Goal: Task Accomplishment & Management: Use online tool/utility

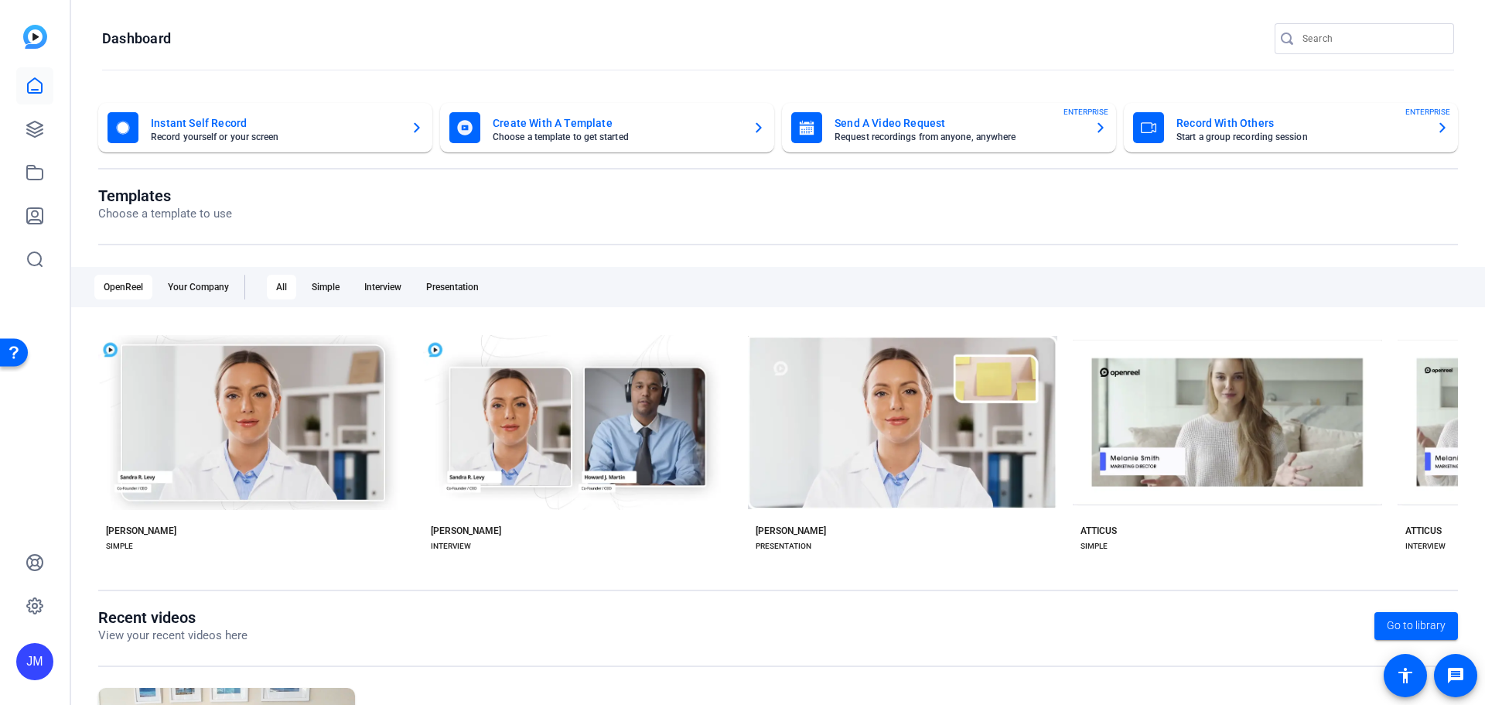
click at [1238, 125] on mat-card-title "Record With Others" at bounding box center [1300, 123] width 248 height 19
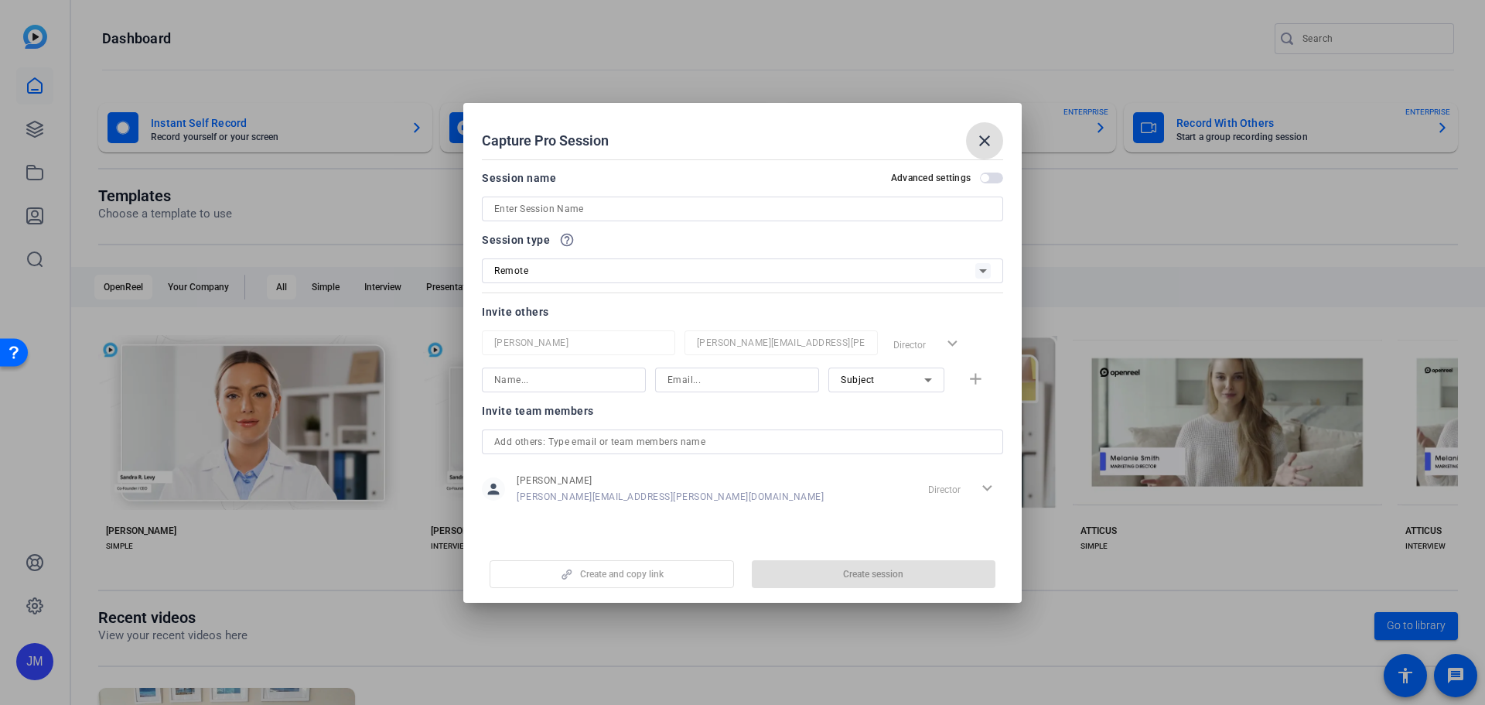
click at [611, 214] on input at bounding box center [742, 209] width 497 height 19
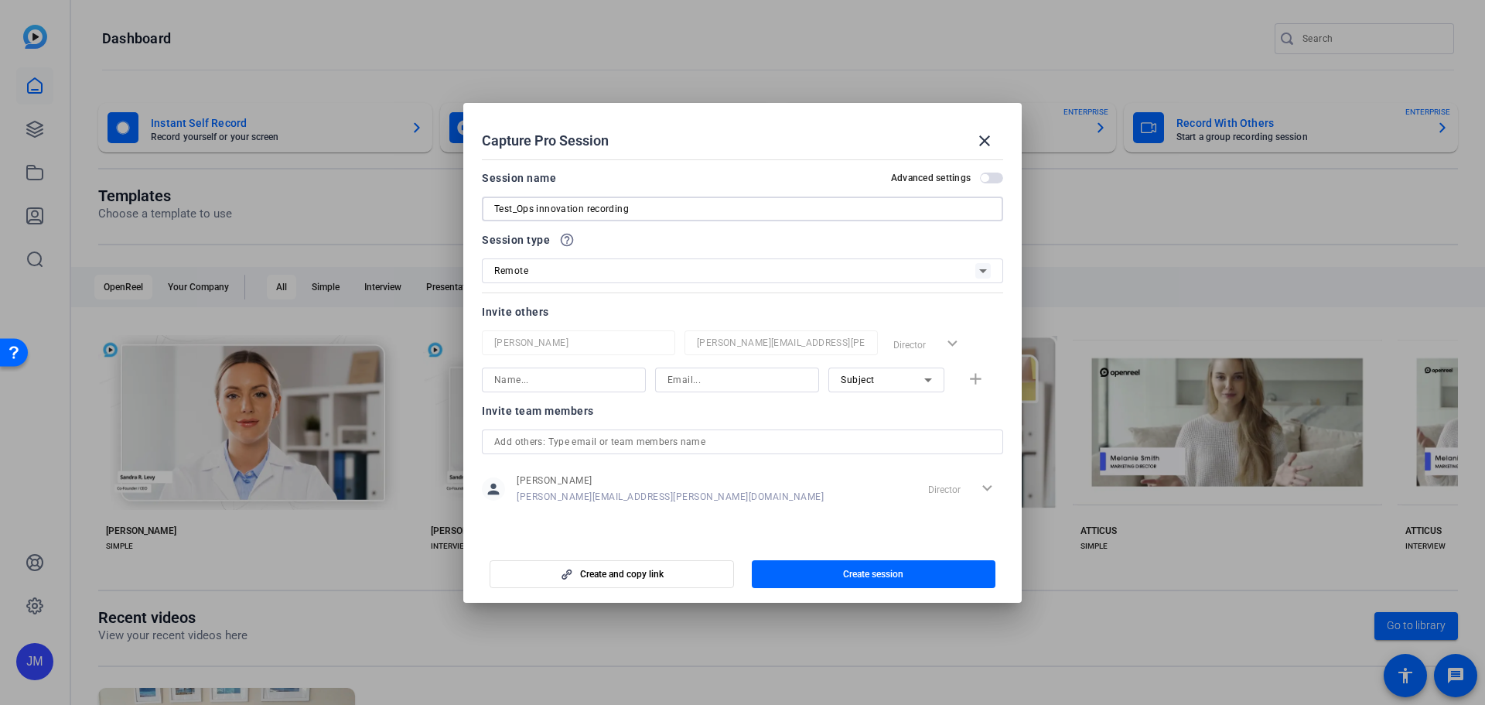
type input "Test_Ops innovation recording"
drag, startPoint x: 991, startPoint y: 174, endPoint x: 991, endPoint y: 191, distance: 17.0
click at [992, 176] on span "button" at bounding box center [991, 177] width 23 height 11
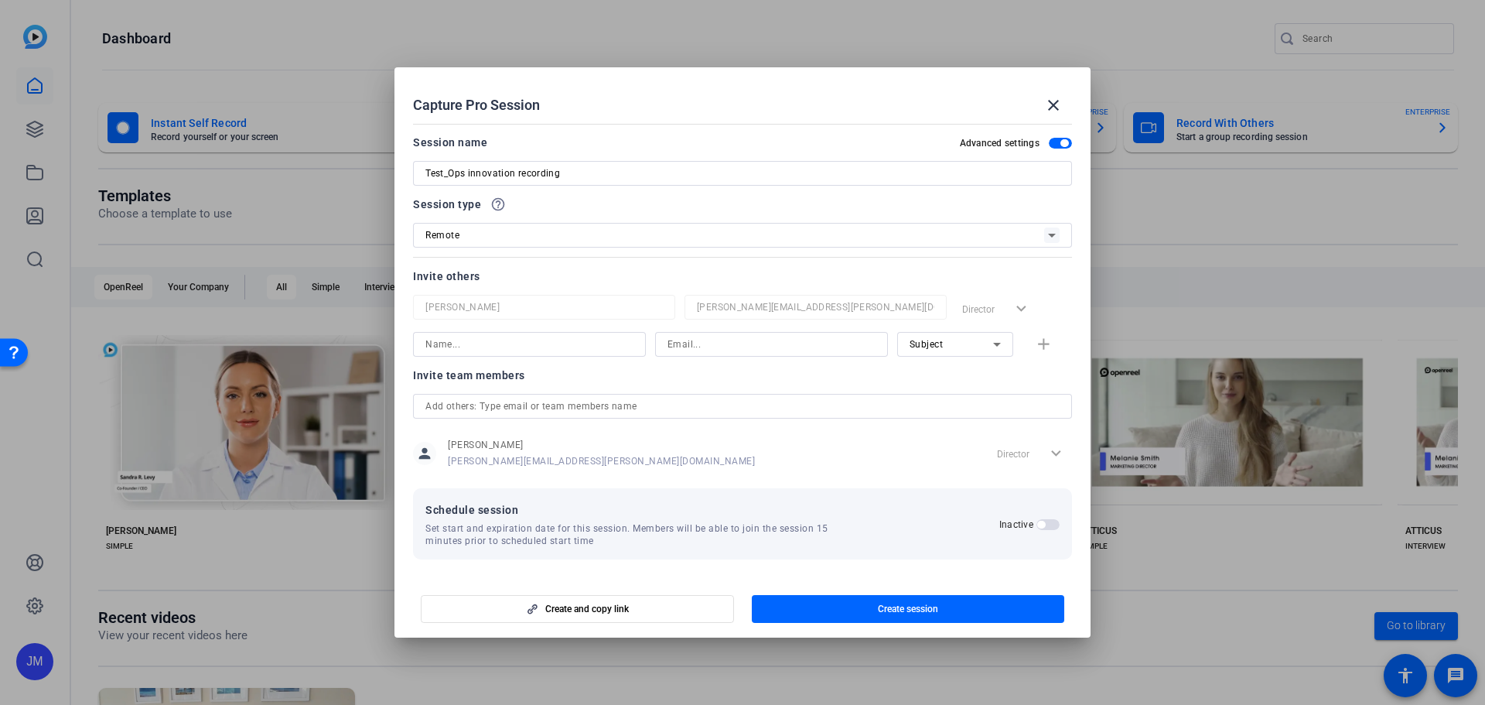
scroll to position [1, 0]
click at [1037, 522] on span "button" at bounding box center [1041, 524] width 8 height 8
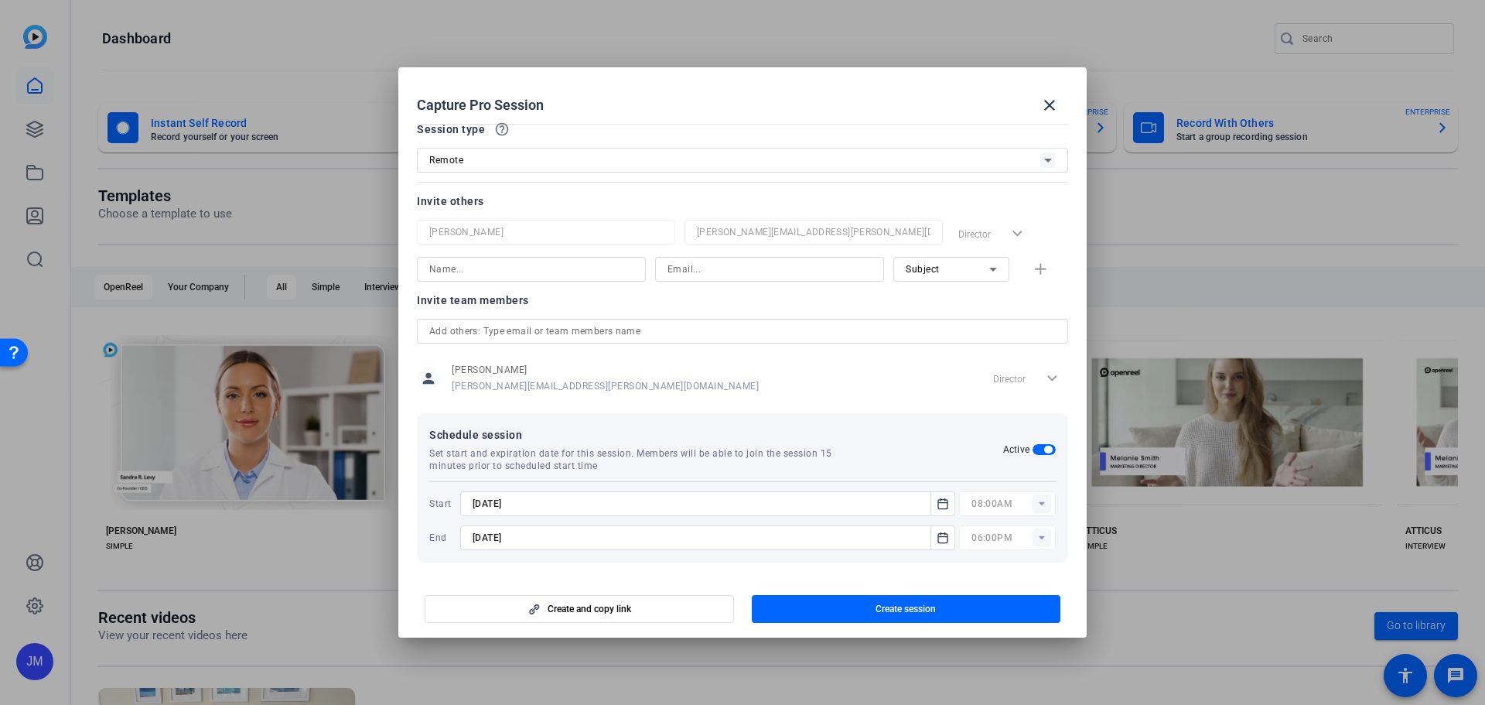
scroll to position [79, 0]
click at [938, 498] on icon "Open calendar" at bounding box center [942, 499] width 9 height 10
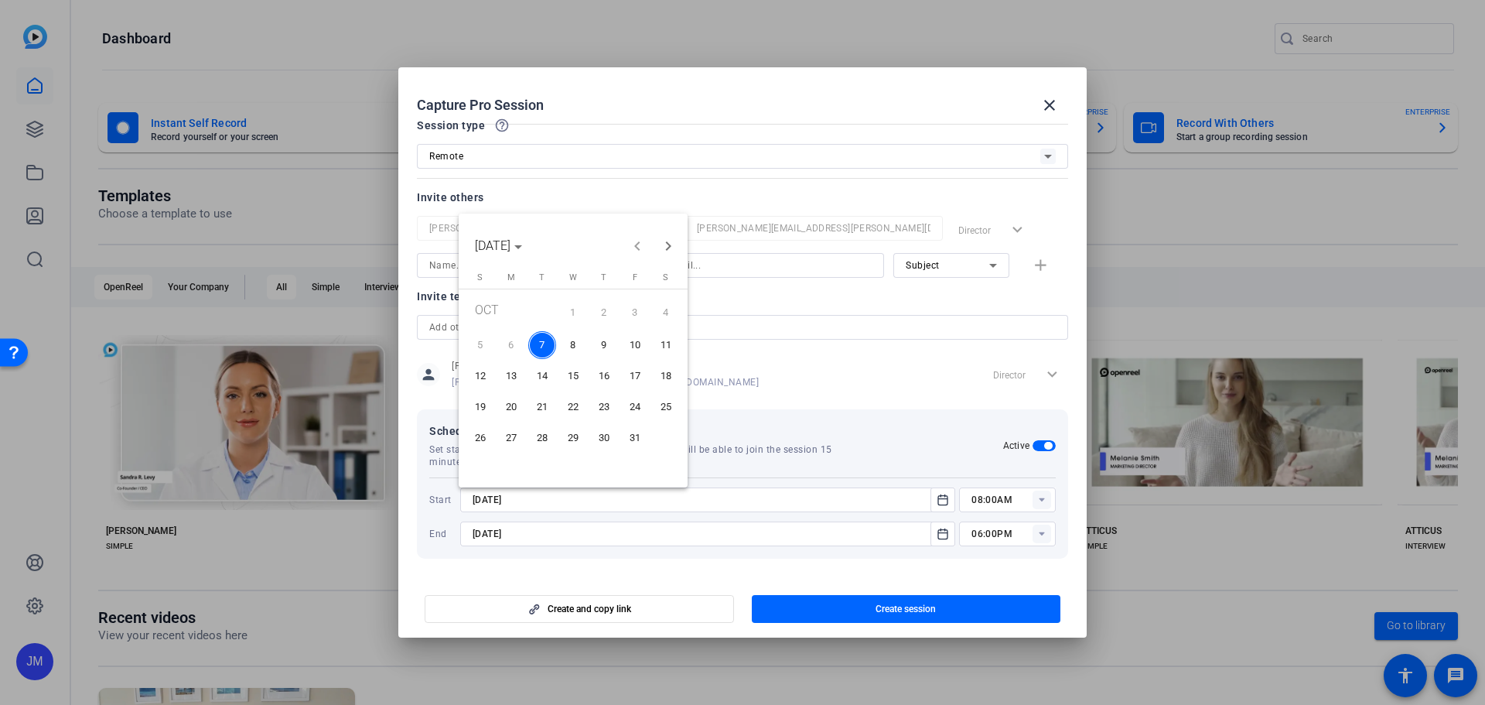
click at [542, 348] on span "7" at bounding box center [542, 345] width 28 height 28
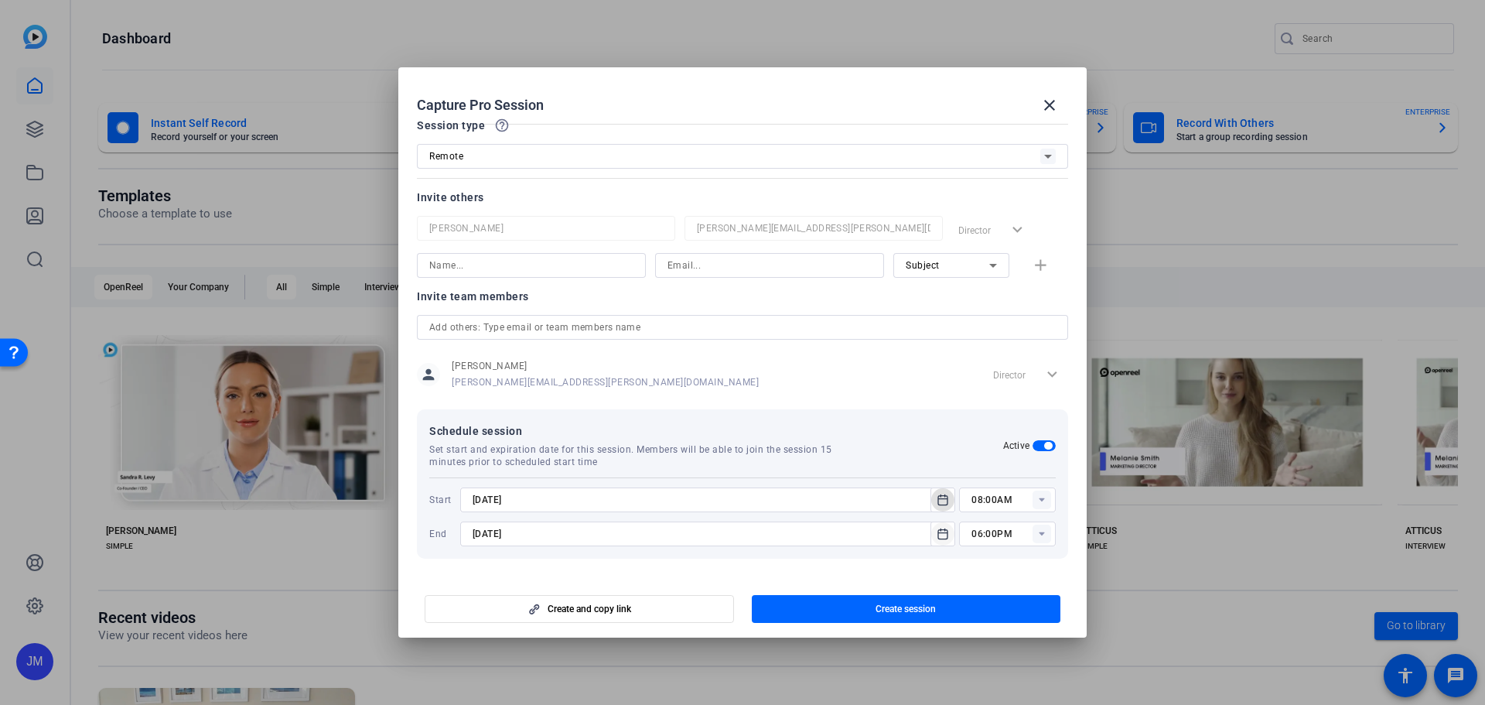
click at [939, 531] on icon "Open calendar" at bounding box center [942, 533] width 9 height 10
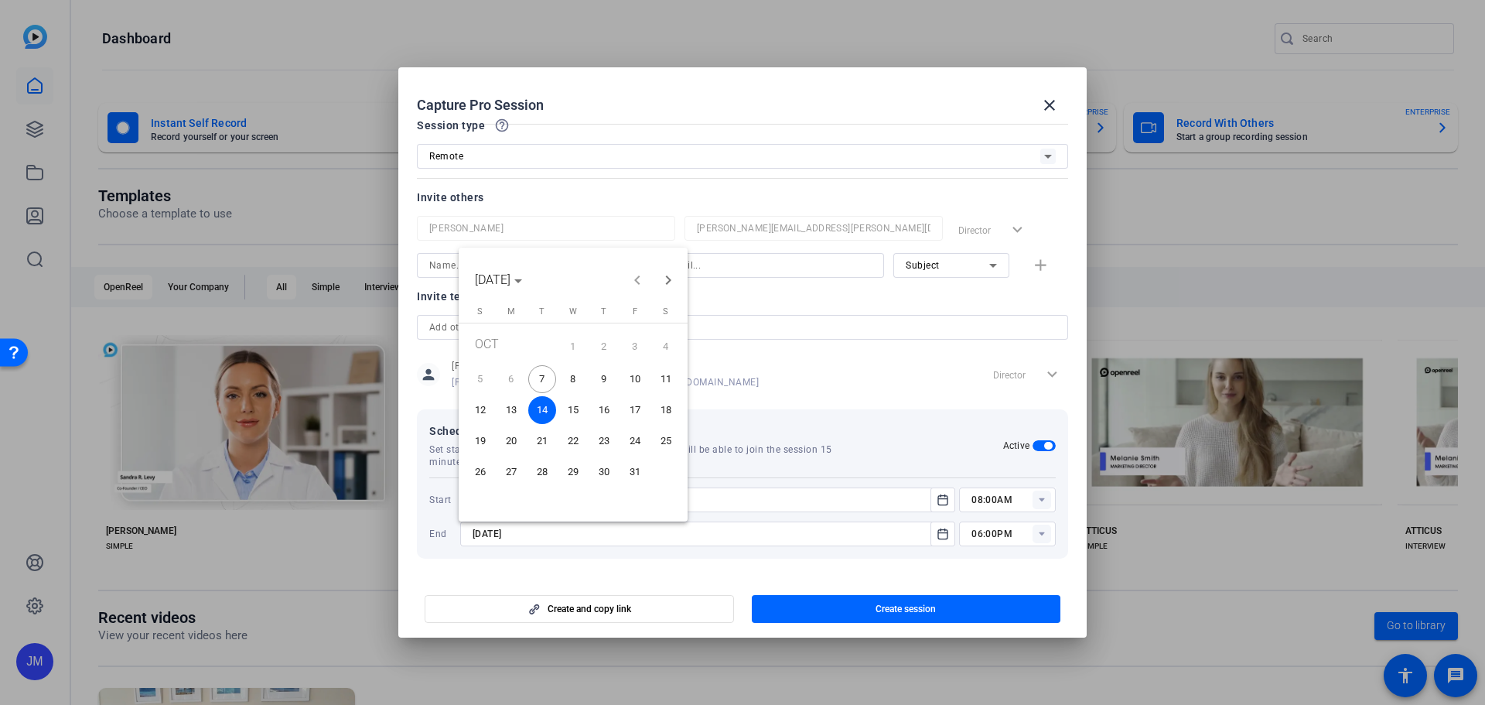
click at [538, 382] on span "7" at bounding box center [542, 379] width 28 height 28
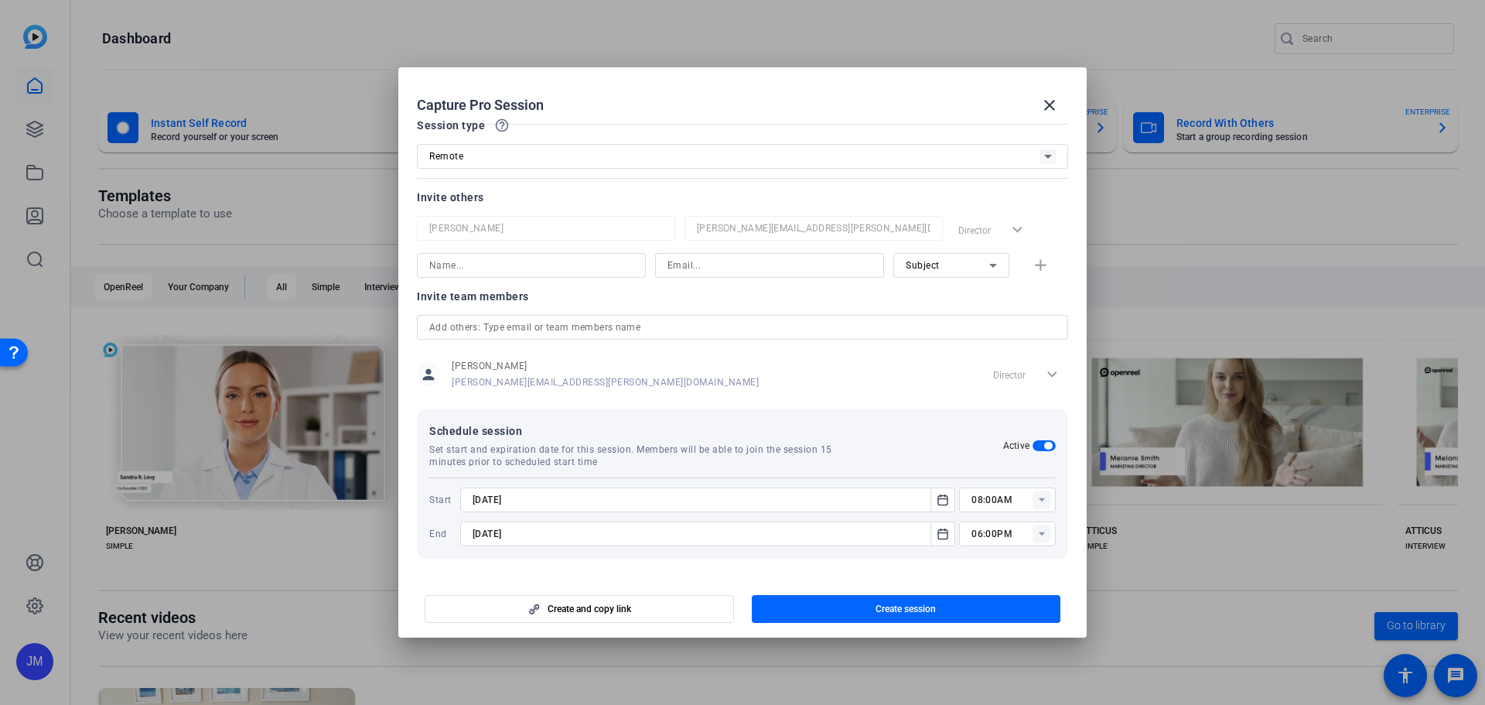
type input "10/7/2025"
click at [1039, 498] on icon at bounding box center [1041, 500] width 5 height 4
click at [992, 401] on span "03:15AM" at bounding box center [985, 397] width 40 height 11
click at [1042, 502] on rect at bounding box center [1042, 499] width 19 height 19
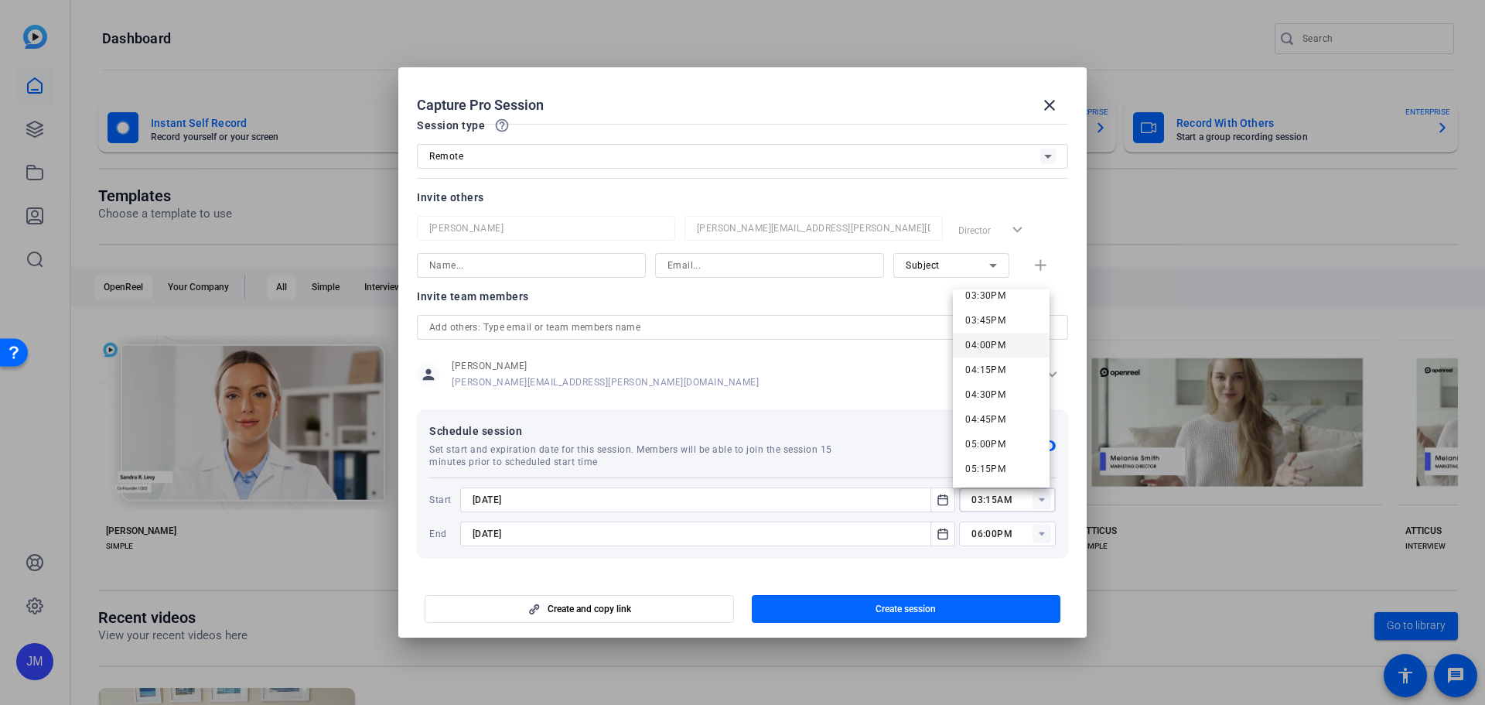
scroll to position [1470, 0]
click at [986, 323] on span "03:00PM" at bounding box center [985, 323] width 40 height 11
type input "03:00PM"
click at [1033, 540] on icon at bounding box center [1042, 533] width 19 height 19
click at [1043, 532] on rect at bounding box center [1042, 533] width 19 height 19
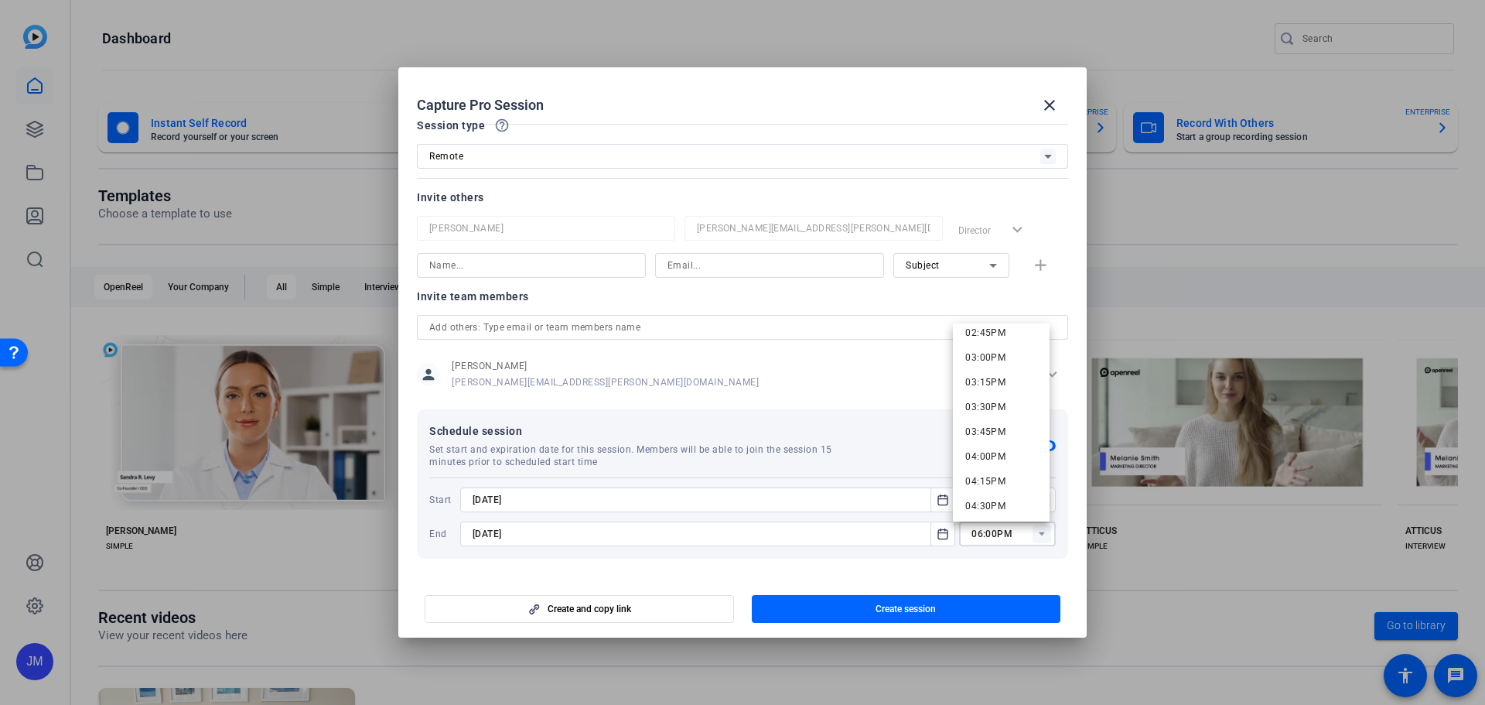
click at [994, 457] on span "04:00PM" at bounding box center [985, 456] width 40 height 11
type input "04:00PM"
click at [915, 610] on span "Create session" at bounding box center [906, 609] width 60 height 12
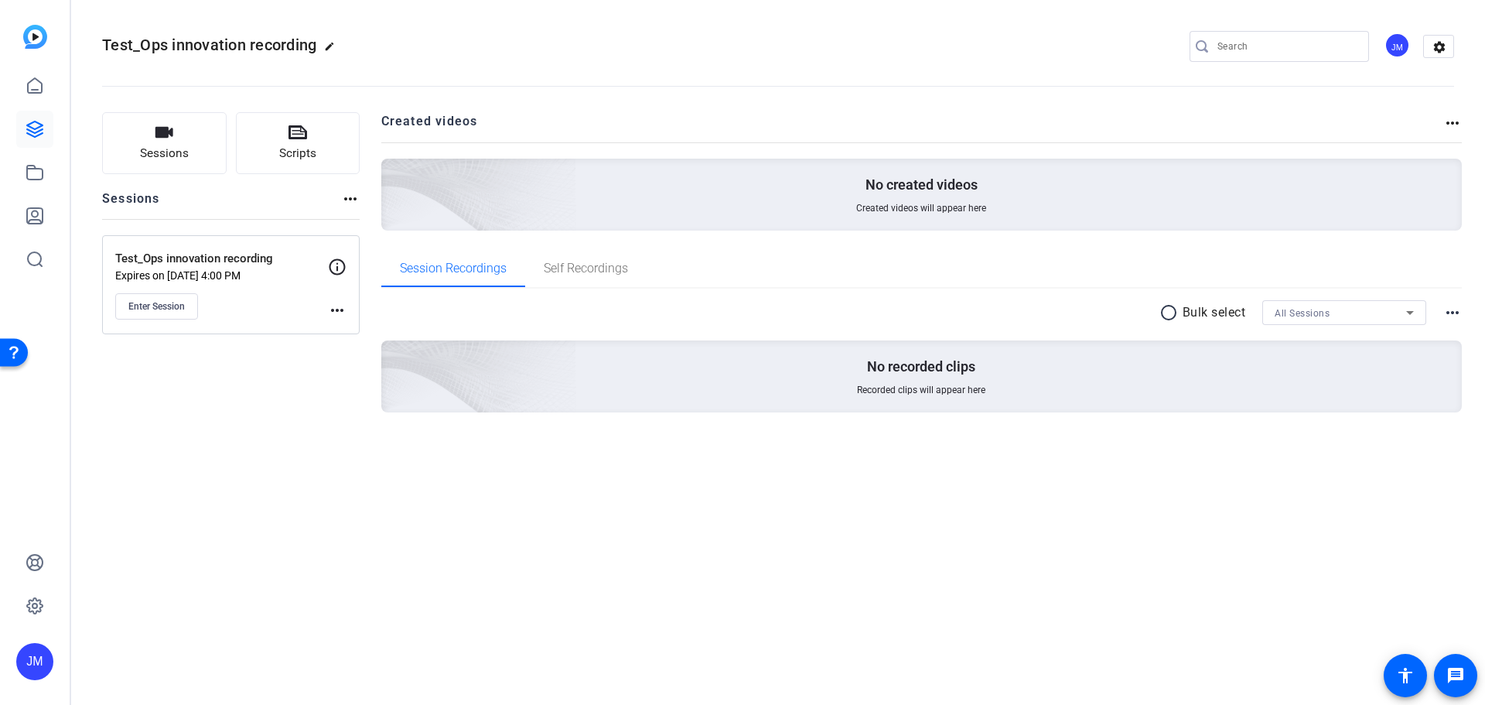
click at [331, 306] on mat-icon "more_horiz" at bounding box center [337, 310] width 19 height 19
click at [365, 333] on span "Edit Session" at bounding box center [375, 332] width 70 height 19
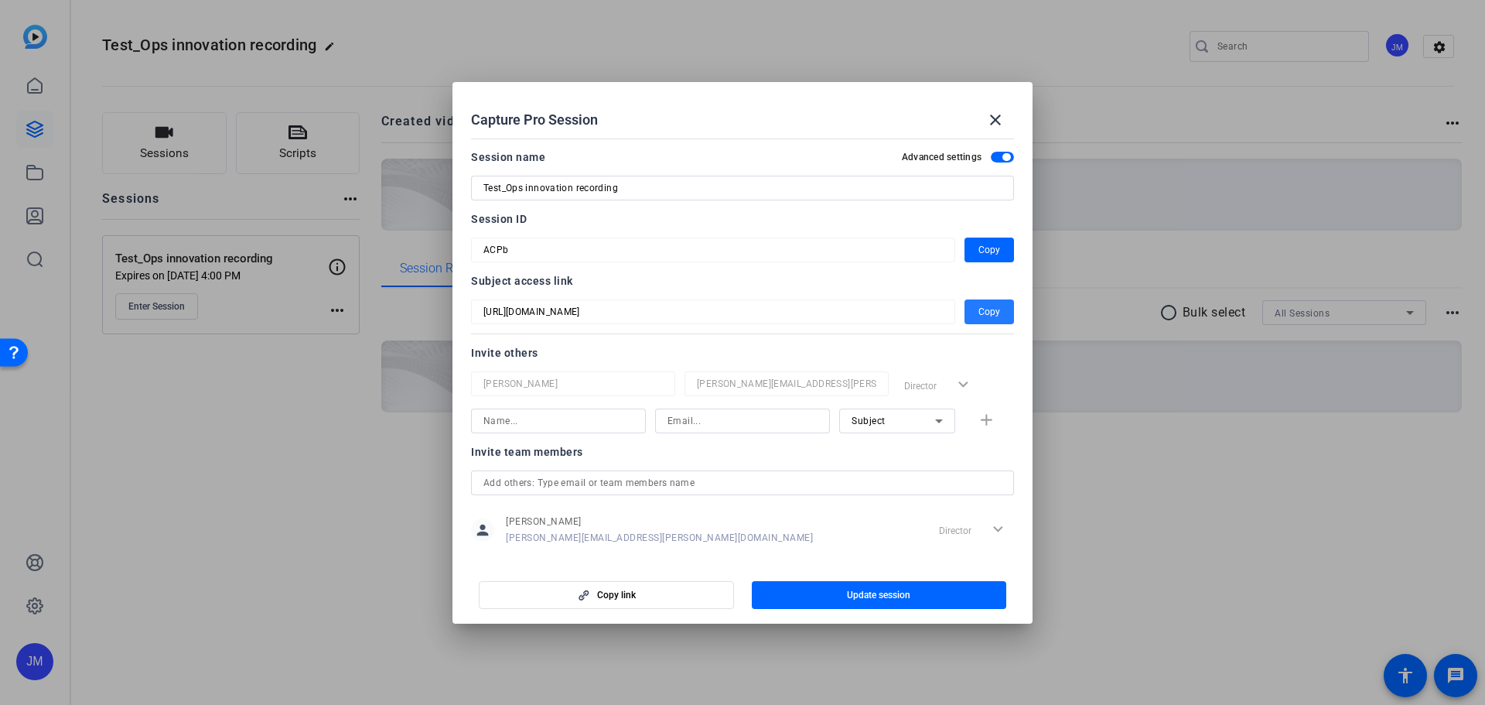
drag, startPoint x: 984, startPoint y: 309, endPoint x: 969, endPoint y: 318, distance: 17.0
click at [982, 309] on span "Copy" at bounding box center [989, 311] width 22 height 19
click at [169, 292] on div at bounding box center [742, 352] width 1485 height 705
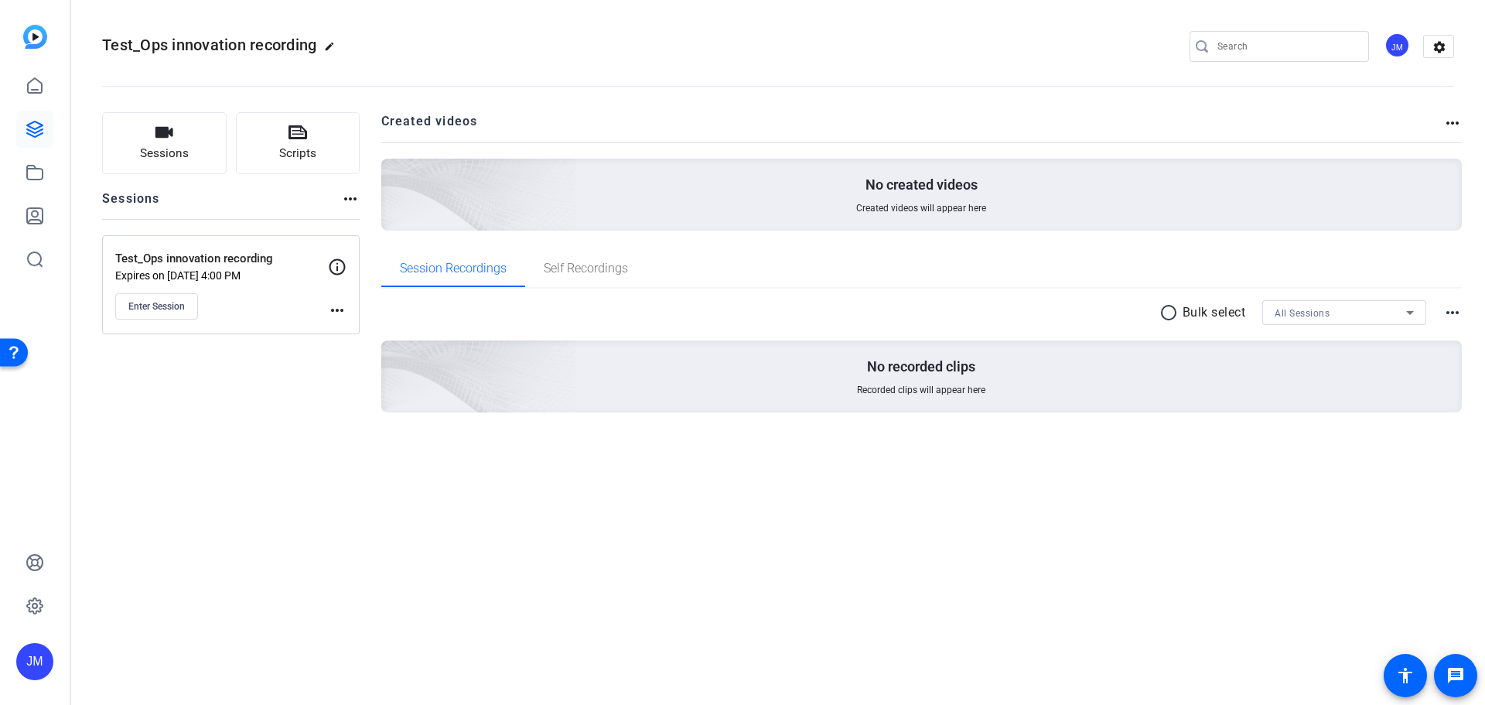
click at [167, 303] on span "Enter Session" at bounding box center [156, 306] width 56 height 12
click at [334, 309] on mat-icon "more_horiz" at bounding box center [337, 310] width 19 height 19
click at [380, 333] on span "Edit Session" at bounding box center [375, 332] width 70 height 19
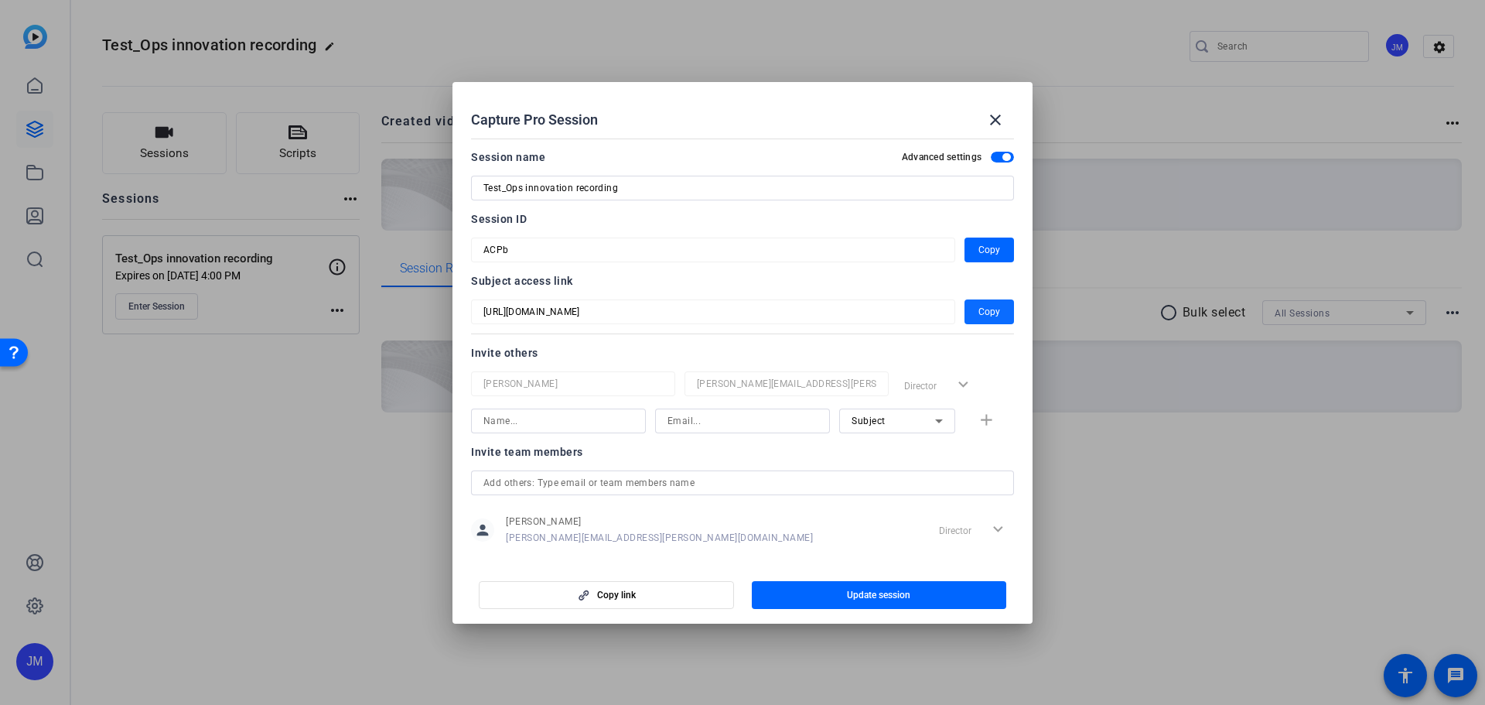
click at [985, 306] on span "Copy" at bounding box center [989, 311] width 22 height 19
click at [1002, 155] on span "button" at bounding box center [1006, 157] width 8 height 8
click at [996, 155] on span "button" at bounding box center [1002, 157] width 23 height 11
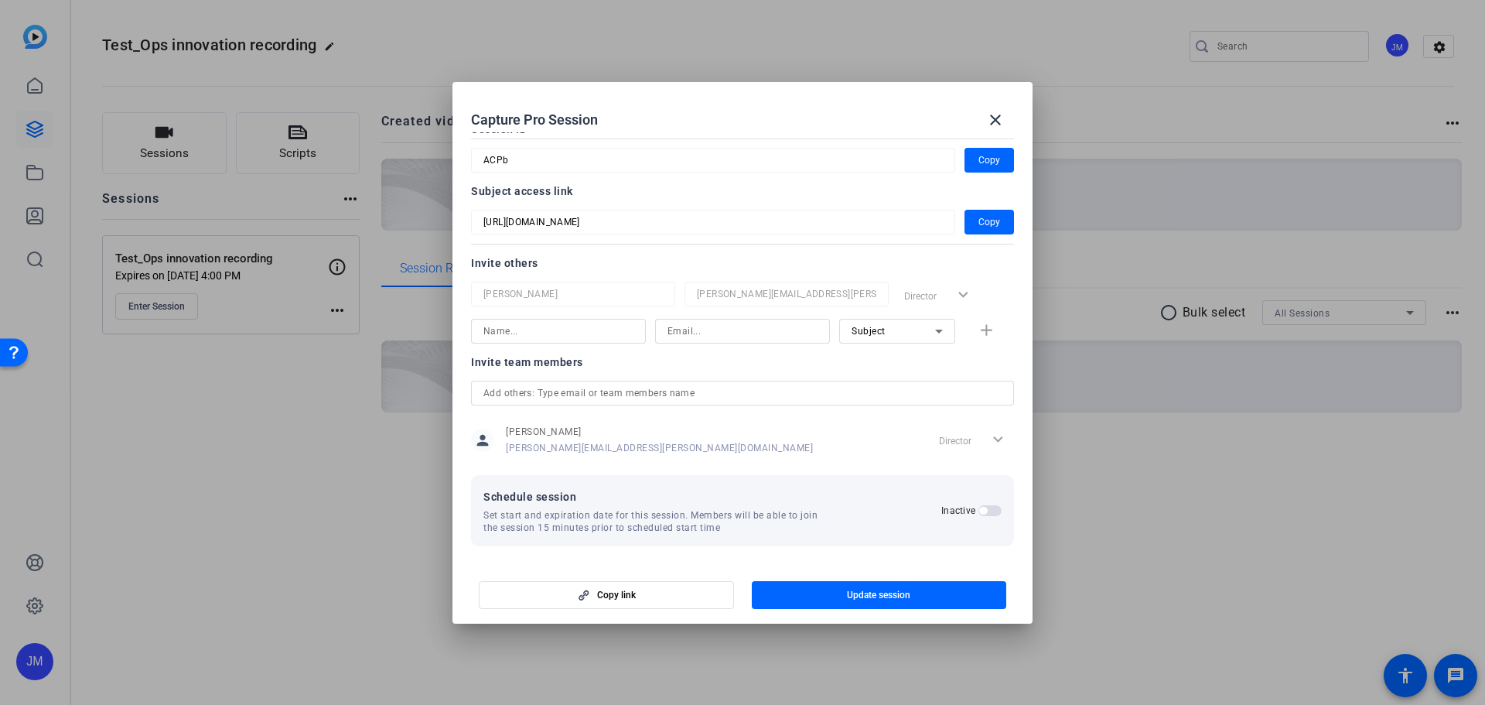
scroll to position [91, 0]
click at [887, 326] on div "Subject" at bounding box center [894, 328] width 84 height 19
click at [887, 326] on div at bounding box center [742, 352] width 1485 height 705
click at [887, 326] on div "Subject" at bounding box center [894, 328] width 84 height 19
click at [887, 326] on div at bounding box center [742, 352] width 1485 height 705
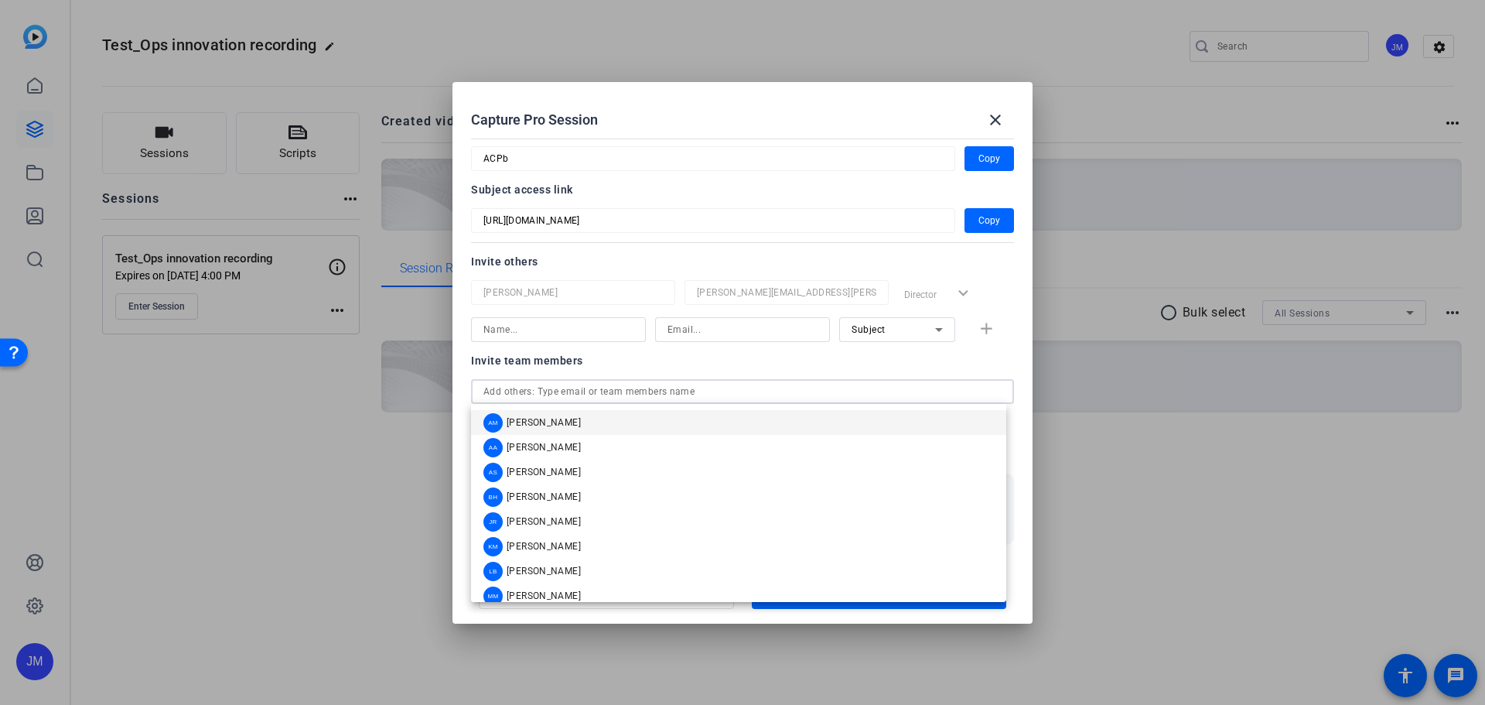
click at [697, 390] on input "text" at bounding box center [742, 391] width 518 height 19
click at [431, 493] on div at bounding box center [742, 352] width 1485 height 705
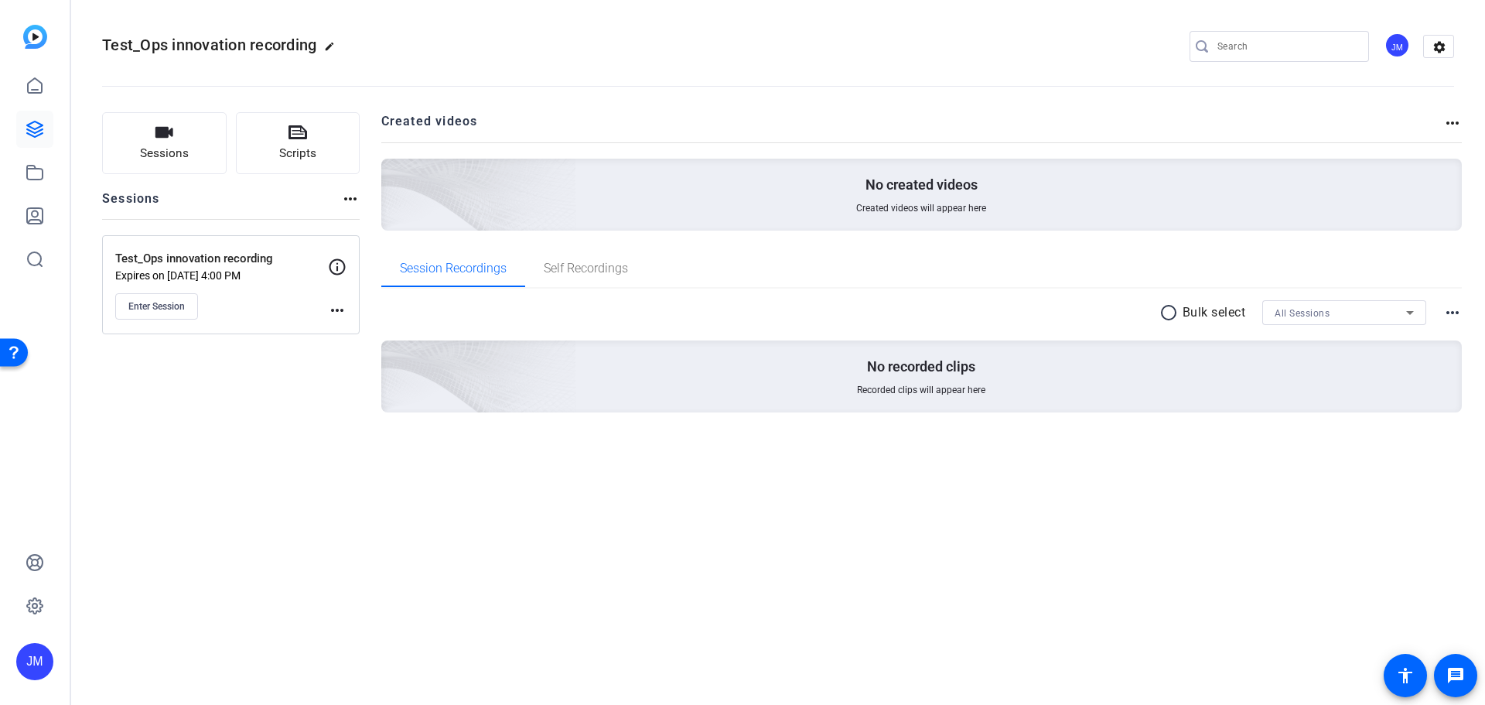
click at [350, 301] on div "Test_Ops innovation recording Expires on Oct 07, 2025 @ 4:00 PM Enter Session m…" at bounding box center [231, 284] width 258 height 99
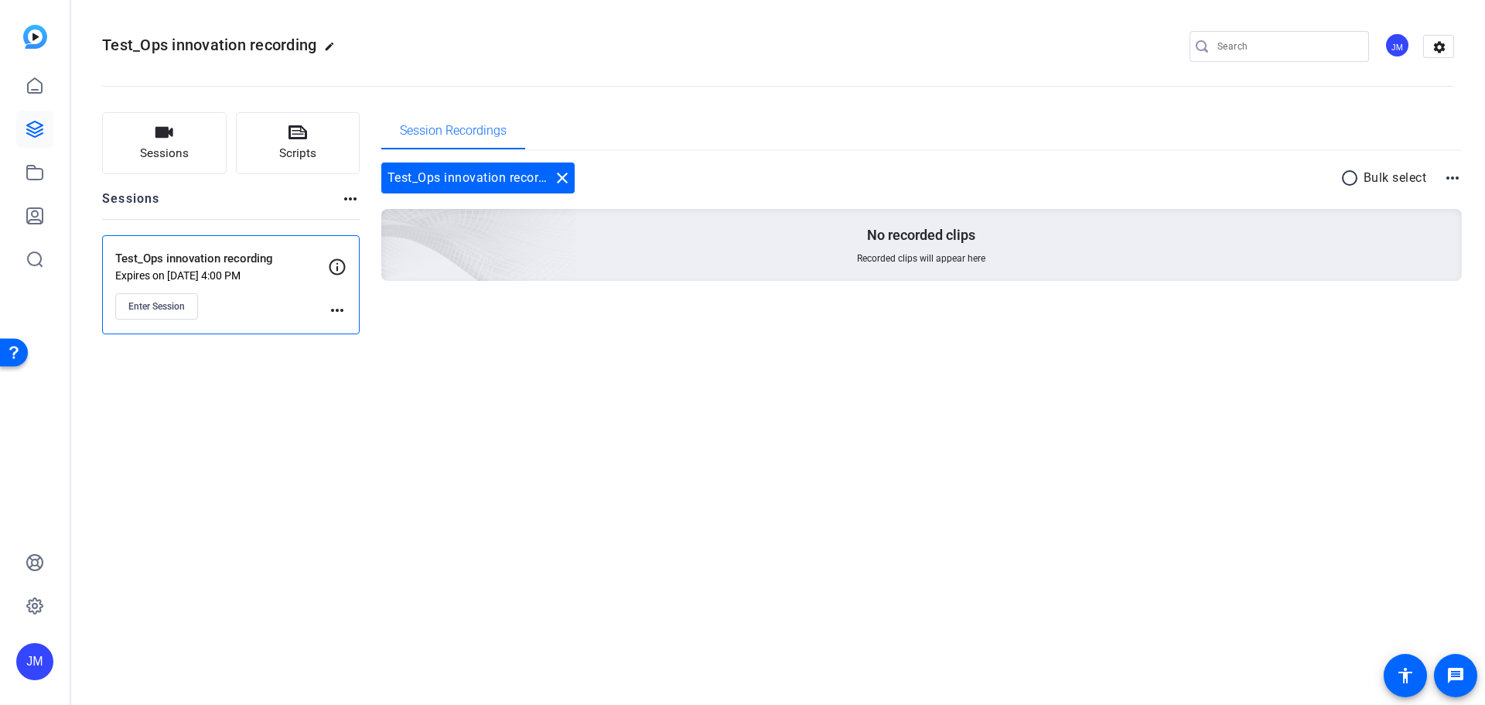
click at [333, 308] on mat-icon "more_horiz" at bounding box center [337, 310] width 19 height 19
click at [370, 329] on span "Edit Session" at bounding box center [375, 332] width 70 height 19
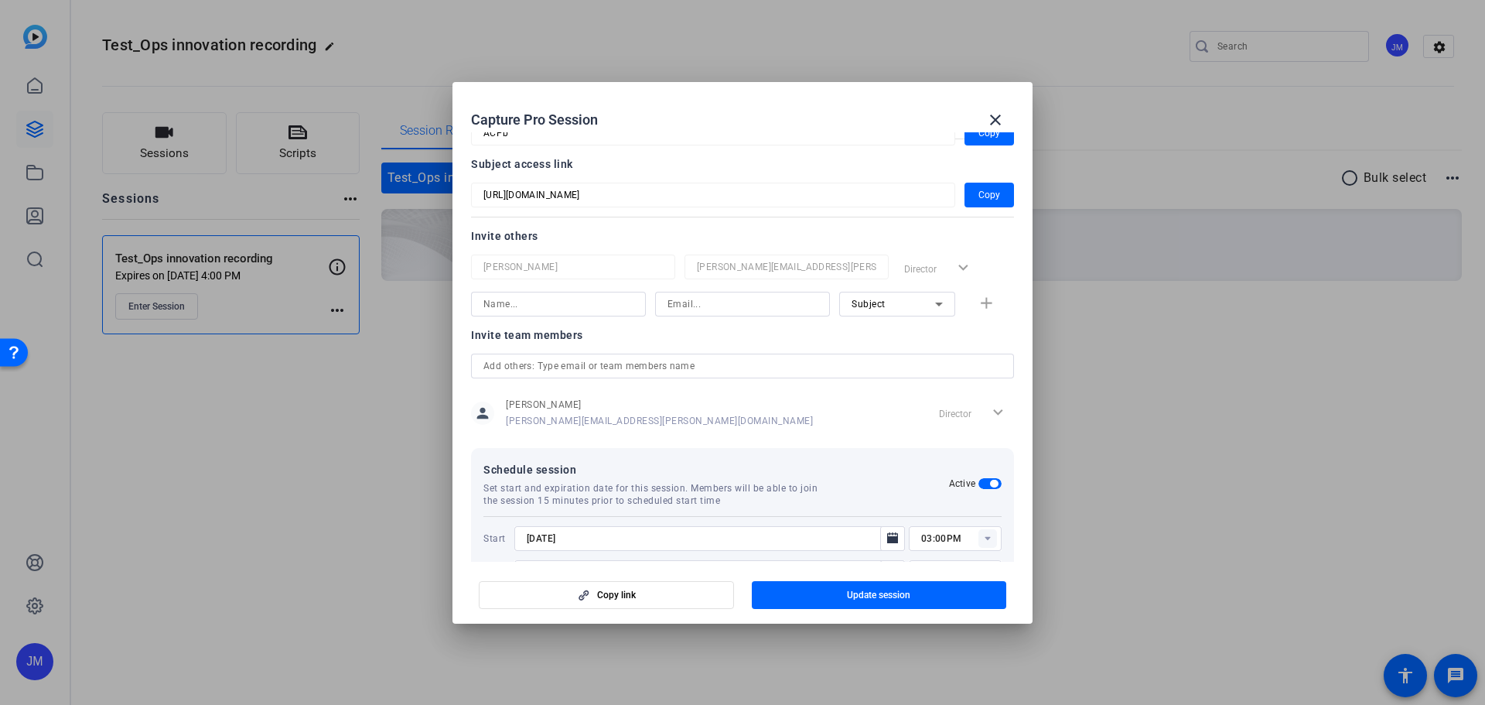
scroll to position [0, 0]
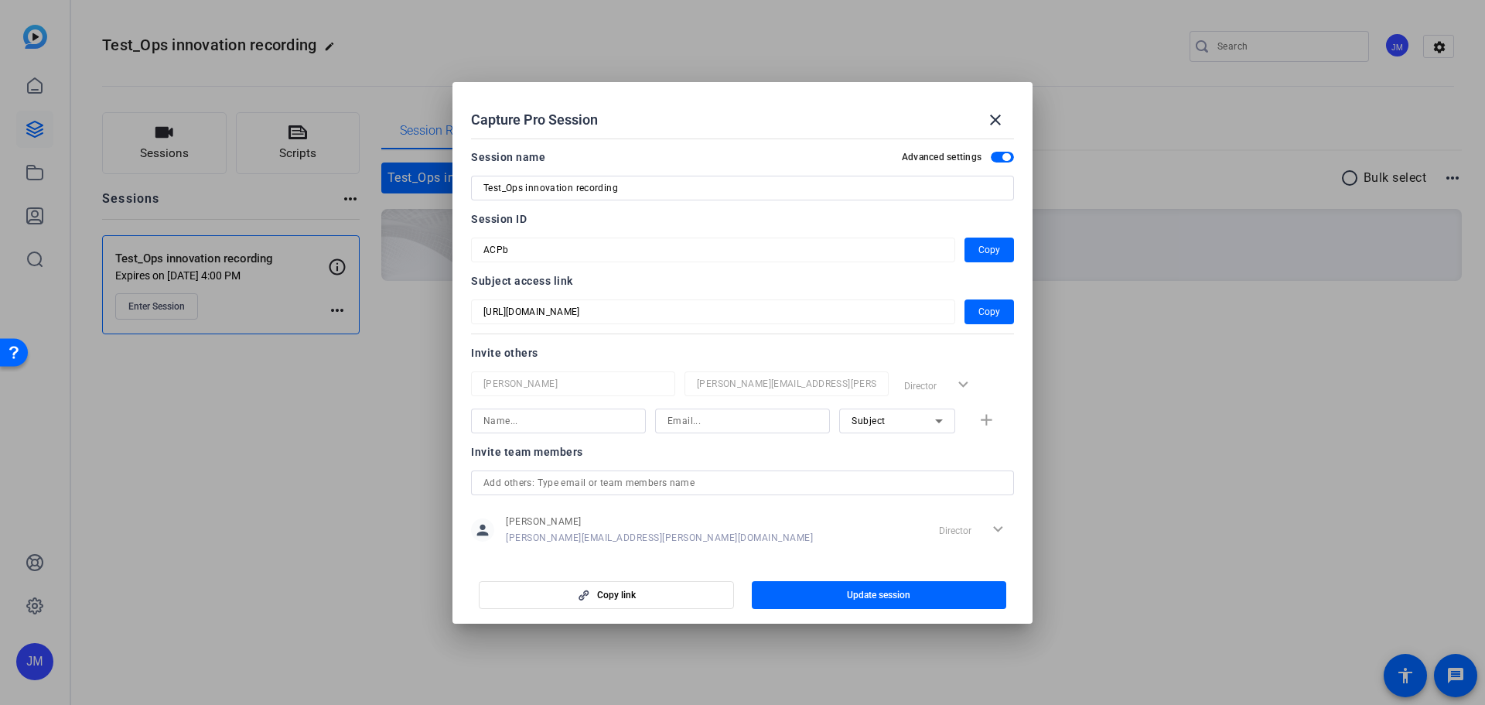
click at [235, 271] on div at bounding box center [742, 352] width 1485 height 705
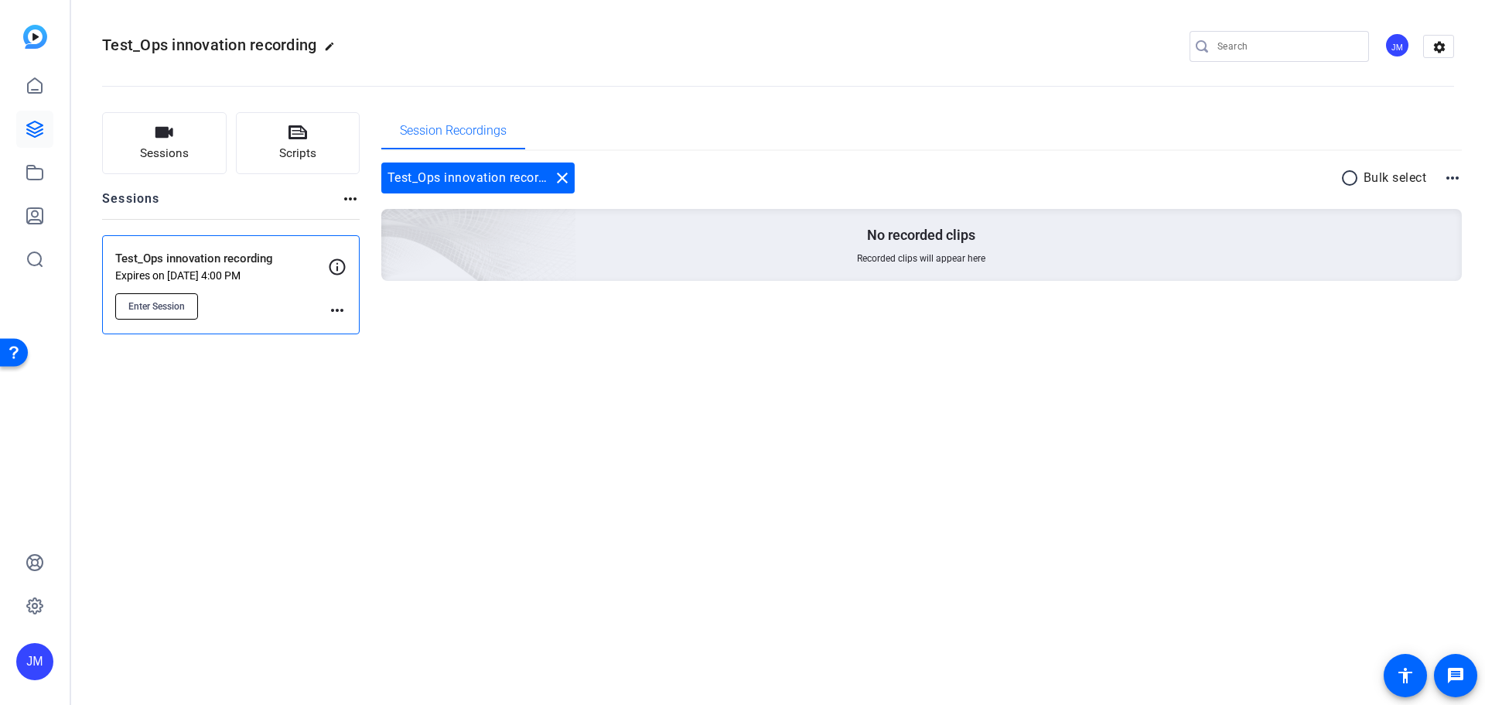
click at [169, 304] on span "Enter Session" at bounding box center [156, 306] width 56 height 12
click at [339, 309] on mat-icon "more_horiz" at bounding box center [337, 310] width 19 height 19
click at [359, 326] on span "Edit Session" at bounding box center [375, 332] width 70 height 19
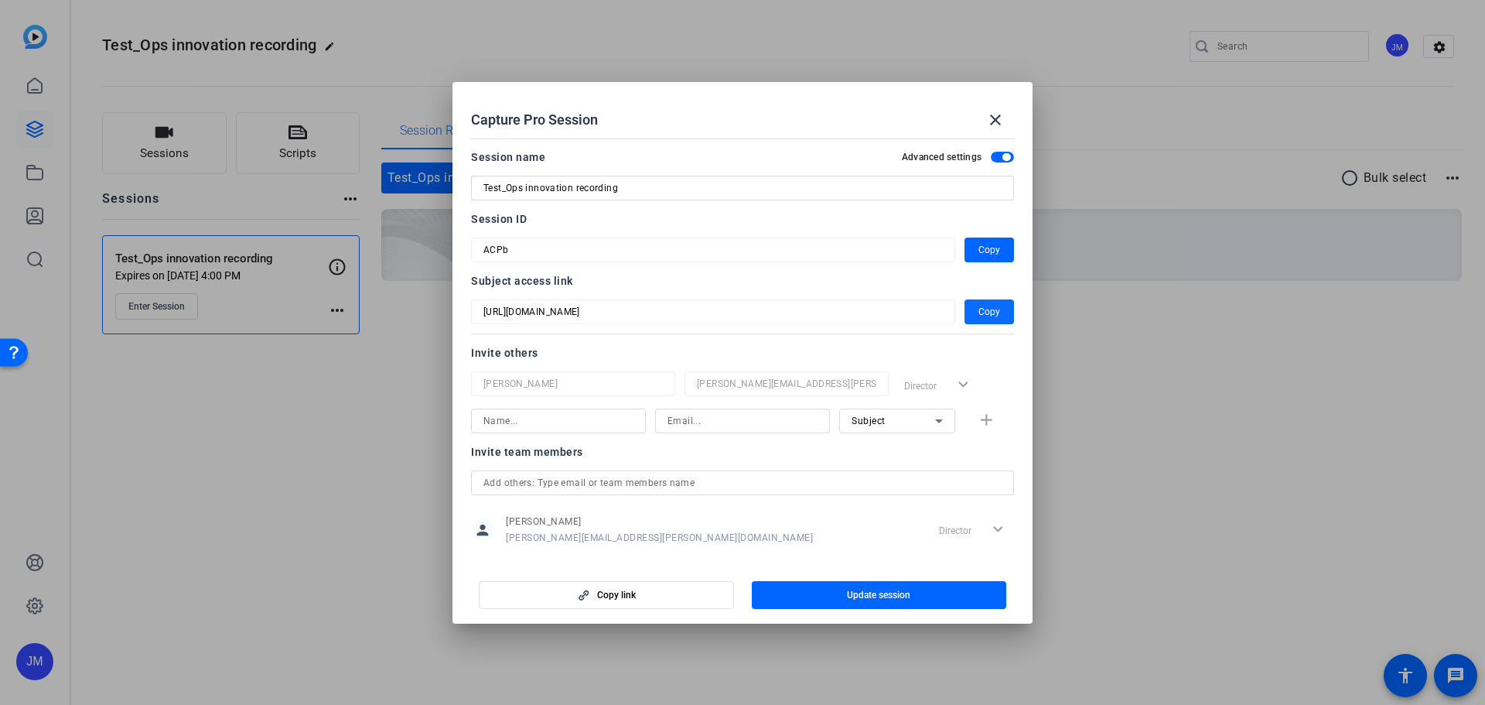
click at [979, 309] on span "Copy" at bounding box center [989, 311] width 22 height 19
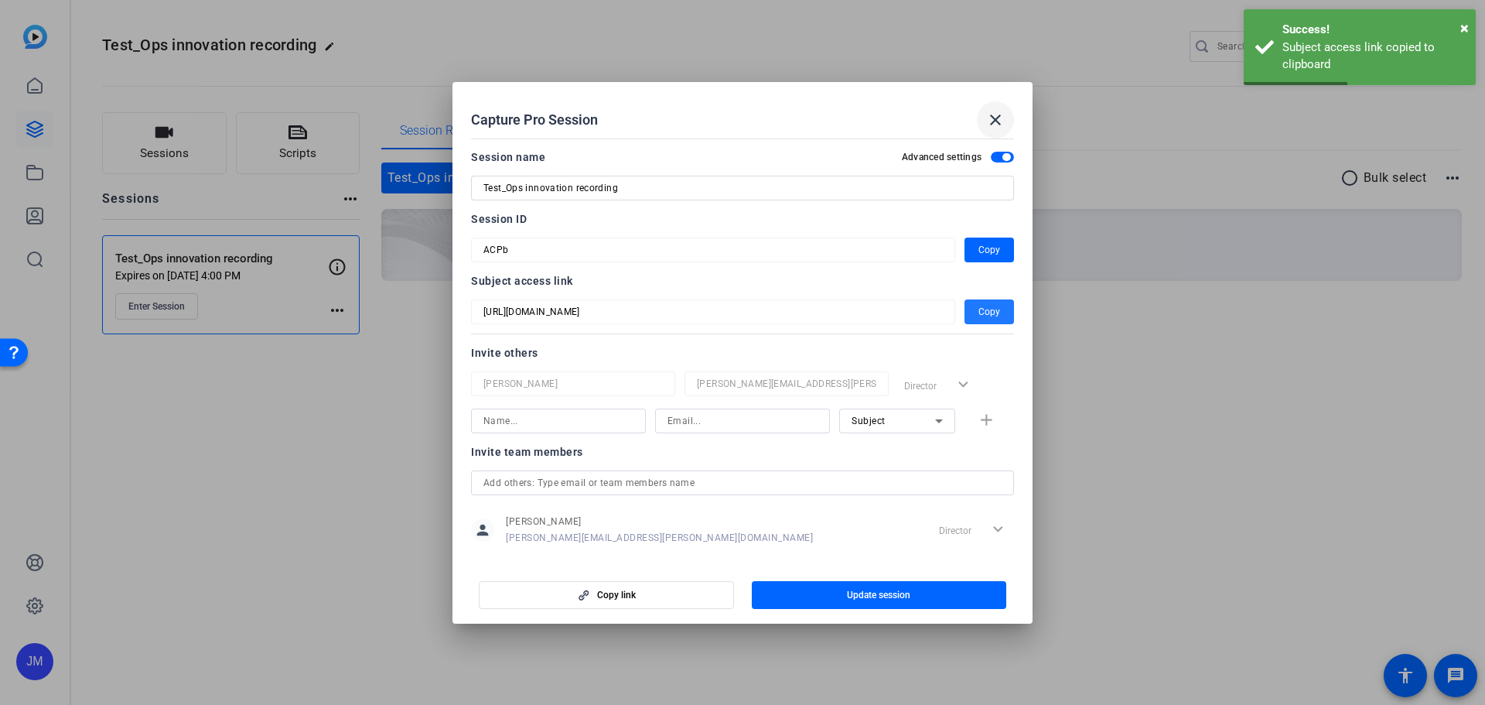
click at [991, 121] on mat-icon "close" at bounding box center [995, 120] width 19 height 19
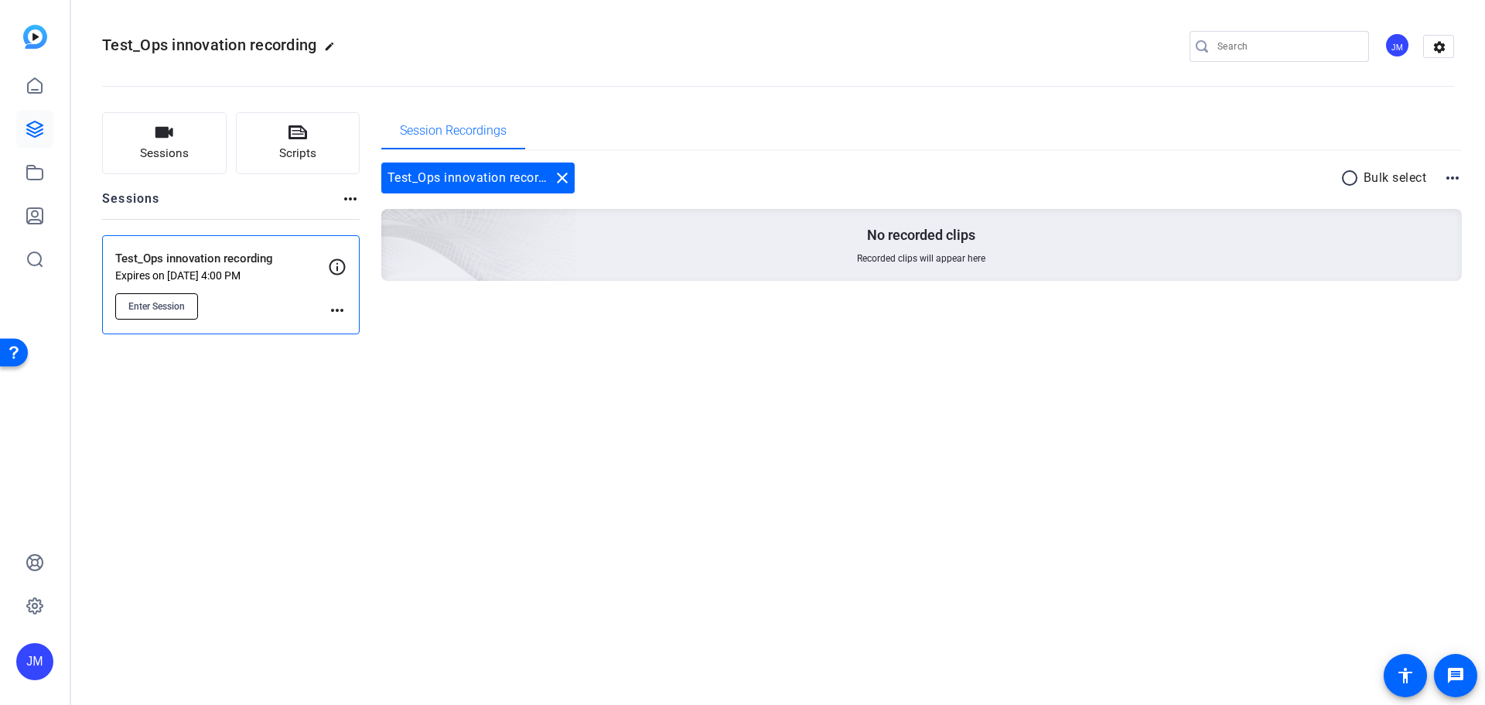
click at [162, 304] on span "Enter Session" at bounding box center [156, 306] width 56 height 12
click at [201, 269] on p "Expires on Oct 07, 2025 @ 4:00 PM" at bounding box center [221, 275] width 213 height 12
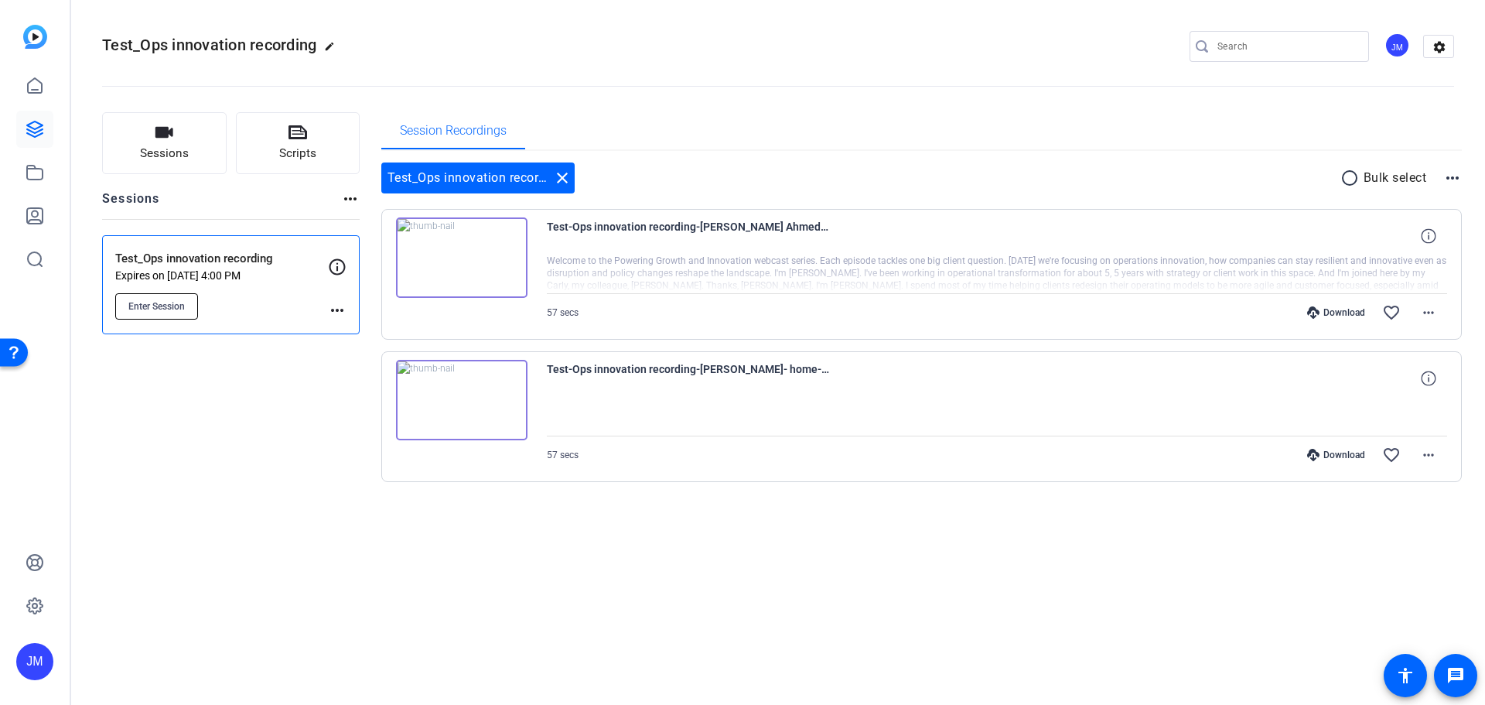
click at [176, 311] on span "Enter Session" at bounding box center [156, 306] width 56 height 12
click at [147, 307] on span "Enter Session" at bounding box center [156, 306] width 56 height 12
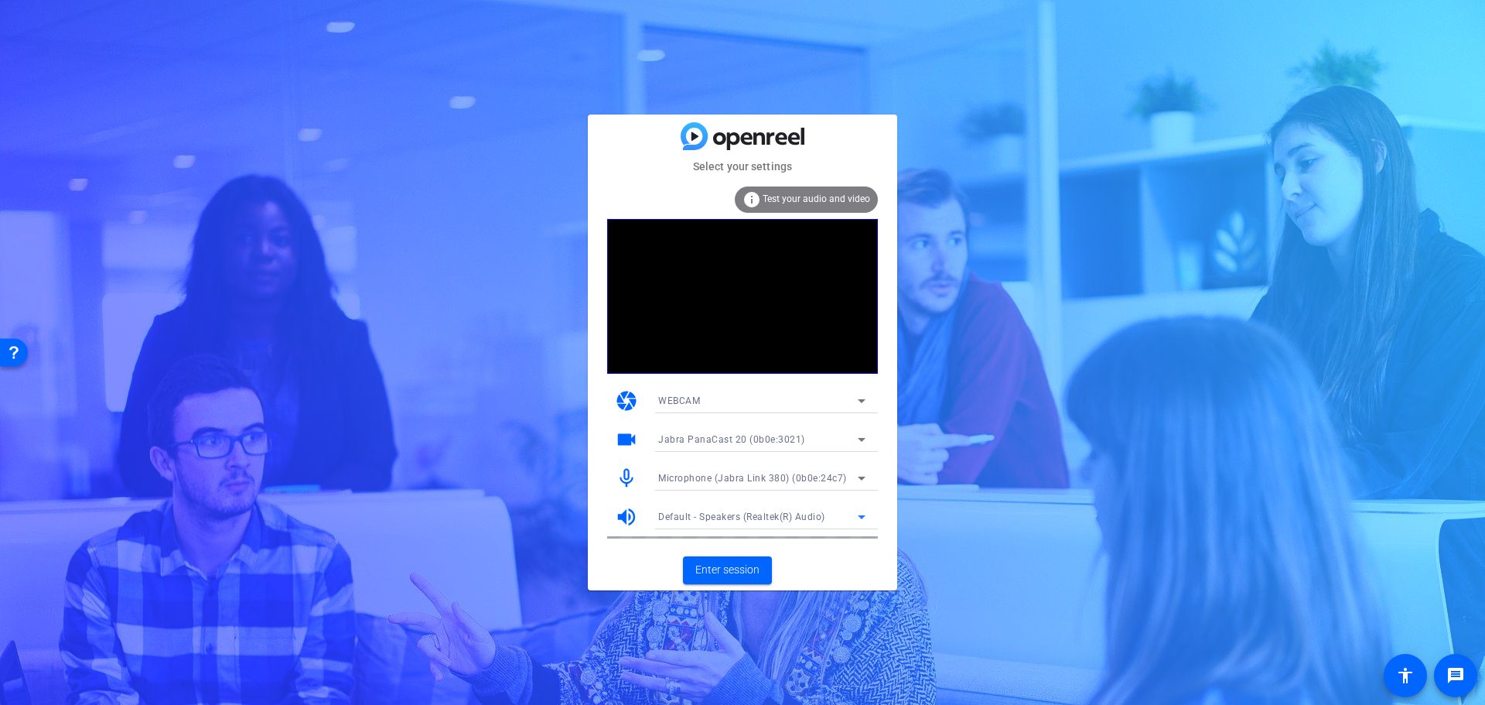
click at [774, 514] on span "Default - Speakers (Realtek(R) Audio)" at bounding box center [741, 516] width 167 height 11
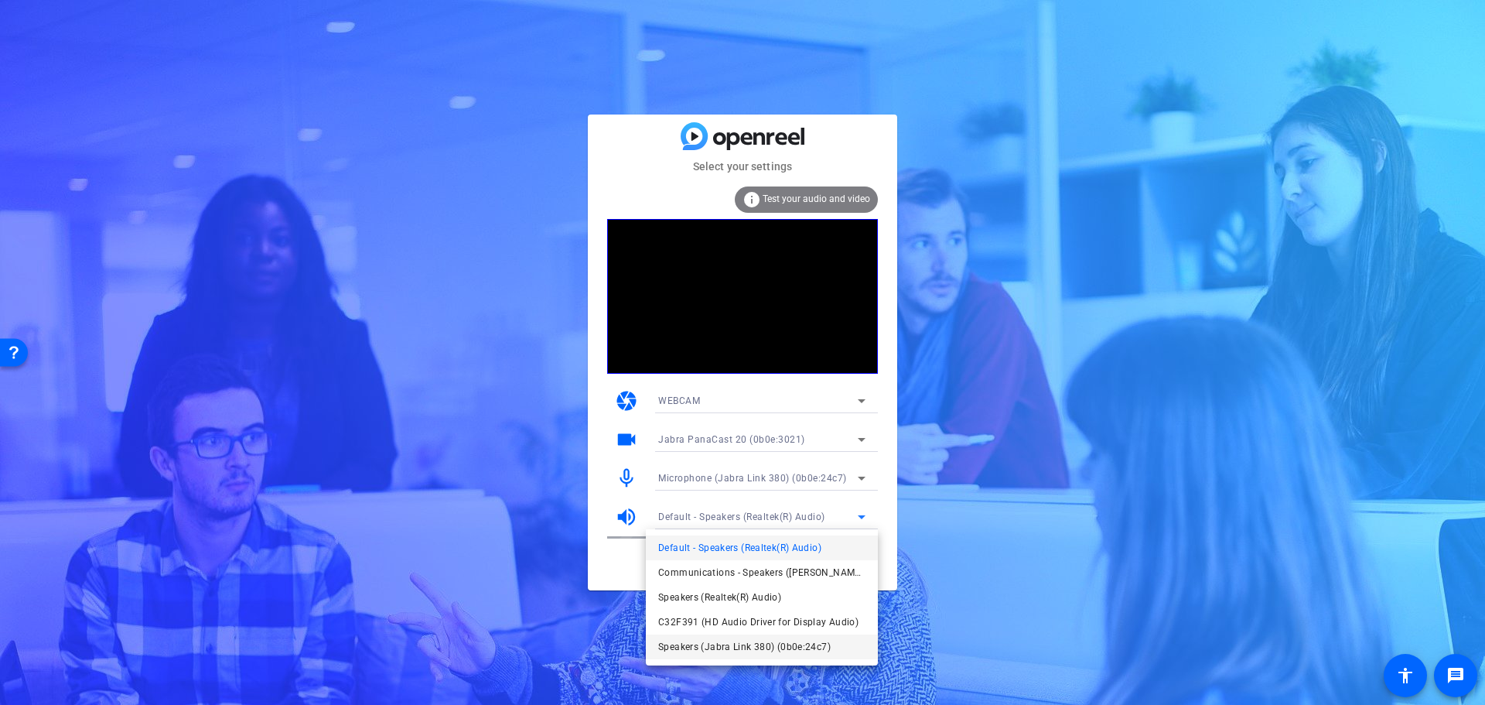
click at [751, 642] on span "Speakers (Jabra Link 380) (0b0e:24c7)" at bounding box center [744, 646] width 172 height 19
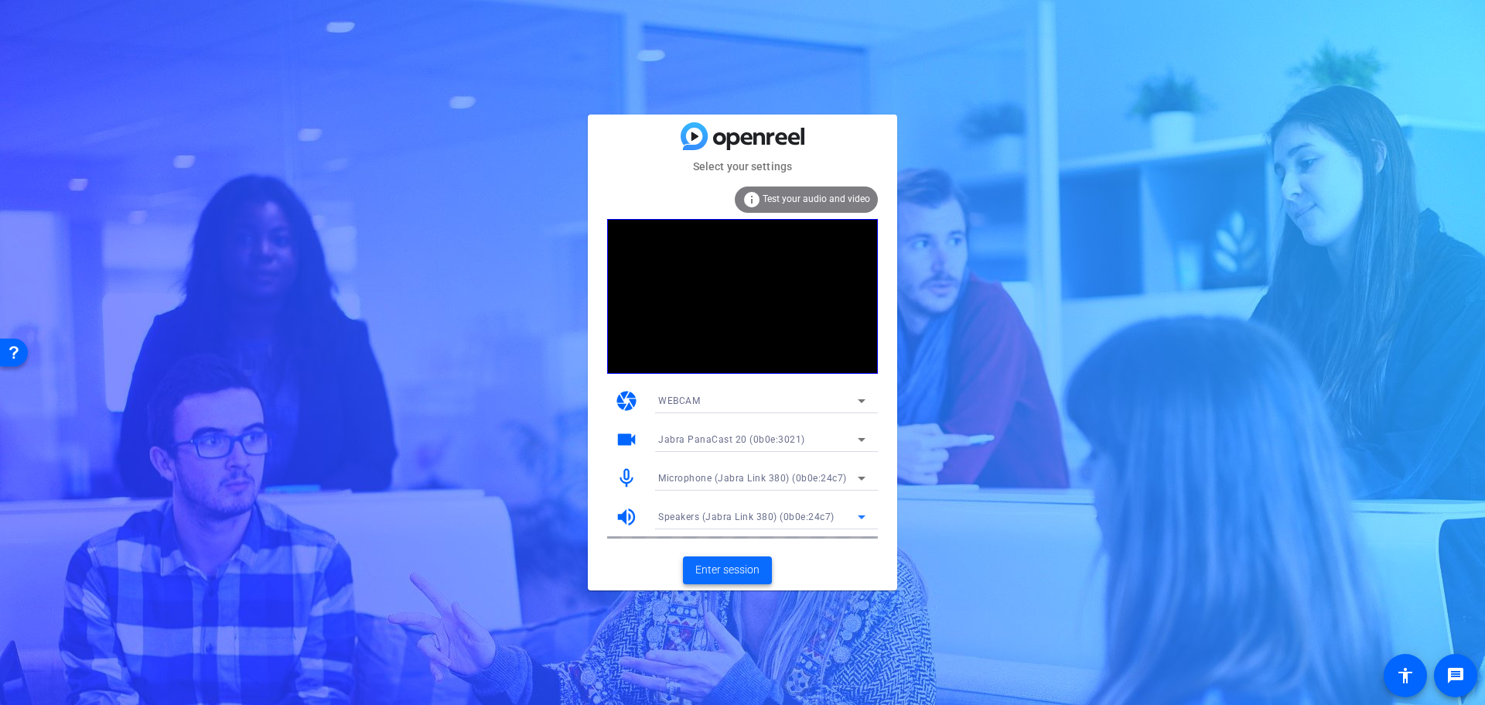
click at [730, 572] on span "Enter session" at bounding box center [727, 570] width 64 height 16
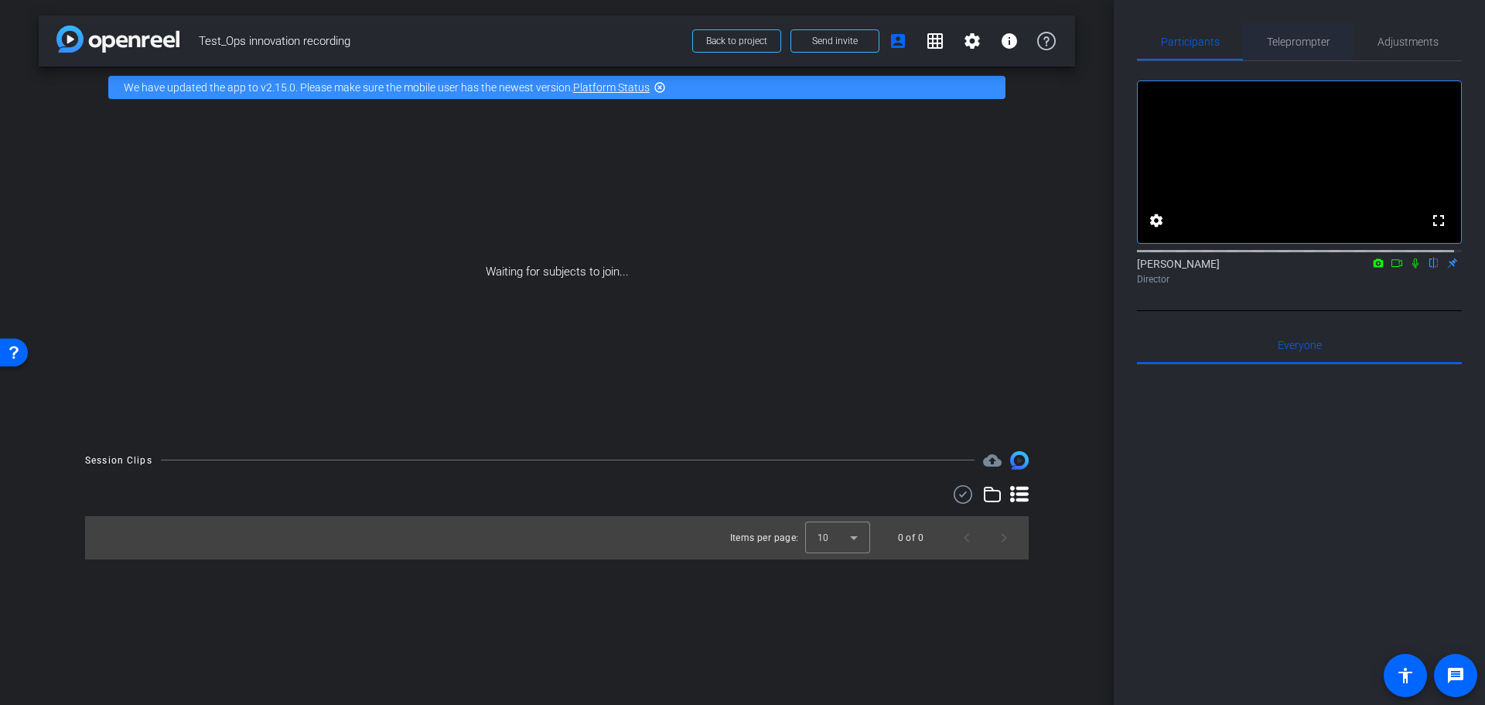
click at [1303, 38] on span "Teleprompter" at bounding box center [1298, 41] width 63 height 11
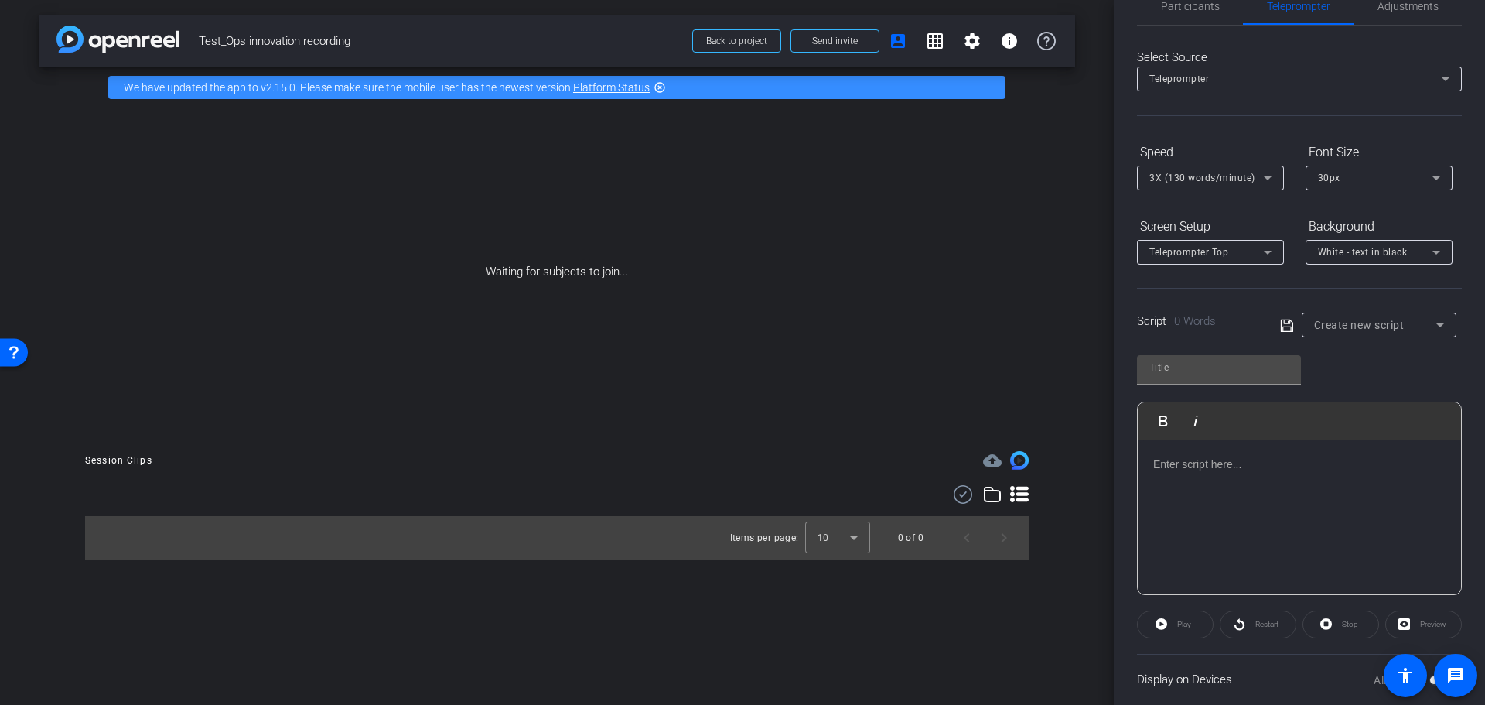
scroll to position [57, 0]
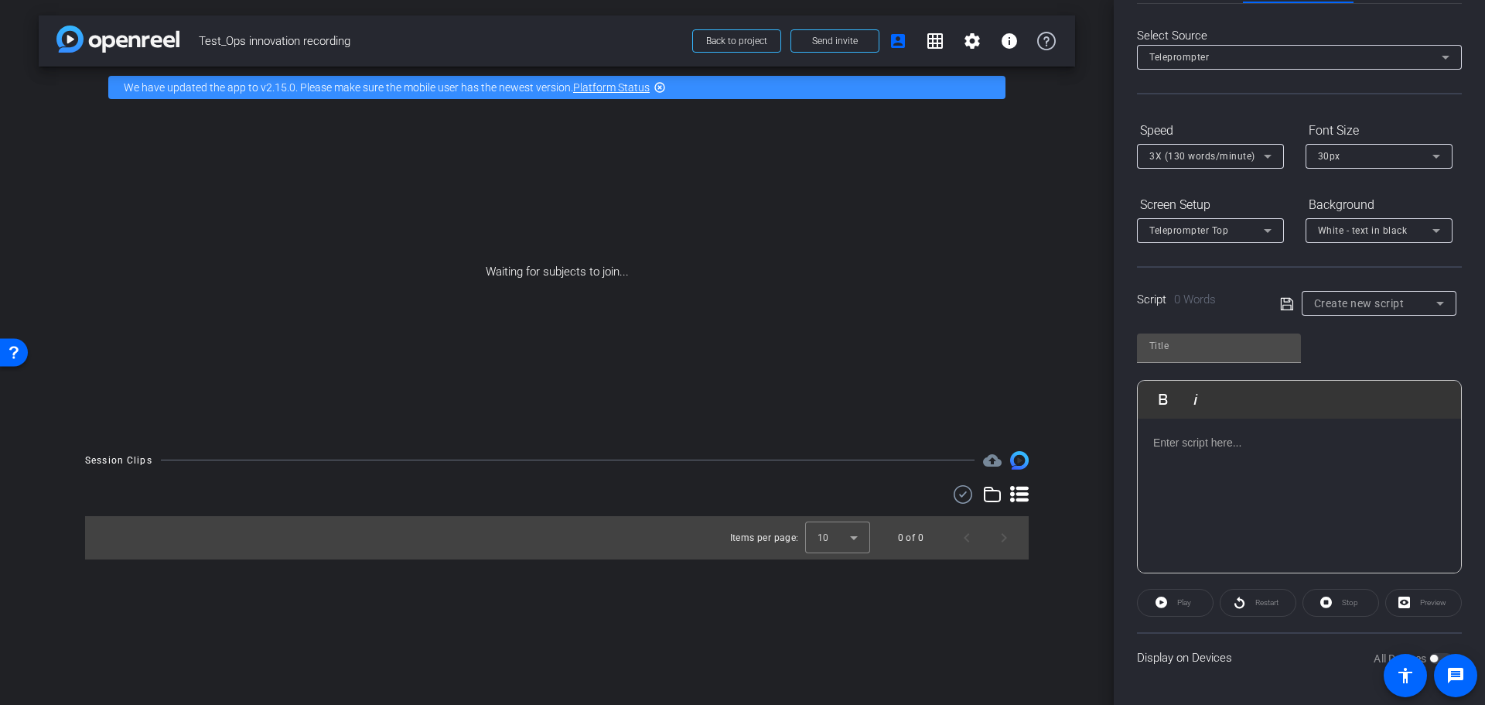
click at [1230, 440] on p at bounding box center [1299, 442] width 292 height 17
click at [1255, 452] on div at bounding box center [1299, 495] width 323 height 155
click at [1397, 302] on span "Create new script" at bounding box center [1359, 303] width 90 height 12
click at [1365, 330] on span "Create new script" at bounding box center [1351, 334] width 81 height 19
click at [1204, 343] on input "text" at bounding box center [1218, 345] width 139 height 19
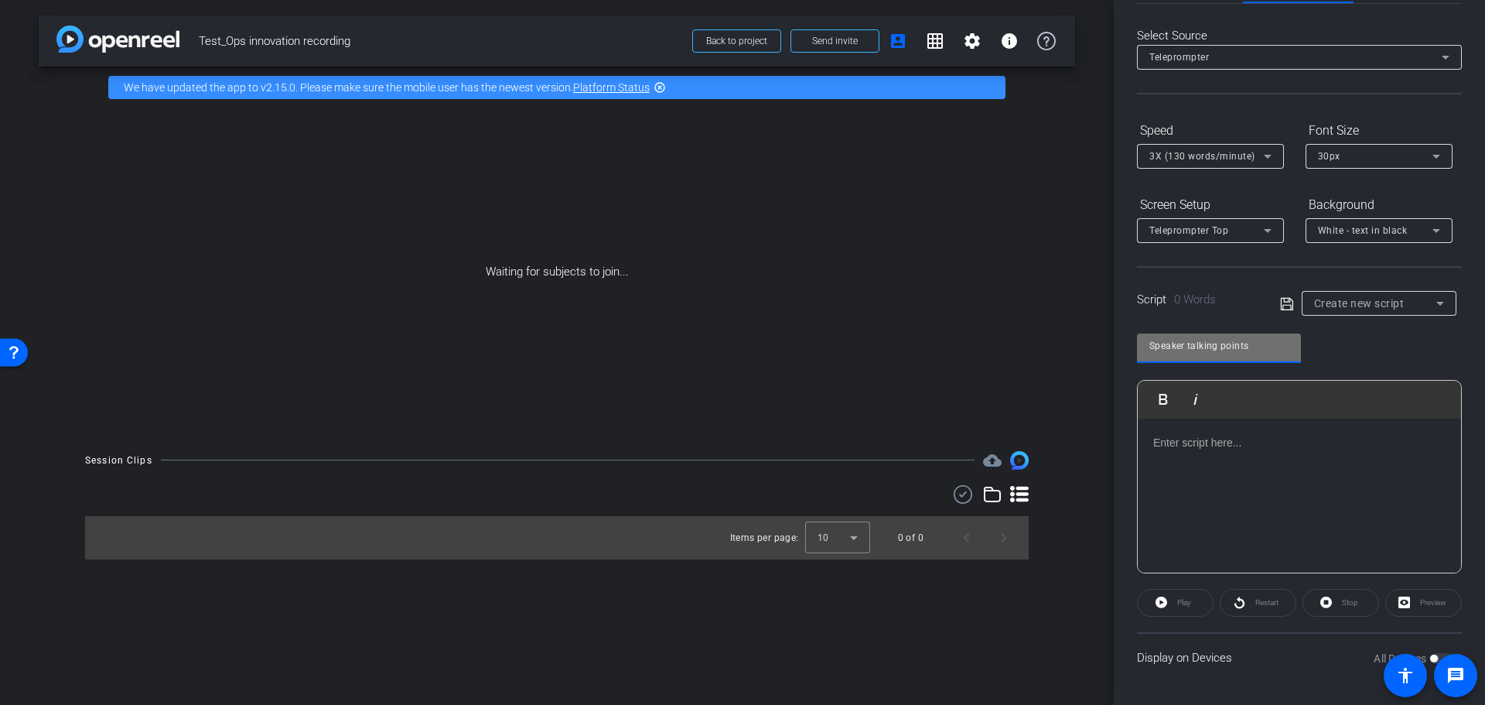
type input "Speaker talking points"
drag, startPoint x: 1276, startPoint y: 445, endPoint x: 1267, endPoint y: 440, distance: 10.4
click at [1276, 445] on p at bounding box center [1299, 442] width 292 height 17
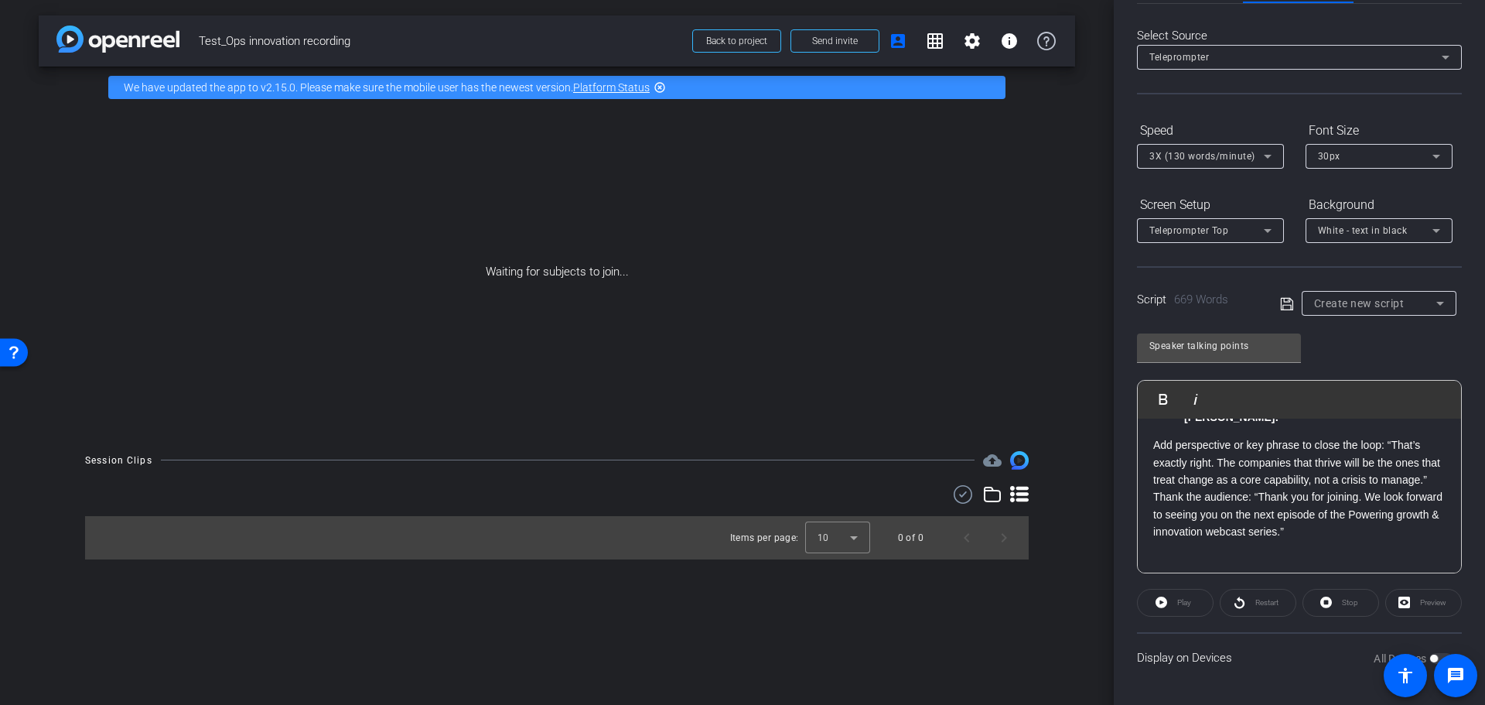
scroll to position [2136, 0]
click at [1436, 654] on span at bounding box center [1455, 675] width 43 height 43
click at [1426, 656] on span at bounding box center [1405, 675] width 43 height 43
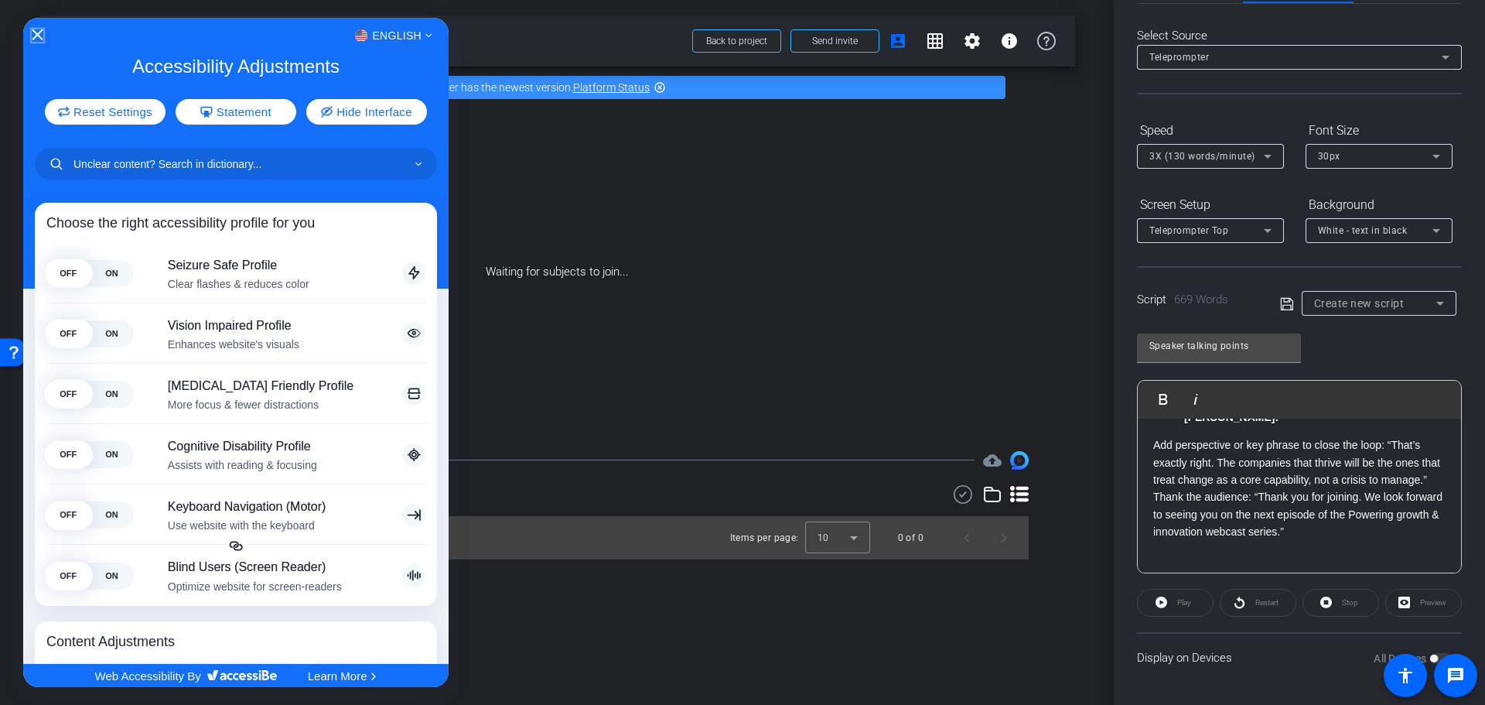
click at [33, 35] on icon "Close Accessibility Interface" at bounding box center [37, 34] width 11 height 11
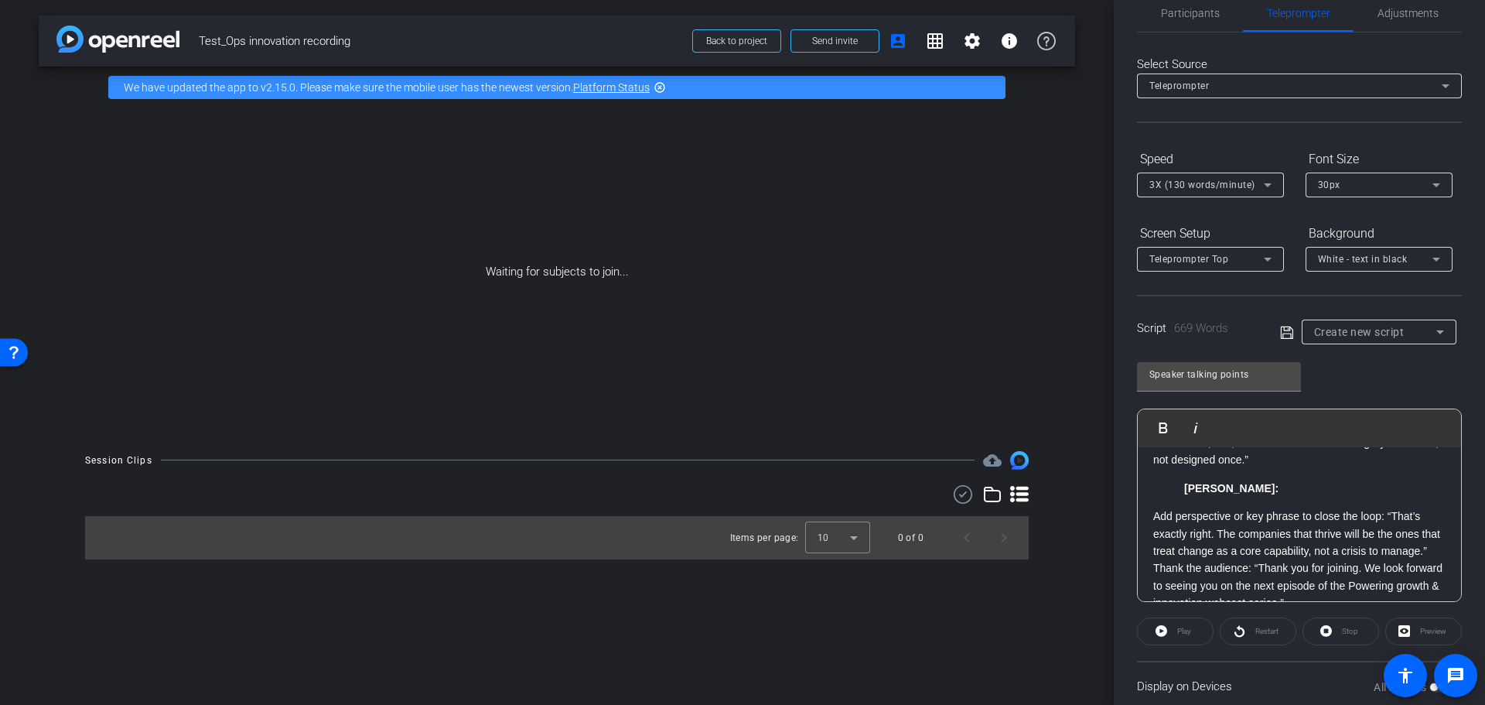
scroll to position [0, 0]
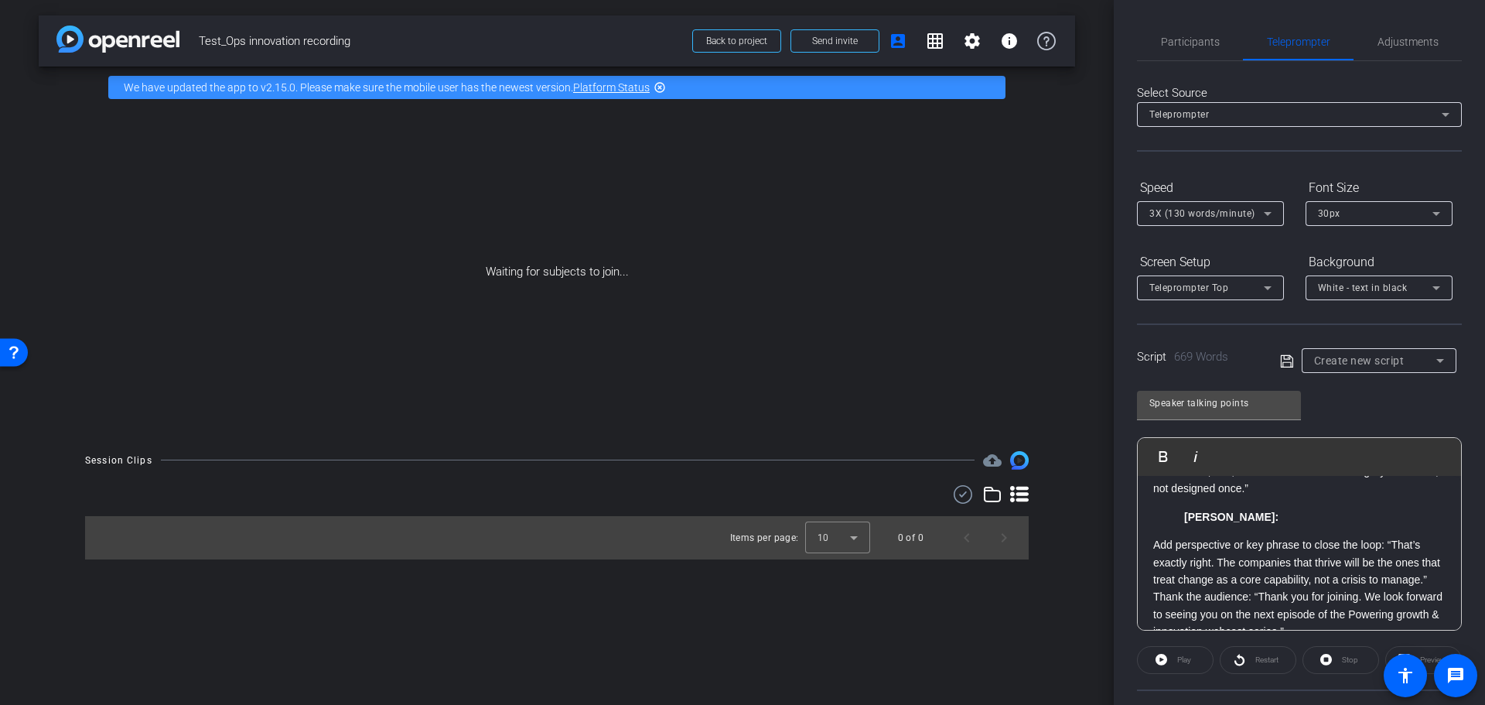
click at [1280, 360] on icon at bounding box center [1287, 361] width 14 height 19
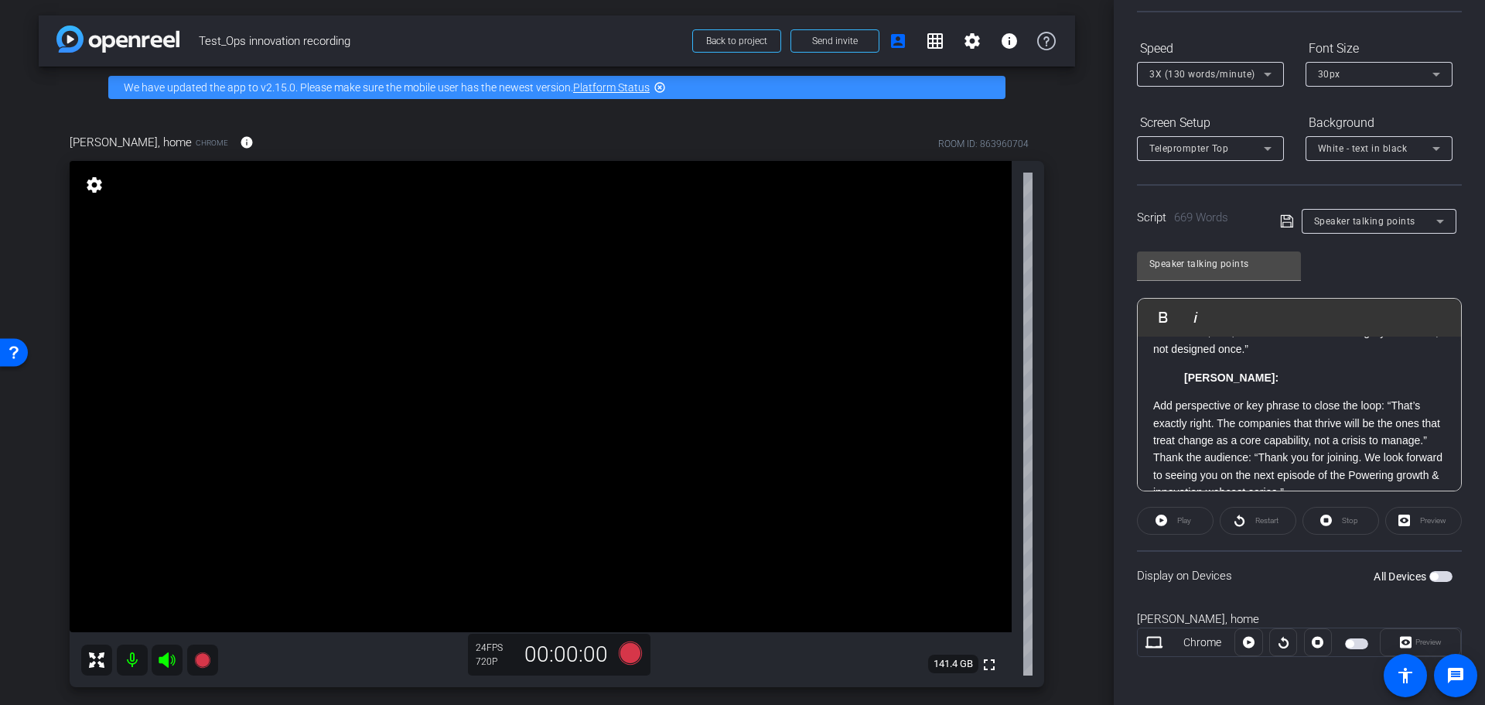
scroll to position [141, 0]
click at [1430, 579] on span "button" at bounding box center [1440, 574] width 23 height 11
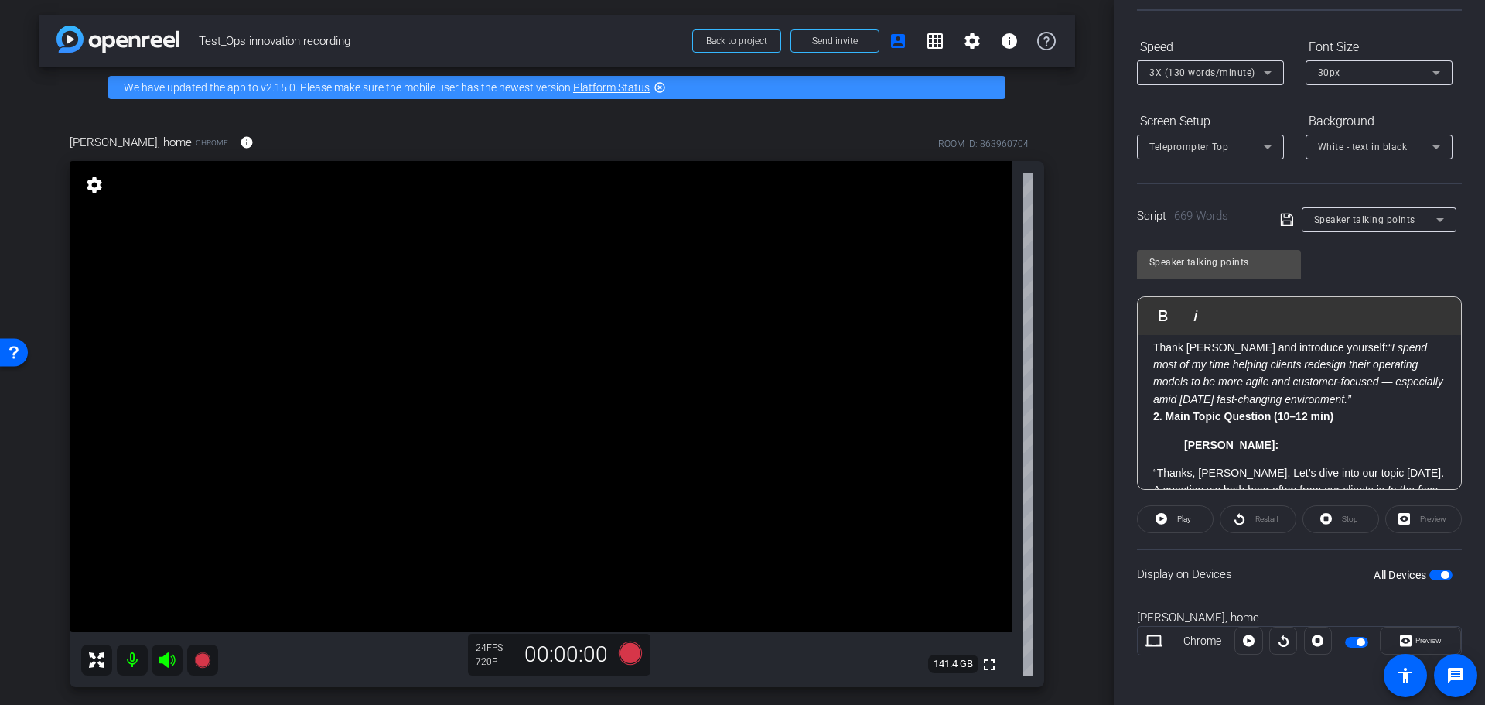
scroll to position [0, 0]
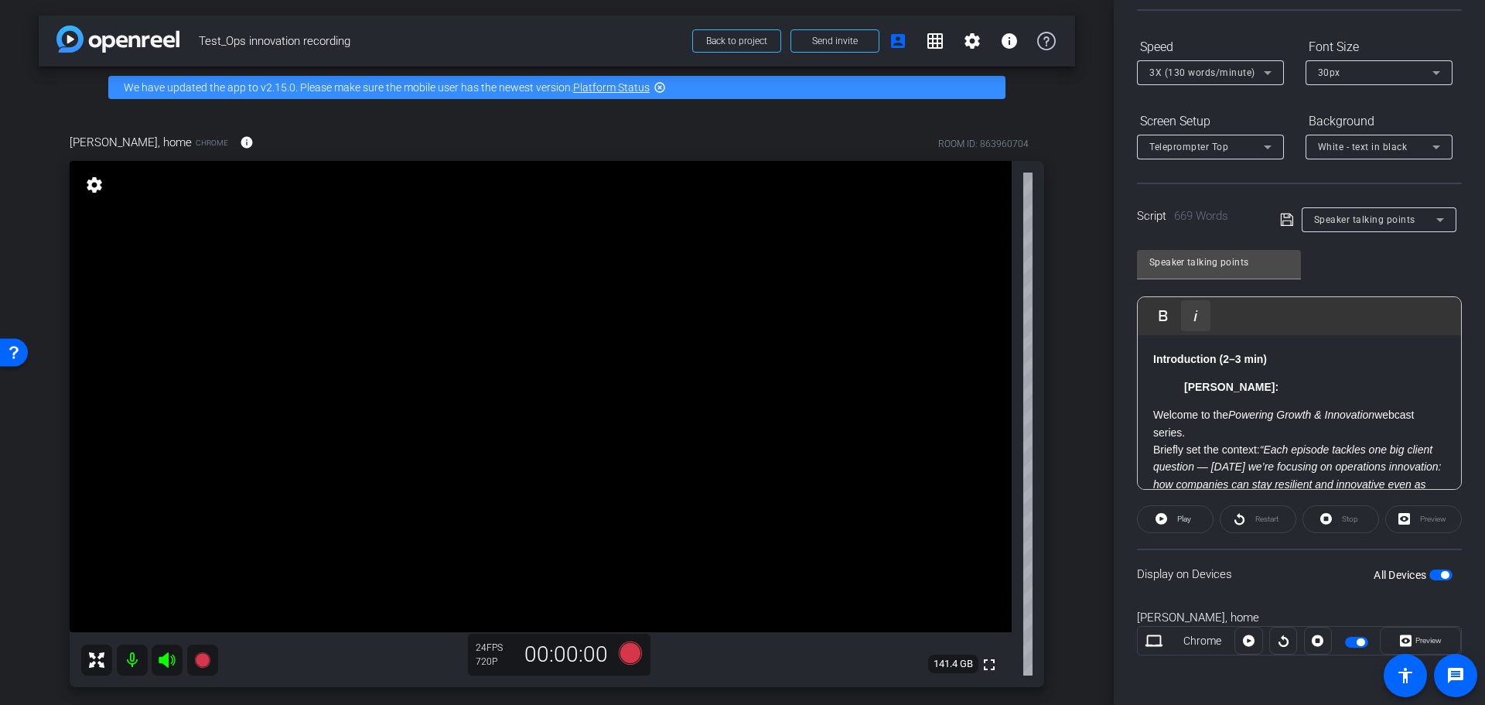
drag, startPoint x: 1204, startPoint y: 300, endPoint x: 1197, endPoint y: 306, distance: 8.8
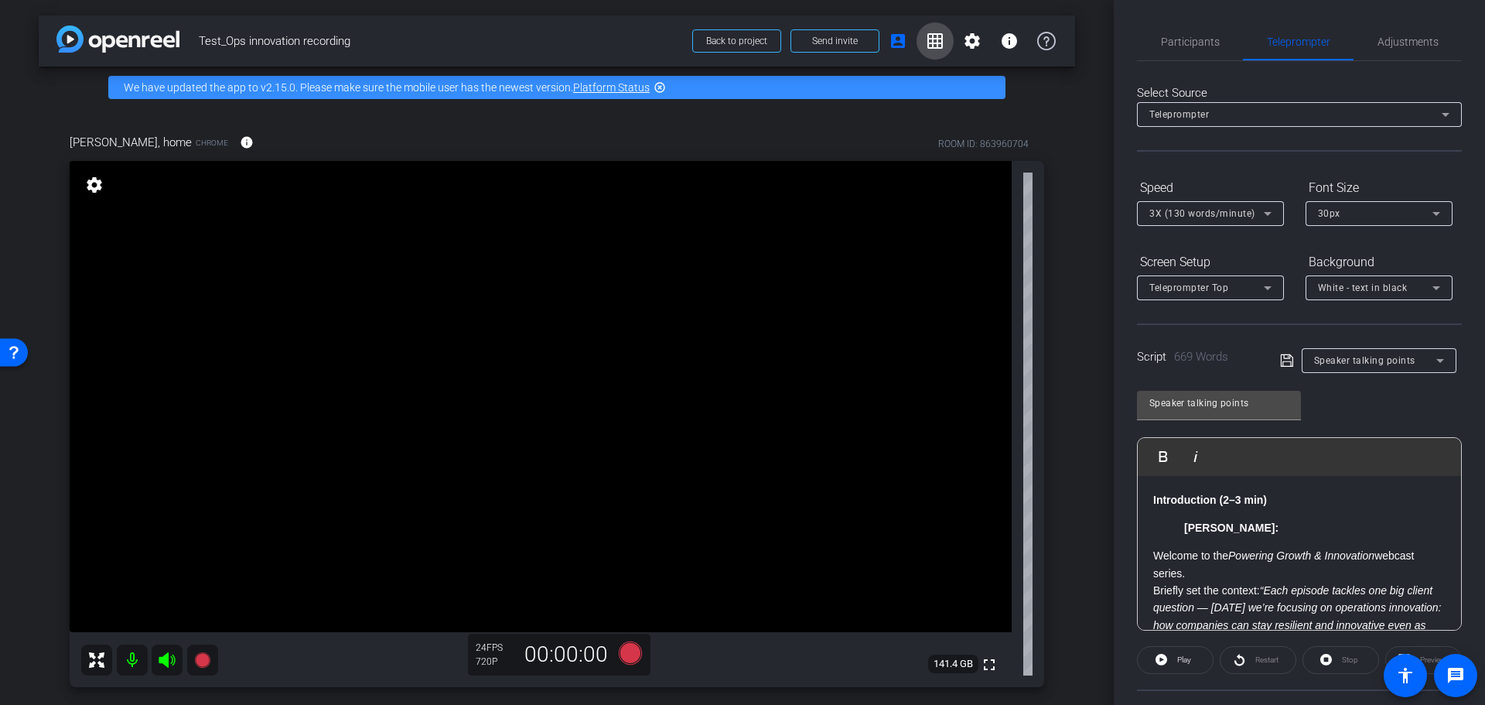
click at [932, 39] on mat-icon "grid_on" at bounding box center [935, 41] width 19 height 19
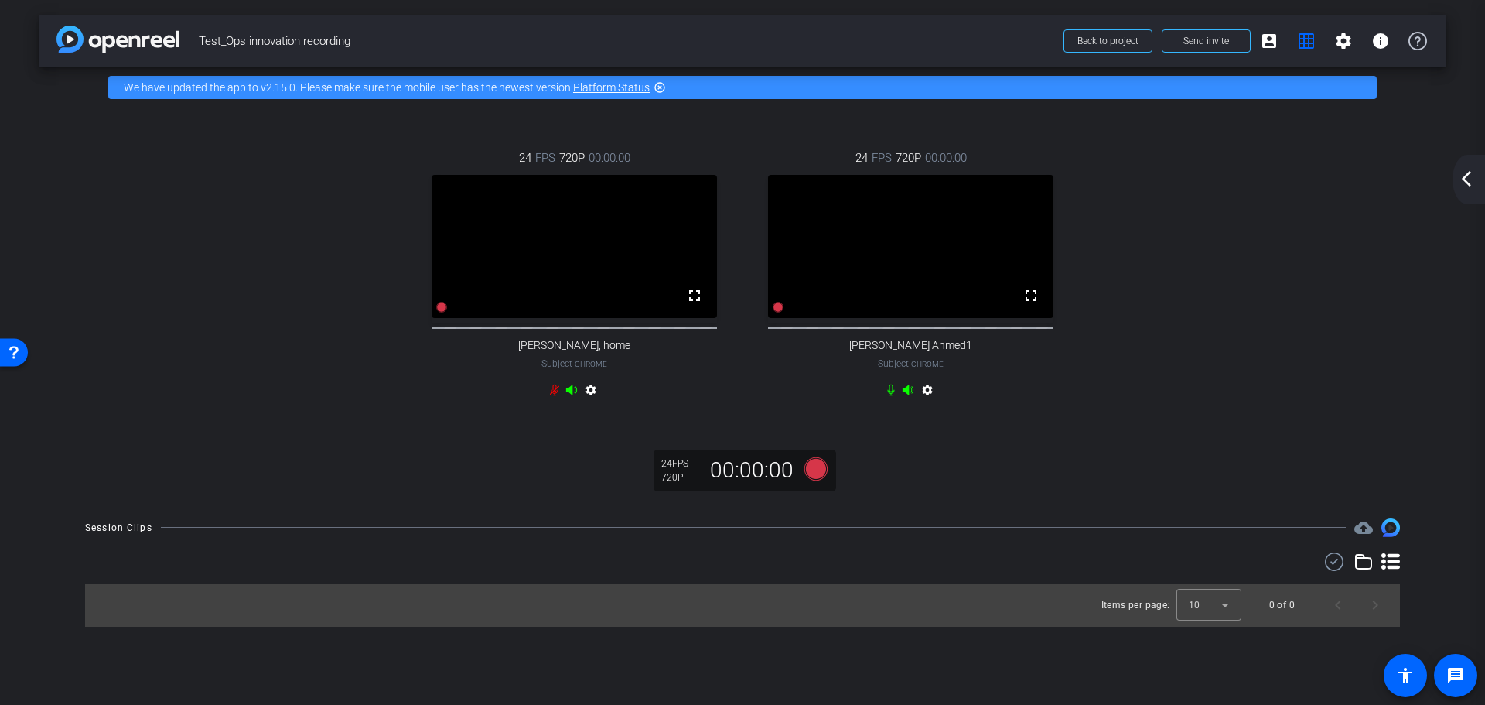
click at [1465, 174] on mat-icon "arrow_back_ios_new" at bounding box center [1466, 178] width 19 height 19
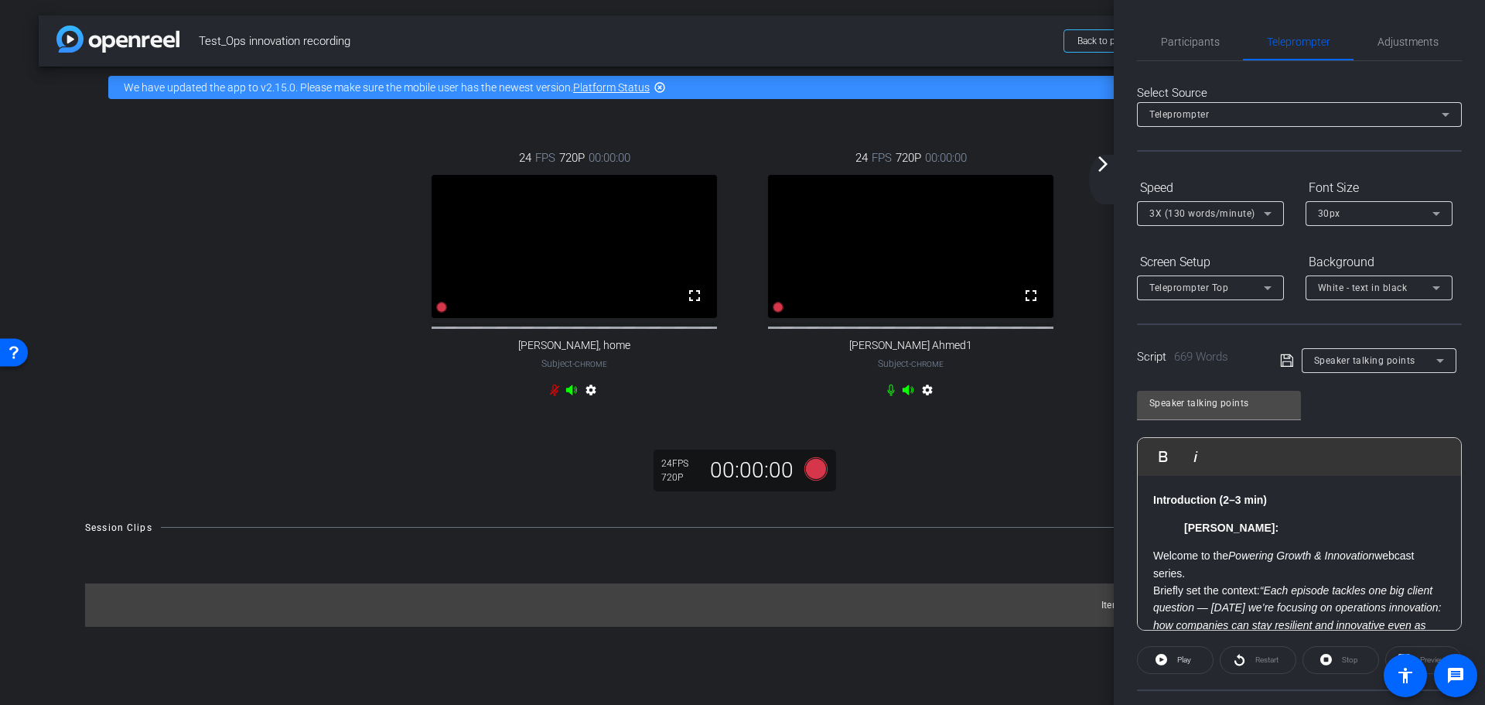
click at [987, 46] on span "Test_Ops innovation recording" at bounding box center [626, 41] width 855 height 31
click at [1103, 162] on mat-icon "arrow_forward_ios" at bounding box center [1103, 164] width 19 height 19
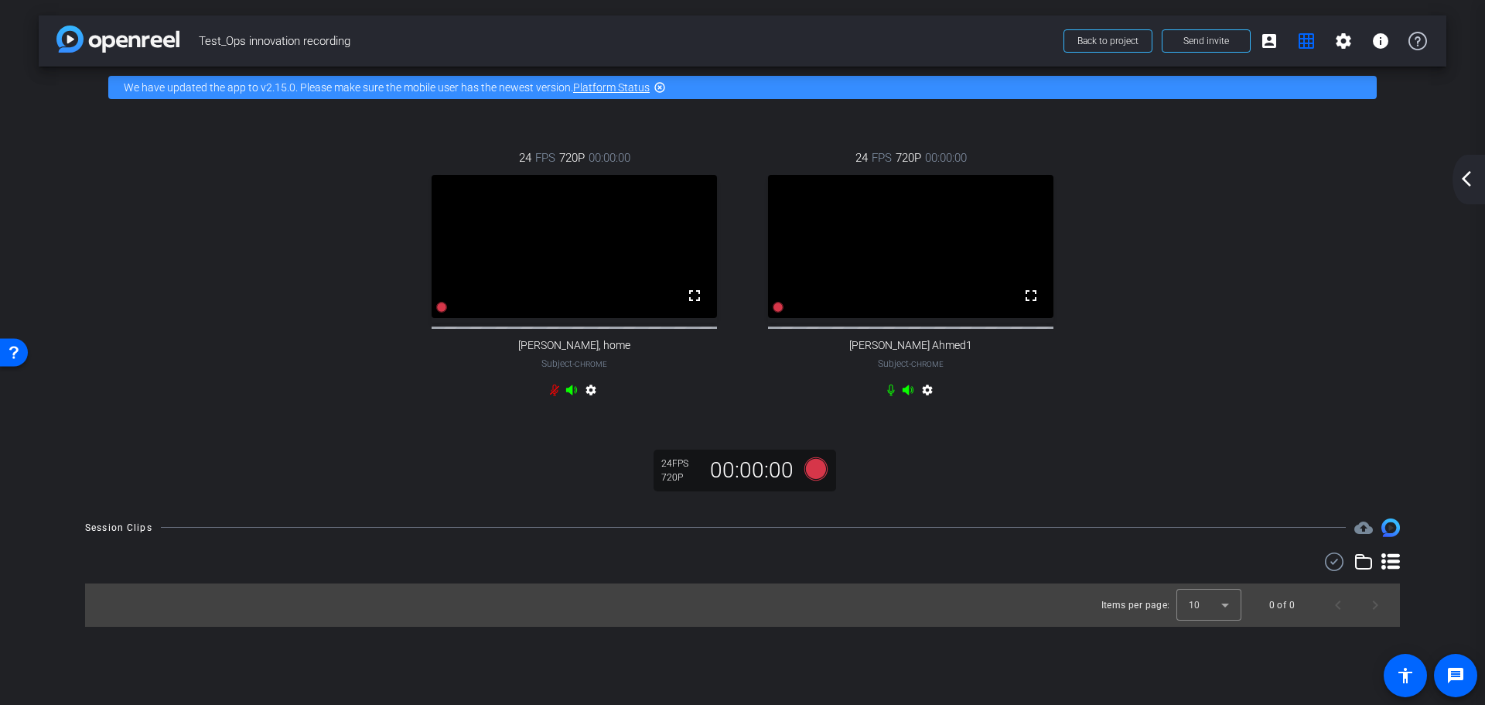
click at [1463, 182] on mat-icon "arrow_back_ios_new" at bounding box center [1466, 178] width 19 height 19
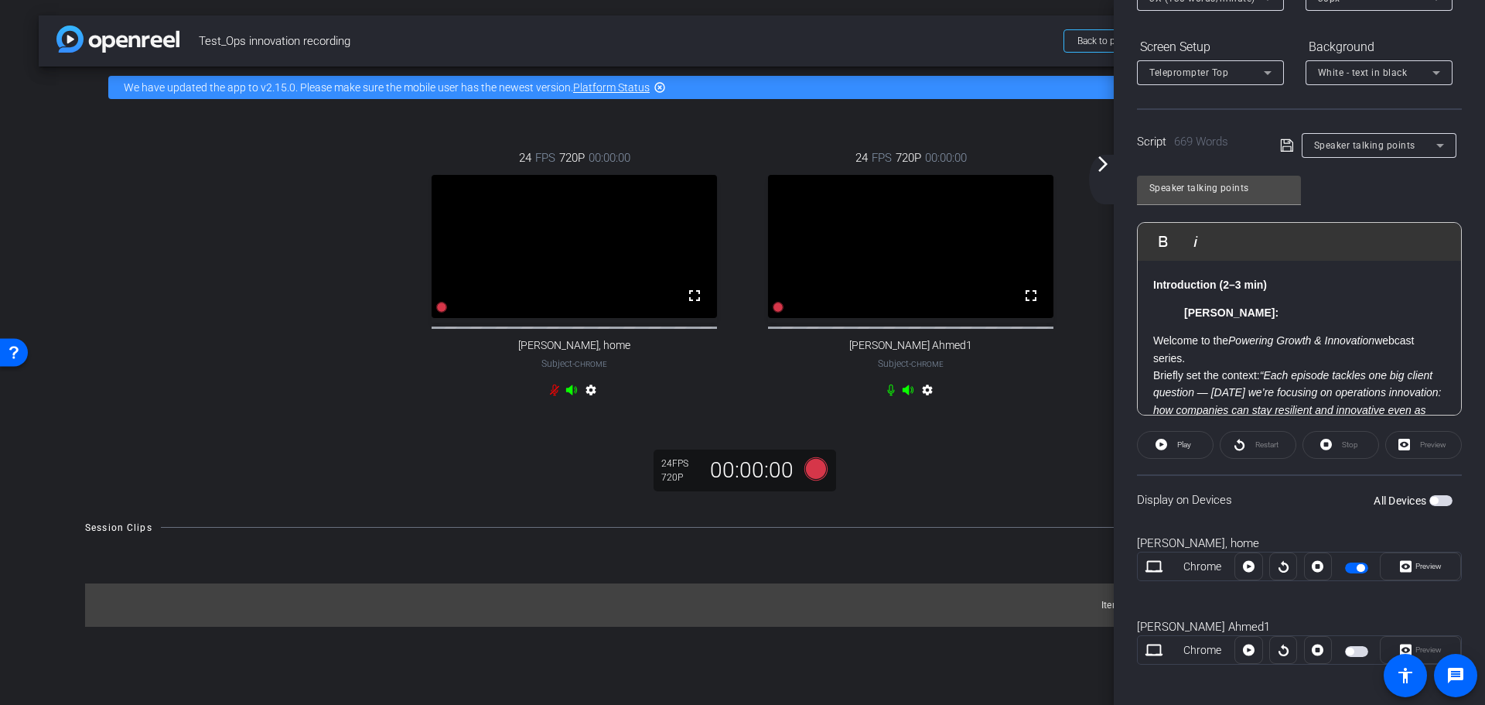
scroll to position [224, 0]
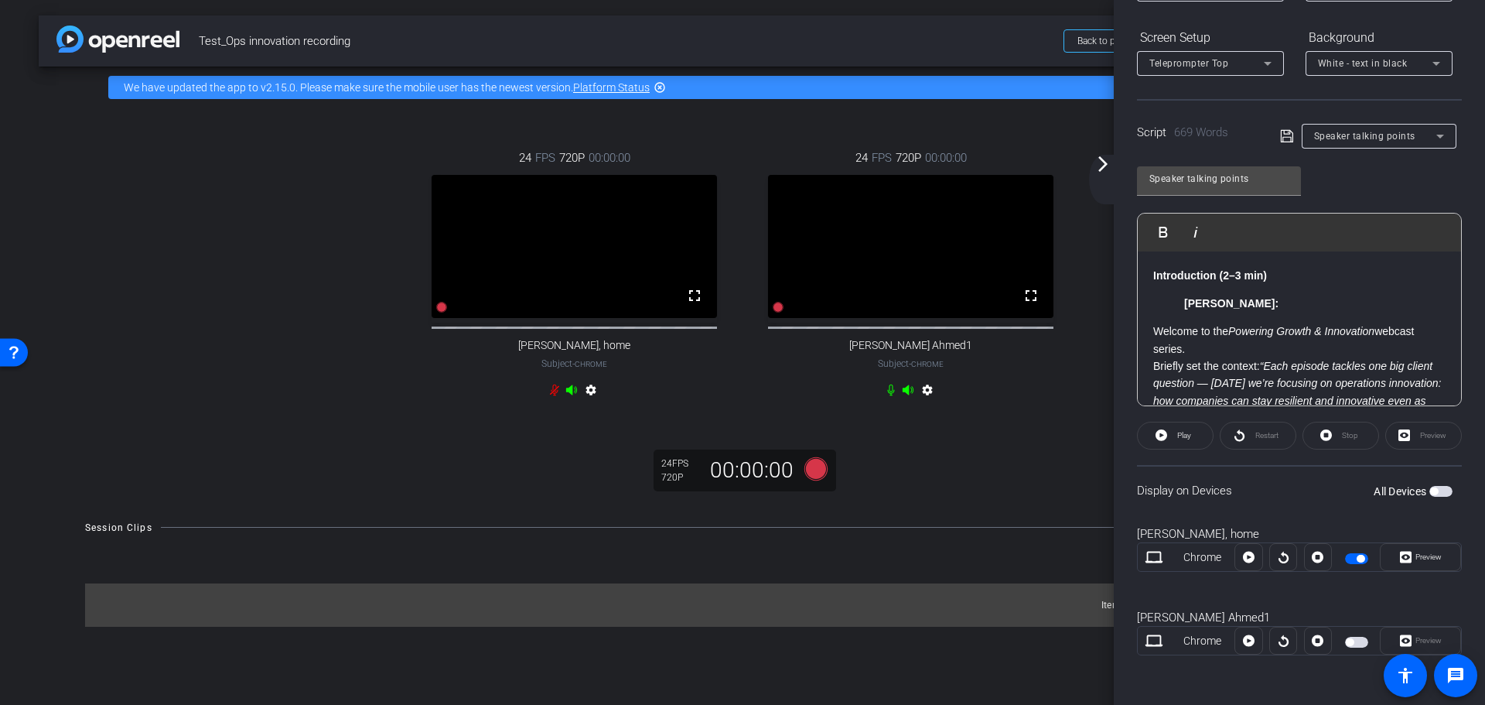
click at [1433, 488] on span "button" at bounding box center [1440, 491] width 23 height 11
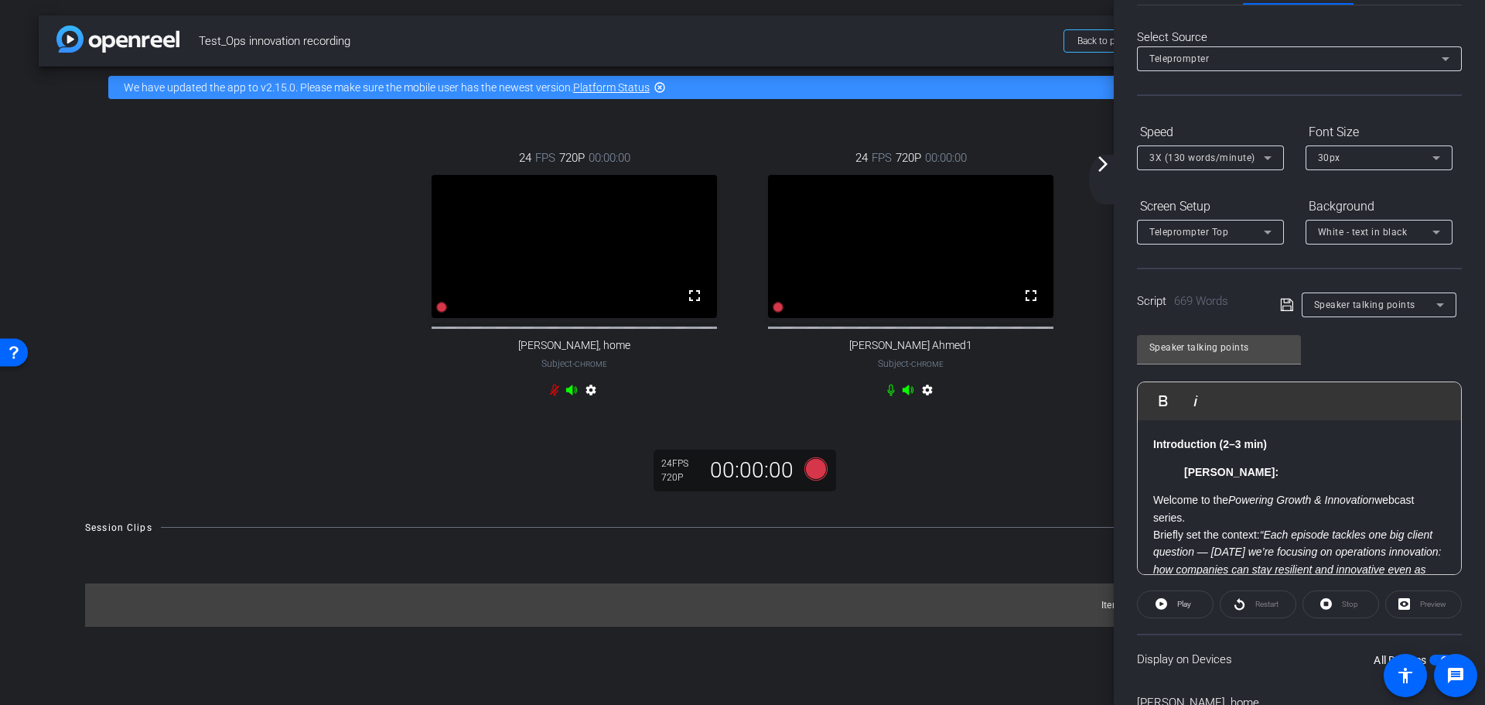
scroll to position [0, 0]
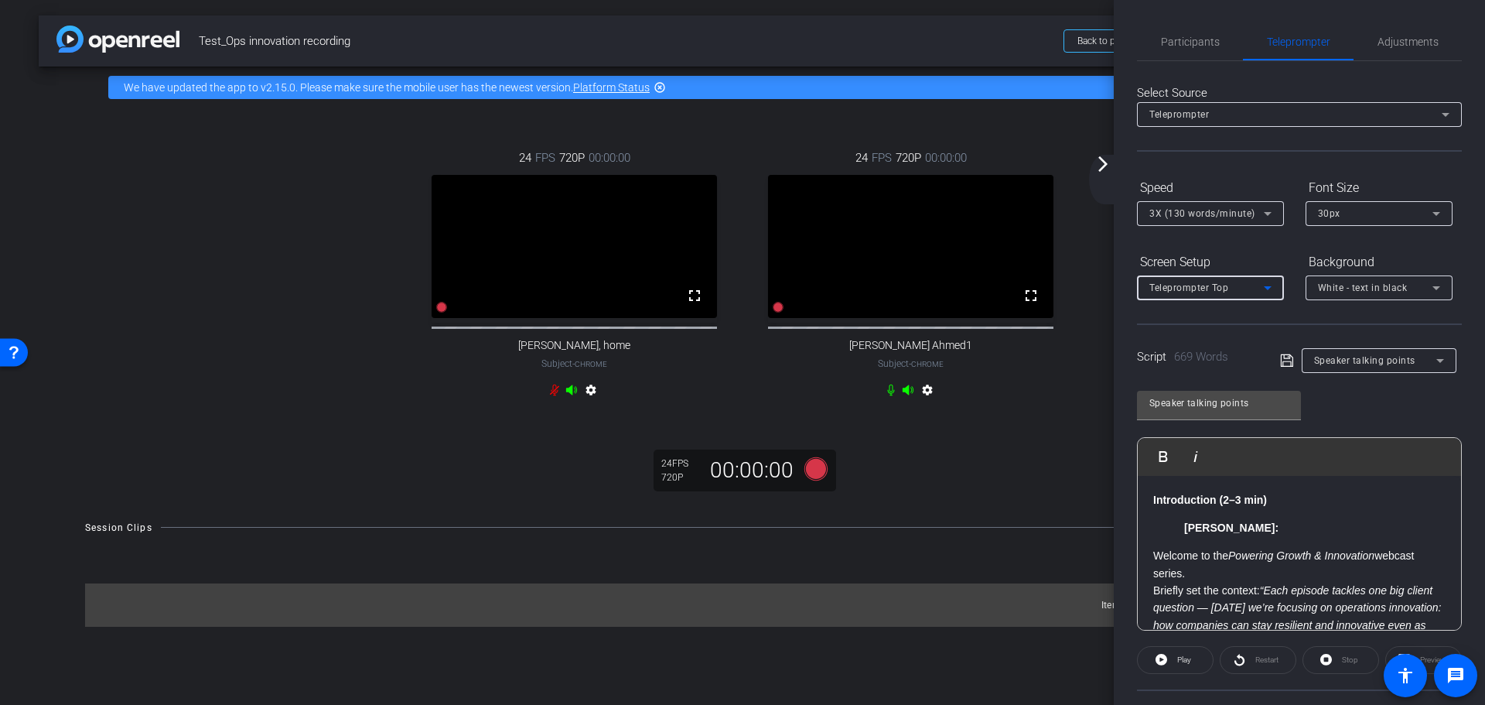
click at [1267, 280] on icon at bounding box center [1267, 287] width 19 height 19
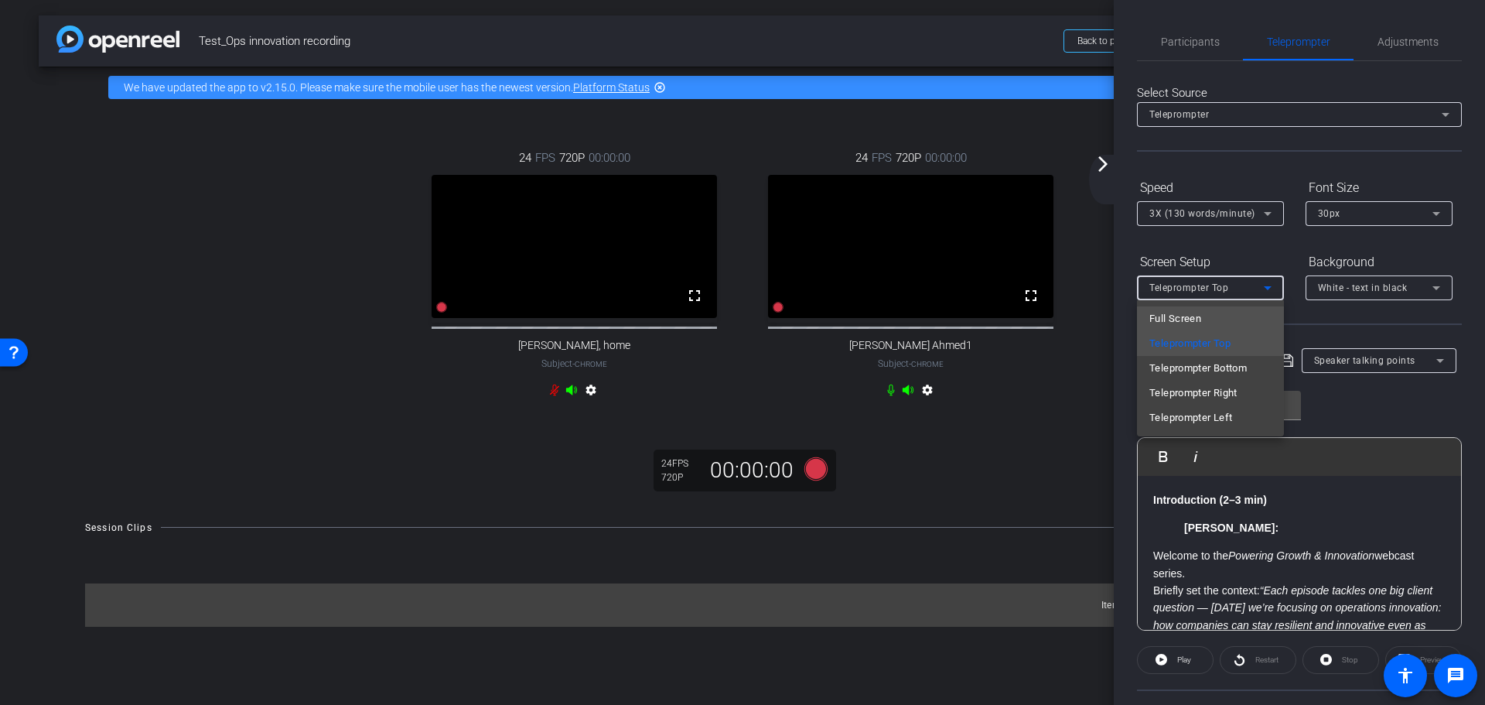
click at [1206, 316] on mat-option "Full Screen" at bounding box center [1210, 318] width 147 height 25
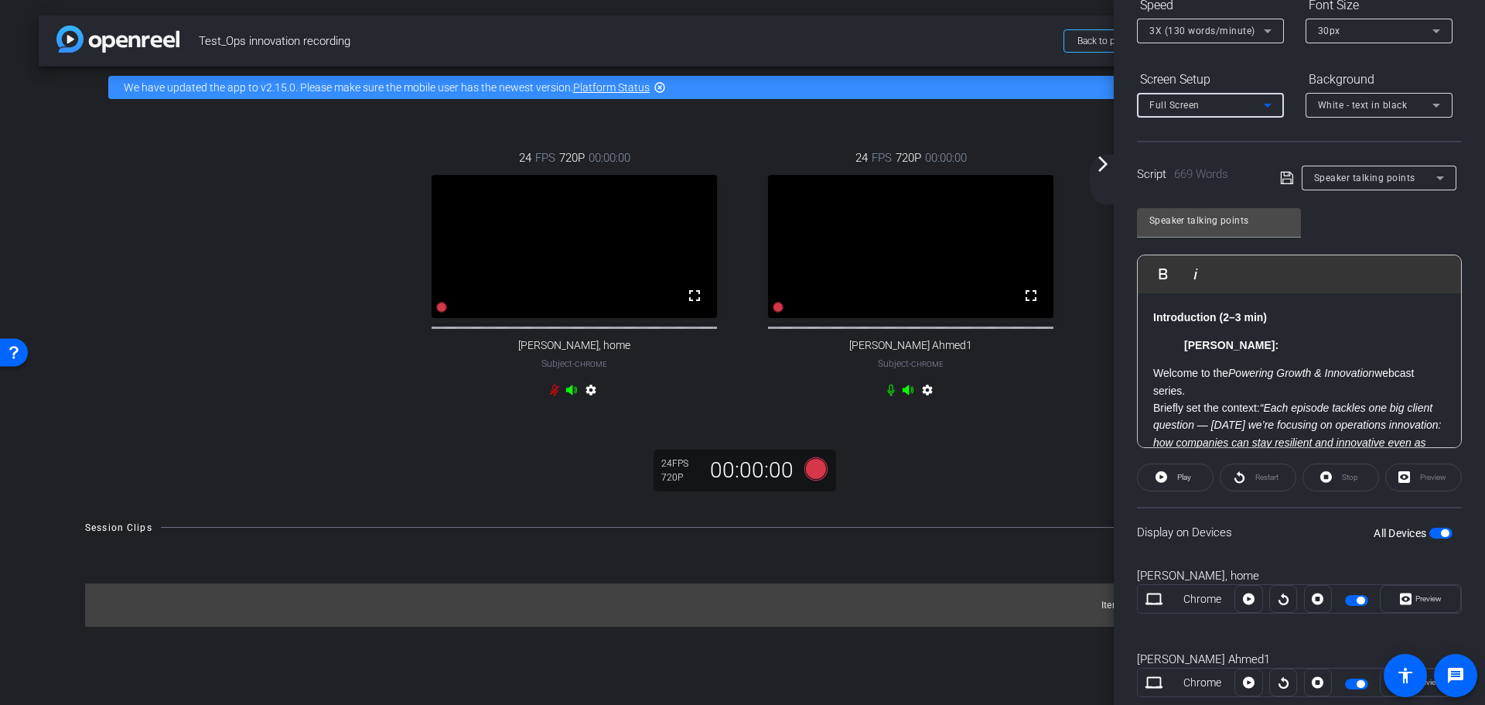
scroll to position [224, 0]
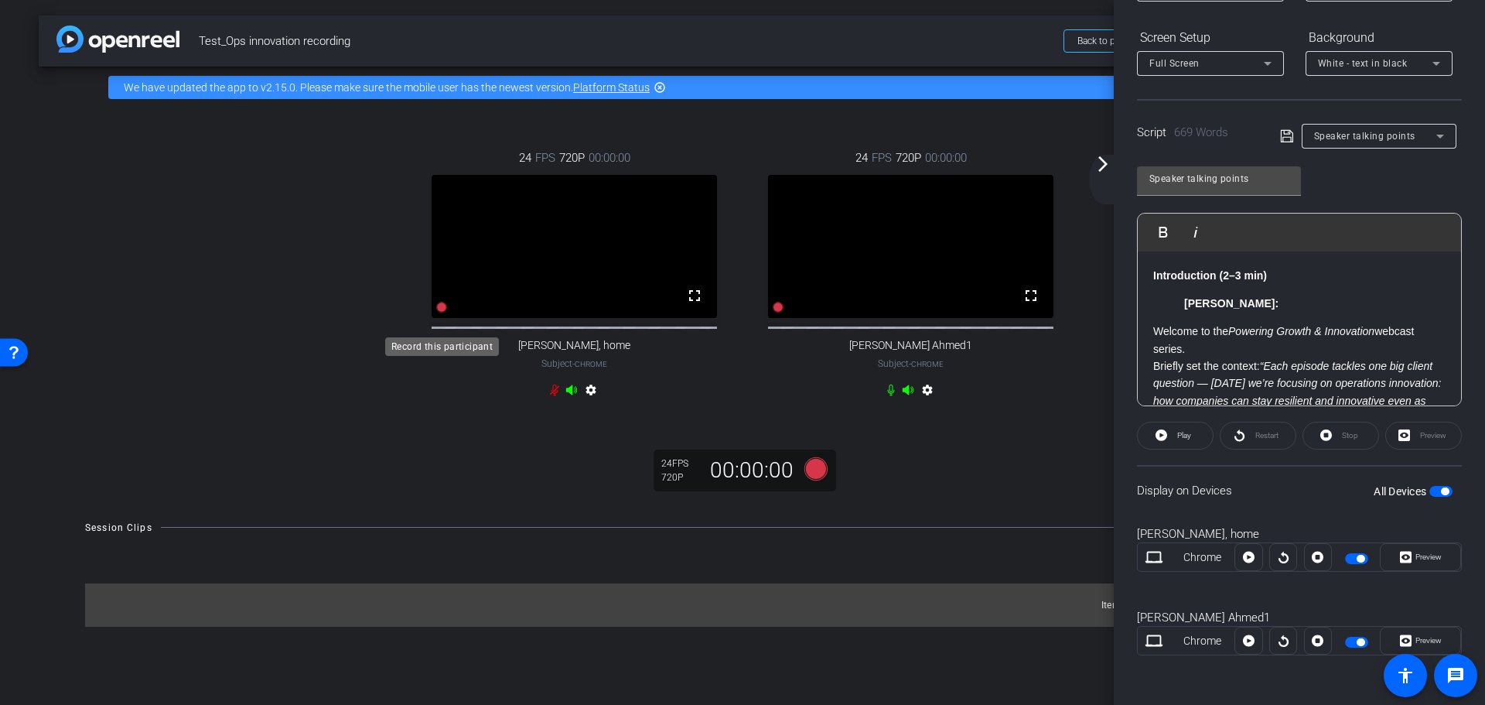
click at [441, 312] on icon at bounding box center [441, 307] width 11 height 11
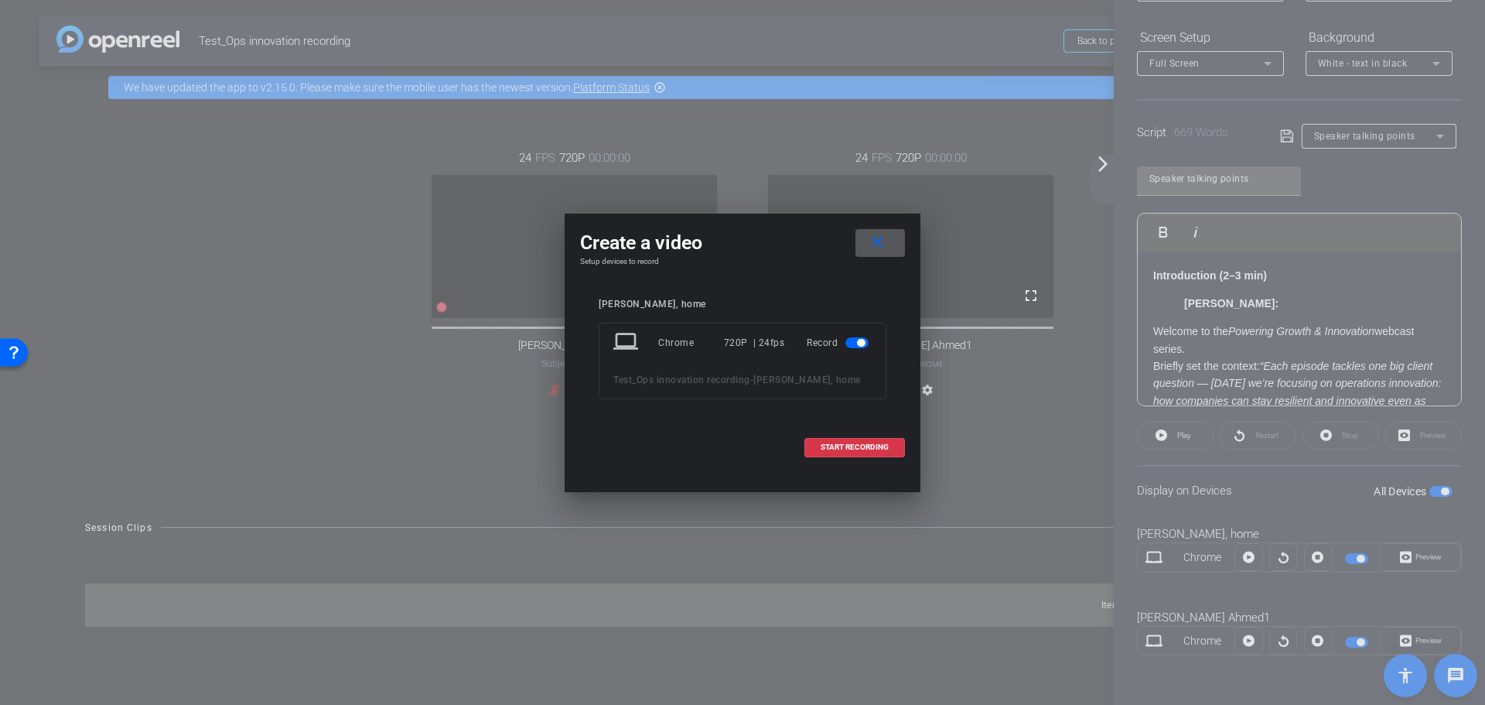
click at [849, 344] on span "button" at bounding box center [856, 342] width 23 height 11
click at [881, 245] on mat-icon "close" at bounding box center [877, 242] width 19 height 19
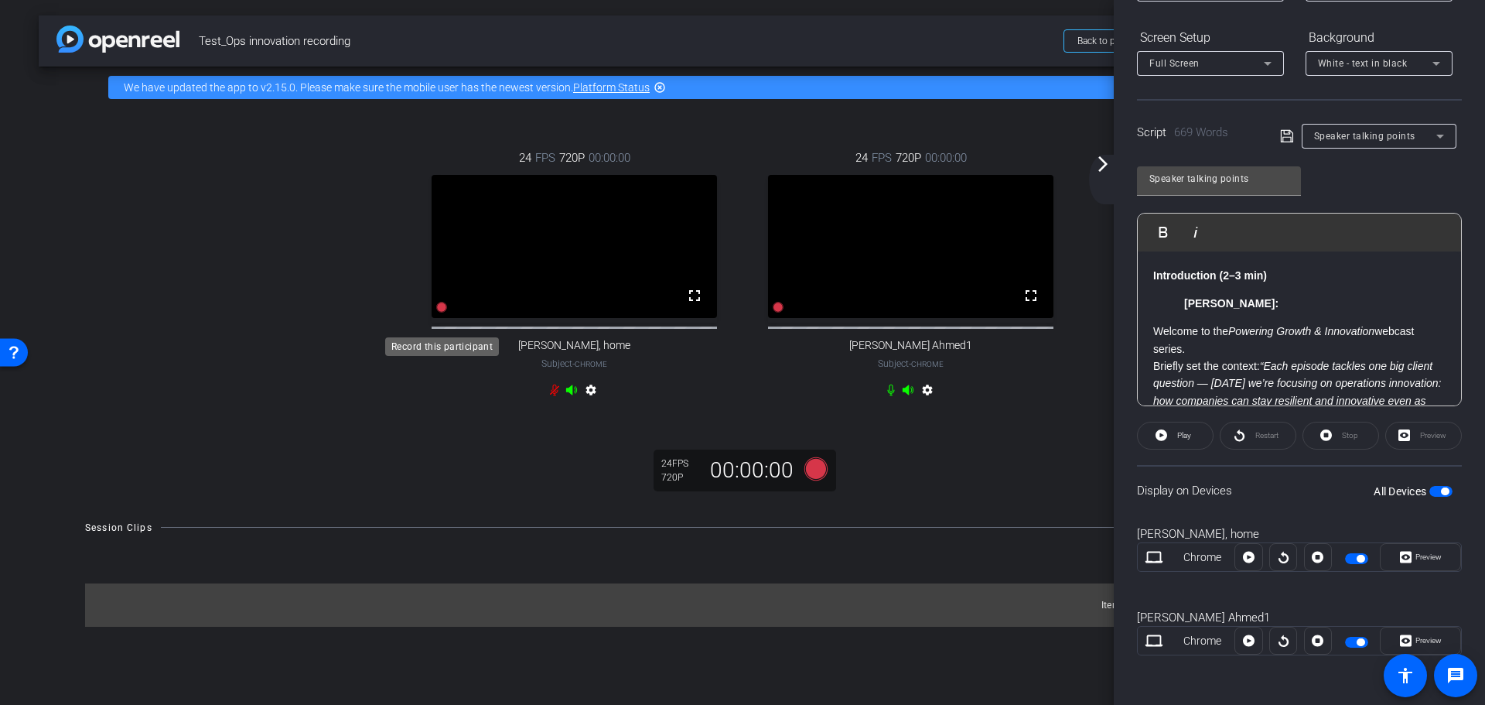
click at [441, 312] on icon at bounding box center [441, 307] width 11 height 11
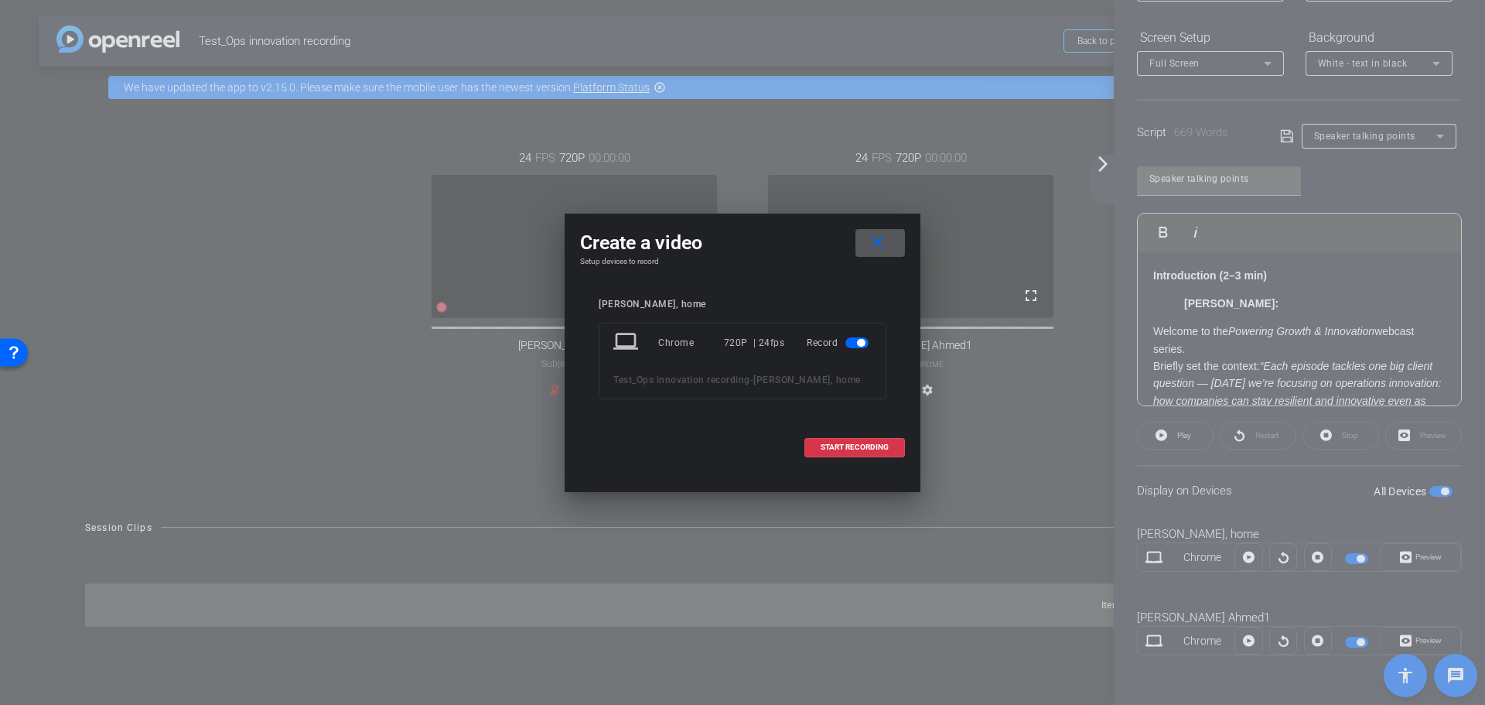
click at [850, 343] on span "button" at bounding box center [856, 342] width 23 height 11
click at [883, 237] on mat-icon "close" at bounding box center [877, 242] width 19 height 19
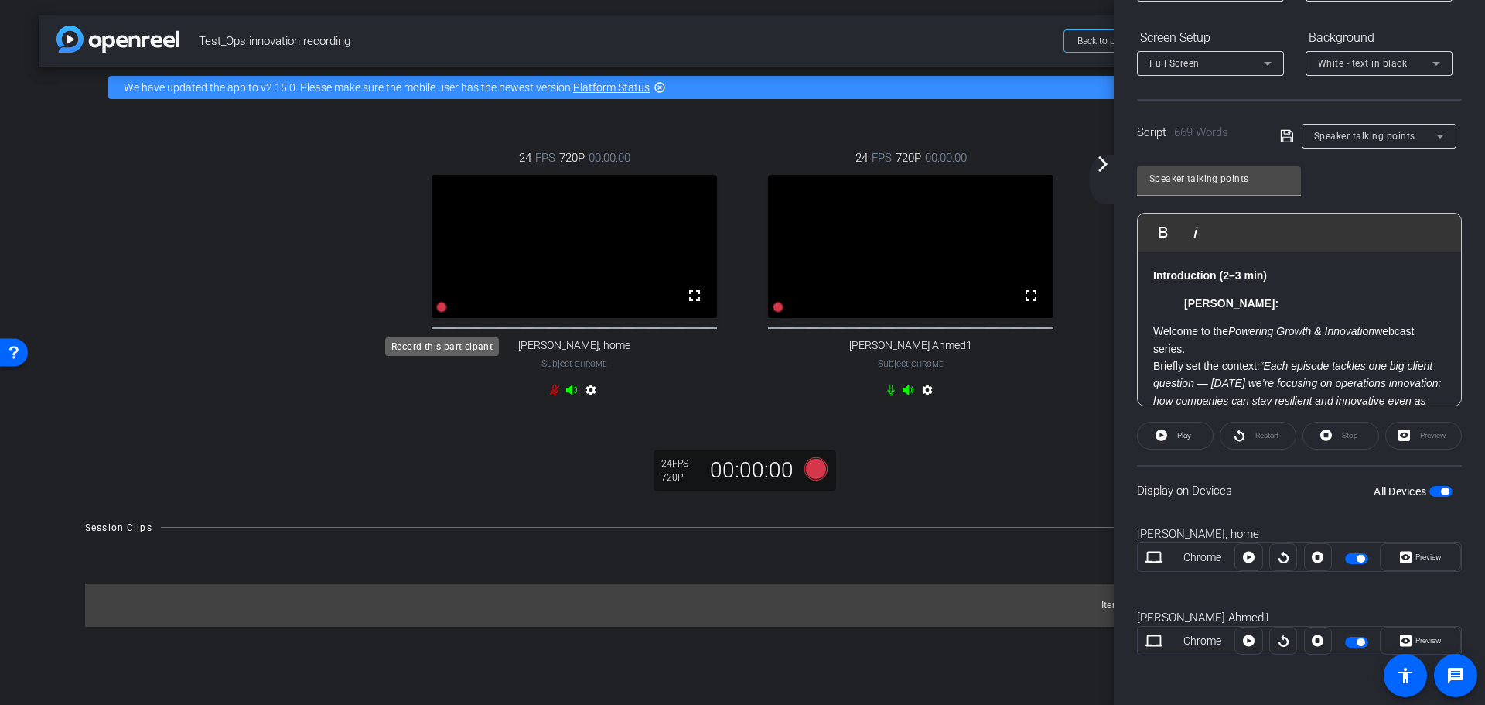
click at [443, 312] on icon at bounding box center [441, 307] width 11 height 11
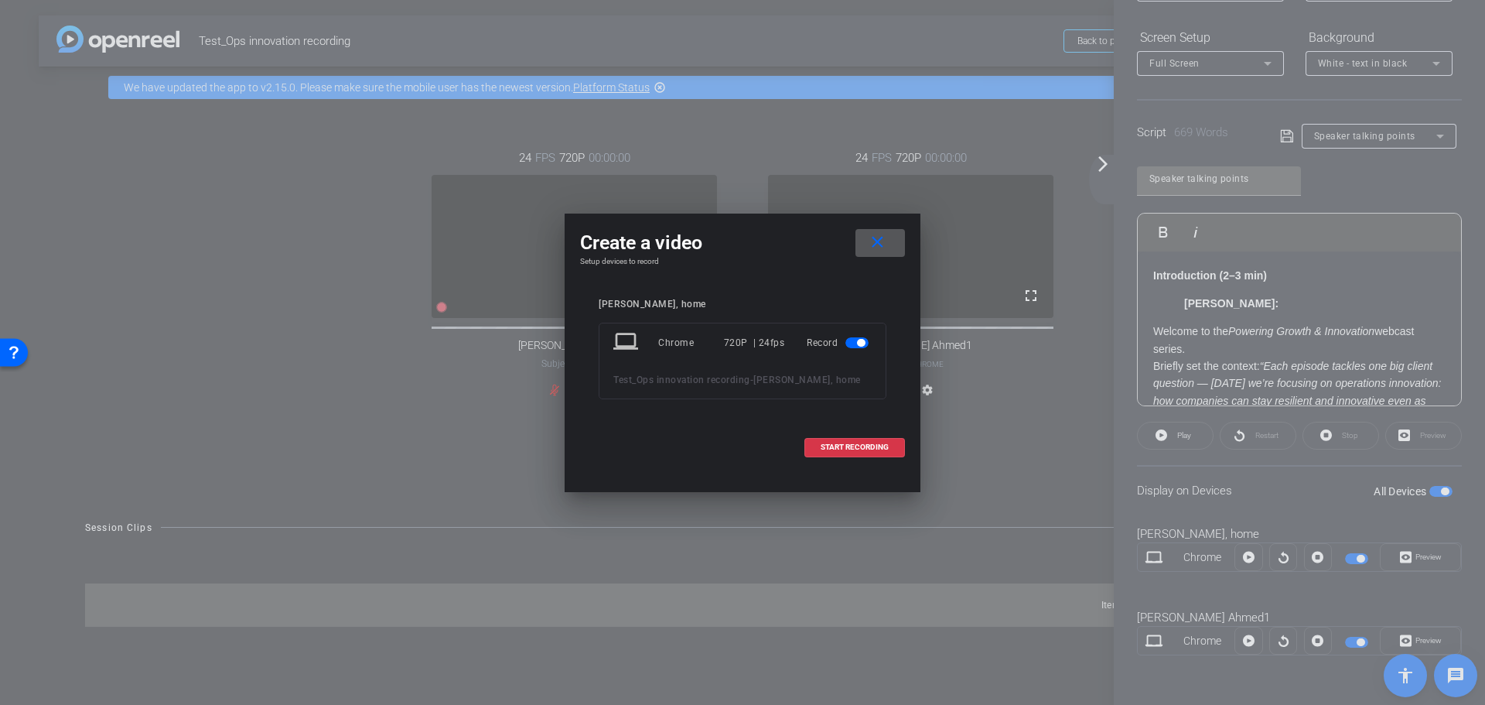
click at [860, 237] on span at bounding box center [880, 242] width 50 height 37
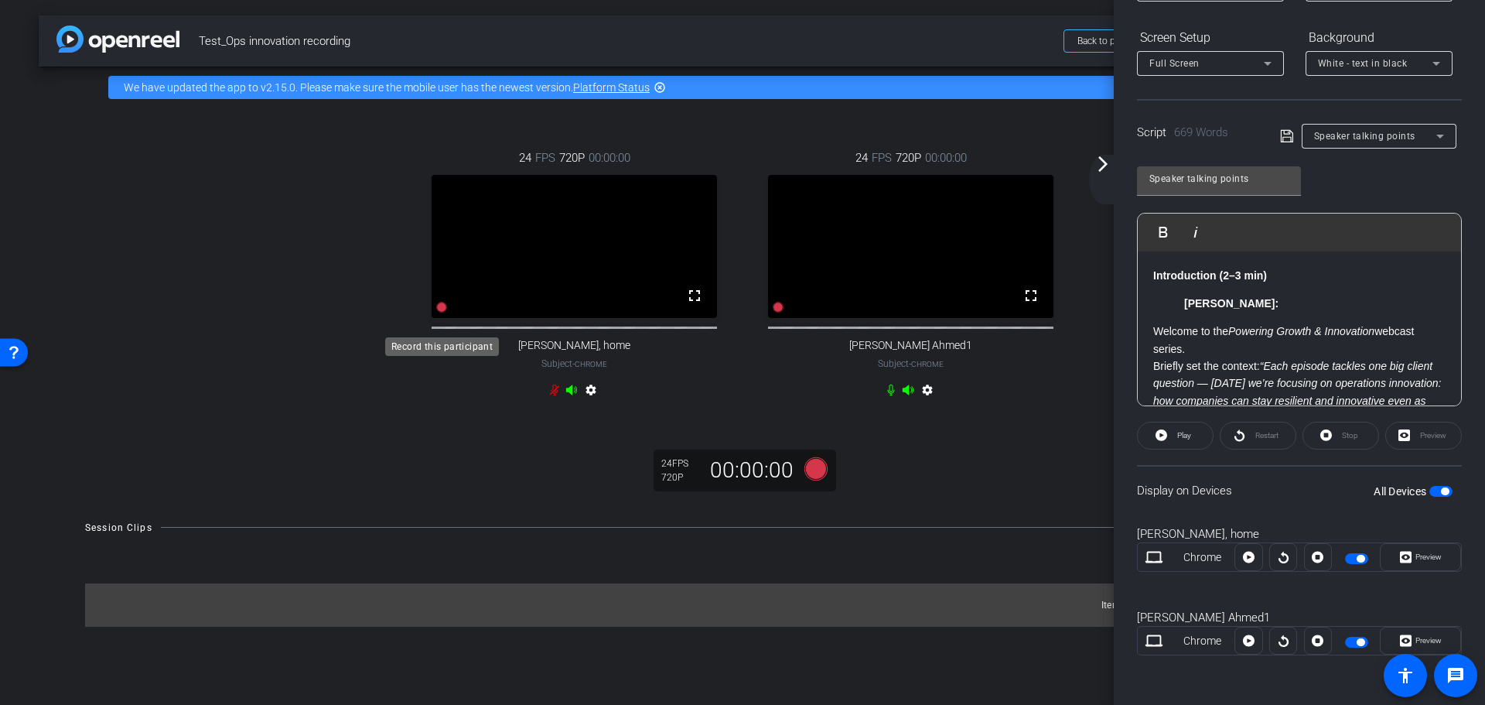
click at [442, 312] on icon at bounding box center [441, 307] width 11 height 11
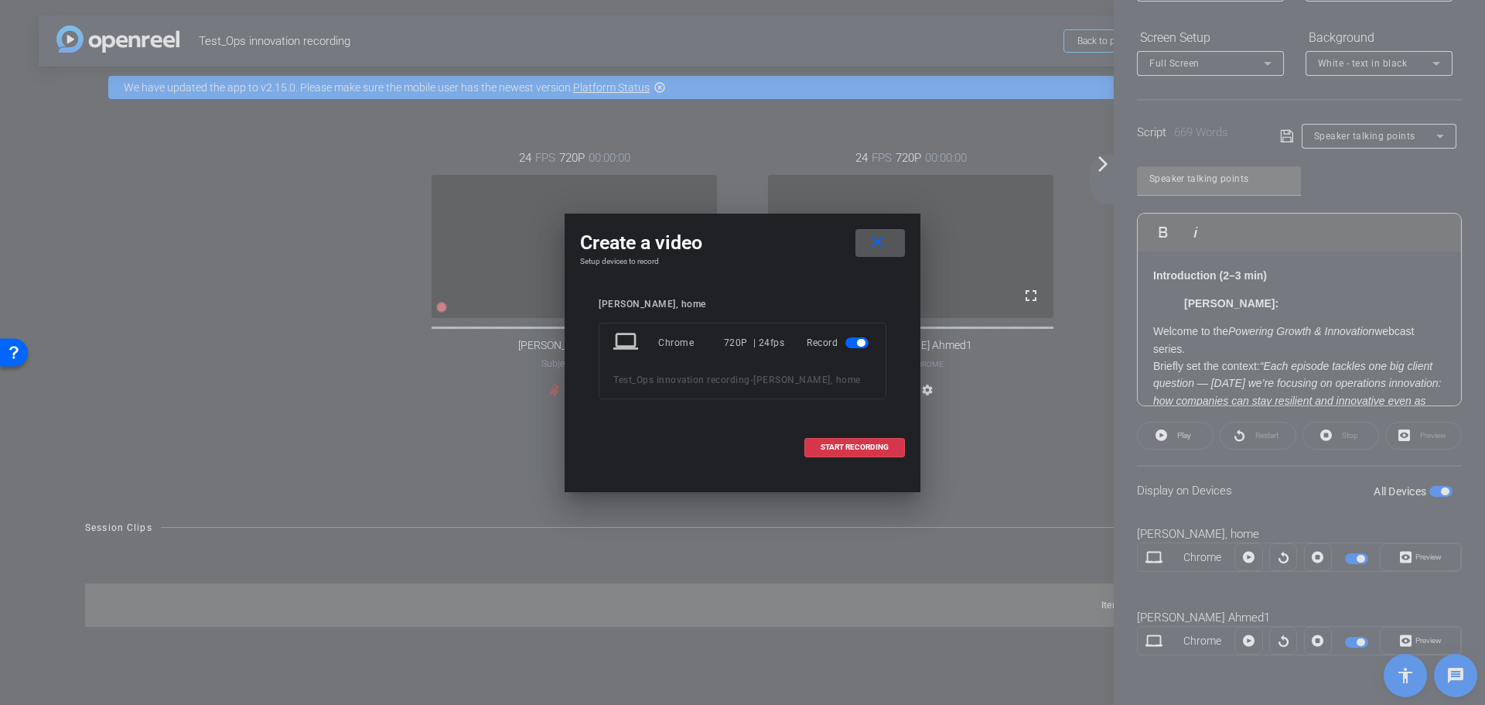
click at [883, 246] on mat-icon "close" at bounding box center [877, 242] width 19 height 19
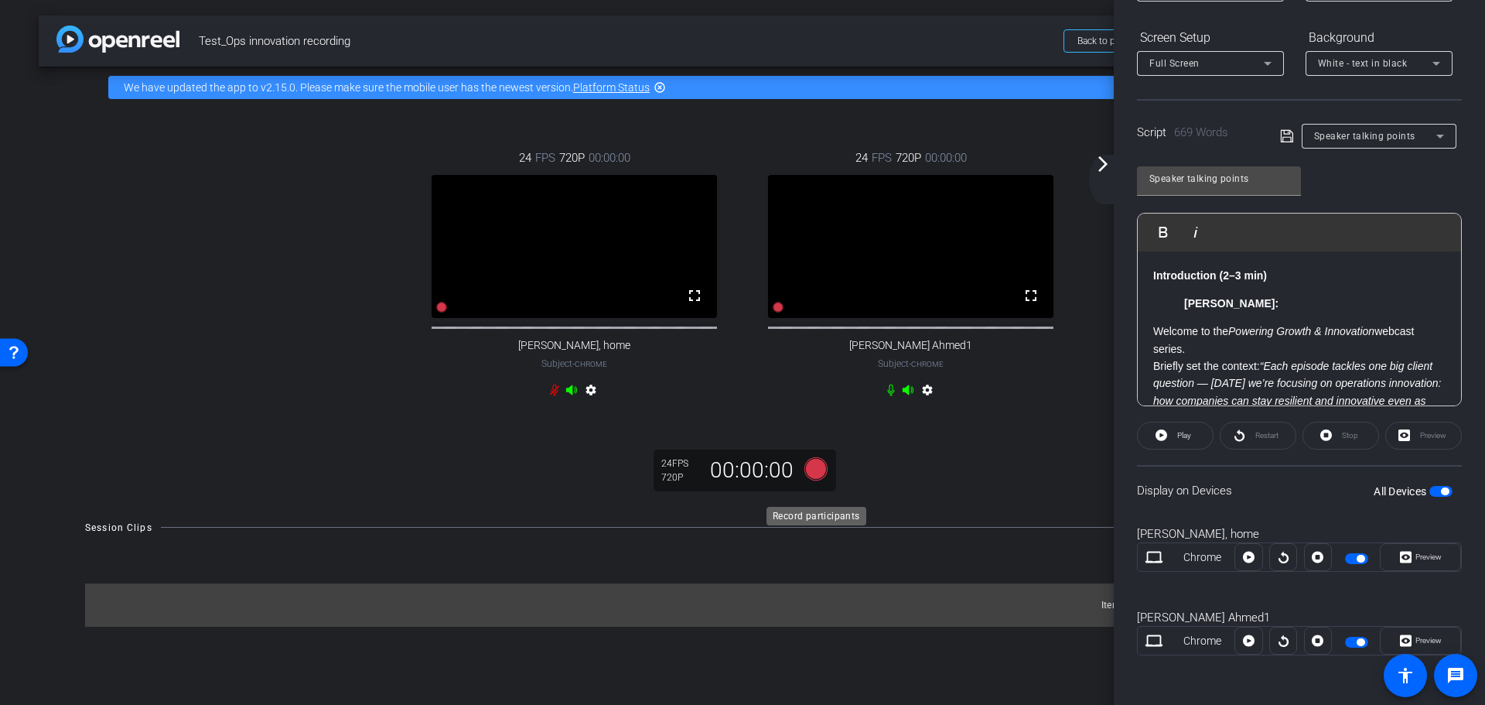
click at [813, 480] on icon at bounding box center [815, 467] width 23 height 23
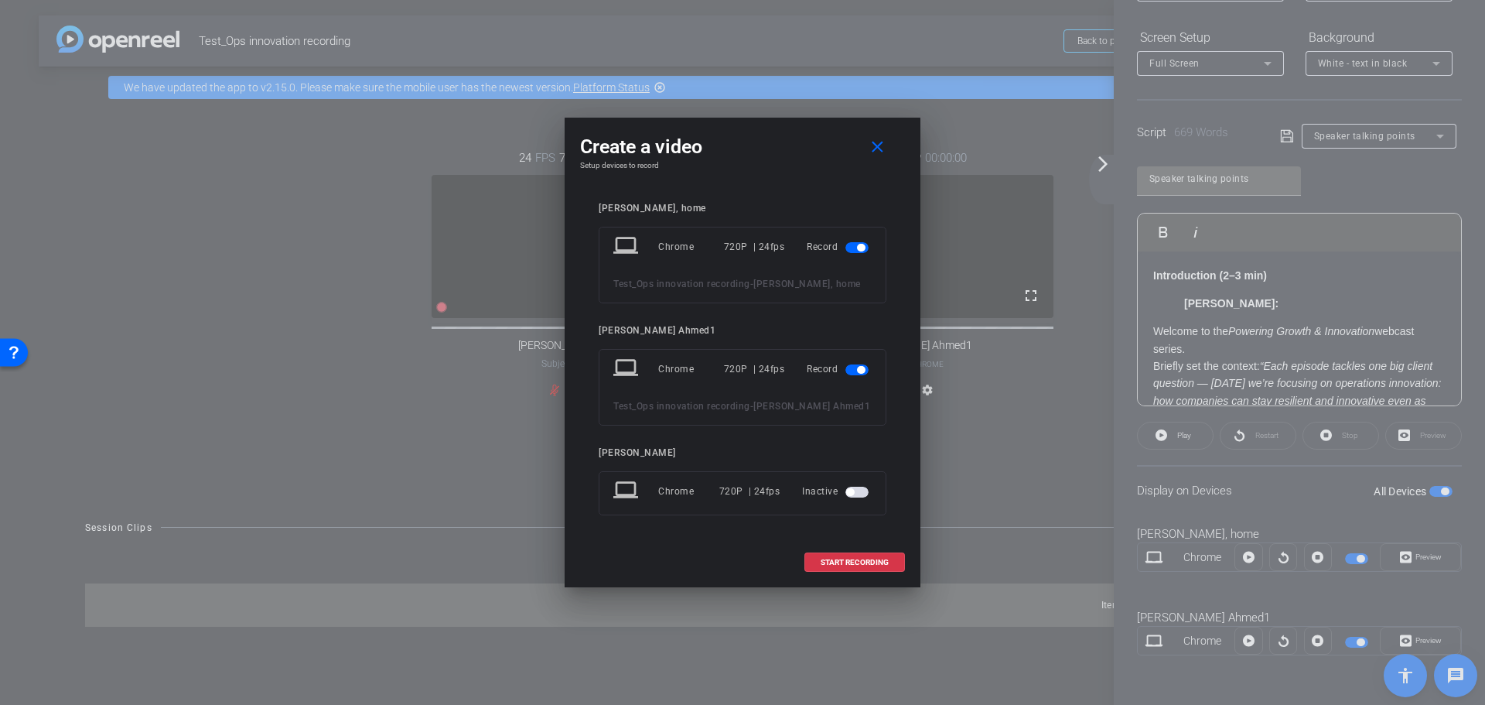
click at [859, 246] on span "button" at bounding box center [861, 248] width 8 height 8
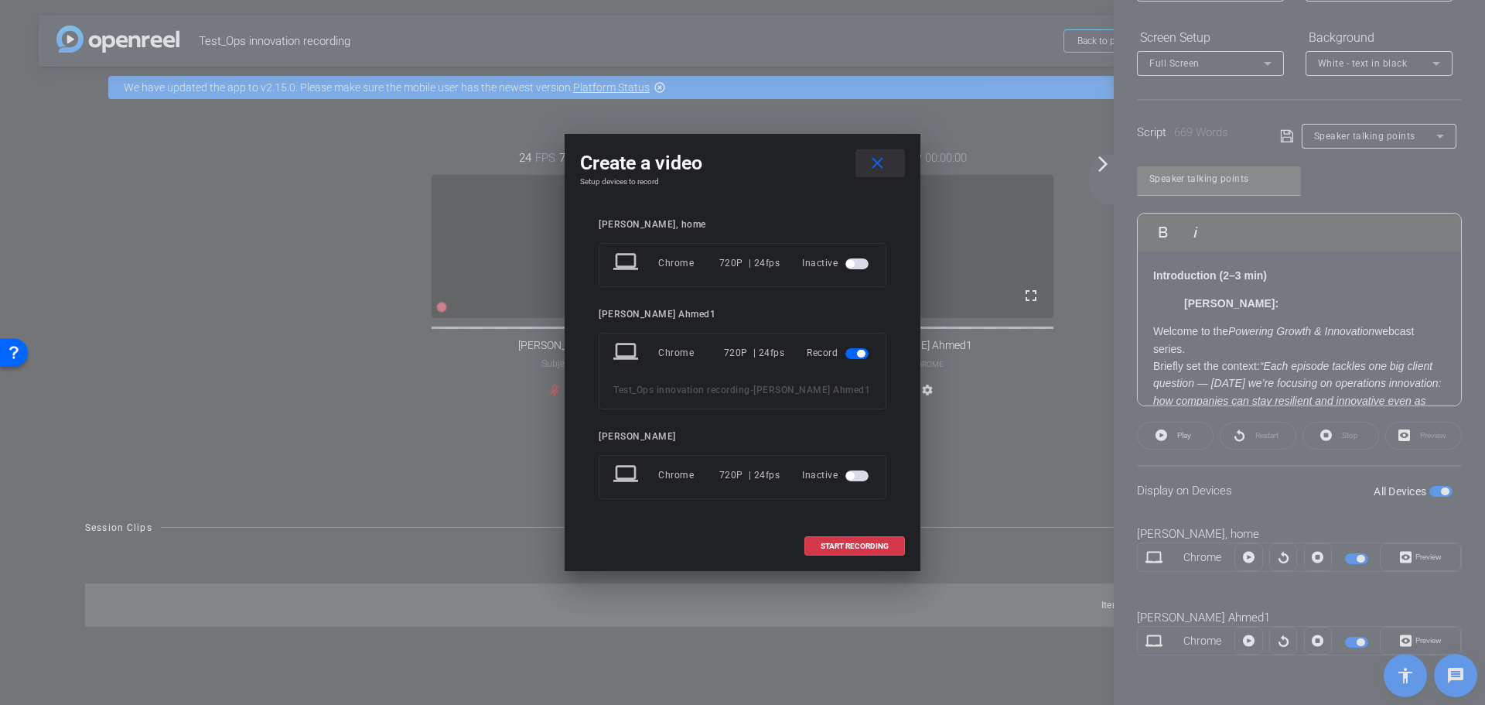
click at [873, 164] on mat-icon "close" at bounding box center [877, 163] width 19 height 19
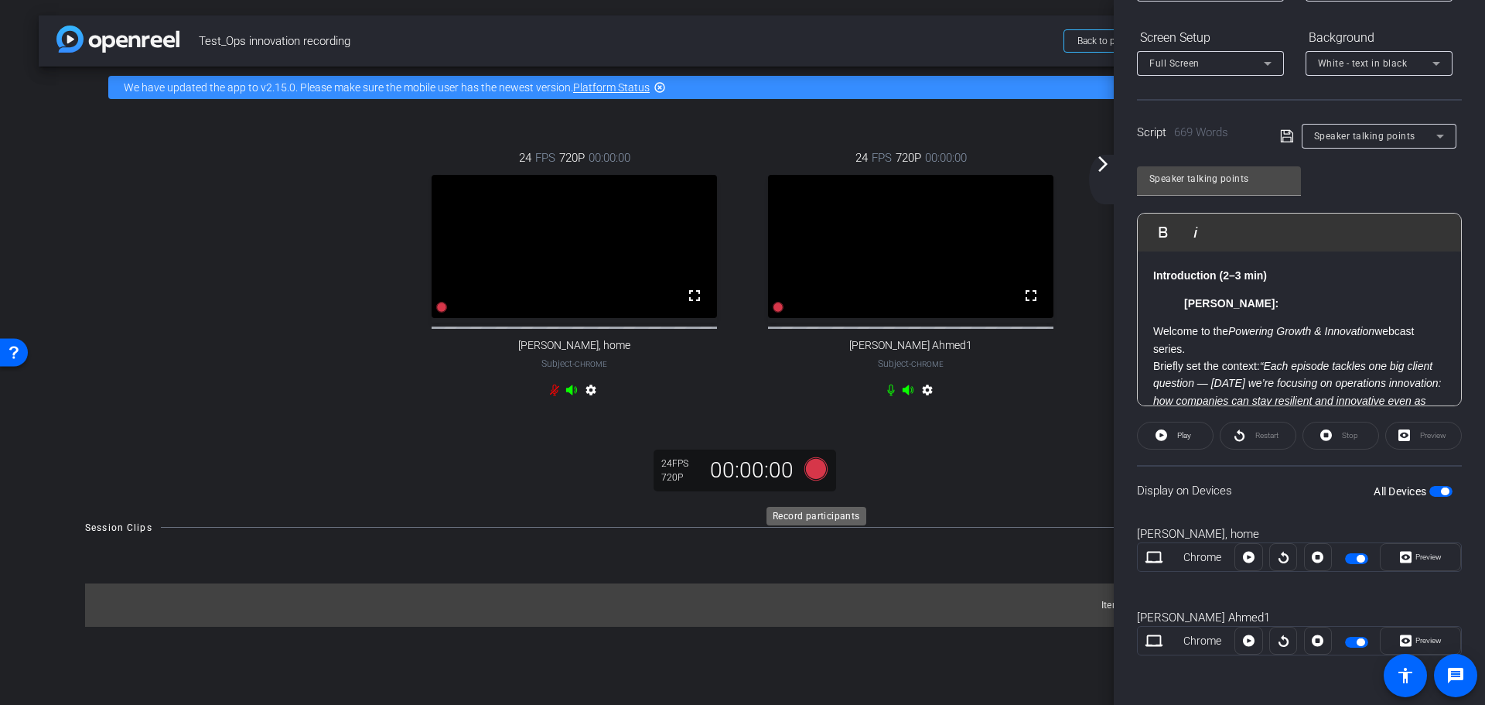
click at [814, 480] on icon at bounding box center [815, 467] width 23 height 23
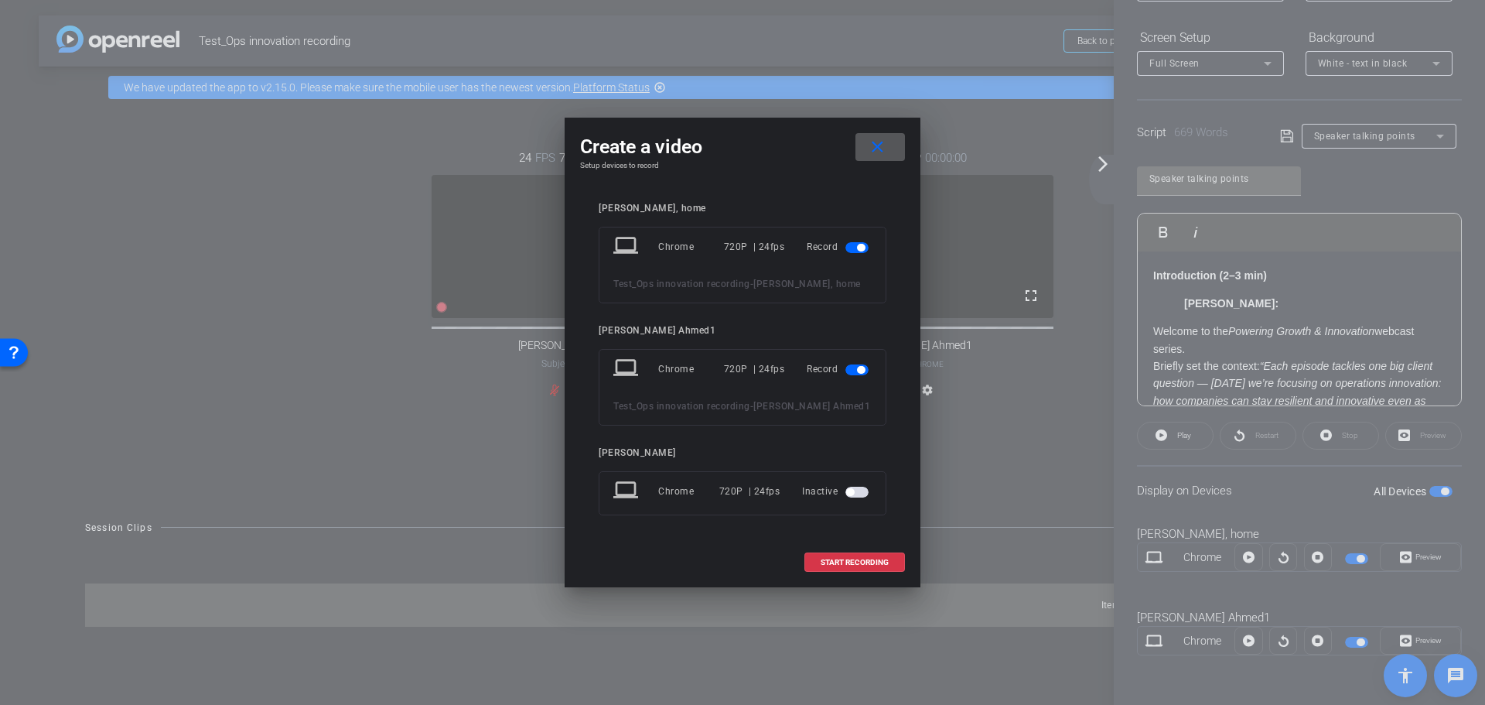
click at [849, 243] on span "button" at bounding box center [856, 247] width 23 height 11
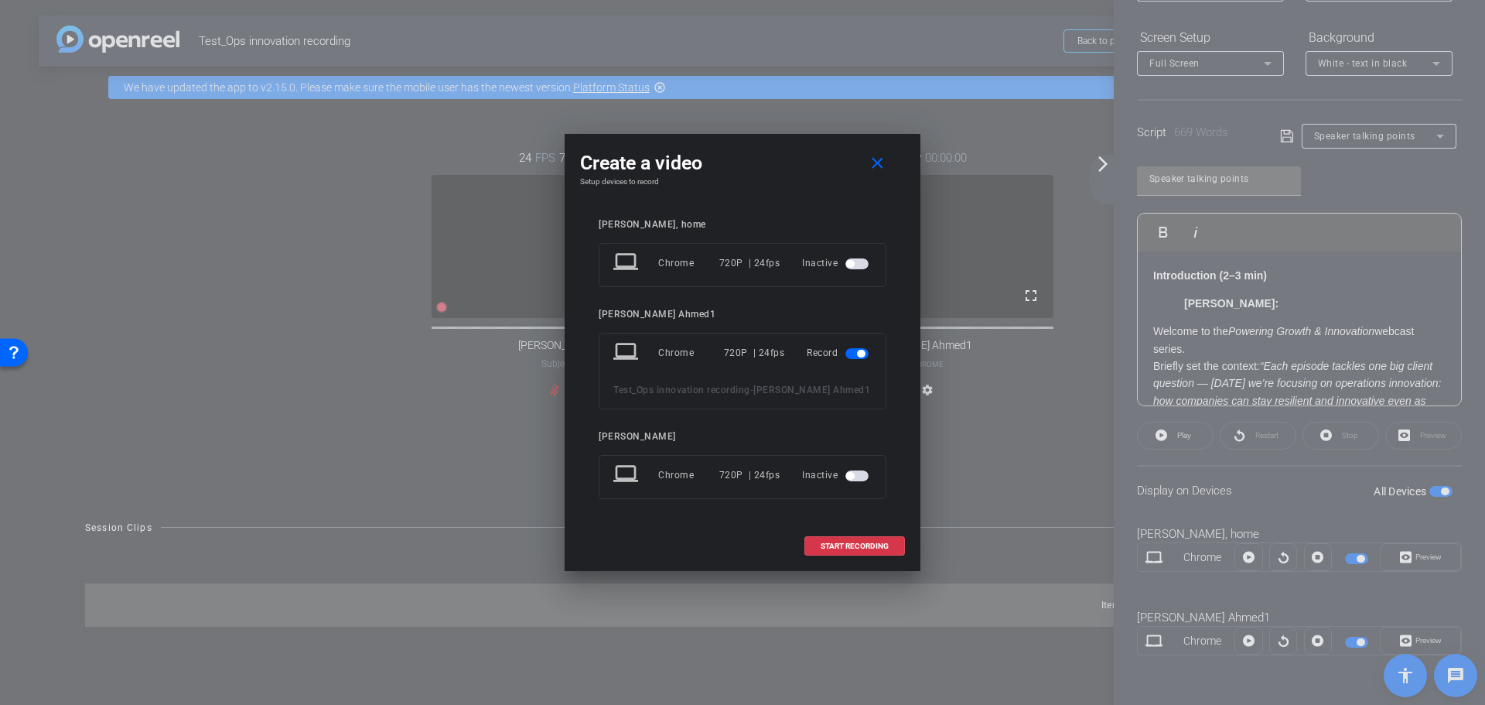
click at [851, 261] on span "button" at bounding box center [850, 264] width 8 height 8
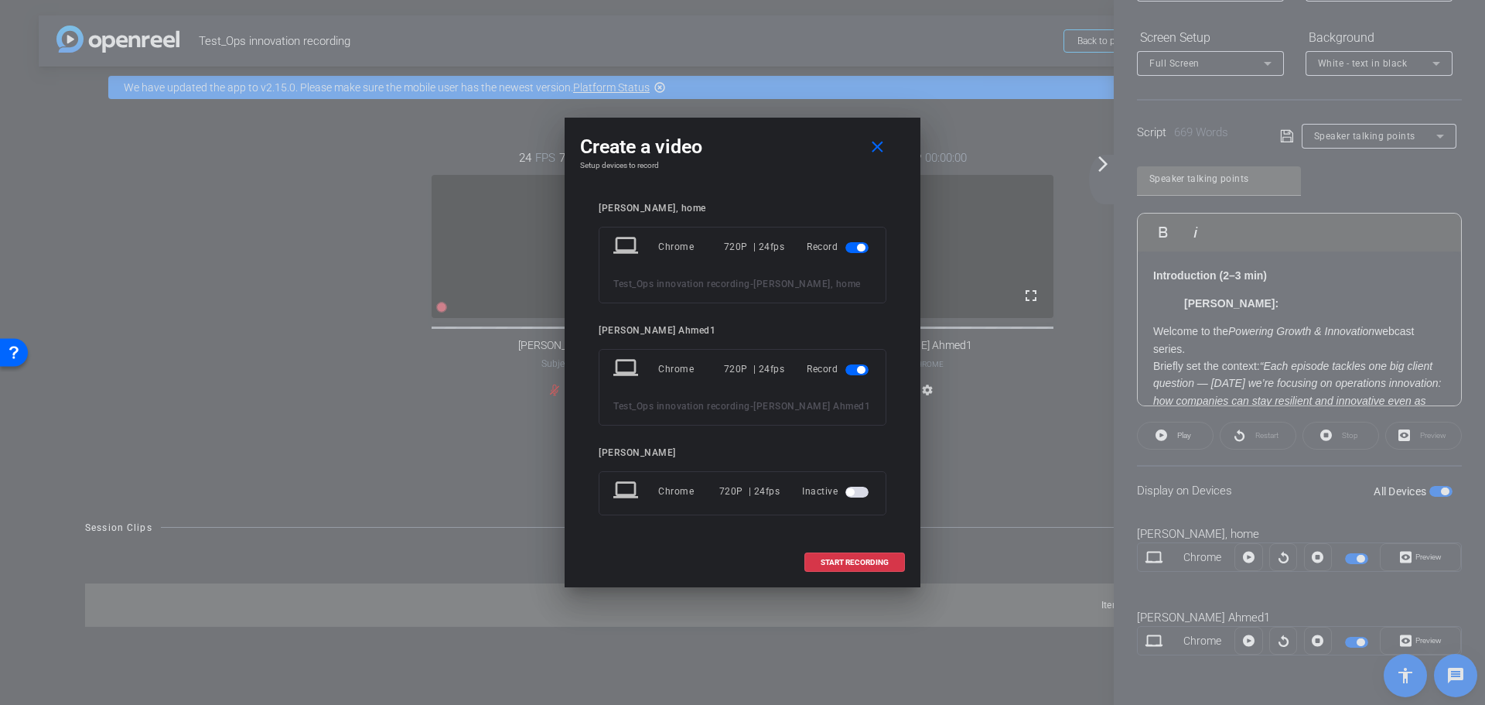
click at [855, 495] on span "button" at bounding box center [856, 492] width 23 height 11
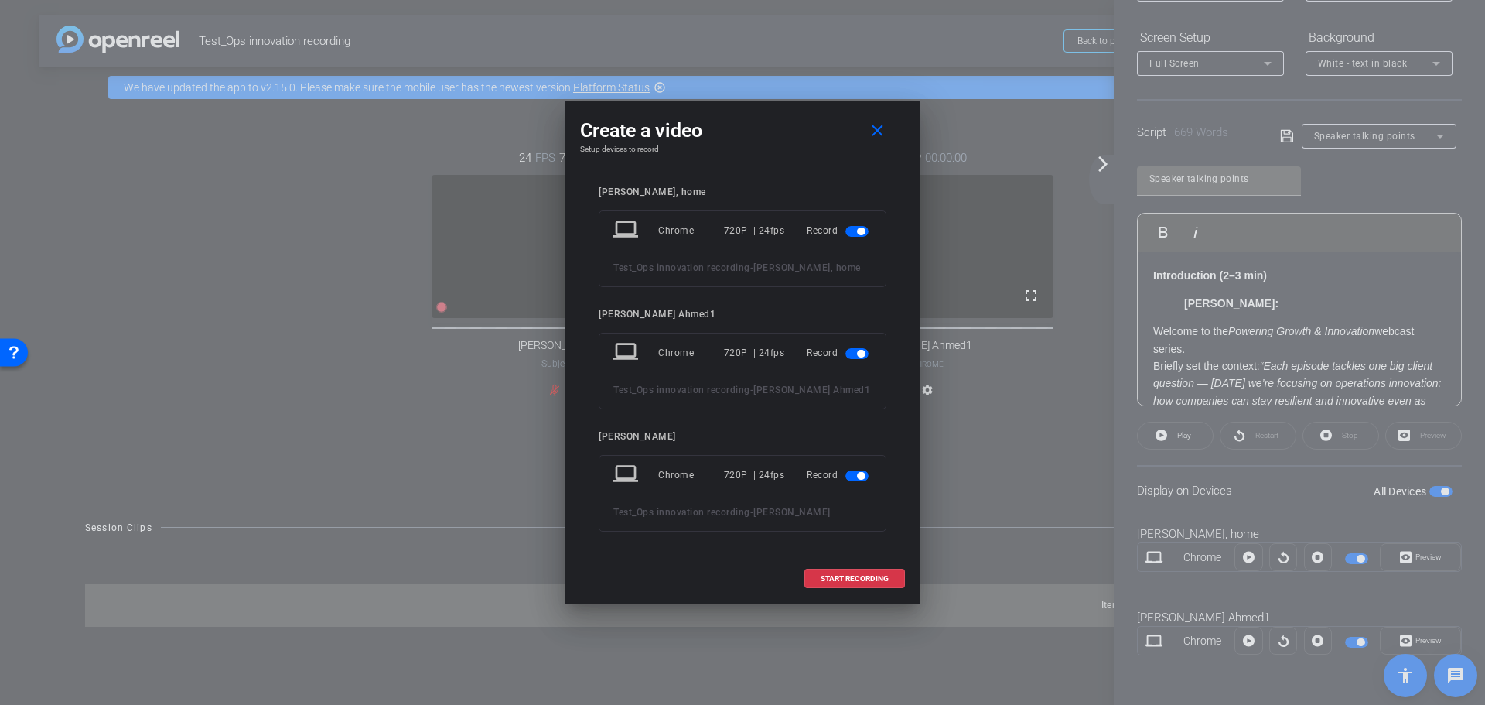
click at [852, 476] on span "button" at bounding box center [856, 475] width 23 height 11
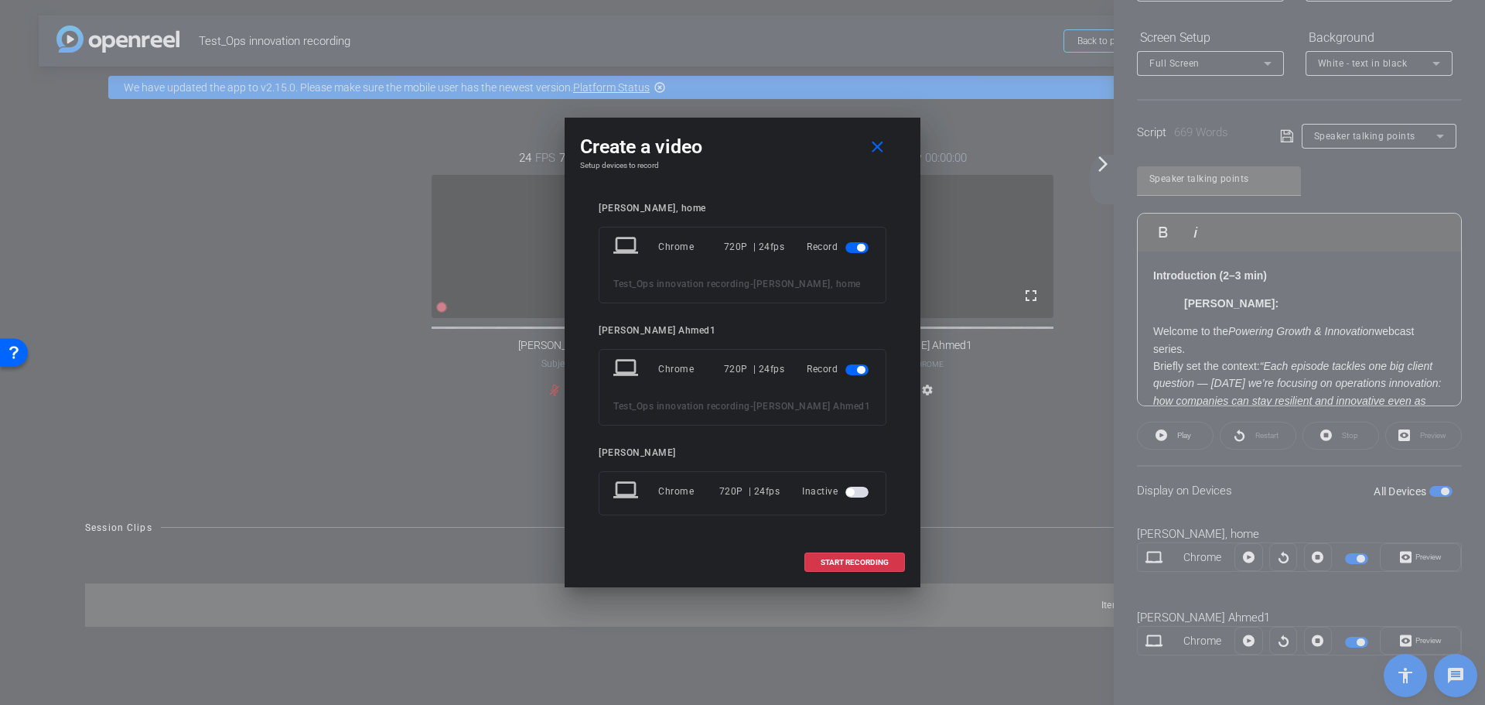
click at [851, 491] on span "button" at bounding box center [850, 492] width 8 height 8
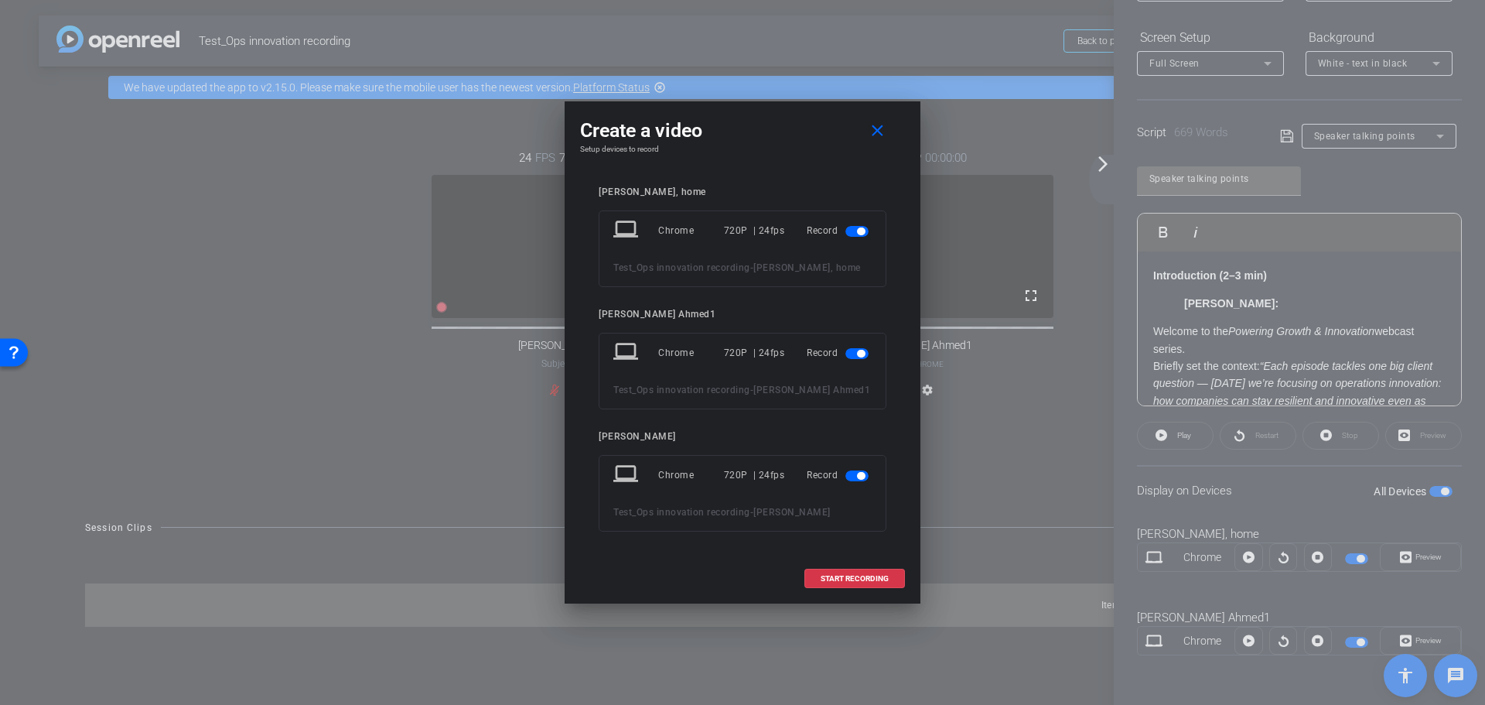
click at [853, 475] on span "button" at bounding box center [856, 475] width 23 height 11
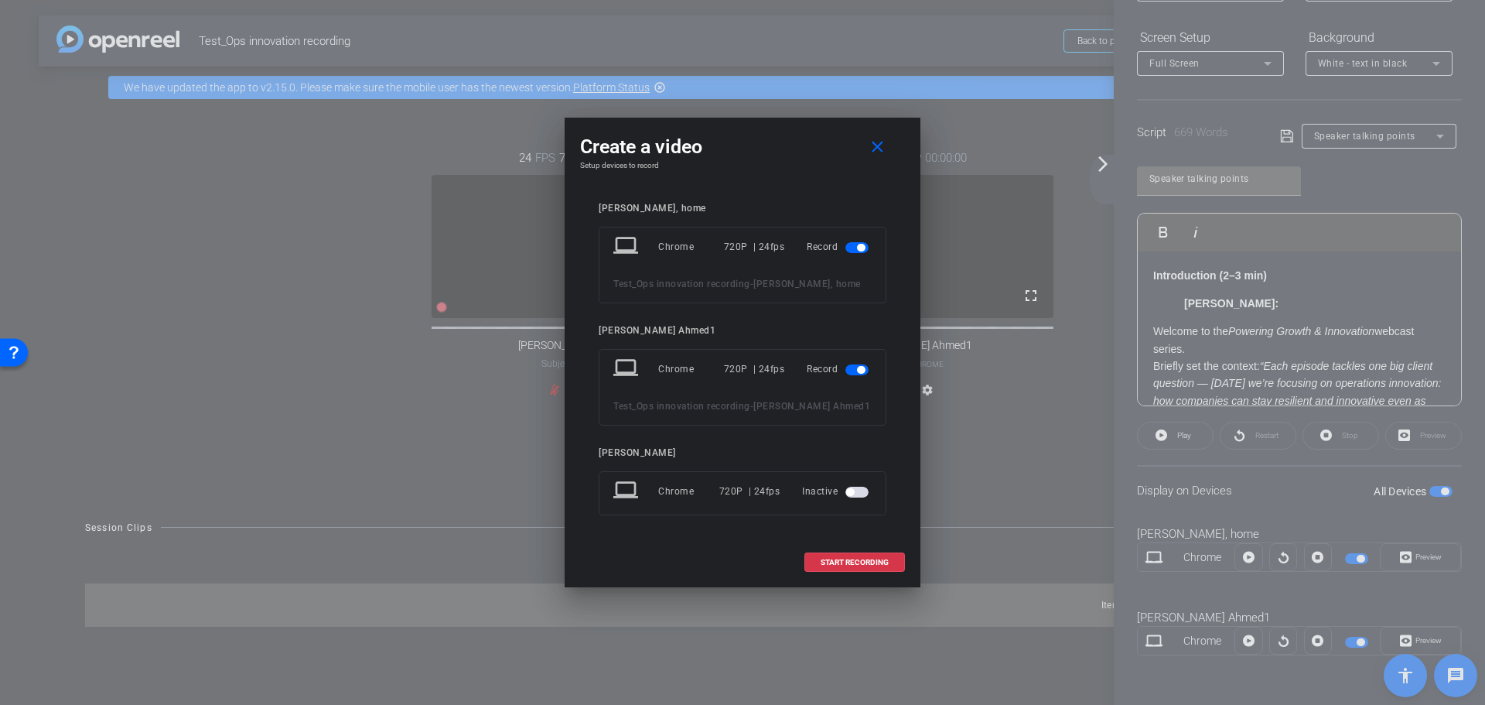
click at [859, 491] on span "button" at bounding box center [856, 492] width 23 height 11
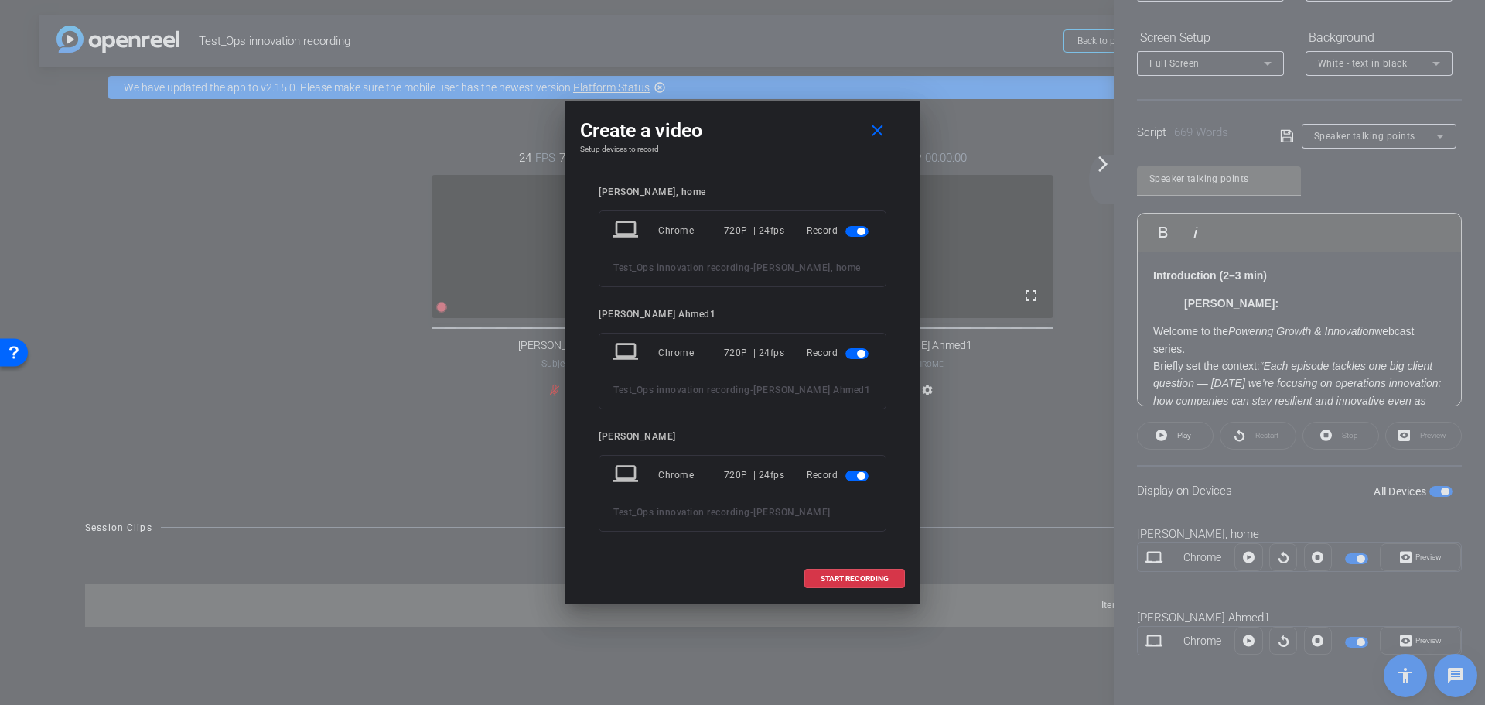
click at [854, 474] on span "button" at bounding box center [856, 475] width 23 height 11
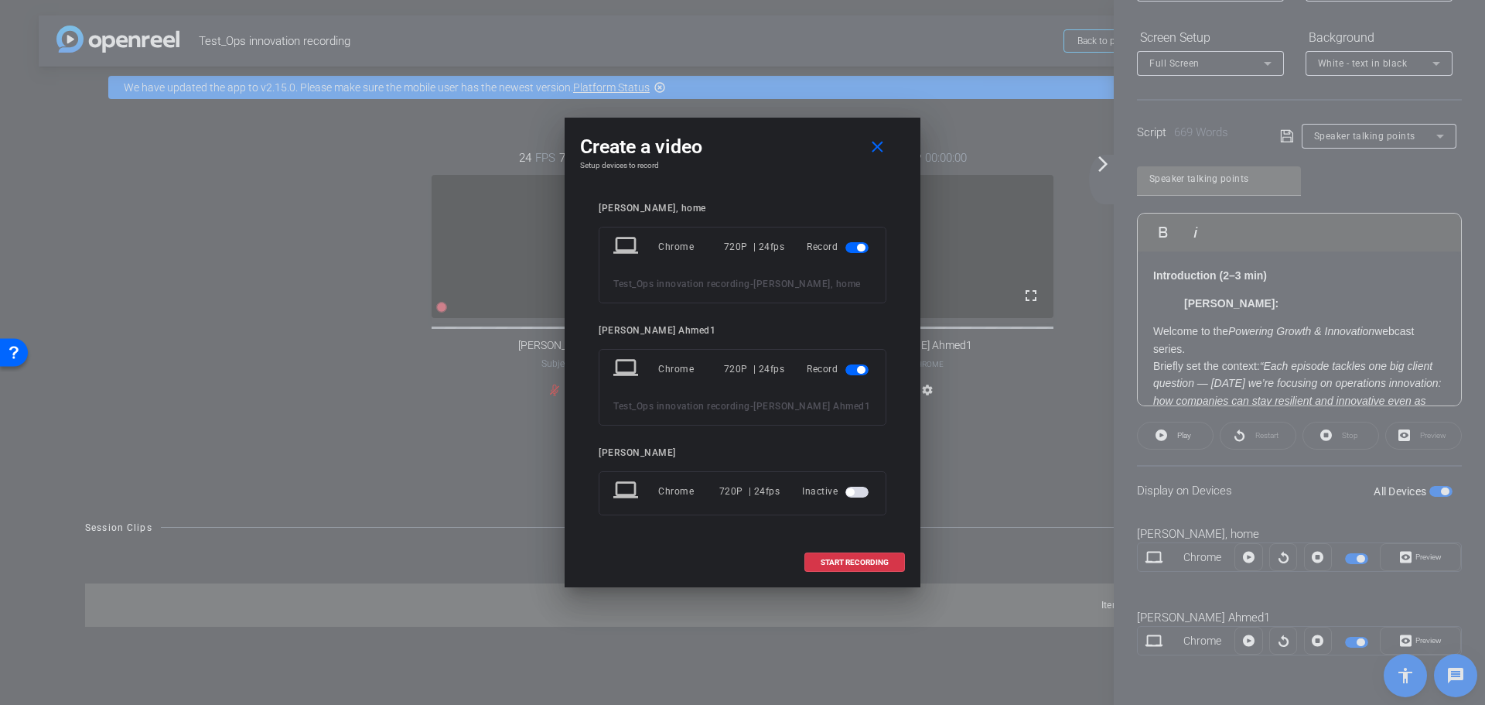
click at [852, 493] on span "button" at bounding box center [850, 492] width 8 height 8
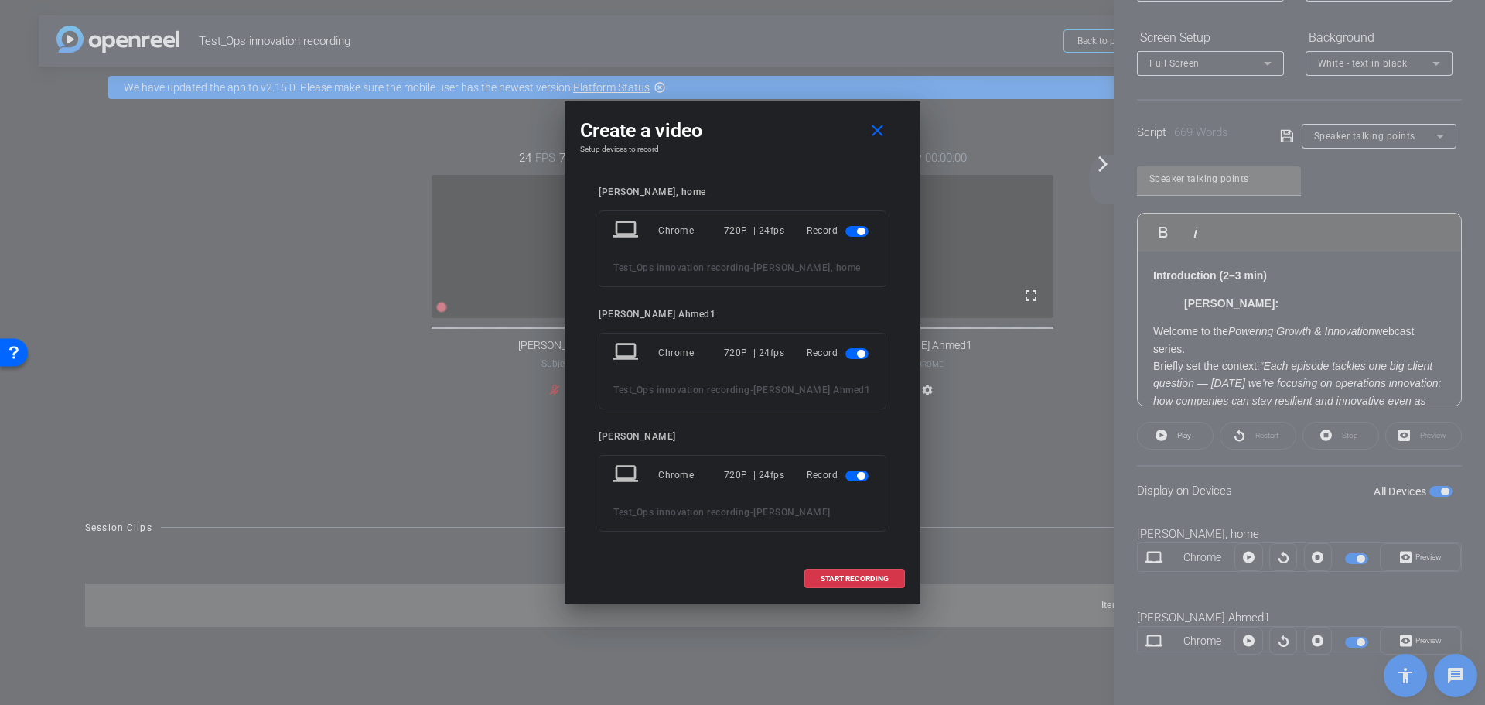
click at [853, 476] on span "button" at bounding box center [856, 475] width 23 height 11
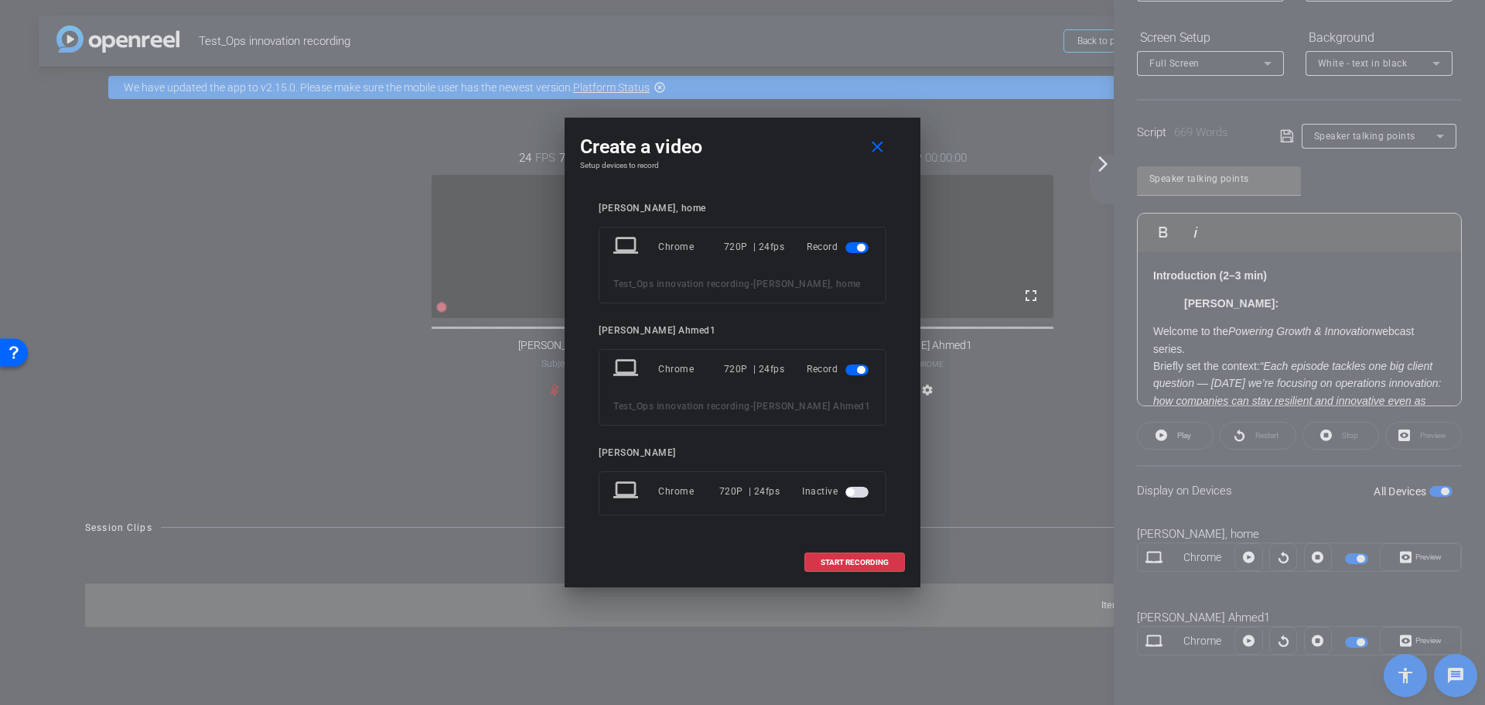
click at [858, 489] on span "button" at bounding box center [856, 492] width 23 height 11
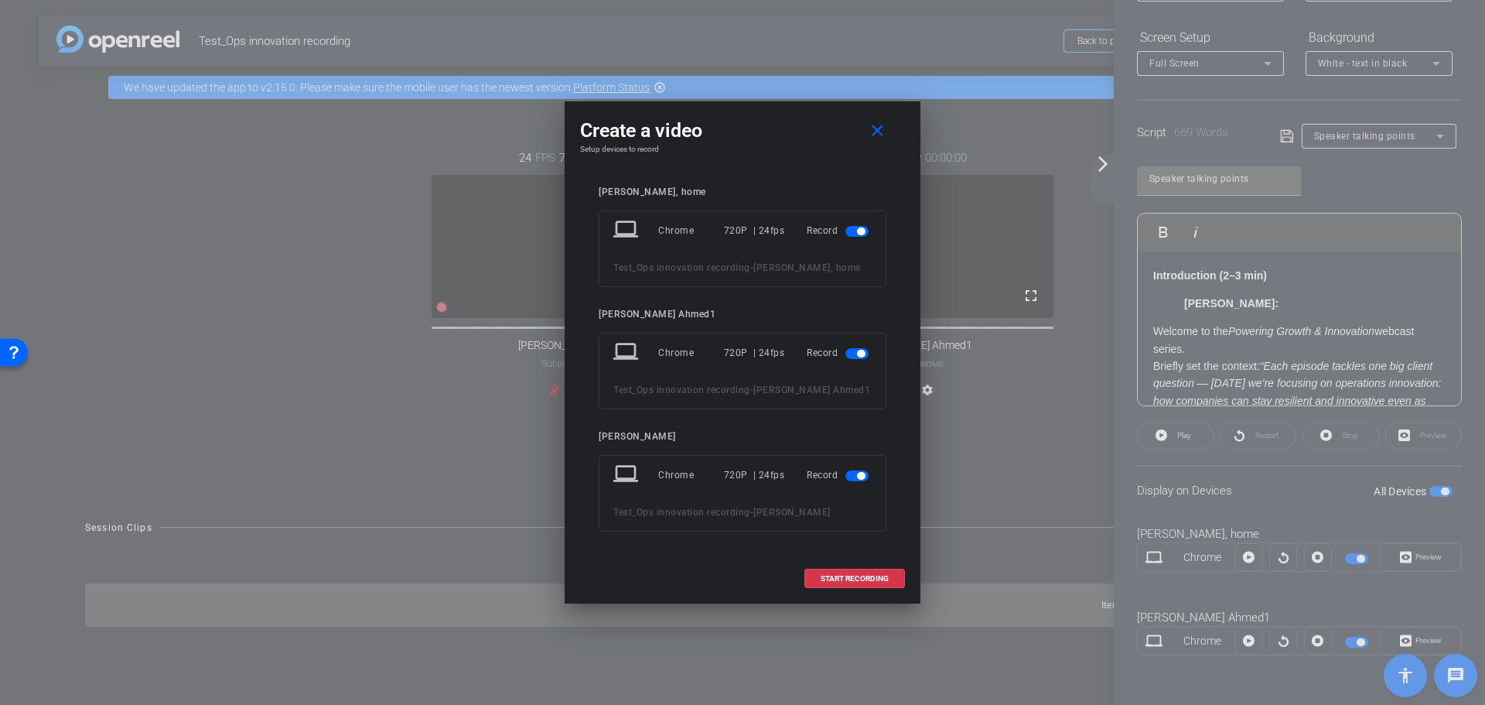
click at [851, 476] on span "button" at bounding box center [856, 475] width 23 height 11
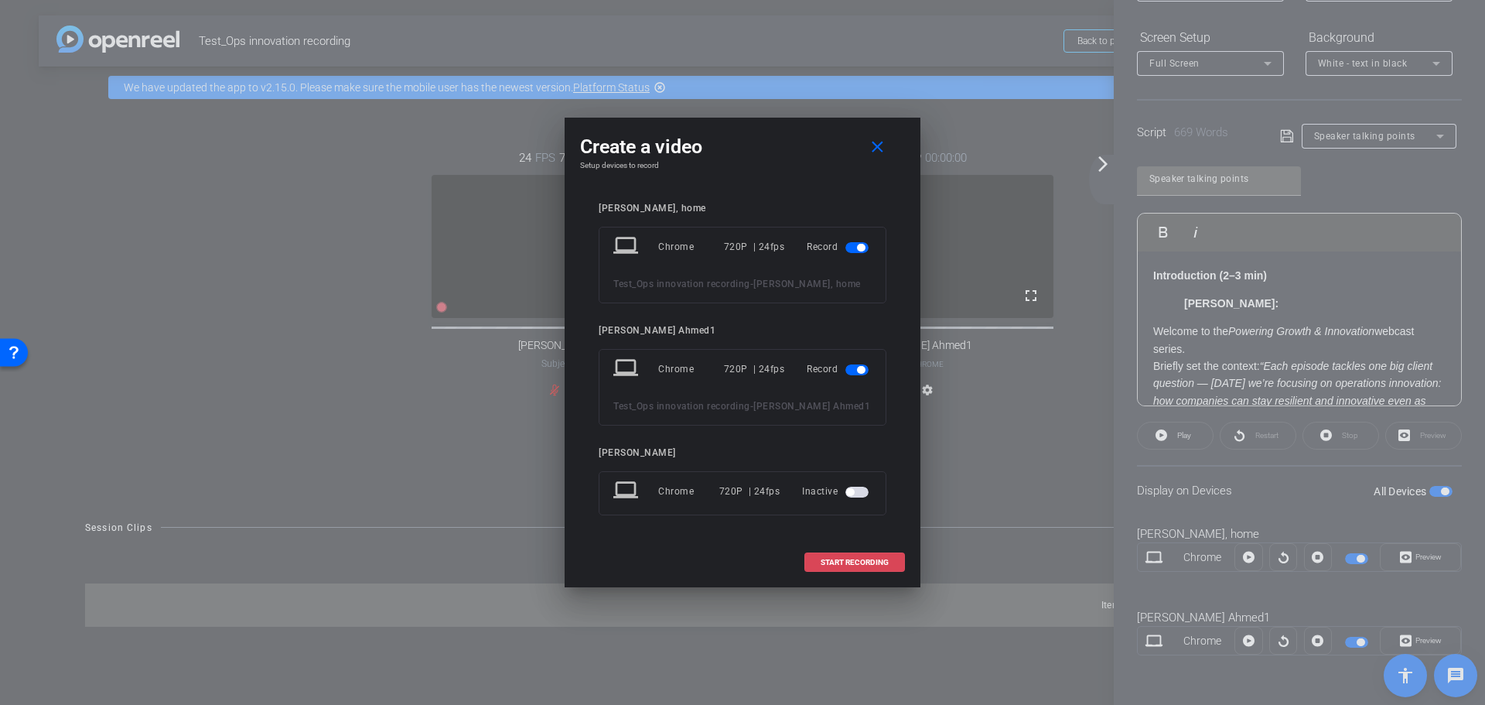
click at [852, 559] on span "START RECORDING" at bounding box center [855, 562] width 68 height 8
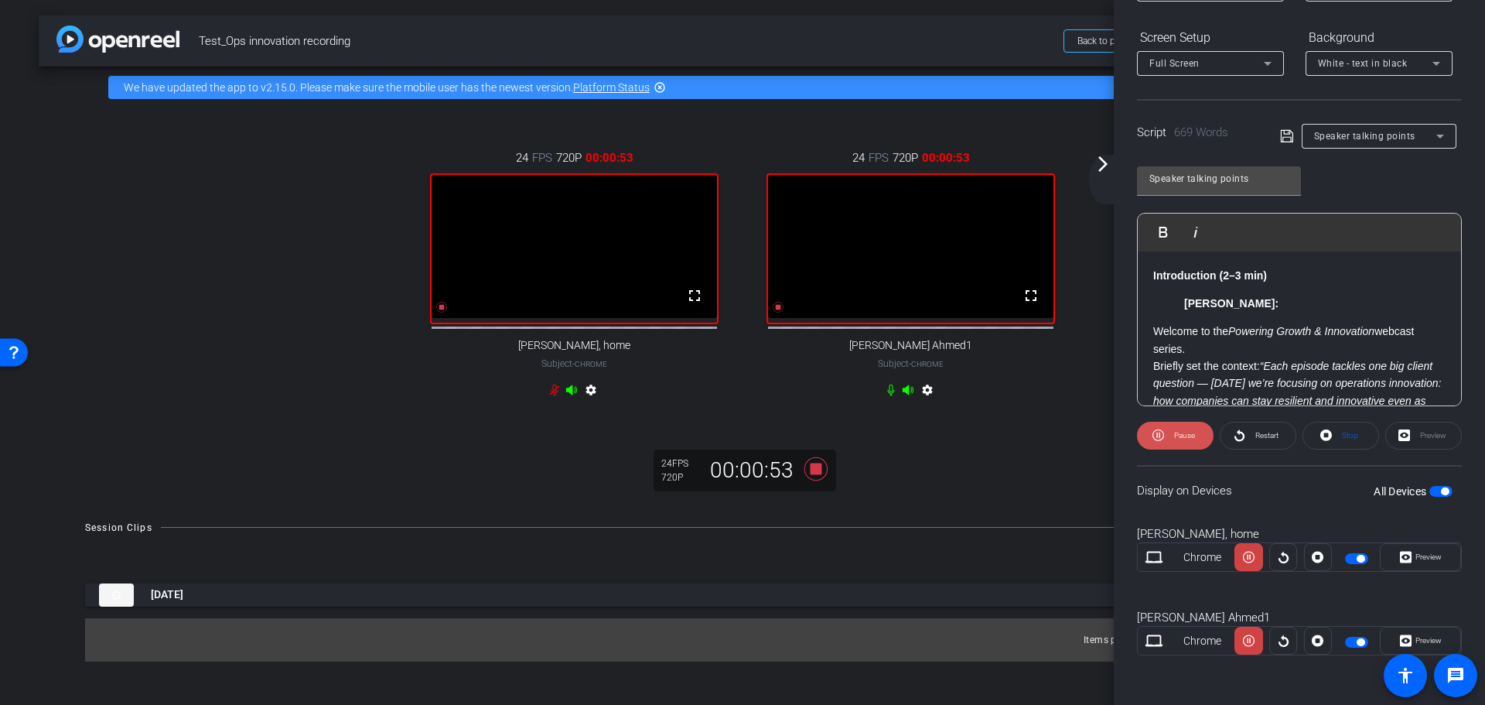
click at [1179, 434] on span "Pause" at bounding box center [1184, 435] width 21 height 9
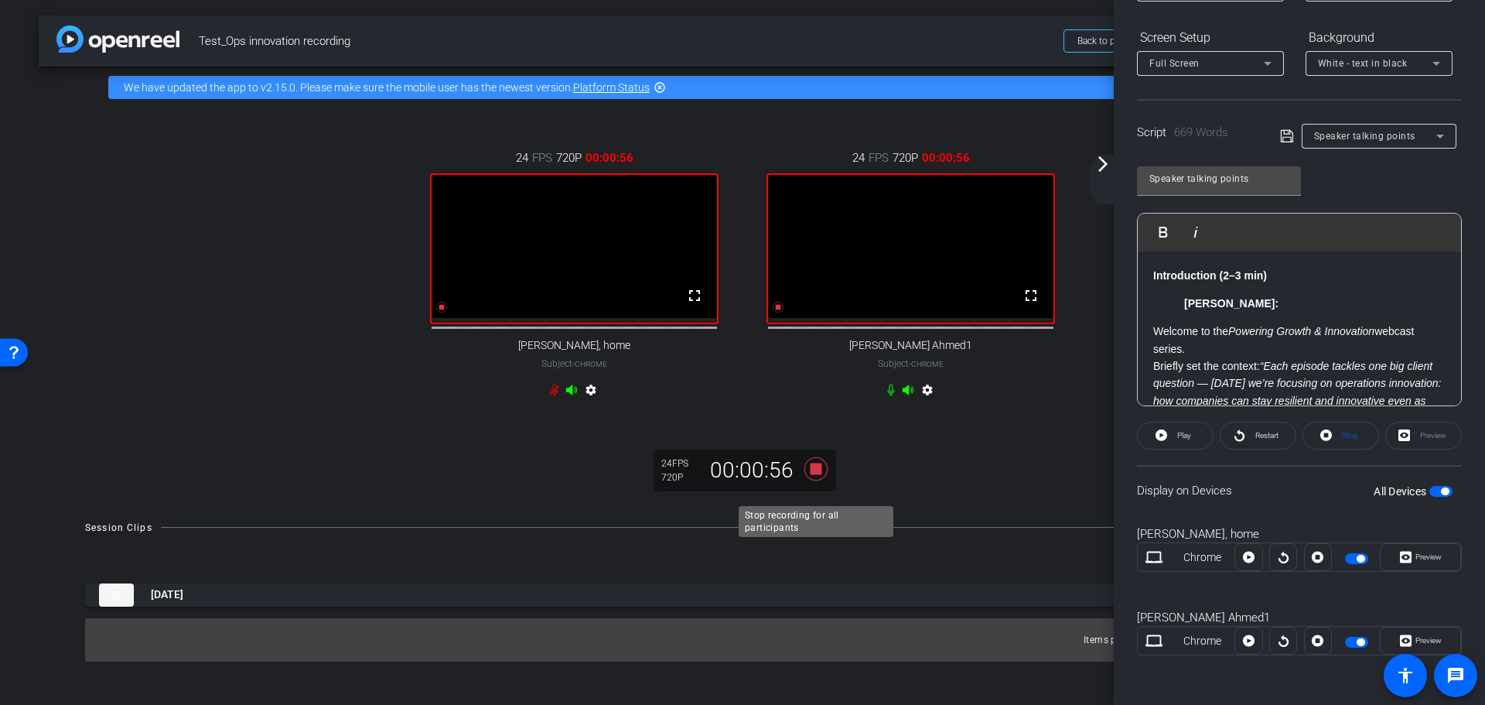
click at [816, 480] on icon at bounding box center [815, 467] width 23 height 23
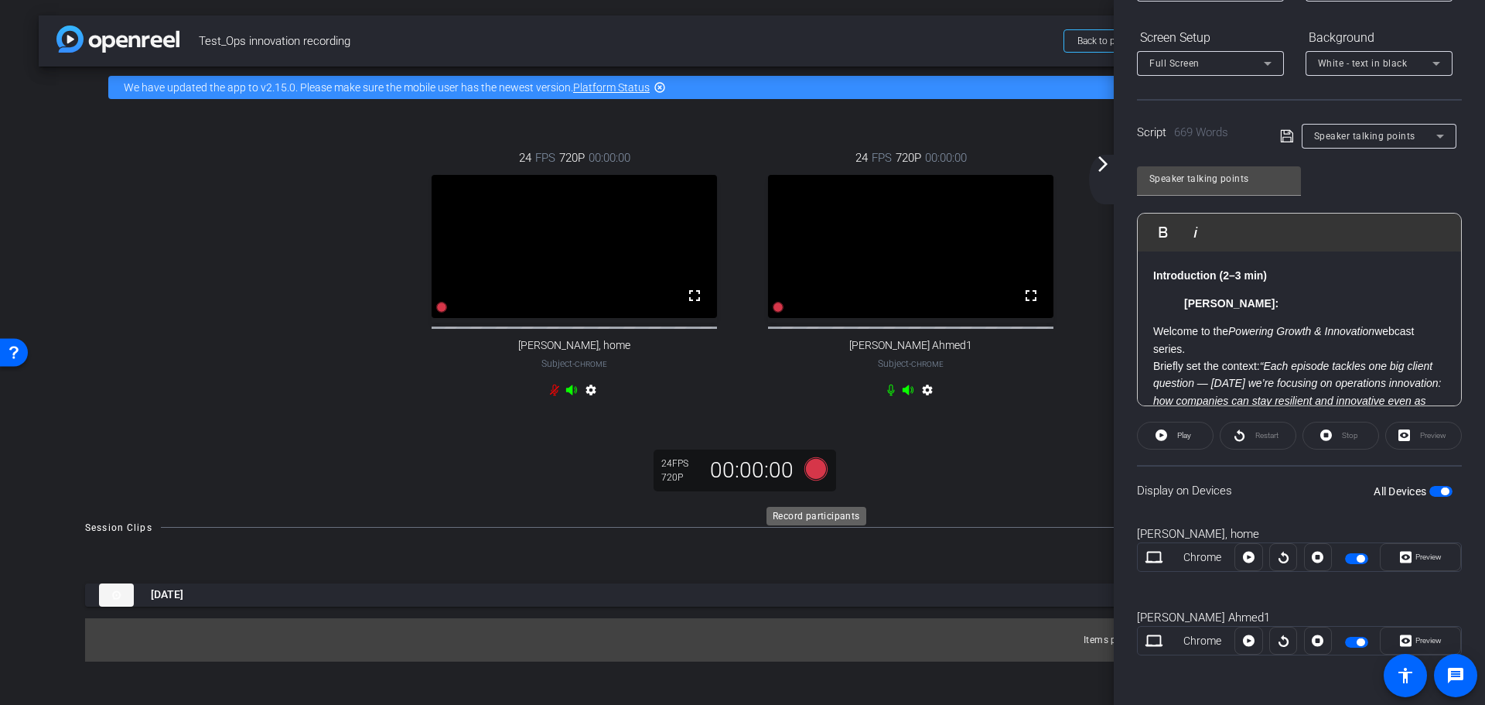
click at [816, 480] on icon at bounding box center [815, 467] width 23 height 23
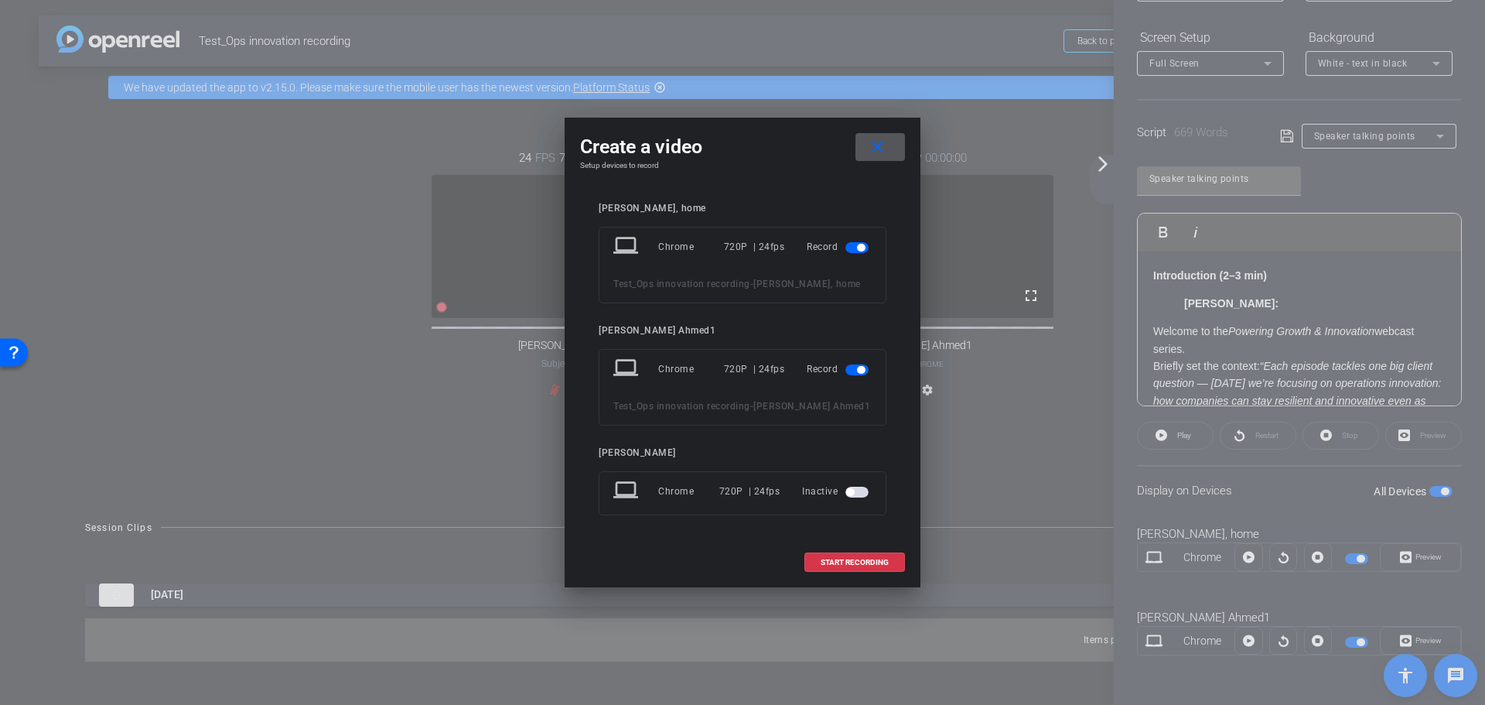
click at [870, 144] on mat-icon "close" at bounding box center [877, 147] width 19 height 19
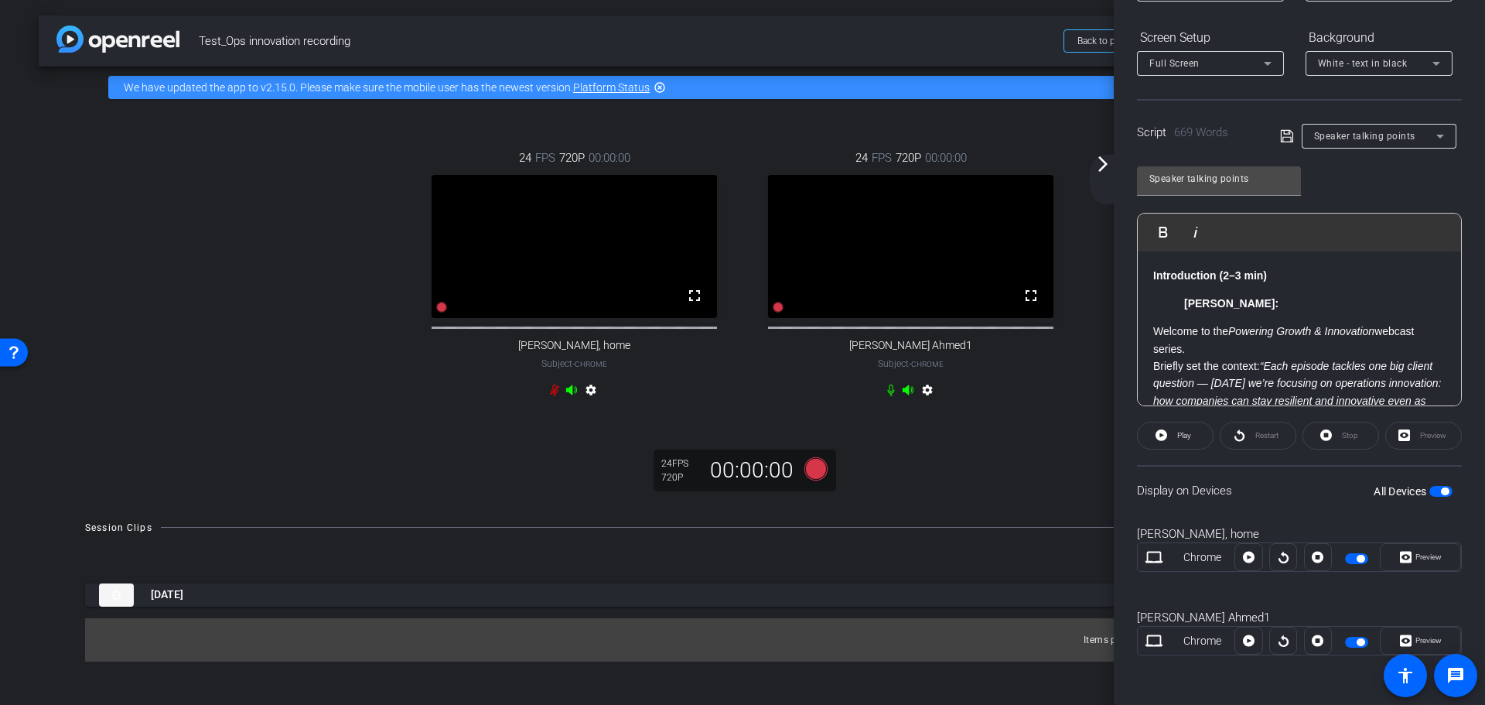
click at [551, 395] on icon at bounding box center [554, 390] width 9 height 12
click at [1101, 174] on div "arrow_back_ios_new arrow_forward_ios" at bounding box center [1105, 180] width 32 height 50
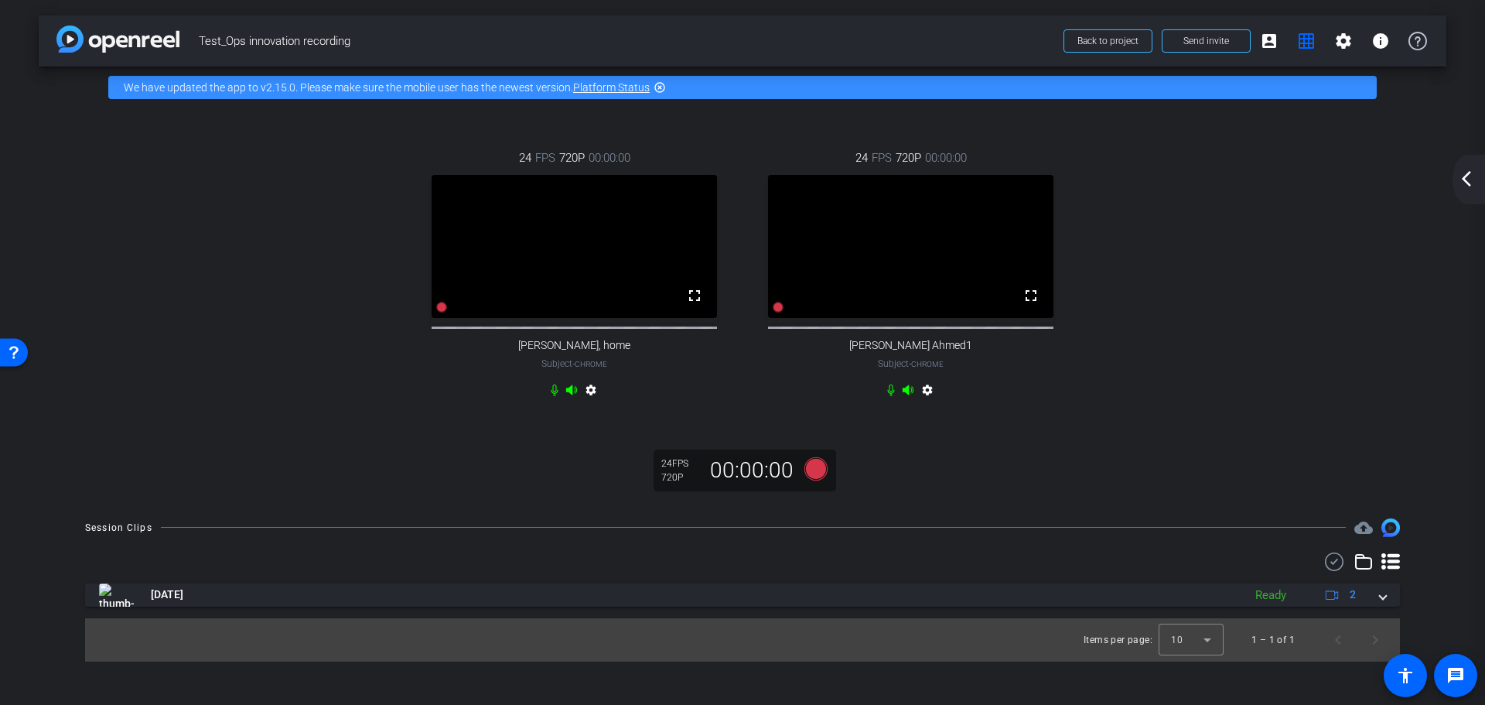
scroll to position [0, 0]
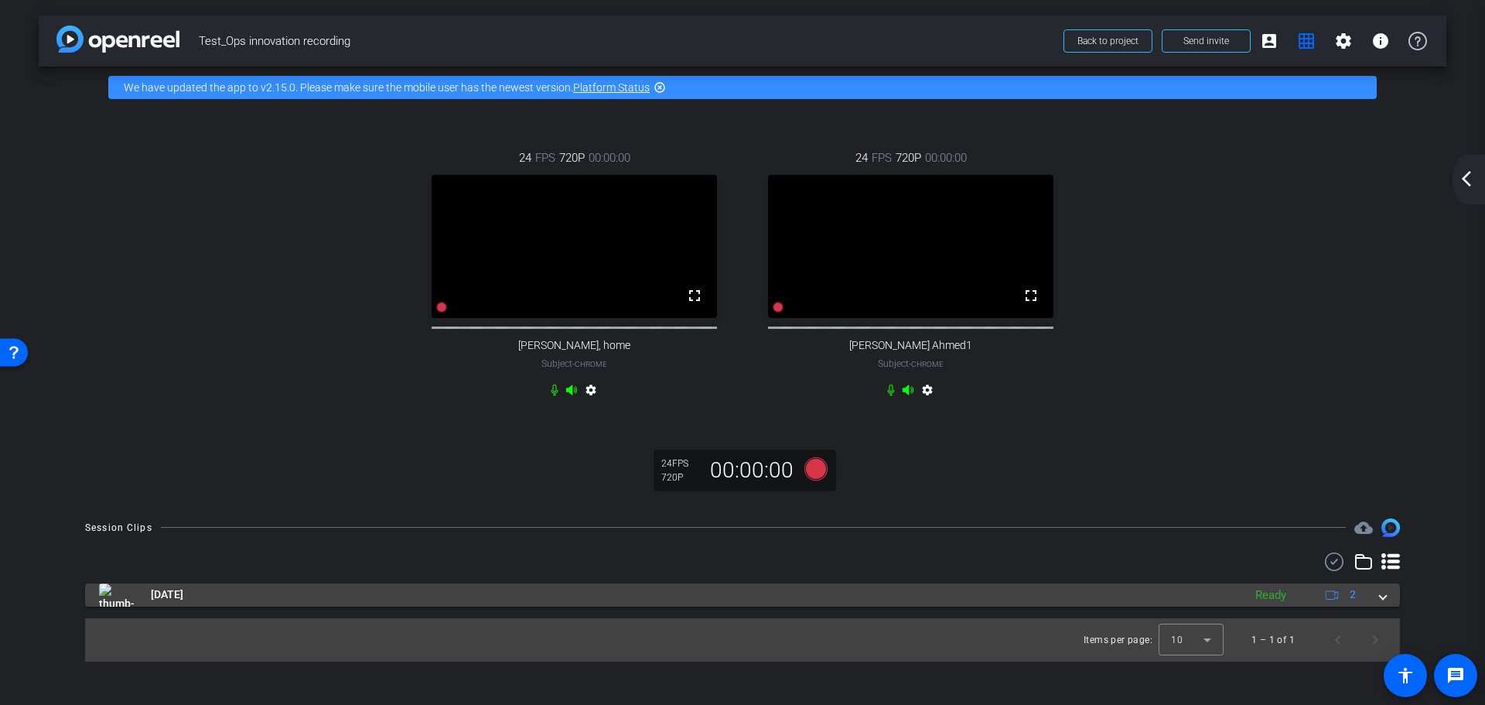
click at [1384, 603] on span at bounding box center [1383, 594] width 6 height 16
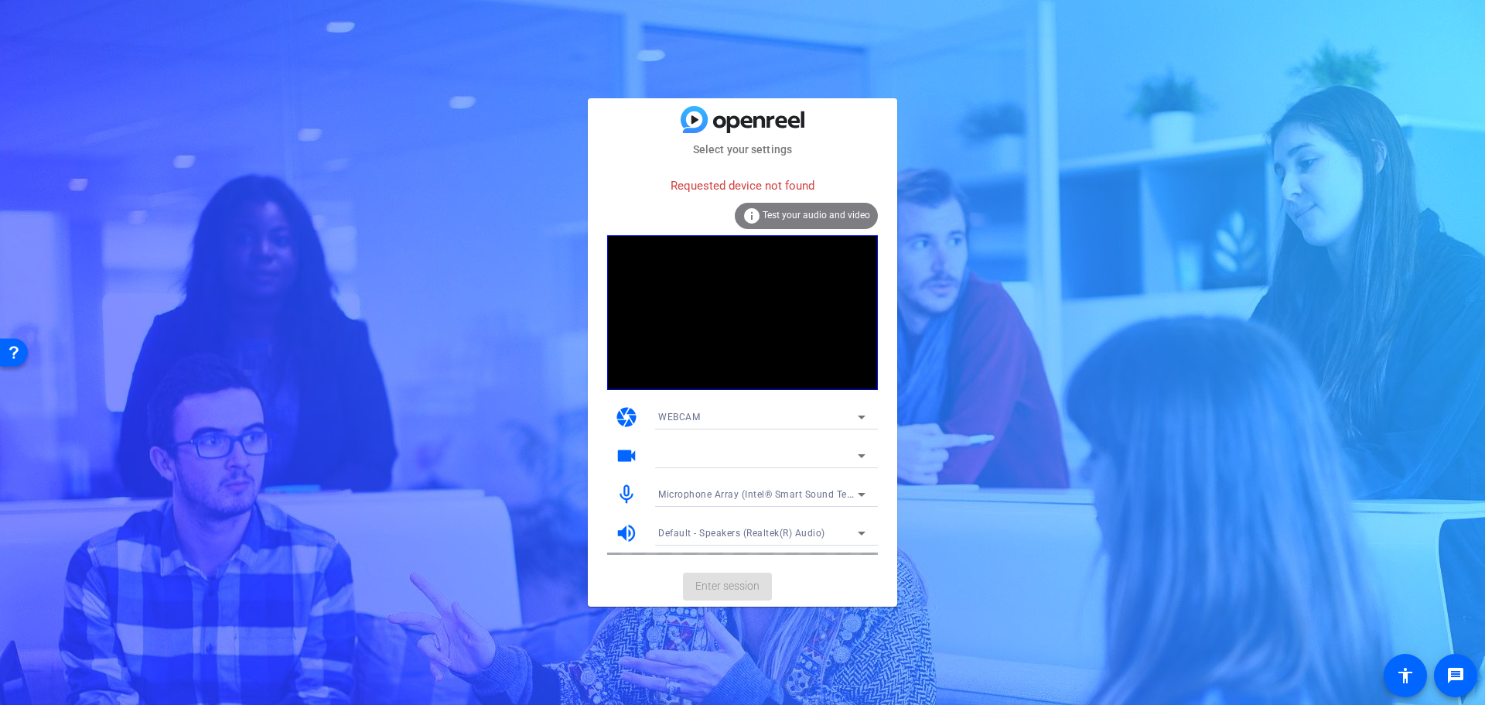
click at [884, 485] on mat-card-content "Requested device not found info Test your audio and video camera WEBCAM videoca…" at bounding box center [742, 362] width 309 height 408
click at [852, 490] on icon at bounding box center [861, 494] width 19 height 19
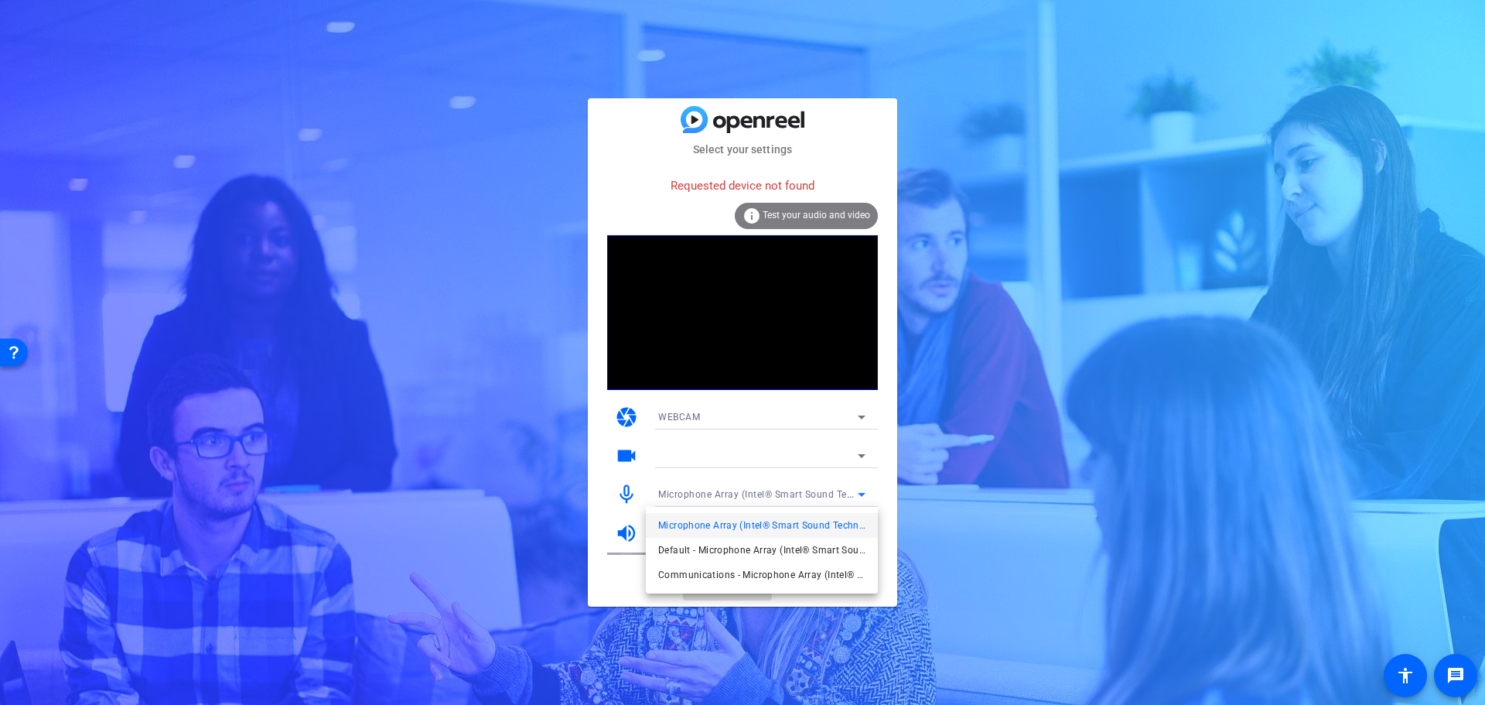
click at [861, 487] on div at bounding box center [742, 352] width 1485 height 705
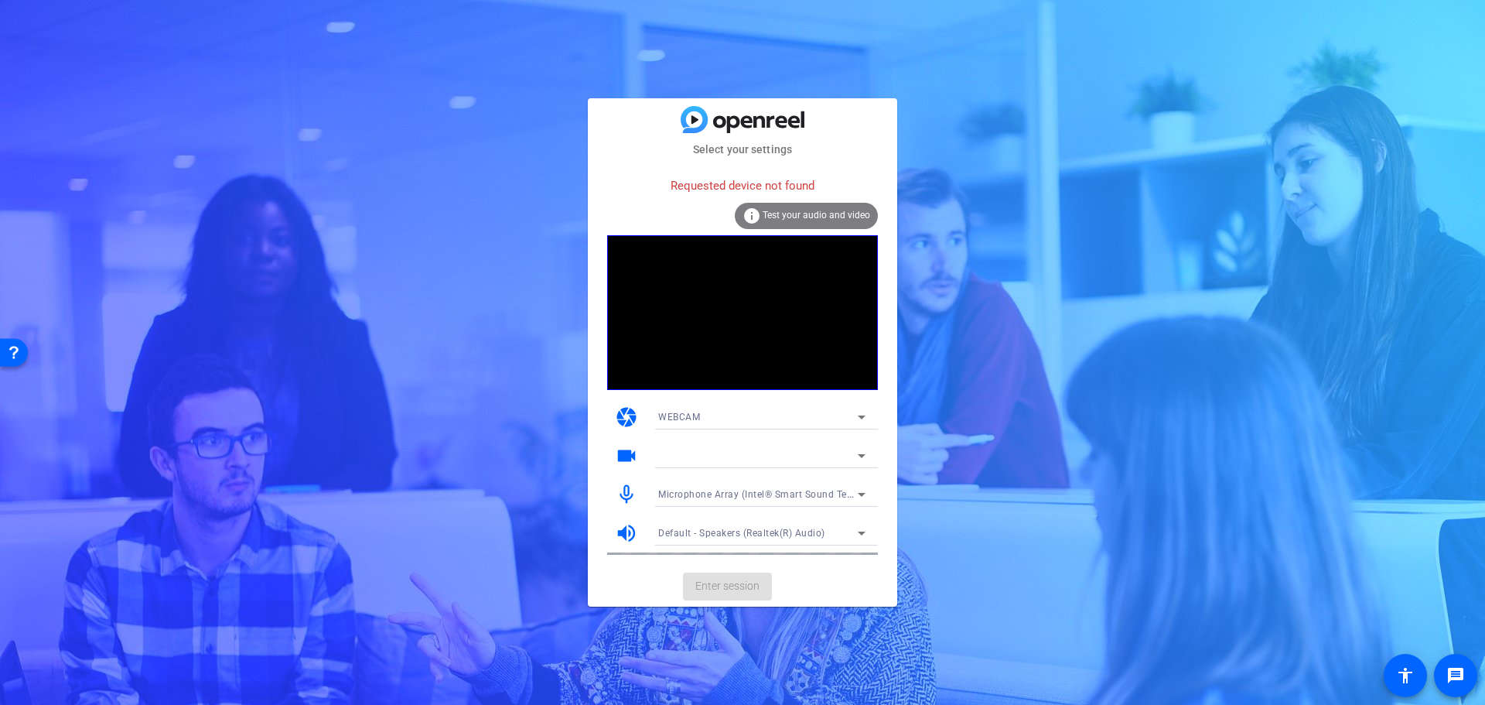
click at [843, 159] on mat-card-content "Requested device not found info Test your audio and video camera WEBCAM videoca…" at bounding box center [742, 362] width 309 height 408
click at [855, 493] on icon at bounding box center [861, 494] width 19 height 19
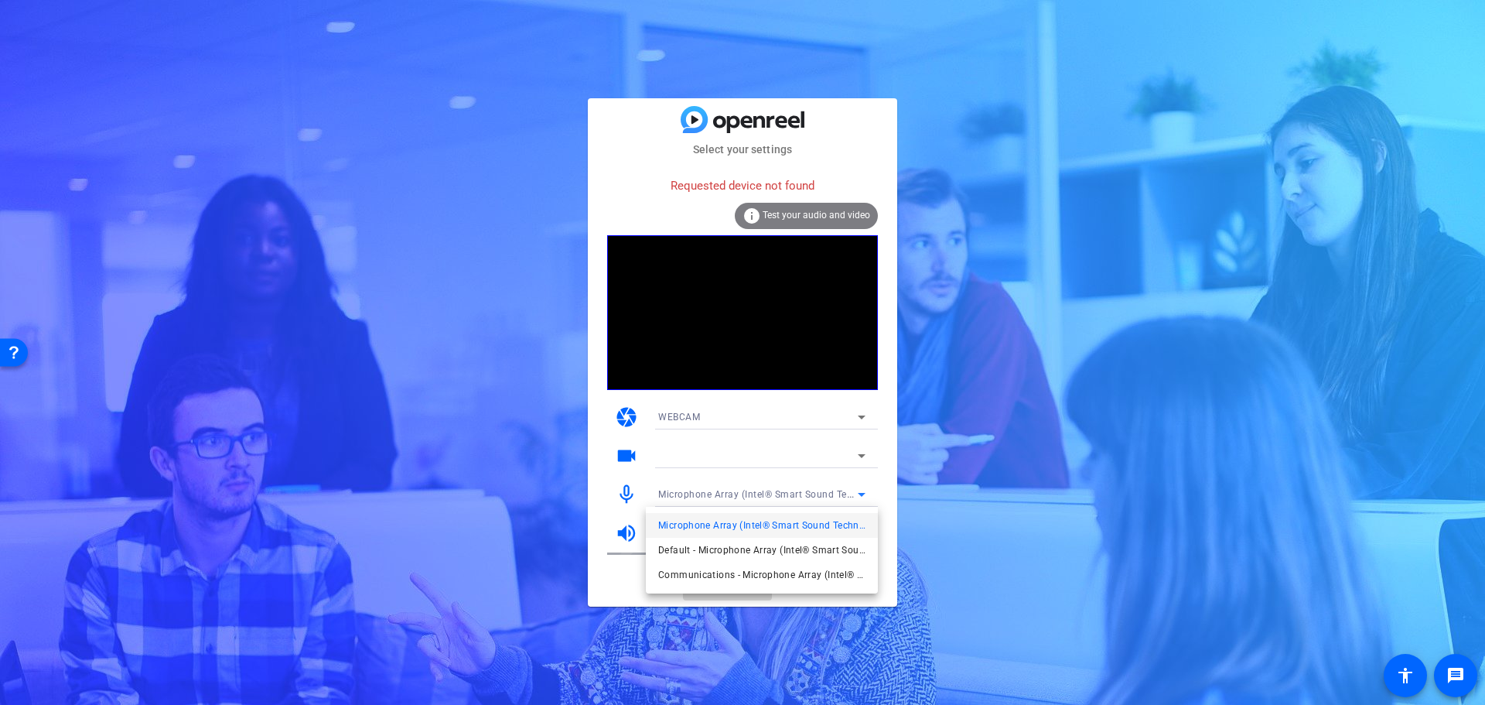
click at [861, 492] on div at bounding box center [742, 352] width 1485 height 705
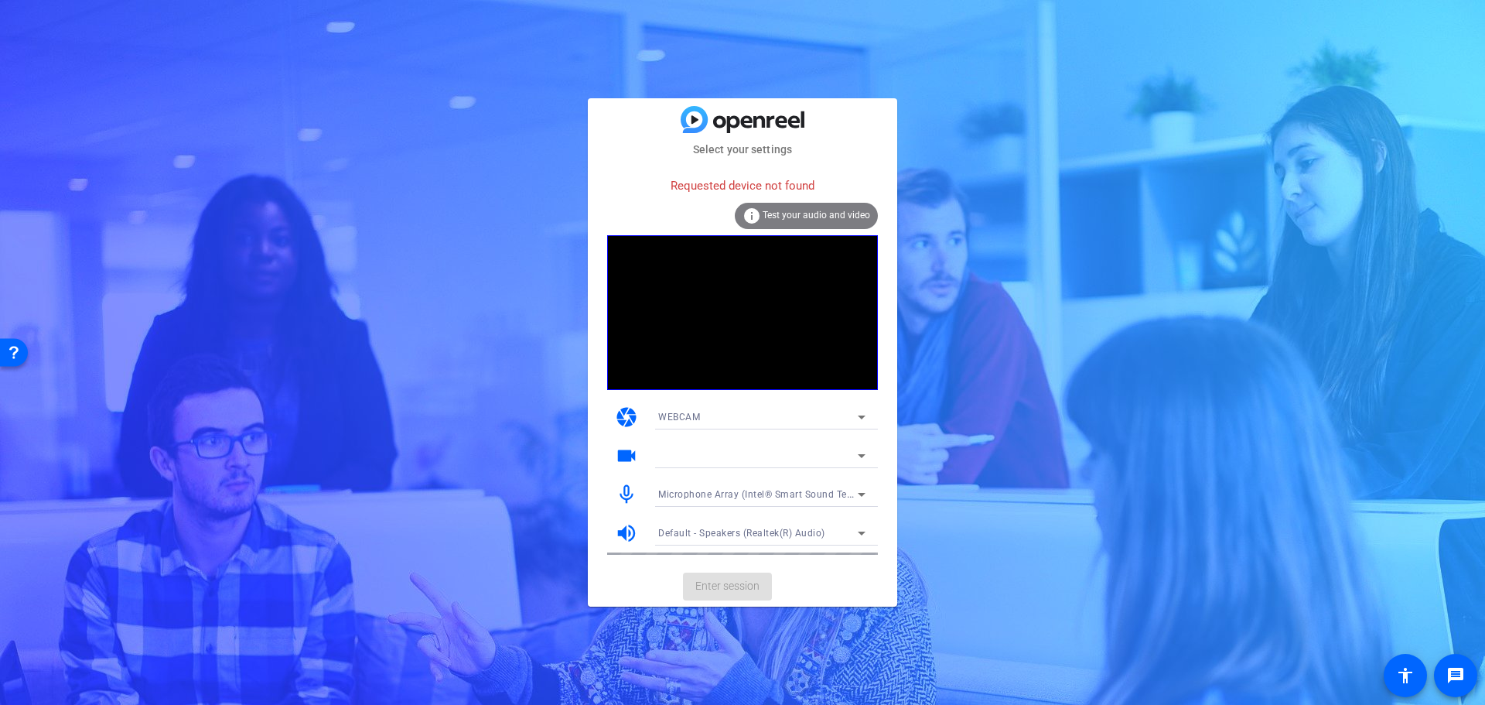
click at [862, 491] on icon at bounding box center [861, 494] width 19 height 19
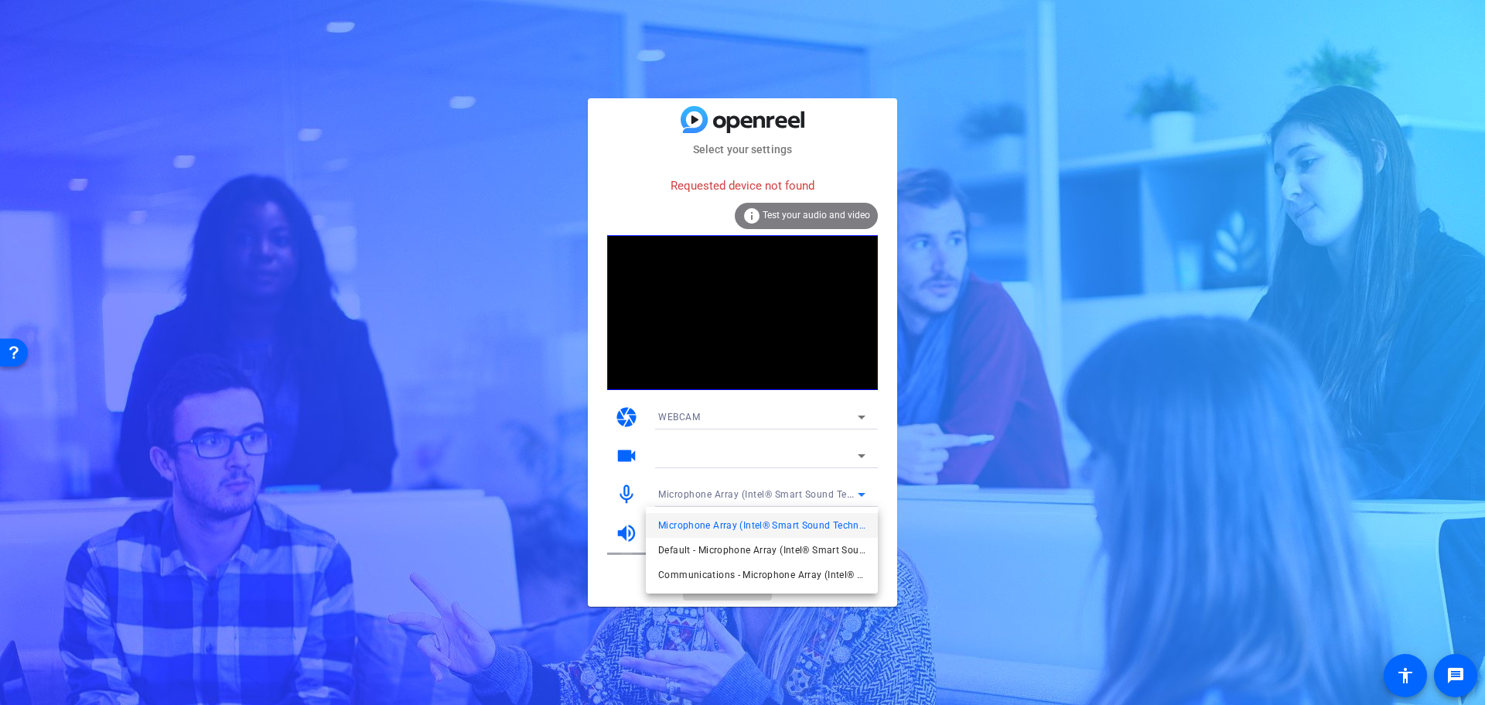
click at [863, 489] on div at bounding box center [742, 352] width 1485 height 705
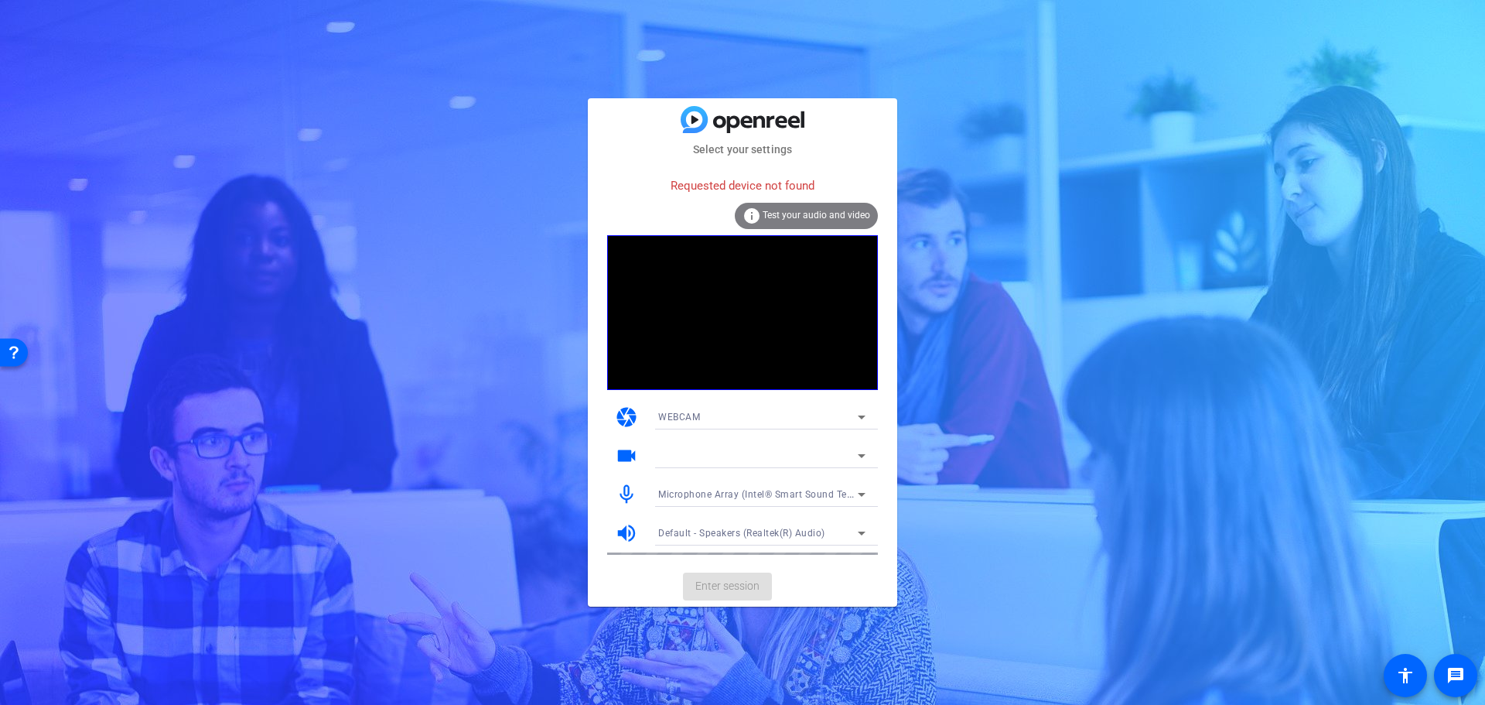
click at [835, 491] on span "Microphone Array (Intel® Smart Sound Technology for Digital Microphones)" at bounding box center [829, 493] width 343 height 12
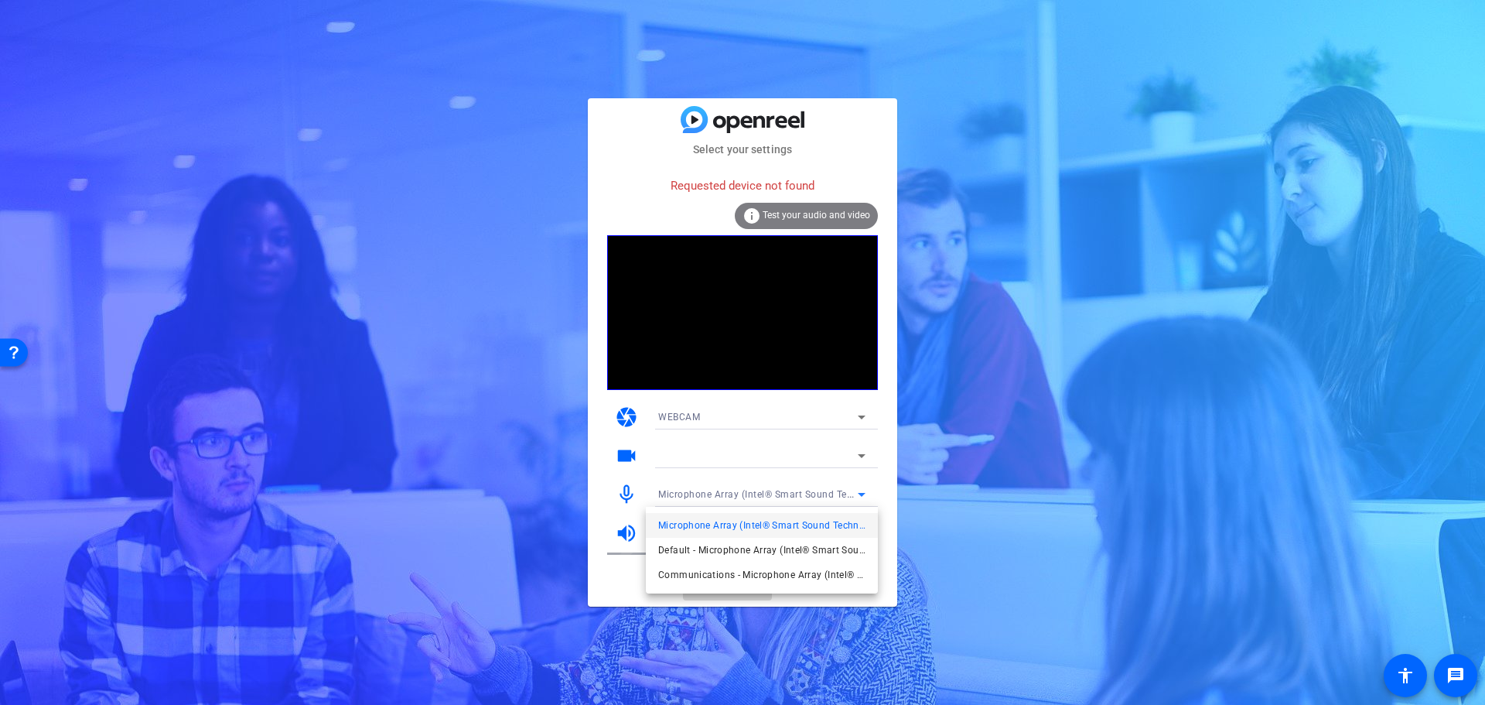
click at [853, 141] on div at bounding box center [742, 352] width 1485 height 705
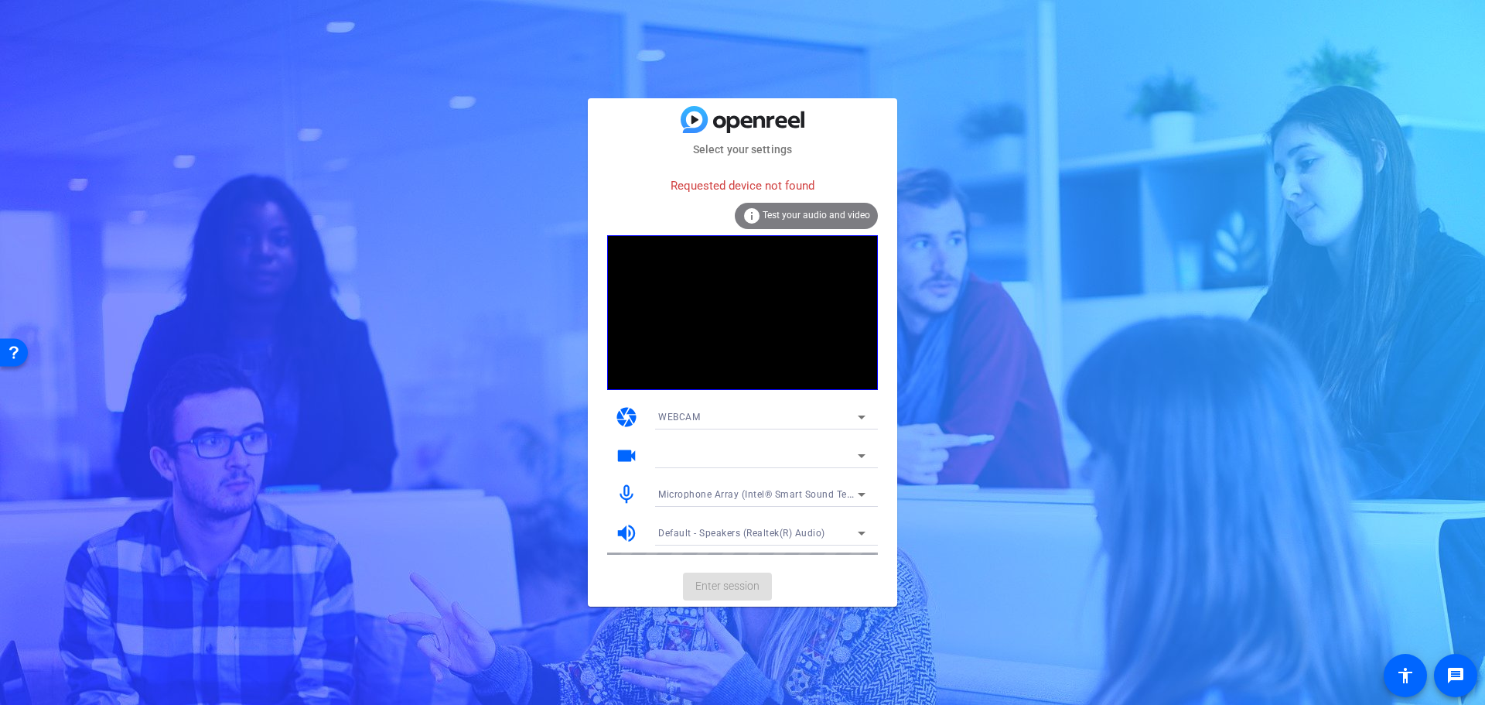
click at [871, 490] on div "Microphone Array (Intel® Smart Sound Technology for Digital Microphones)" at bounding box center [762, 494] width 232 height 25
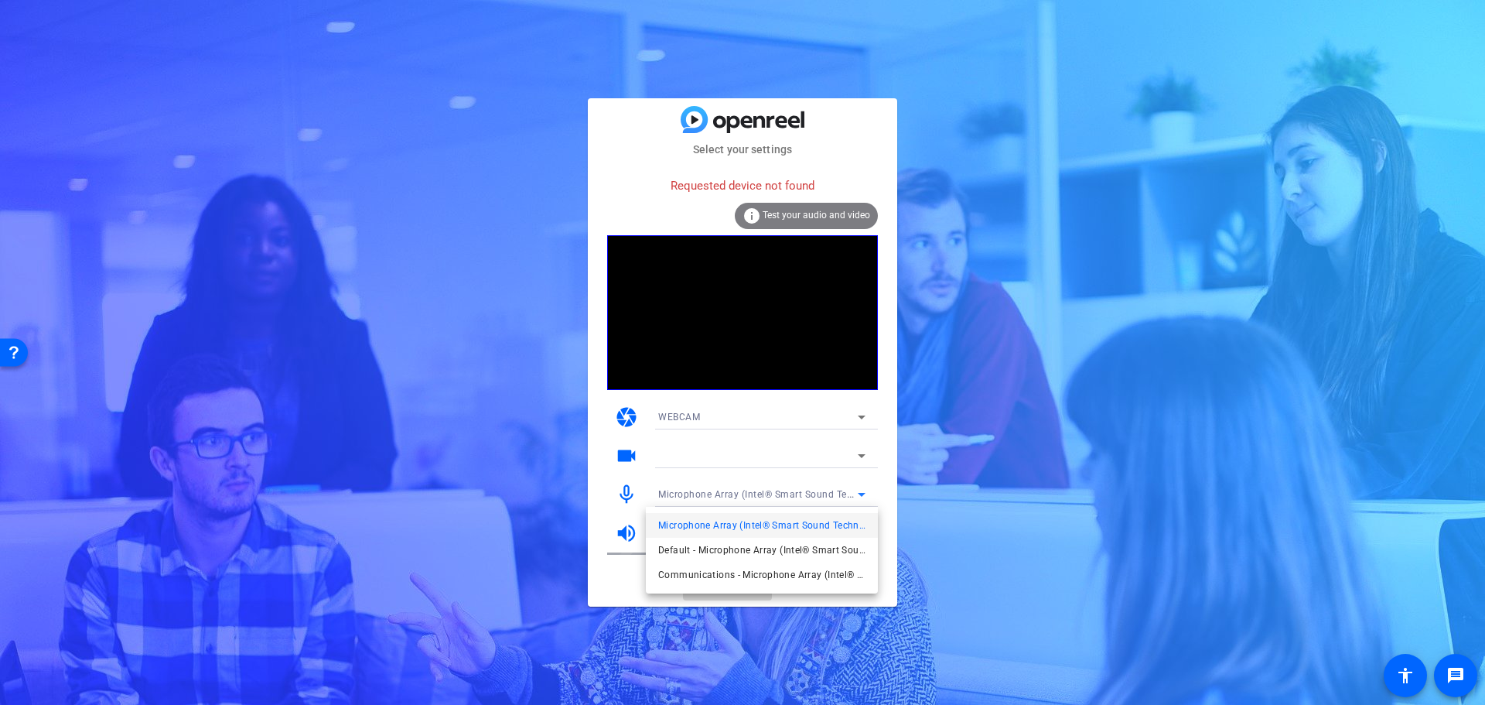
click at [866, 493] on div at bounding box center [742, 352] width 1485 height 705
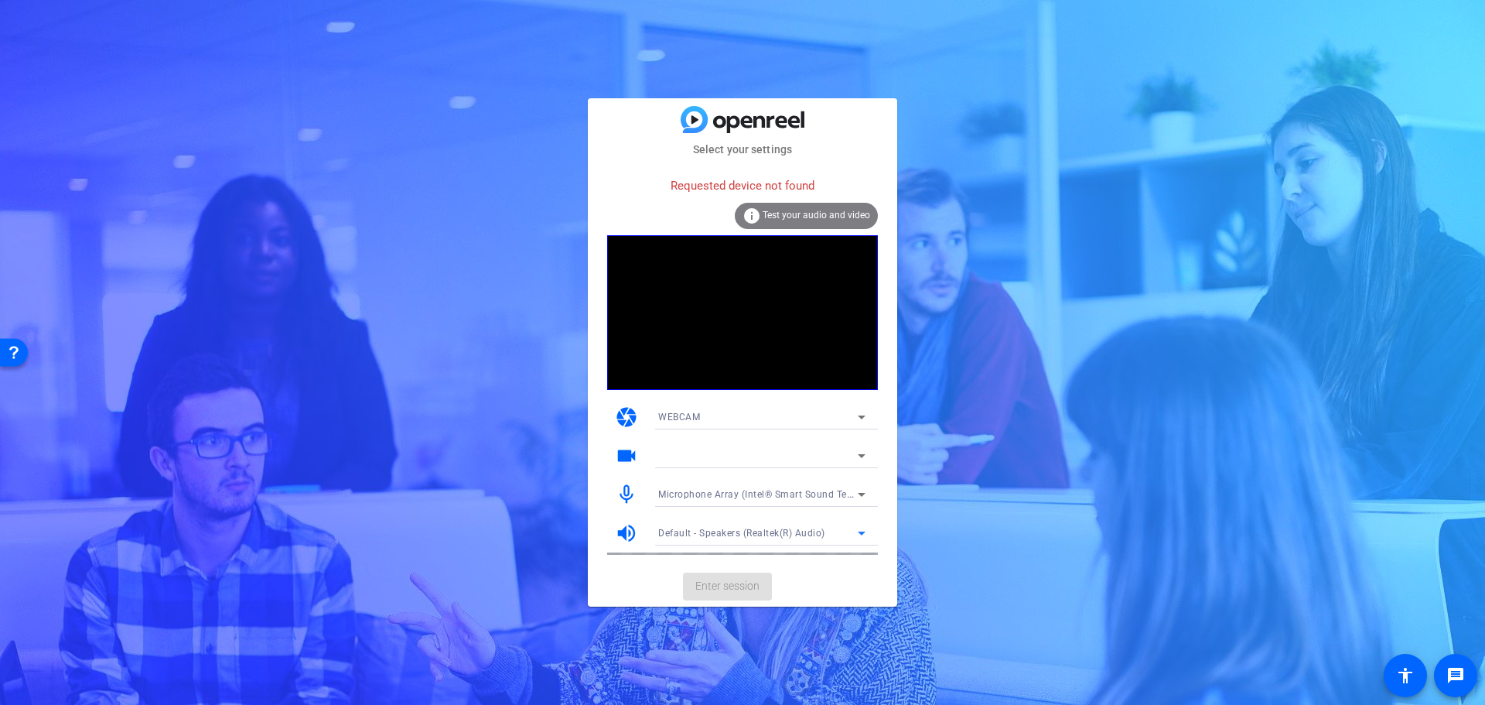
click at [862, 531] on icon at bounding box center [861, 533] width 19 height 19
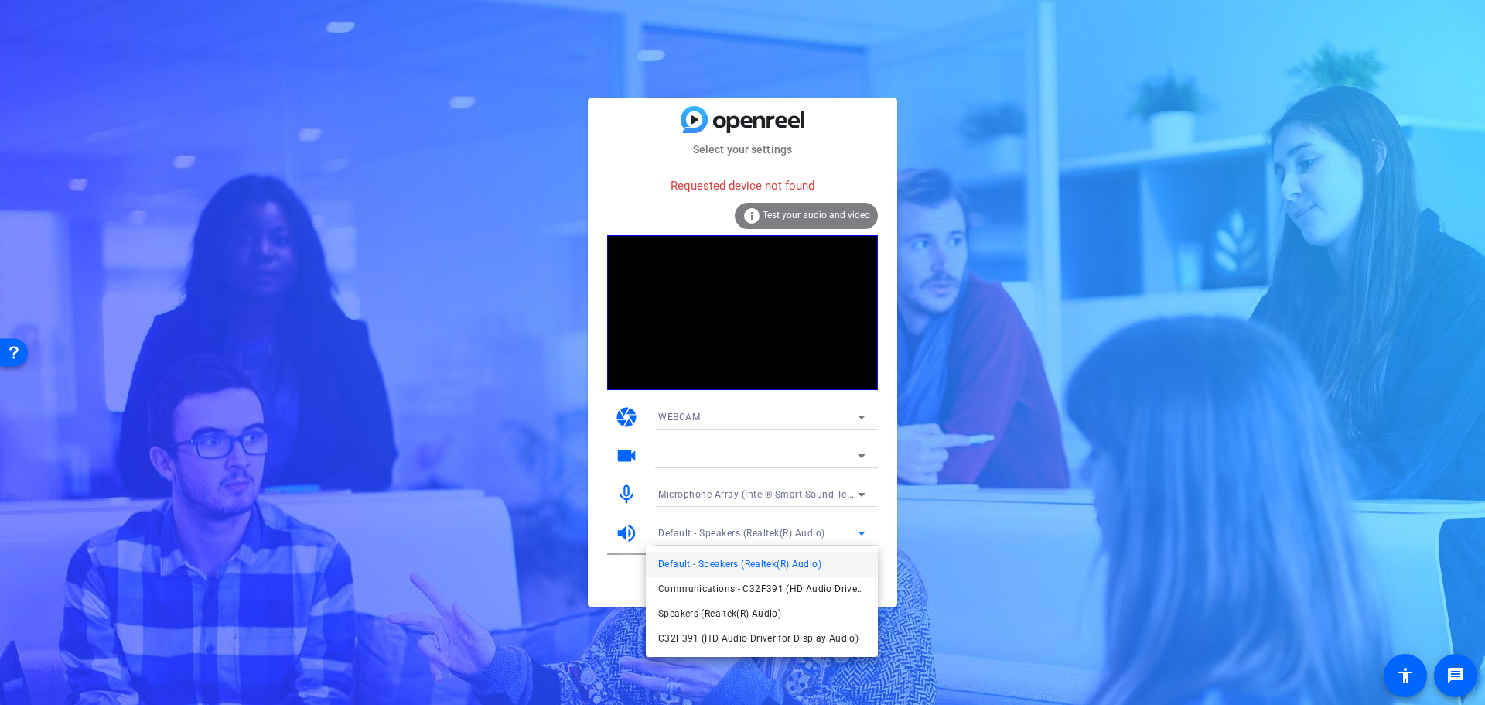
click at [857, 528] on div at bounding box center [742, 352] width 1485 height 705
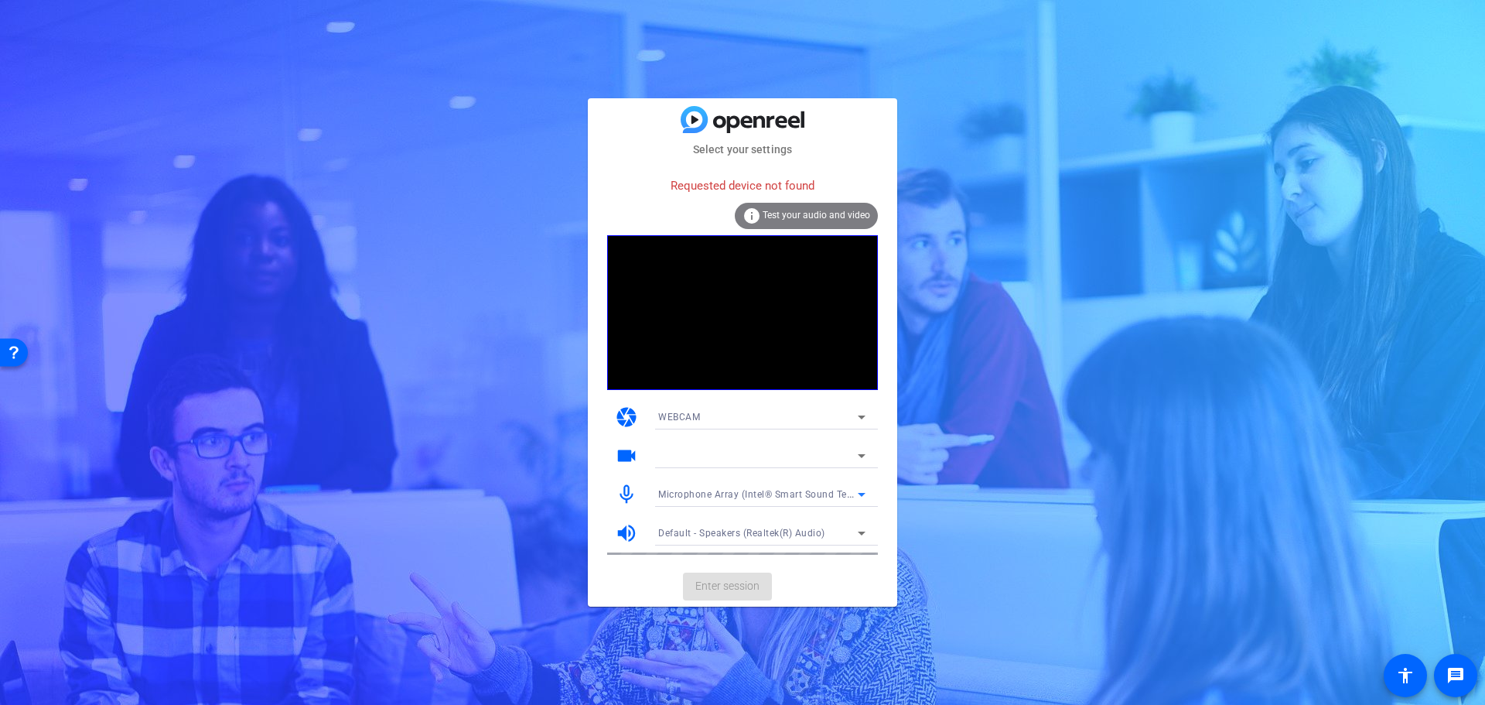
click at [866, 491] on icon at bounding box center [861, 494] width 19 height 19
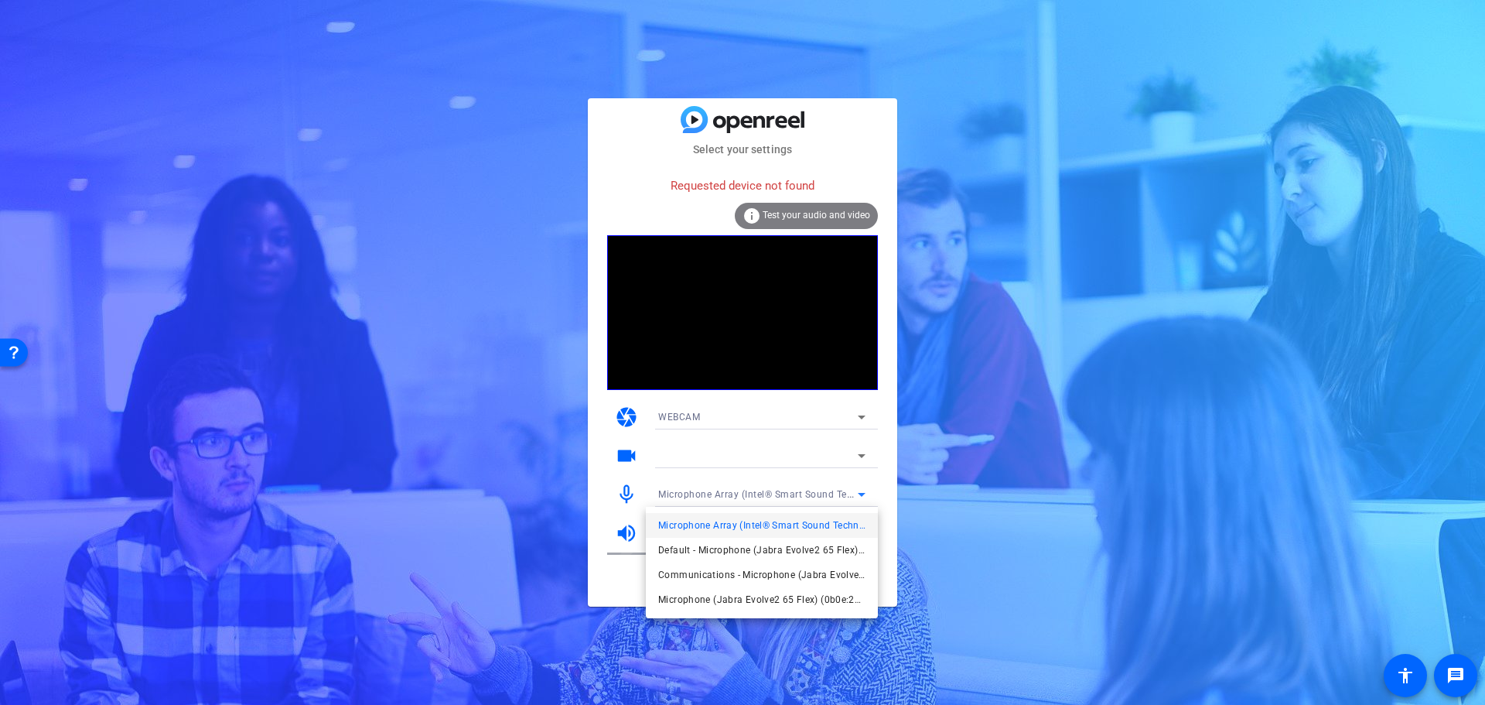
click at [858, 493] on div at bounding box center [742, 352] width 1485 height 705
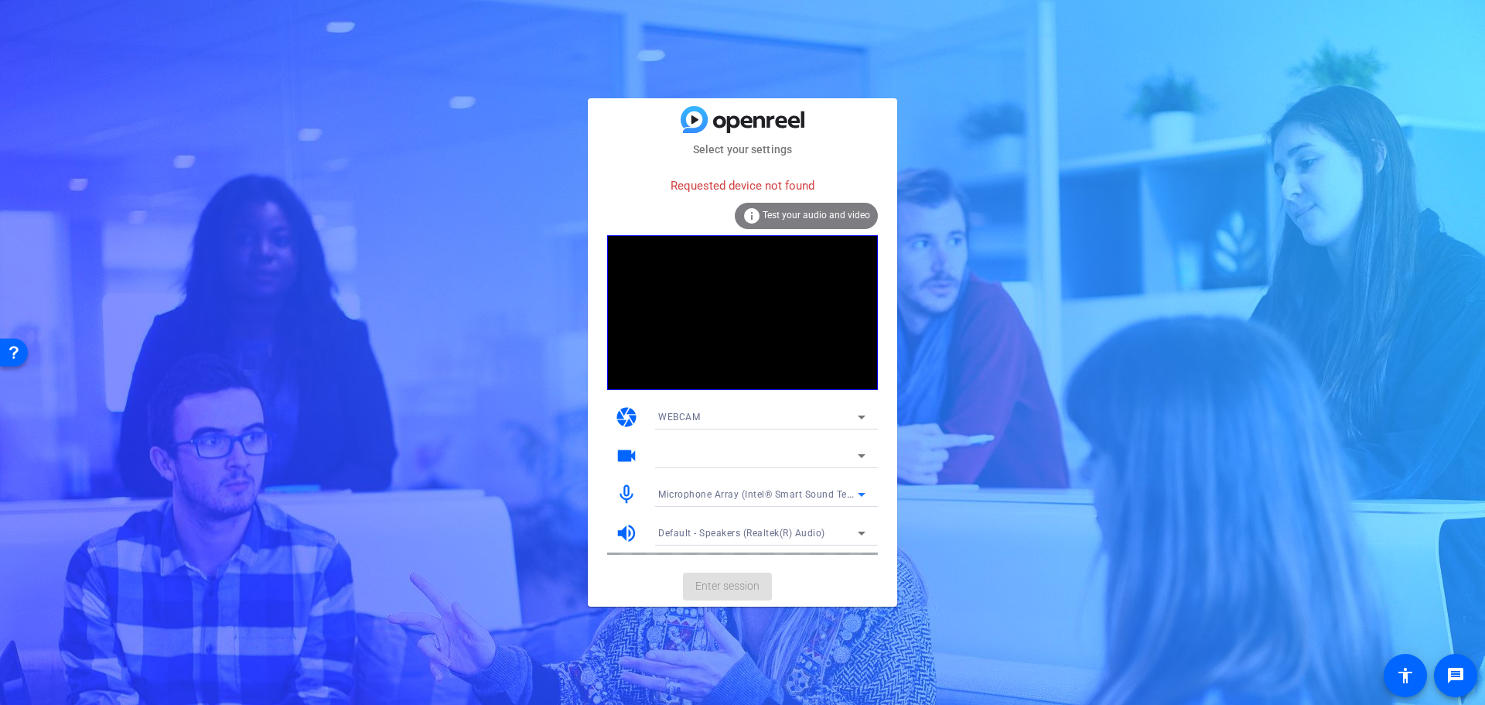
click at [762, 491] on span "Microphone Array (Intel® Smart Sound Technology for Digital Microphones)" at bounding box center [829, 493] width 343 height 12
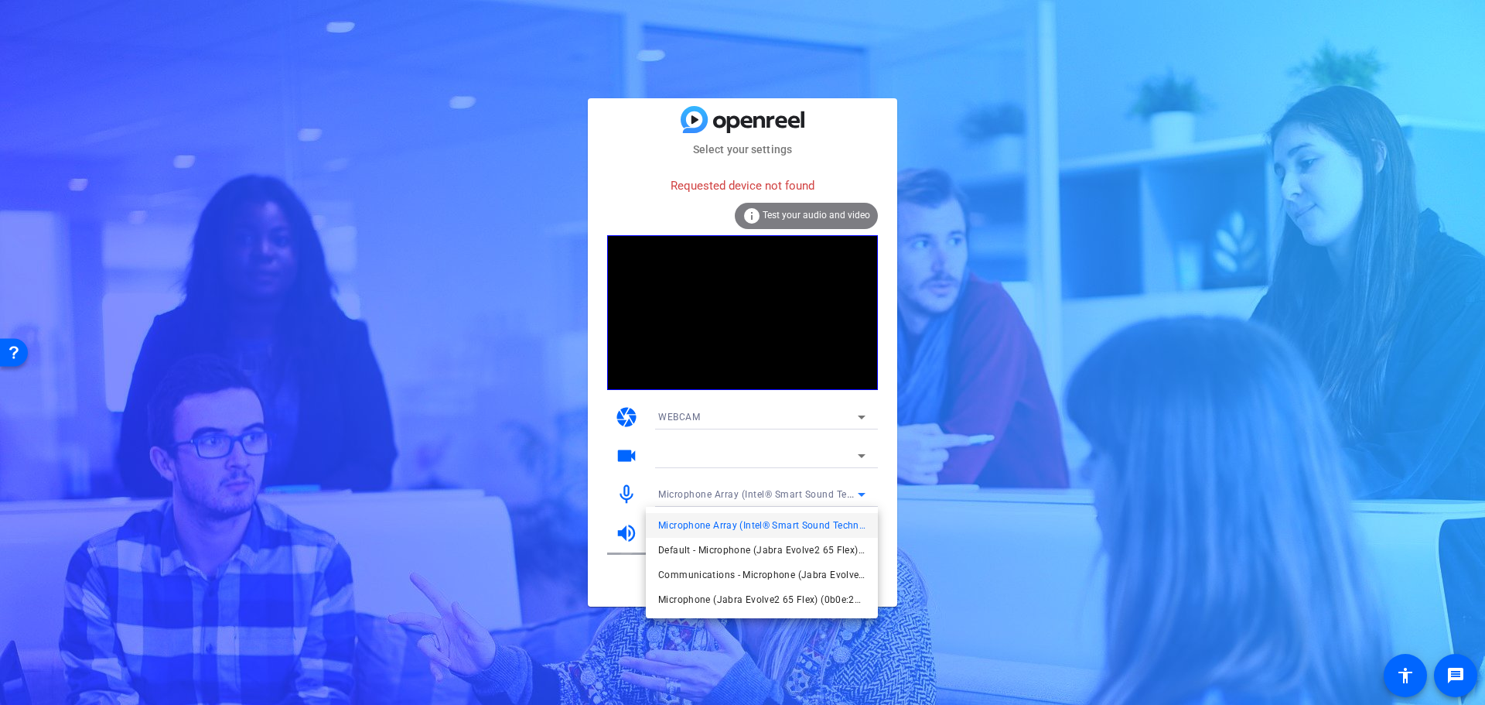
click at [589, 580] on div at bounding box center [742, 352] width 1485 height 705
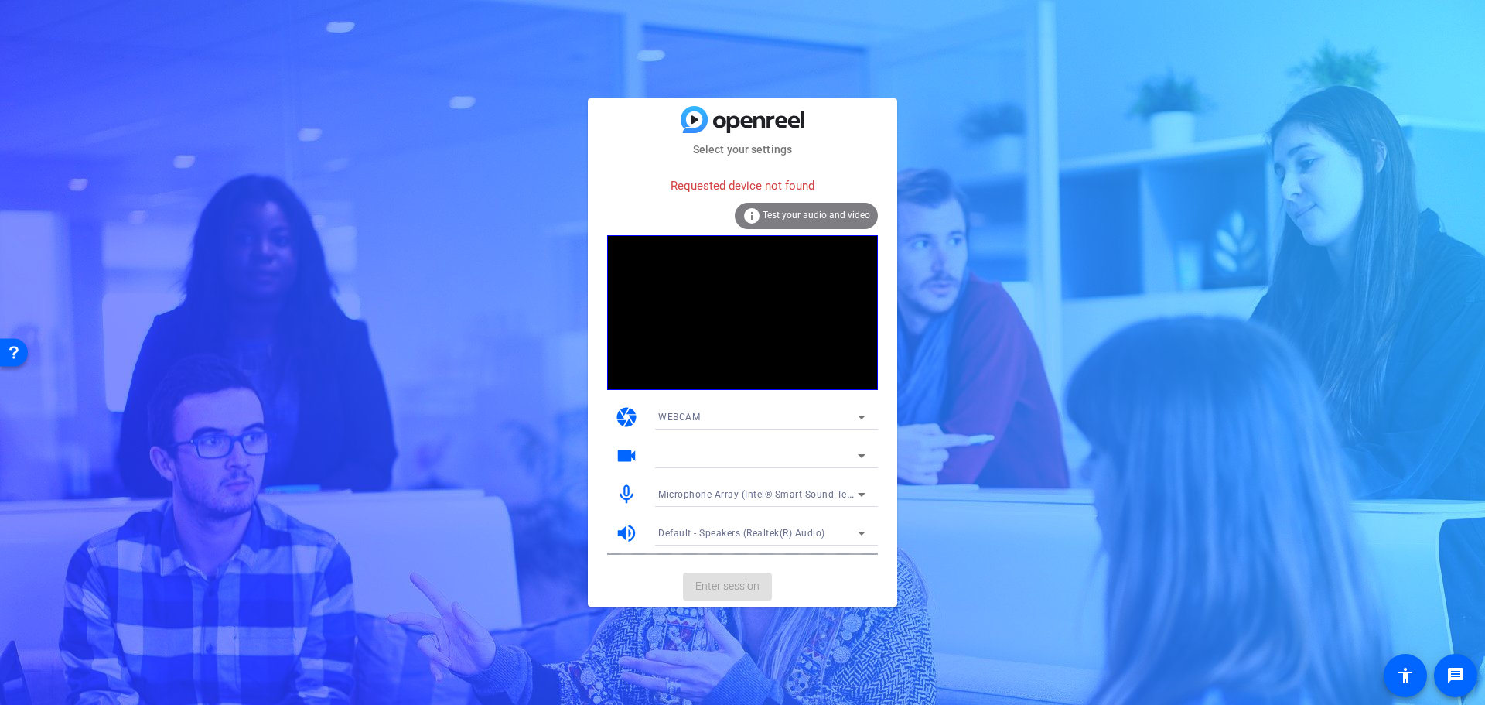
click at [751, 542] on div "Default - Speakers (Realtek(R) Audio)" at bounding box center [758, 532] width 200 height 19
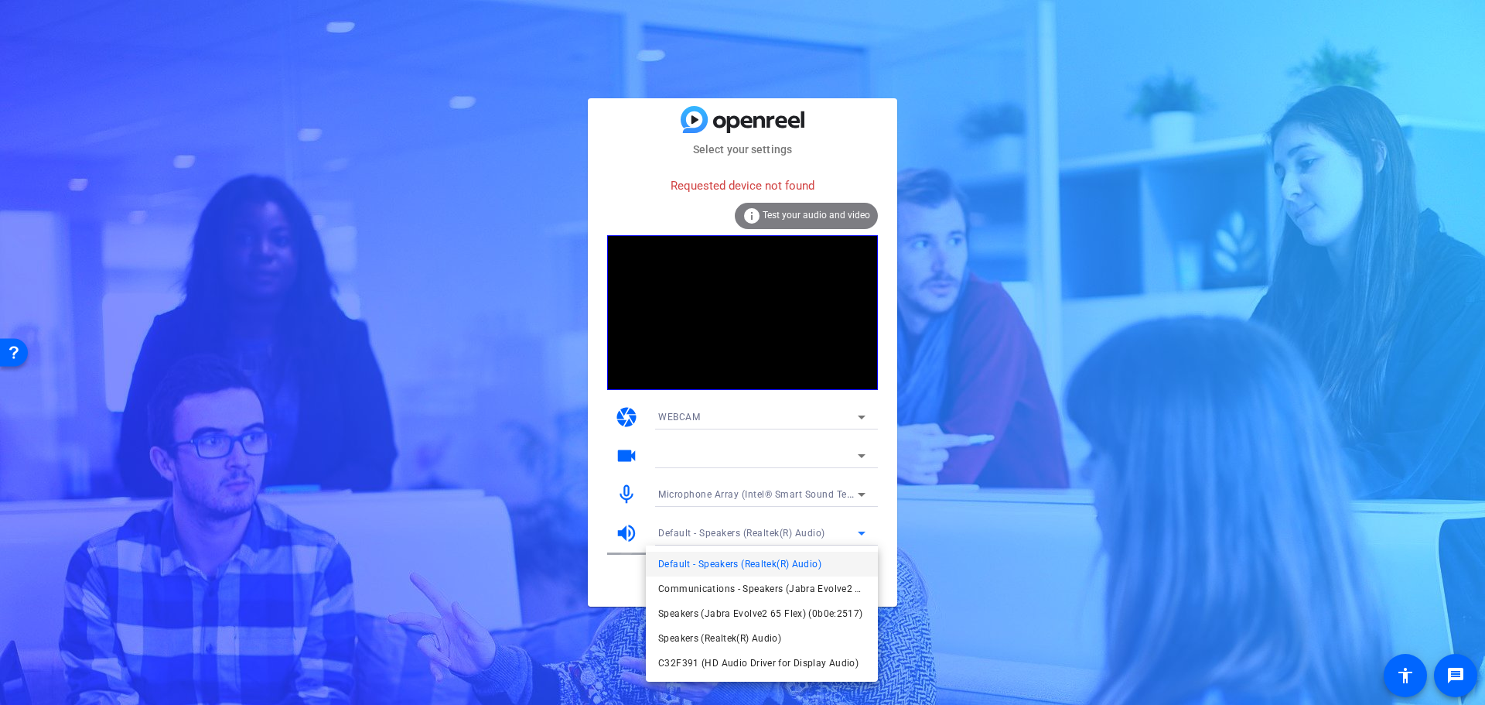
click at [862, 483] on div at bounding box center [742, 352] width 1485 height 705
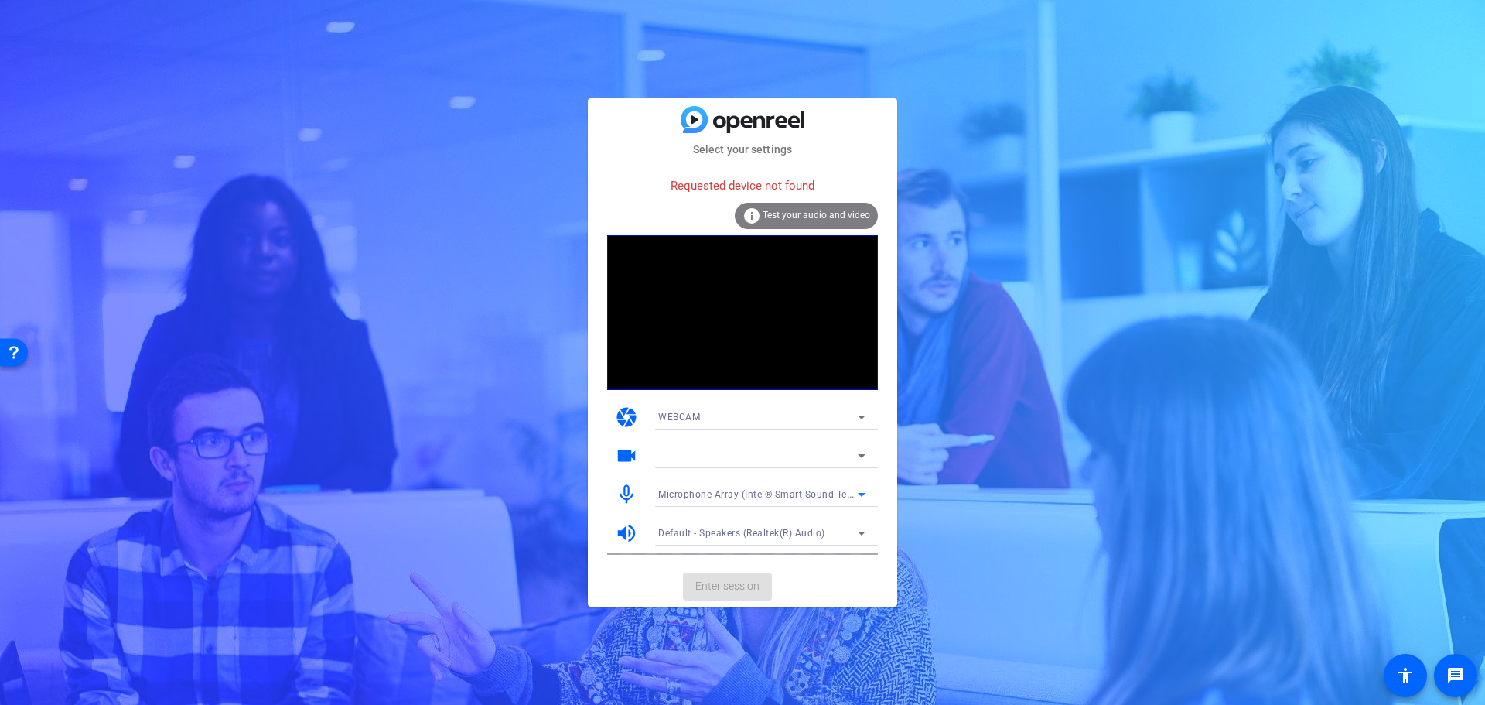
click at [791, 489] on span "Microphone Array (Intel® Smart Sound Technology for Digital Microphones)" at bounding box center [829, 493] width 343 height 12
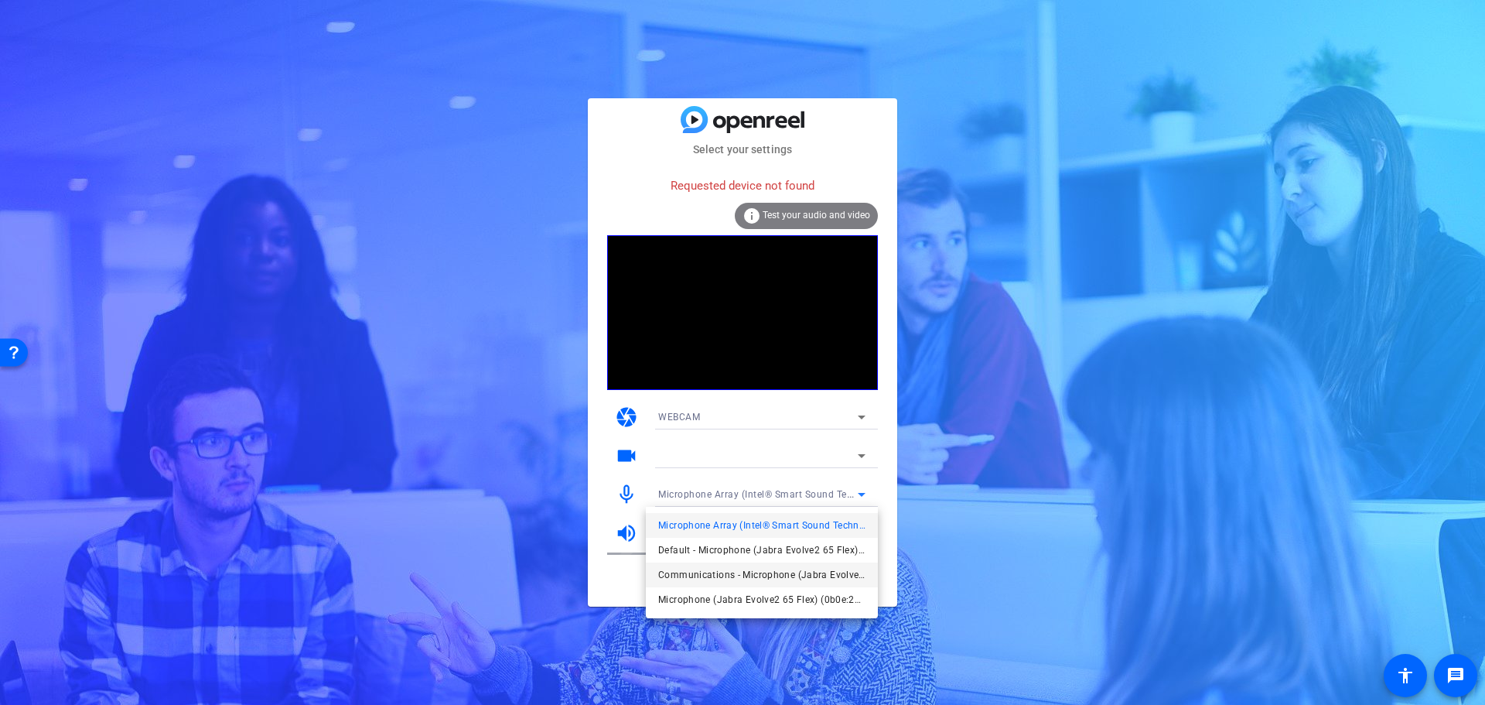
click at [778, 572] on span "Communications - Microphone (Jabra Evolve2 65 Flex) (0b0e:2517)" at bounding box center [761, 574] width 207 height 19
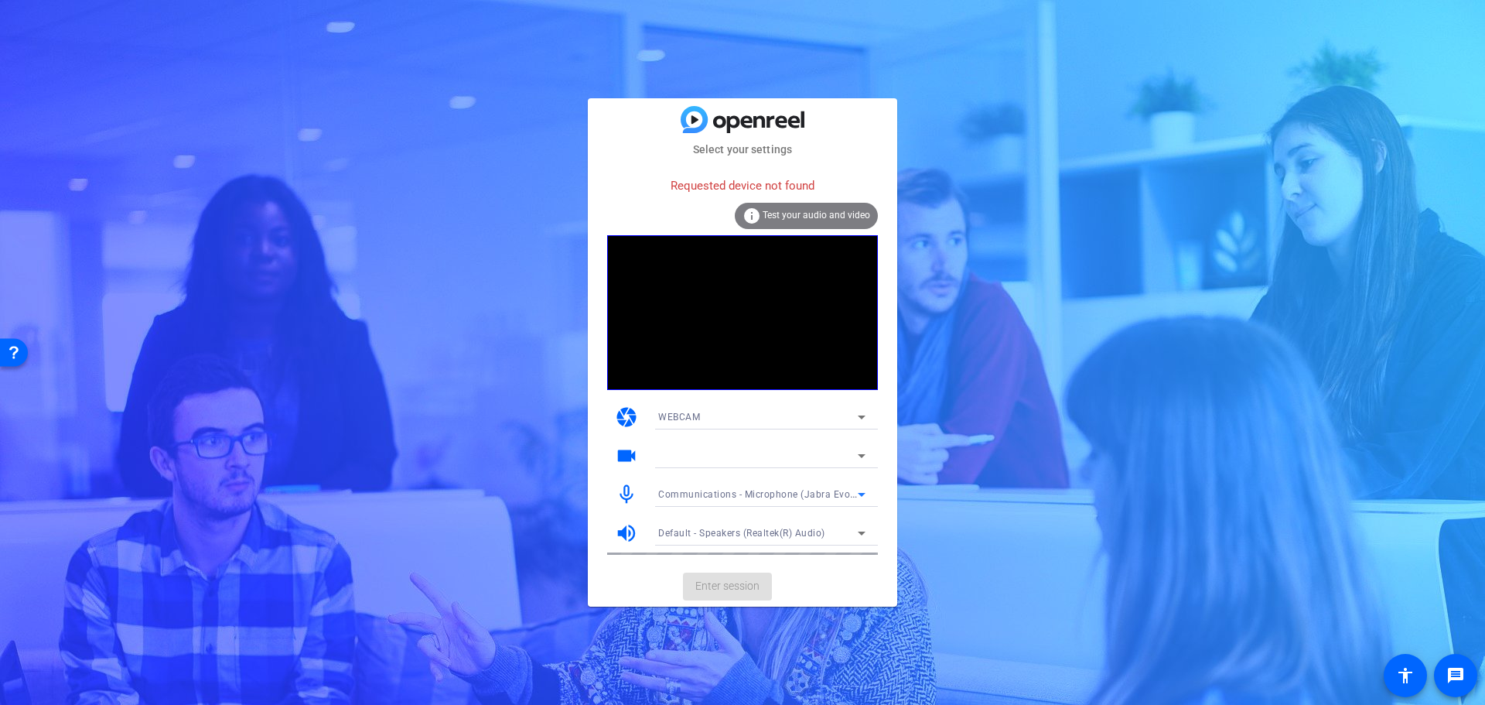
click at [870, 528] on icon at bounding box center [861, 533] width 19 height 19
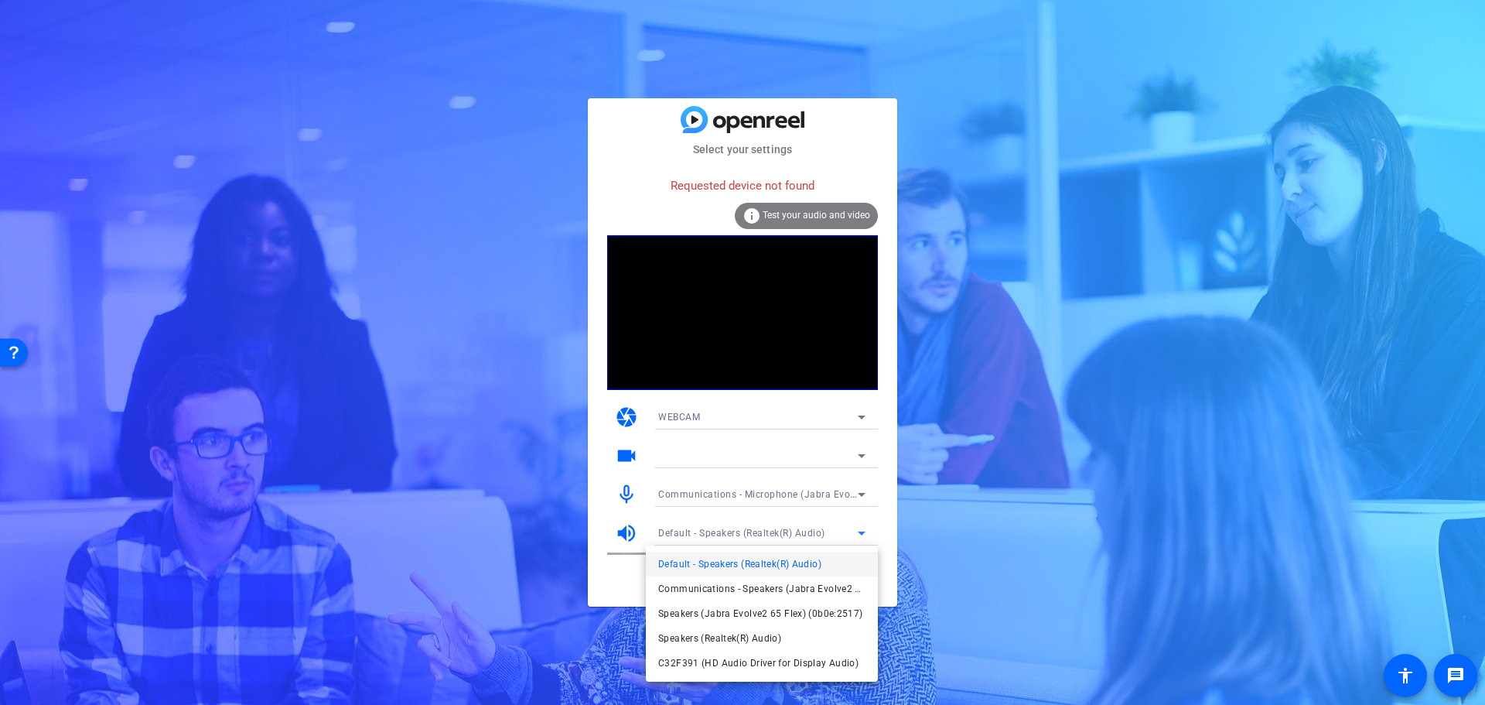
click at [866, 486] on div at bounding box center [742, 352] width 1485 height 705
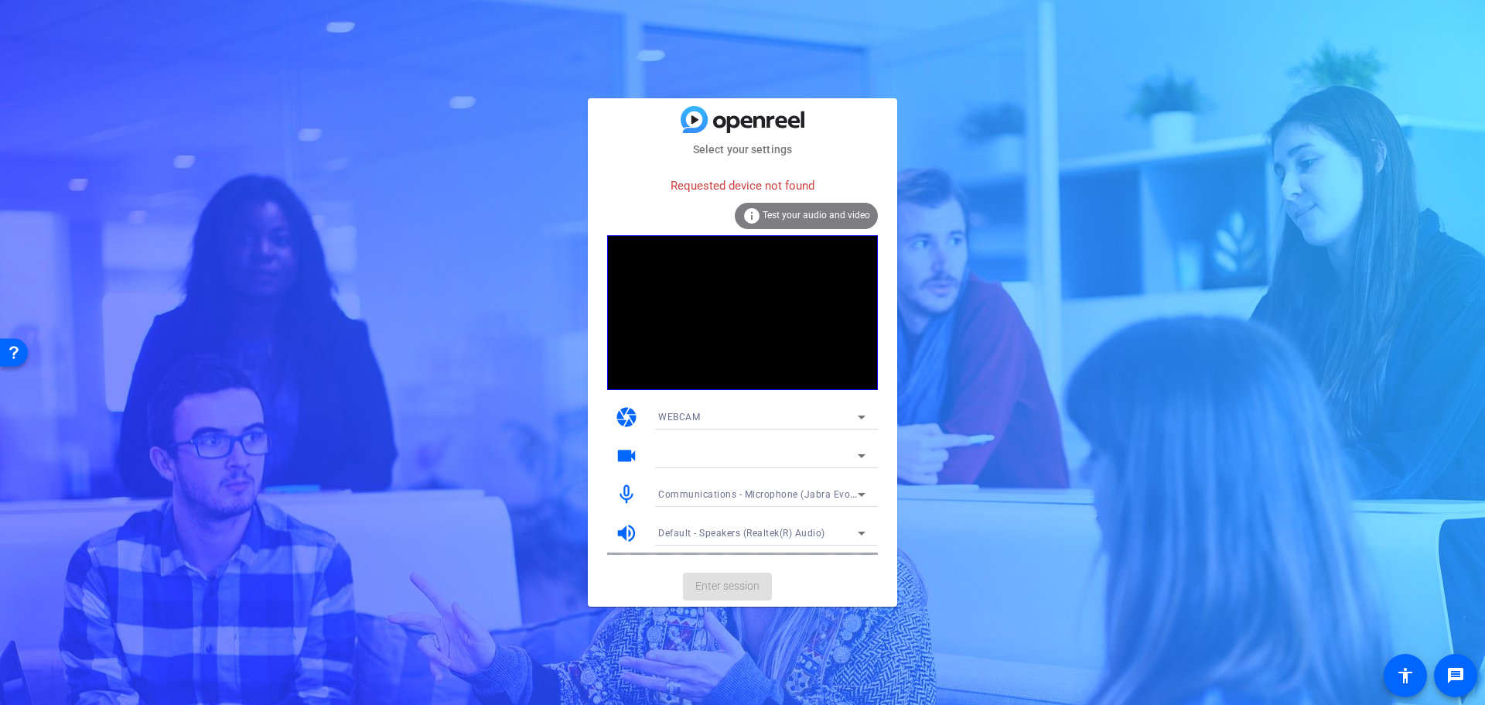
click at [852, 496] on span "Communications - Microphone (Jabra Evolve2 65 Flex) (0b0e:2517)" at bounding box center [812, 493] width 308 height 12
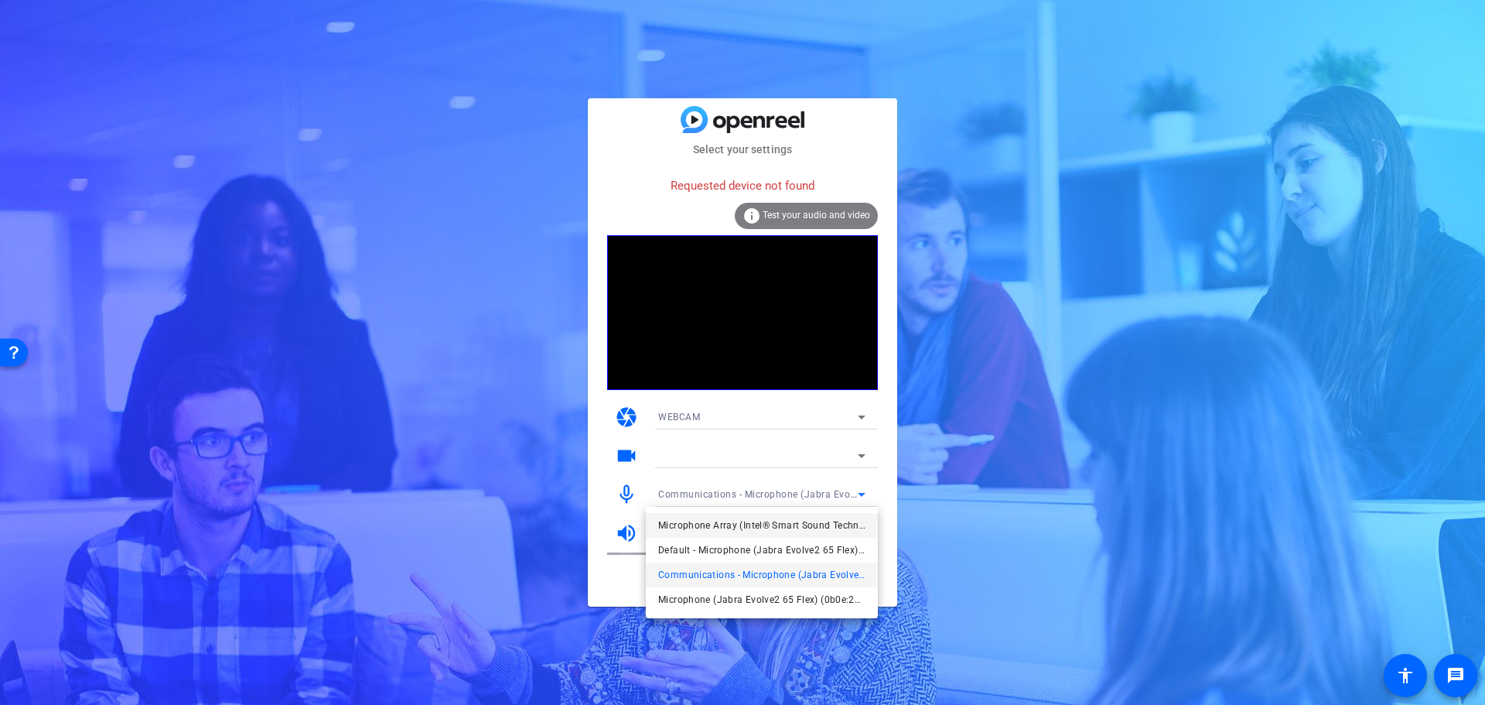
click at [720, 522] on span "Microphone Array (Intel® Smart Sound Technology for Digital Microphones)" at bounding box center [761, 525] width 207 height 19
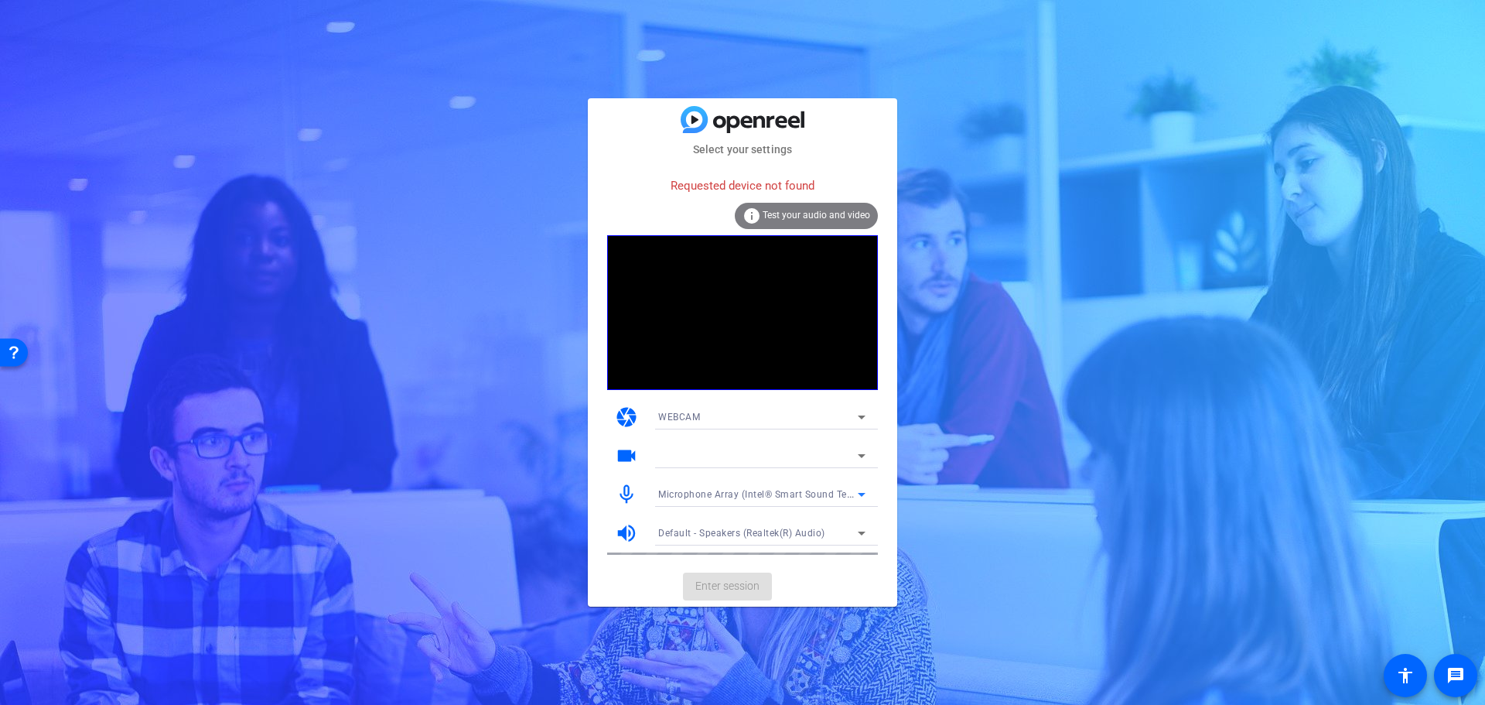
click at [627, 583] on mat-card-actions "Enter session" at bounding box center [742, 586] width 309 height 40
click at [739, 494] on span "Microphone Array (Intel® Smart Sound Technology for Digital Microphones)" at bounding box center [829, 493] width 343 height 12
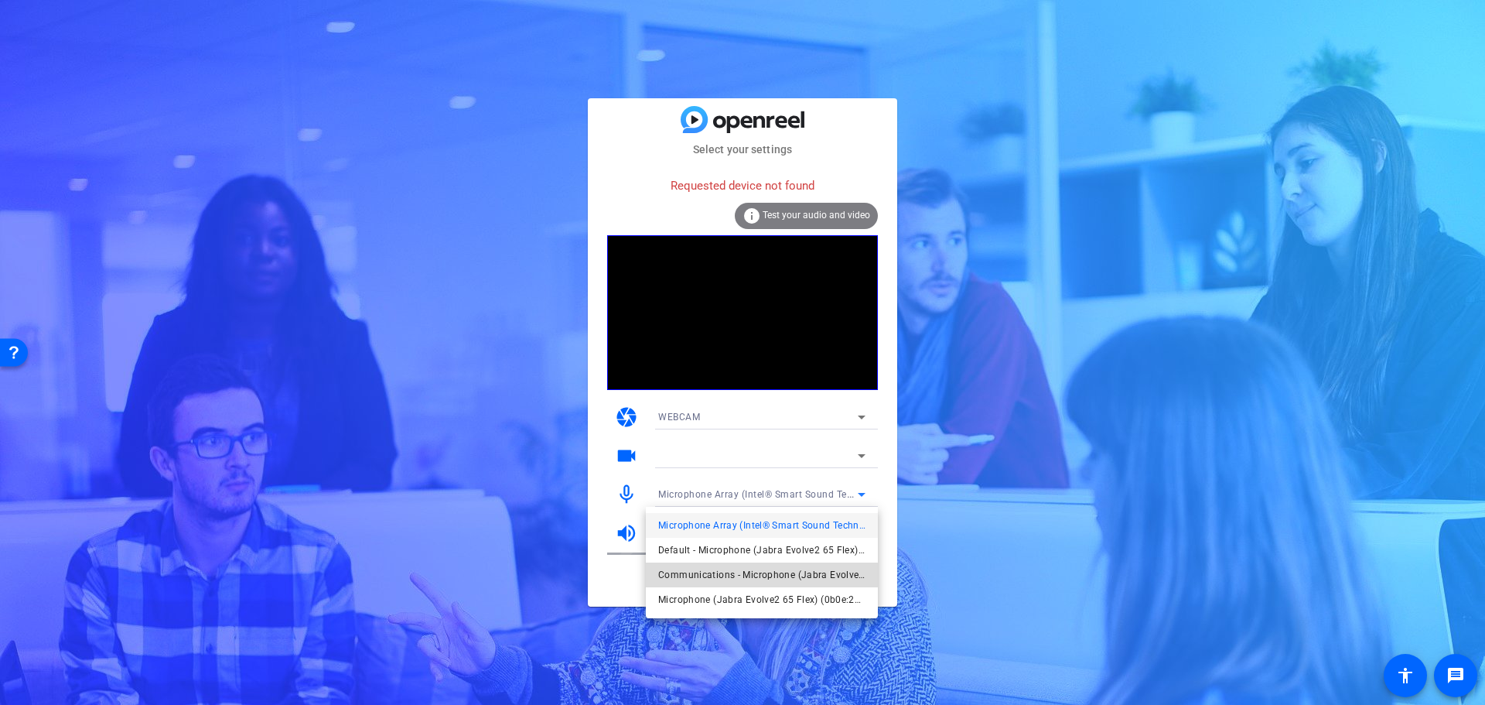
click at [676, 575] on span "Communications - Microphone (Jabra Evolve2 65 Flex) (0b0e:2517)" at bounding box center [761, 574] width 207 height 19
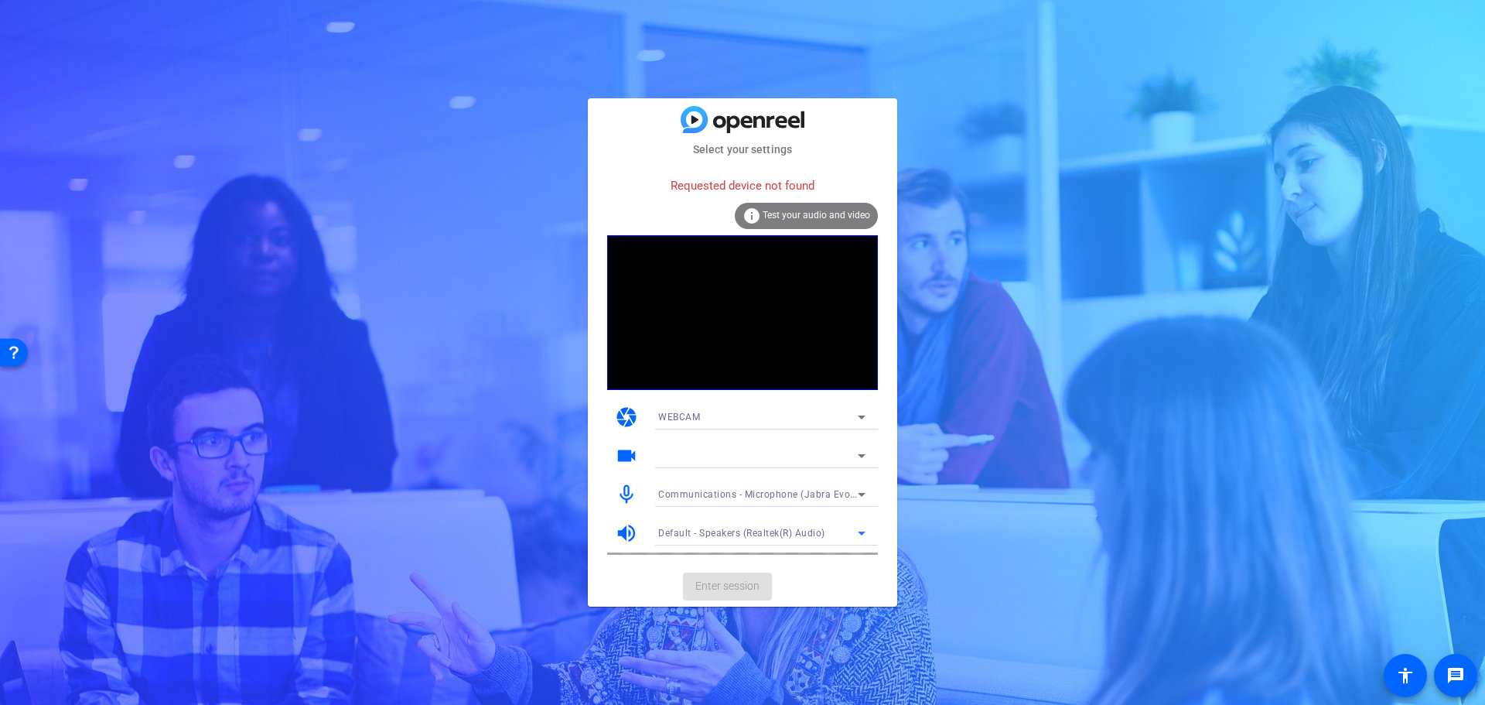
click at [707, 532] on span "Default - Speakers (Realtek(R) Audio)" at bounding box center [741, 533] width 167 height 11
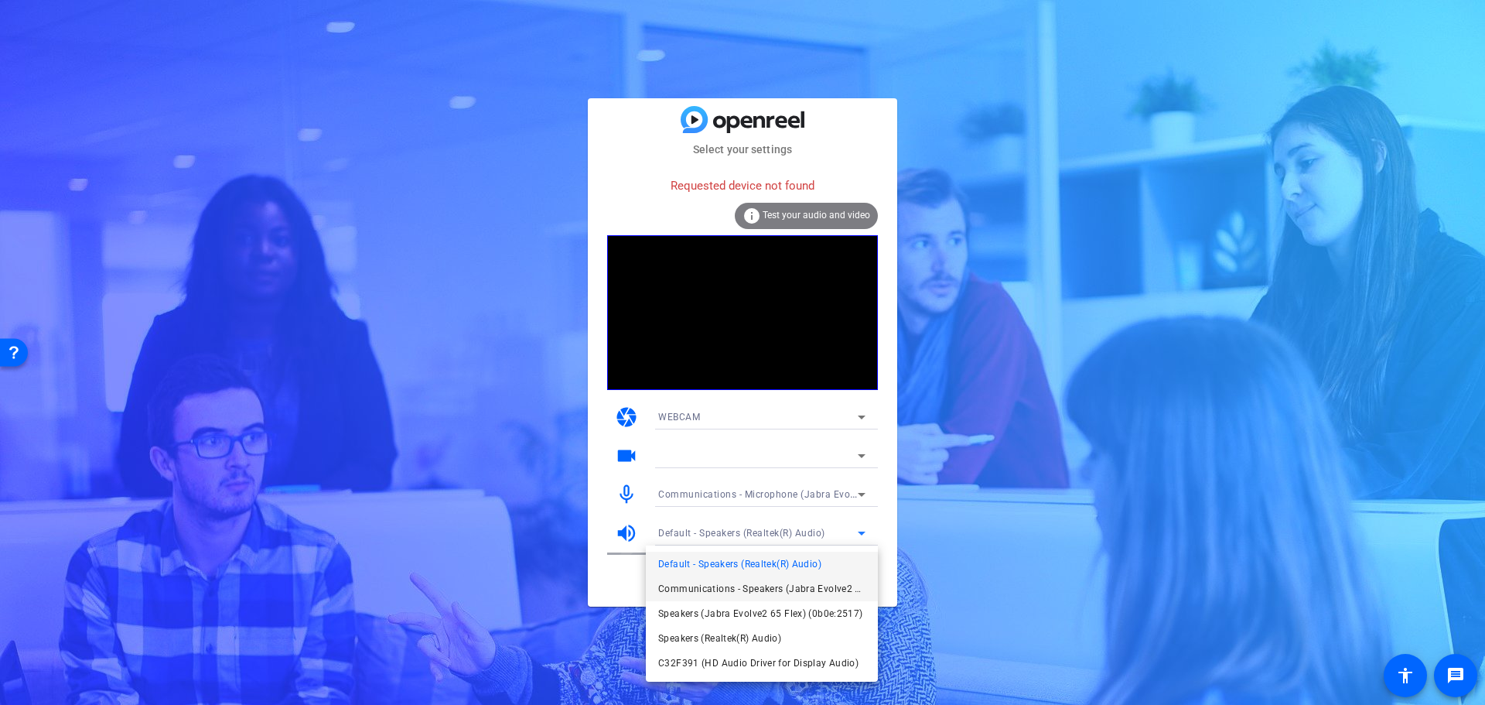
click at [721, 589] on span "Communications - Speakers (Jabra Evolve2 65 Flex) (0b0e:2517)" at bounding box center [761, 588] width 207 height 19
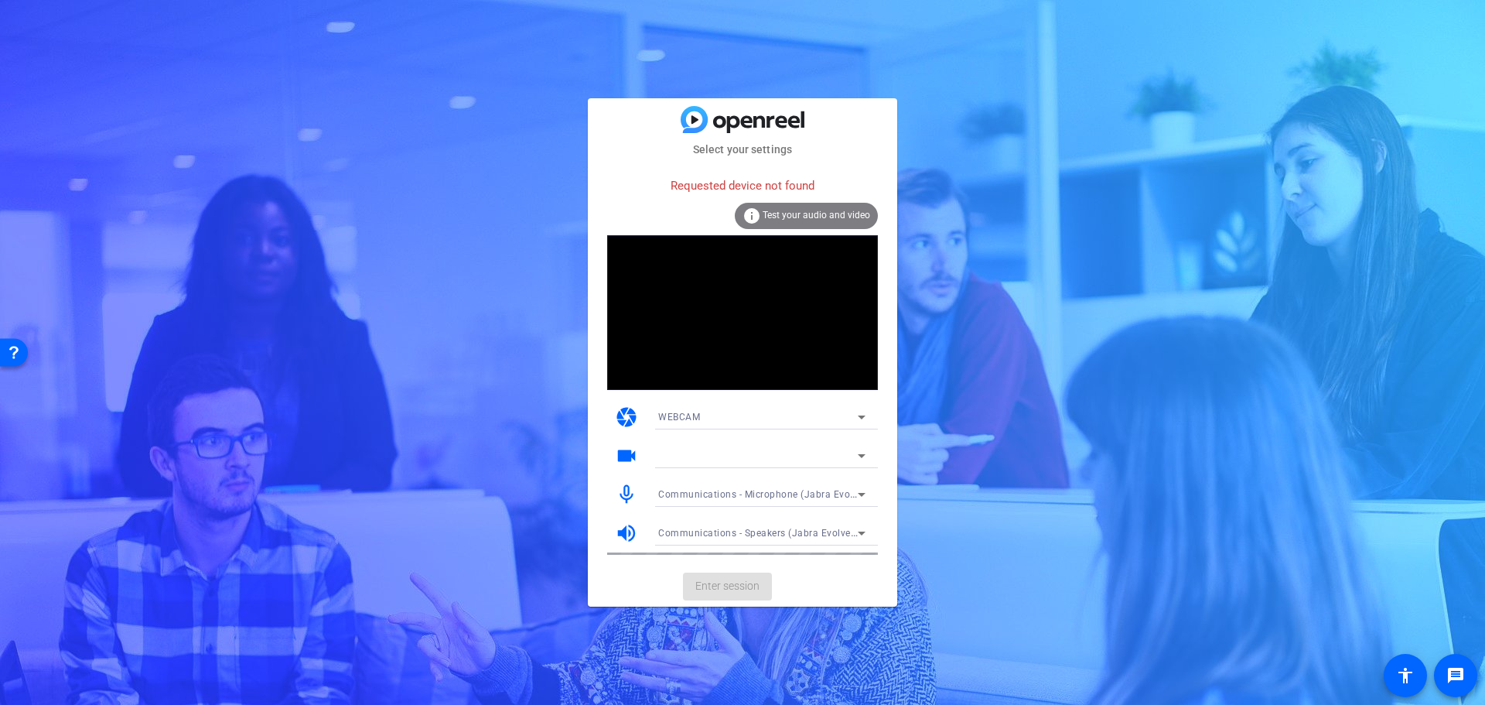
click at [825, 211] on span "Test your audio and video" at bounding box center [817, 215] width 108 height 11
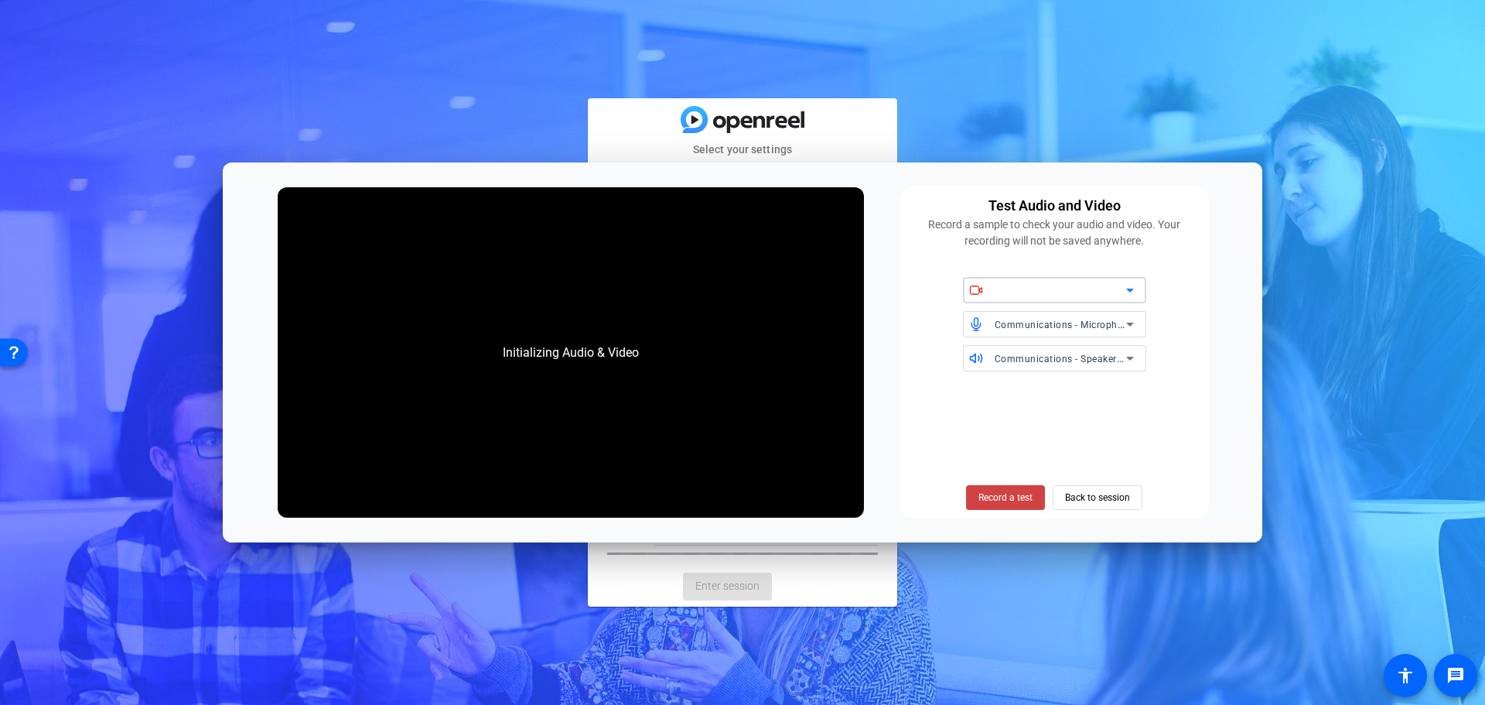
click at [1046, 326] on span "Communications - Microphone (Jabra Evolve2 65 Flex) (0b0e:2517)" at bounding box center [1149, 324] width 308 height 12
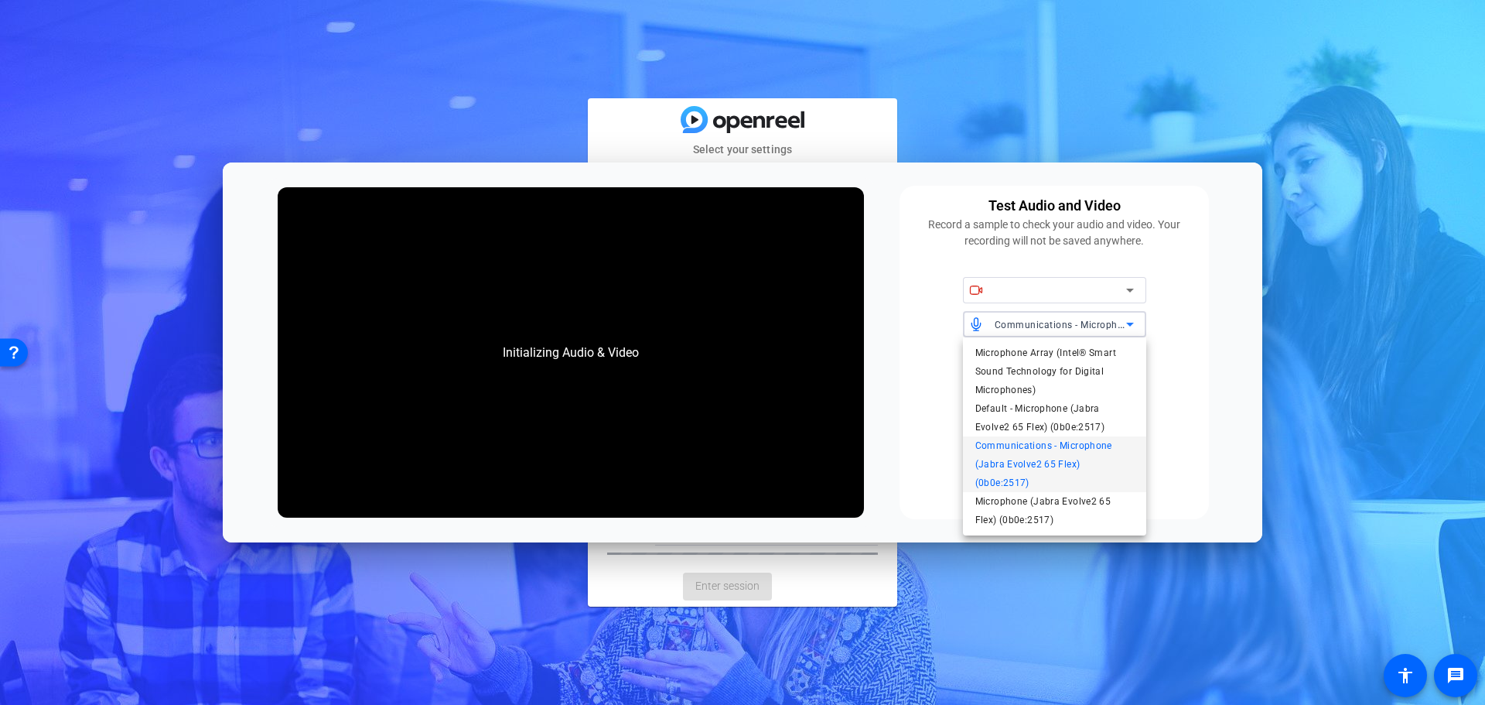
click at [1045, 325] on div at bounding box center [742, 352] width 1485 height 705
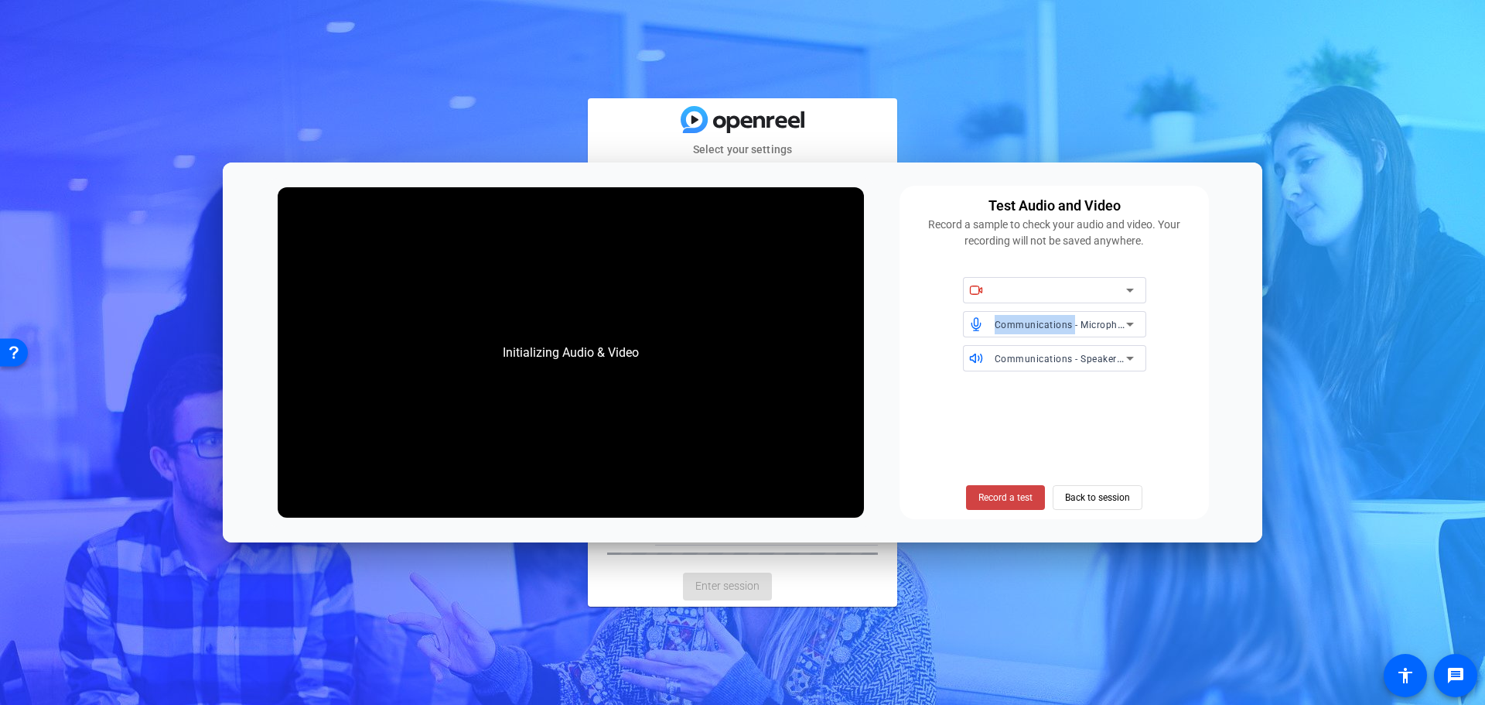
click at [1045, 324] on span "Communications - Microphone (Jabra Evolve2 65 Flex) (0b0e:2517)" at bounding box center [1149, 324] width 308 height 12
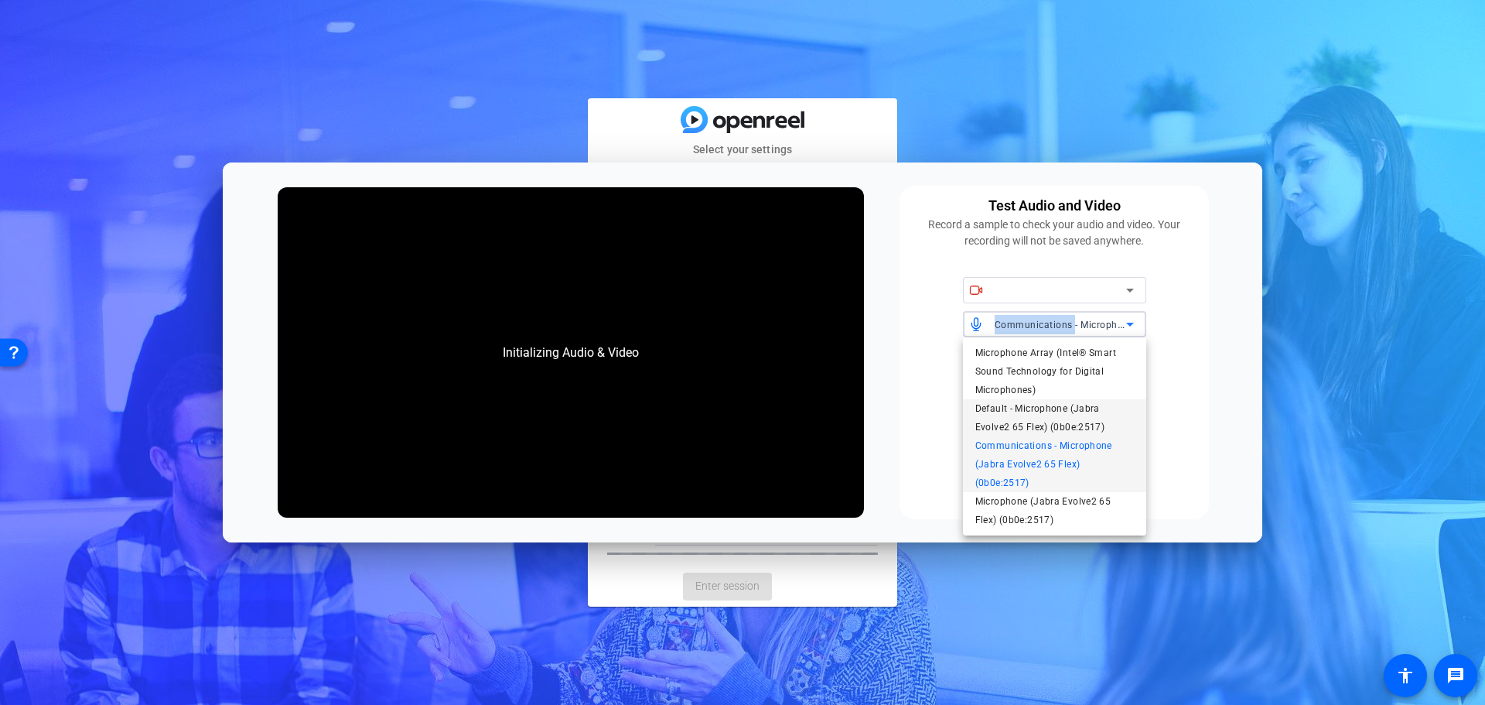
click at [1005, 408] on span "Default - Microphone (Jabra Evolve2 65 Flex) (0b0e:2517)" at bounding box center [1054, 417] width 159 height 37
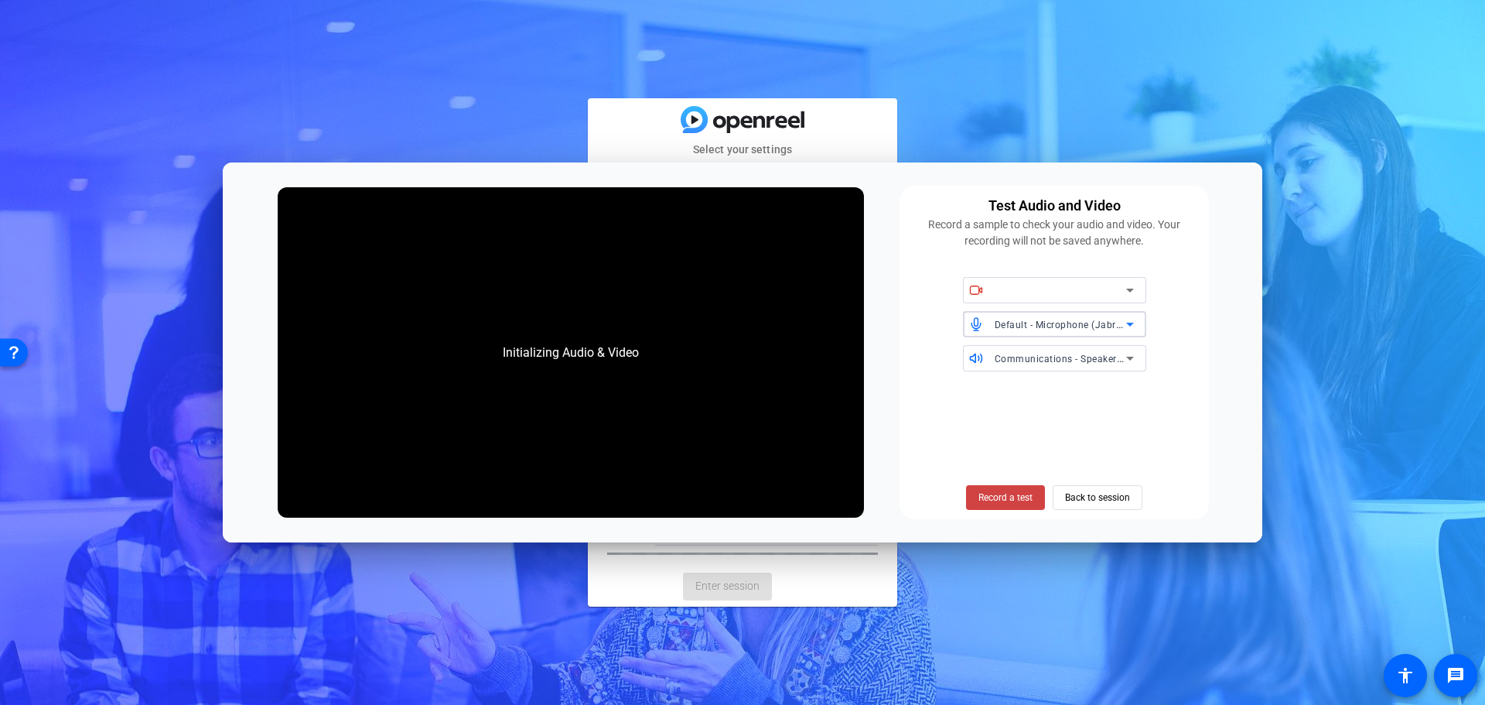
click at [1065, 350] on div "Communications - Speakers (Jabra Evolve2 65 Flex) (0b0e:2517)" at bounding box center [1060, 358] width 131 height 19
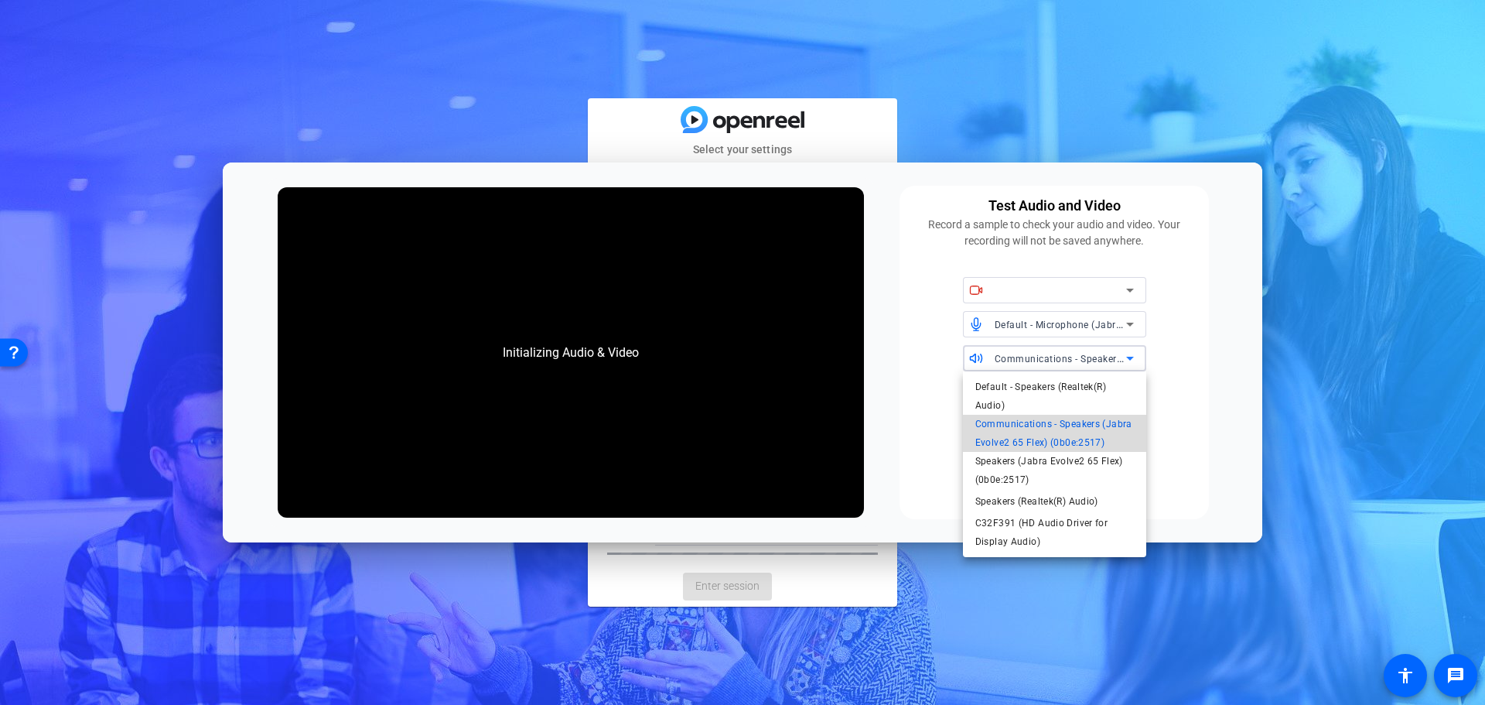
click at [1030, 422] on span "Communications - Speakers (Jabra Evolve2 65 Flex) (0b0e:2517)" at bounding box center [1054, 433] width 159 height 37
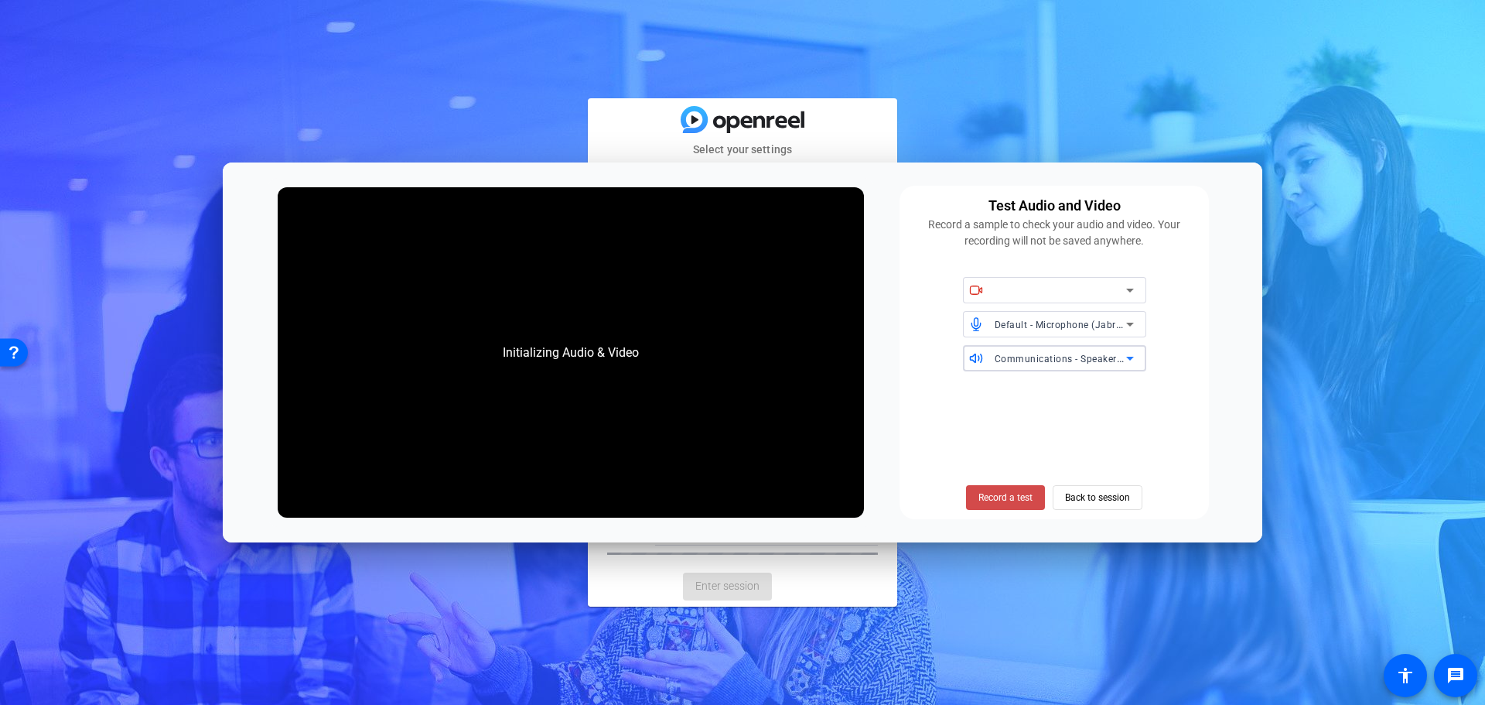
click at [1006, 495] on span "Record a test" at bounding box center [1005, 497] width 54 height 14
click at [1000, 494] on span "Record a test" at bounding box center [1005, 497] width 54 height 14
click at [1044, 287] on div at bounding box center [1060, 290] width 131 height 19
click at [1134, 291] on icon at bounding box center [1130, 290] width 19 height 19
click at [1132, 292] on icon at bounding box center [1130, 290] width 19 height 19
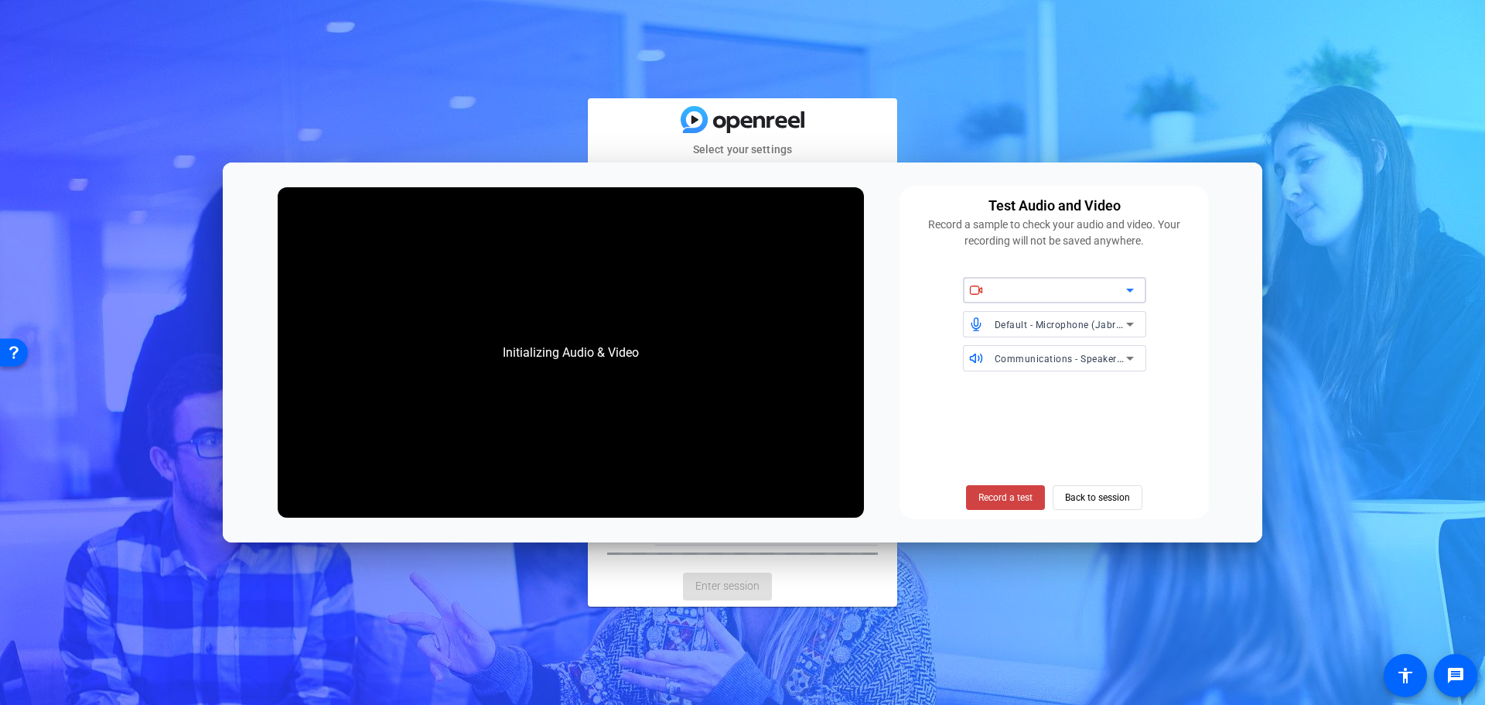
click at [1069, 306] on div "Default - Microphone (Jabra Evolve2 65 Flex) (0b0e:2517) Communications - Speak…" at bounding box center [1054, 324] width 291 height 94
click at [1073, 322] on span "Default - Microphone (Jabra Evolve2 65 Flex) (0b0e:2517)" at bounding box center [1126, 324] width 262 height 12
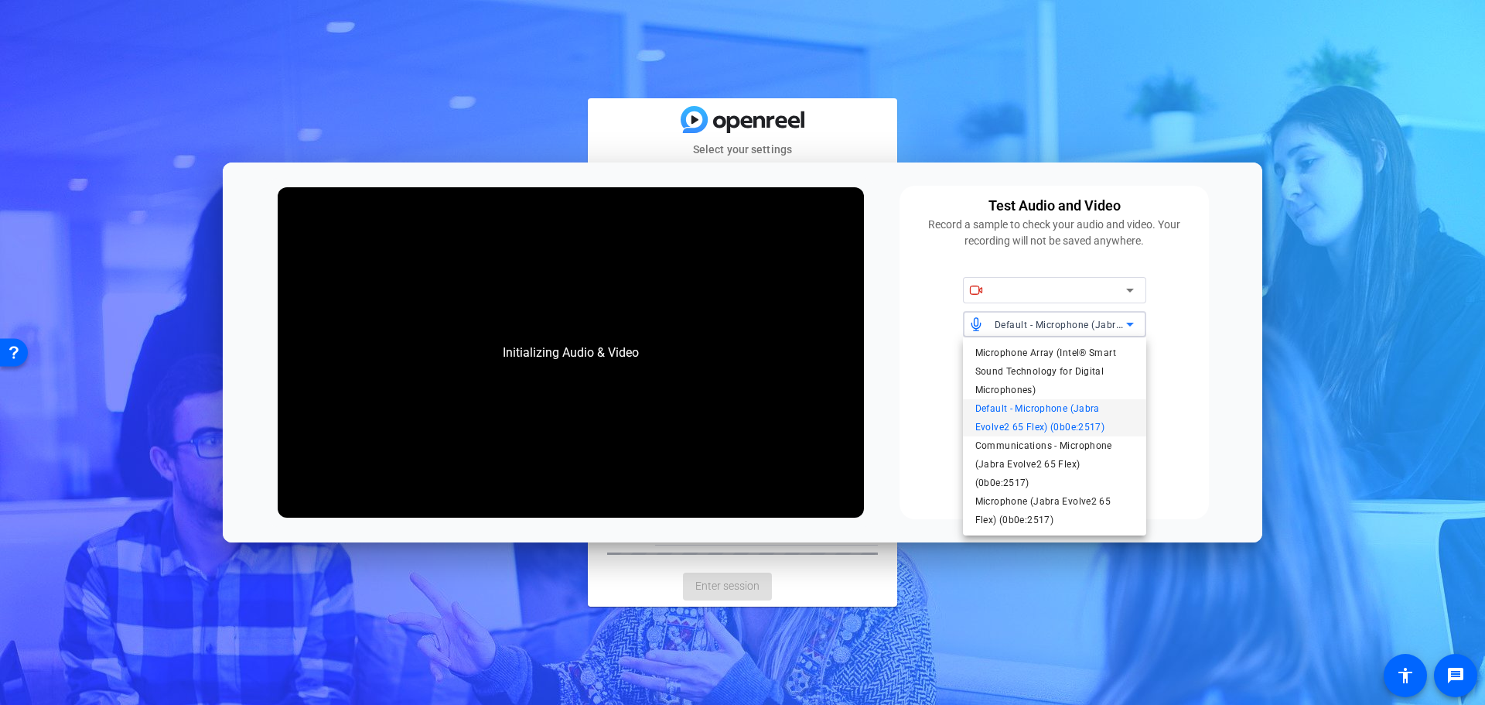
click at [1073, 322] on div at bounding box center [742, 352] width 1485 height 705
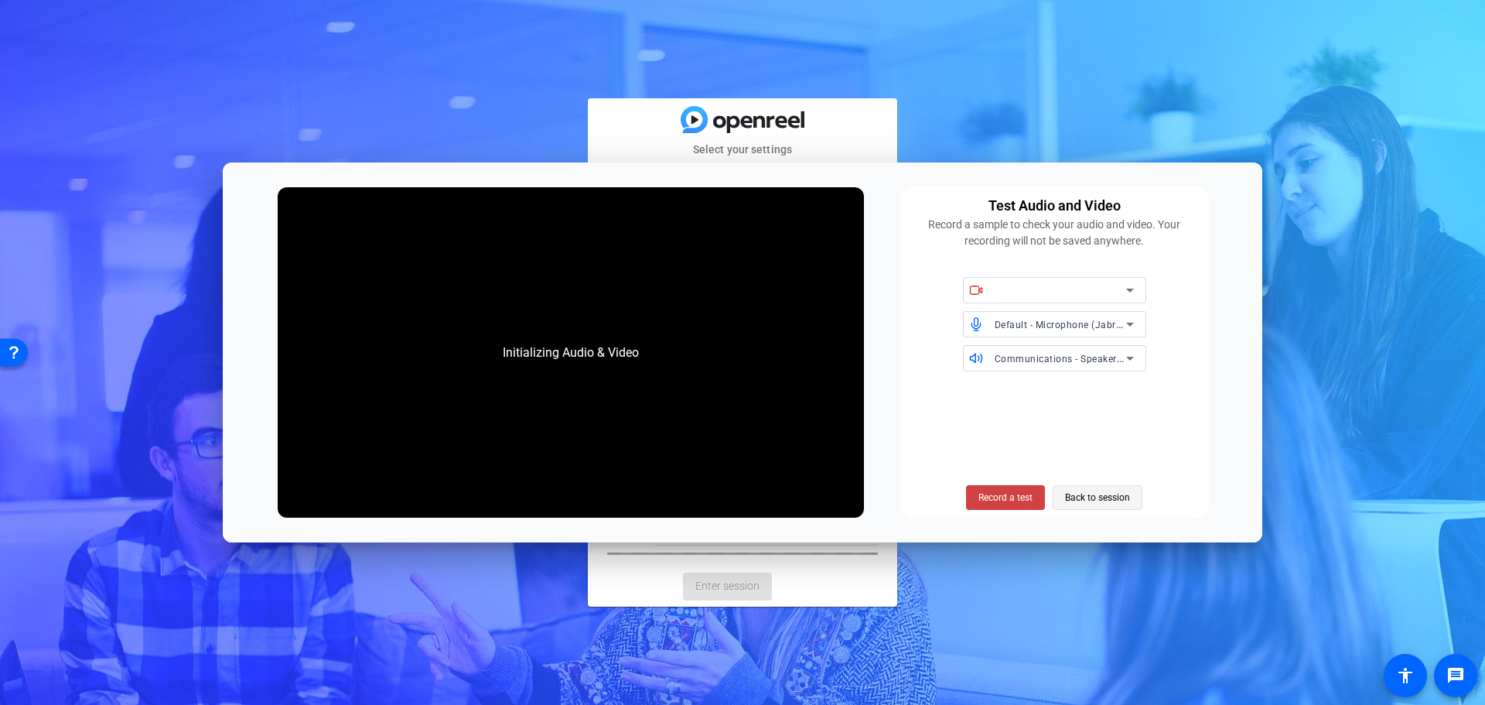
click at [1105, 491] on span "Back to session" at bounding box center [1097, 497] width 65 height 29
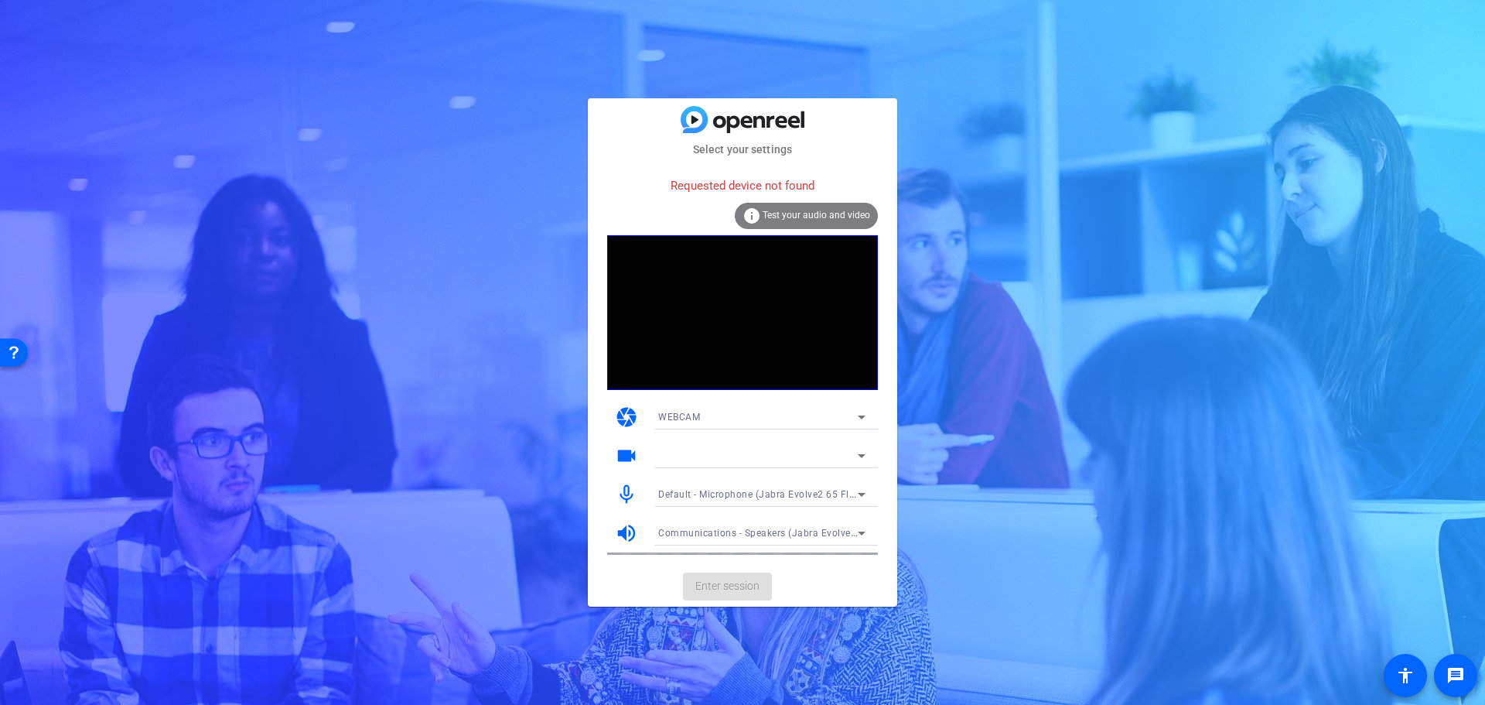
click at [834, 219] on span "Test your audio and video" at bounding box center [817, 215] width 108 height 11
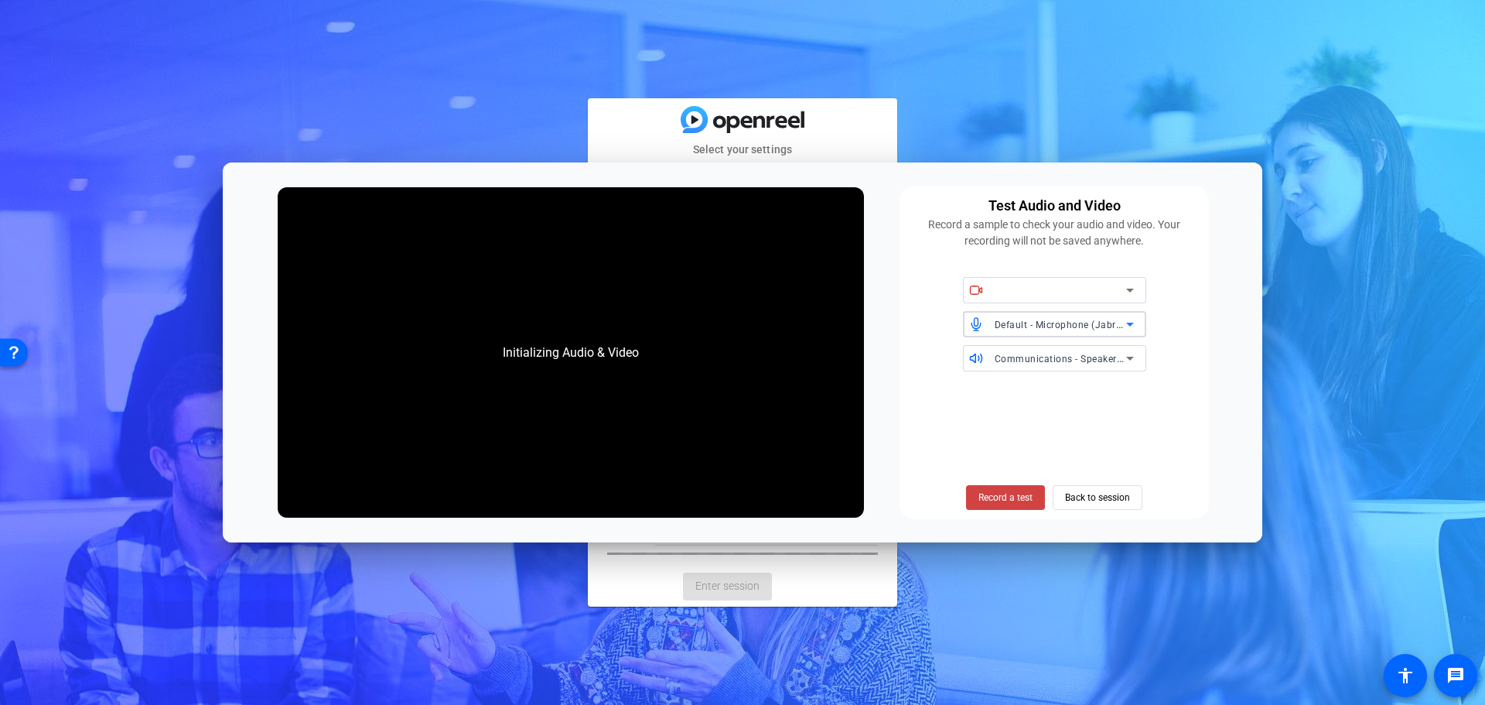
click at [1029, 316] on div "Default - Microphone (Jabra Evolve2 65 Flex) (0b0e:2517)" at bounding box center [1060, 324] width 131 height 19
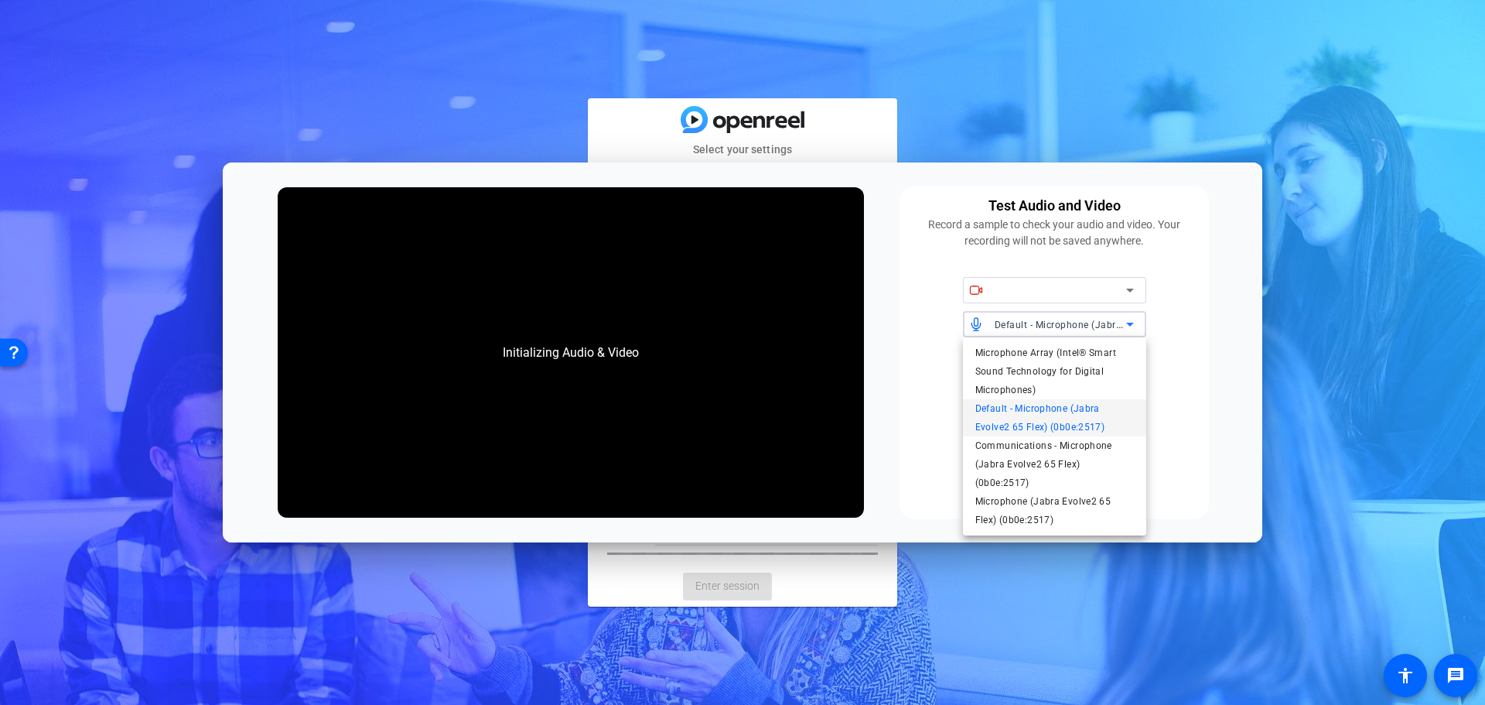
click at [1029, 316] on div at bounding box center [742, 352] width 1485 height 705
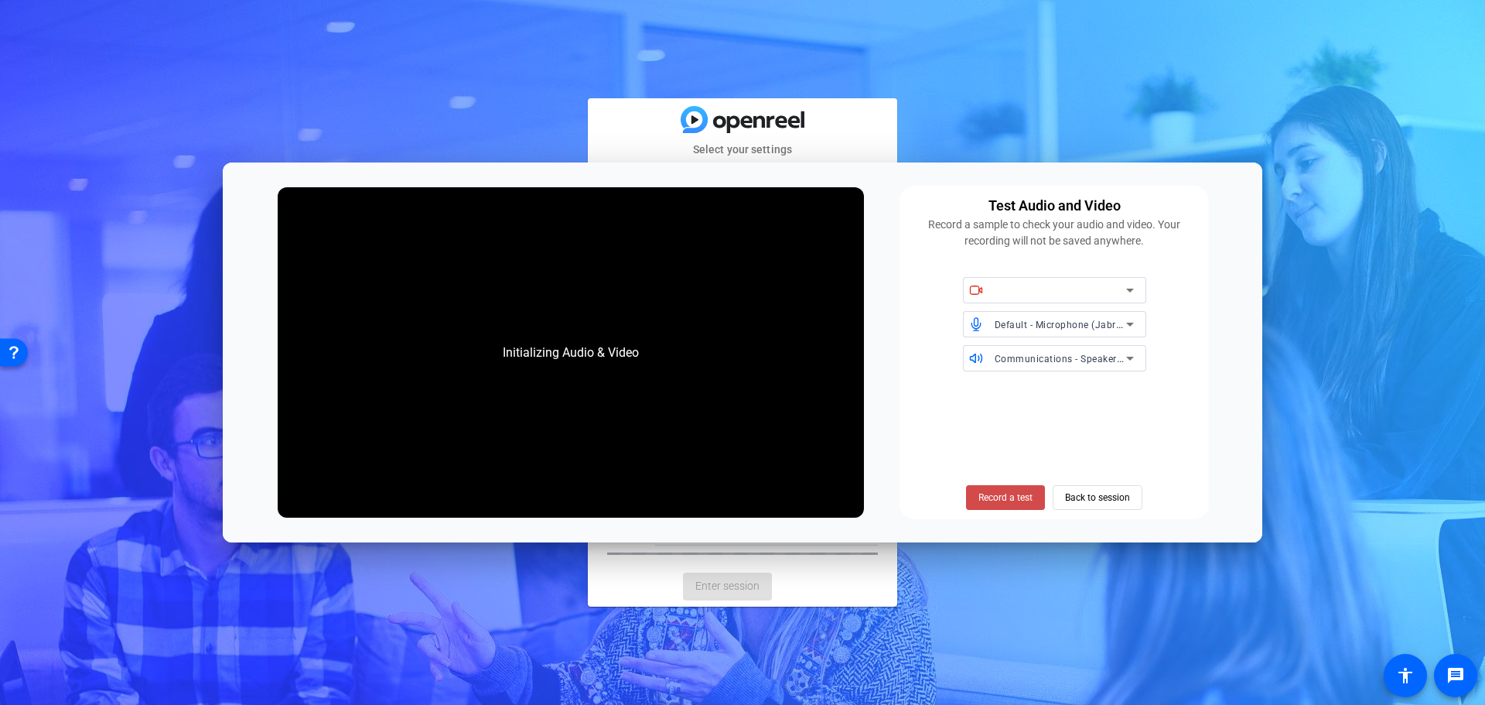
click at [1008, 499] on span "Record a test" at bounding box center [1005, 497] width 54 height 14
click at [996, 493] on span "Record a test" at bounding box center [1005, 497] width 54 height 14
click at [1008, 493] on span "Record a test" at bounding box center [1005, 497] width 54 height 14
click at [1008, 492] on span "Record a test" at bounding box center [1005, 497] width 54 height 14
click at [1249, 176] on div "Initializing Audio & Video Test Audio and Video Record a sample to check your a…" at bounding box center [743, 352] width 1040 height 380
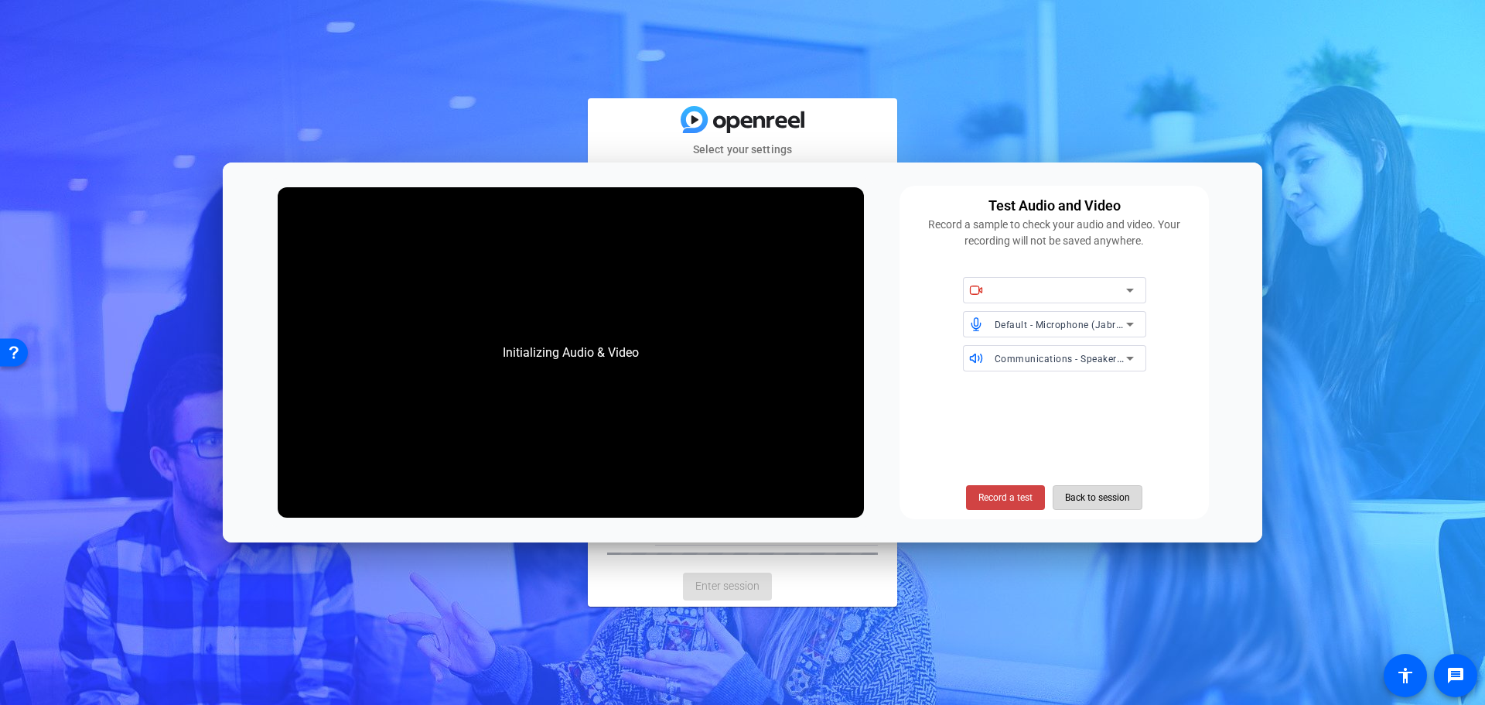
click at [1116, 493] on span "Back to session" at bounding box center [1097, 497] width 65 height 29
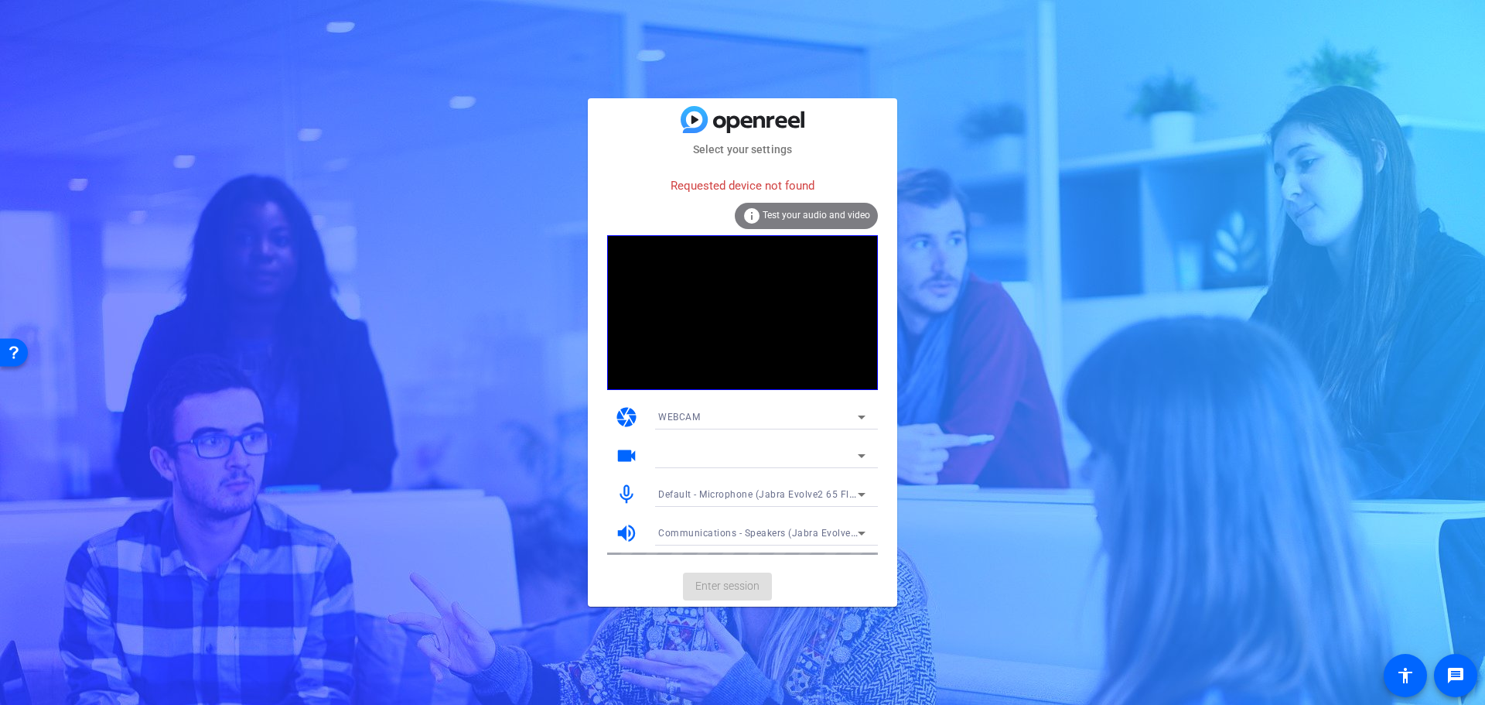
click at [866, 492] on icon at bounding box center [861, 494] width 19 height 19
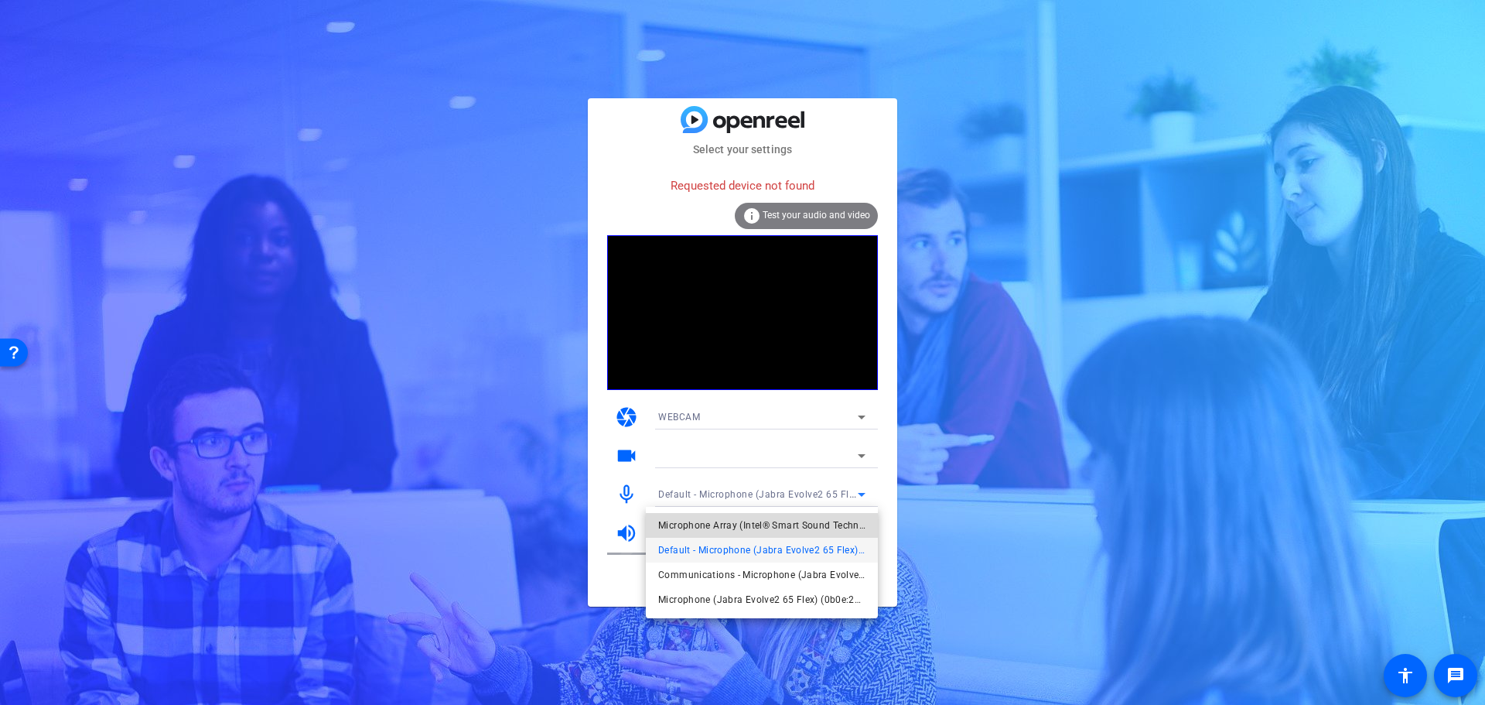
click at [725, 518] on span "Microphone Array (Intel® Smart Sound Technology for Digital Microphones)" at bounding box center [761, 525] width 207 height 19
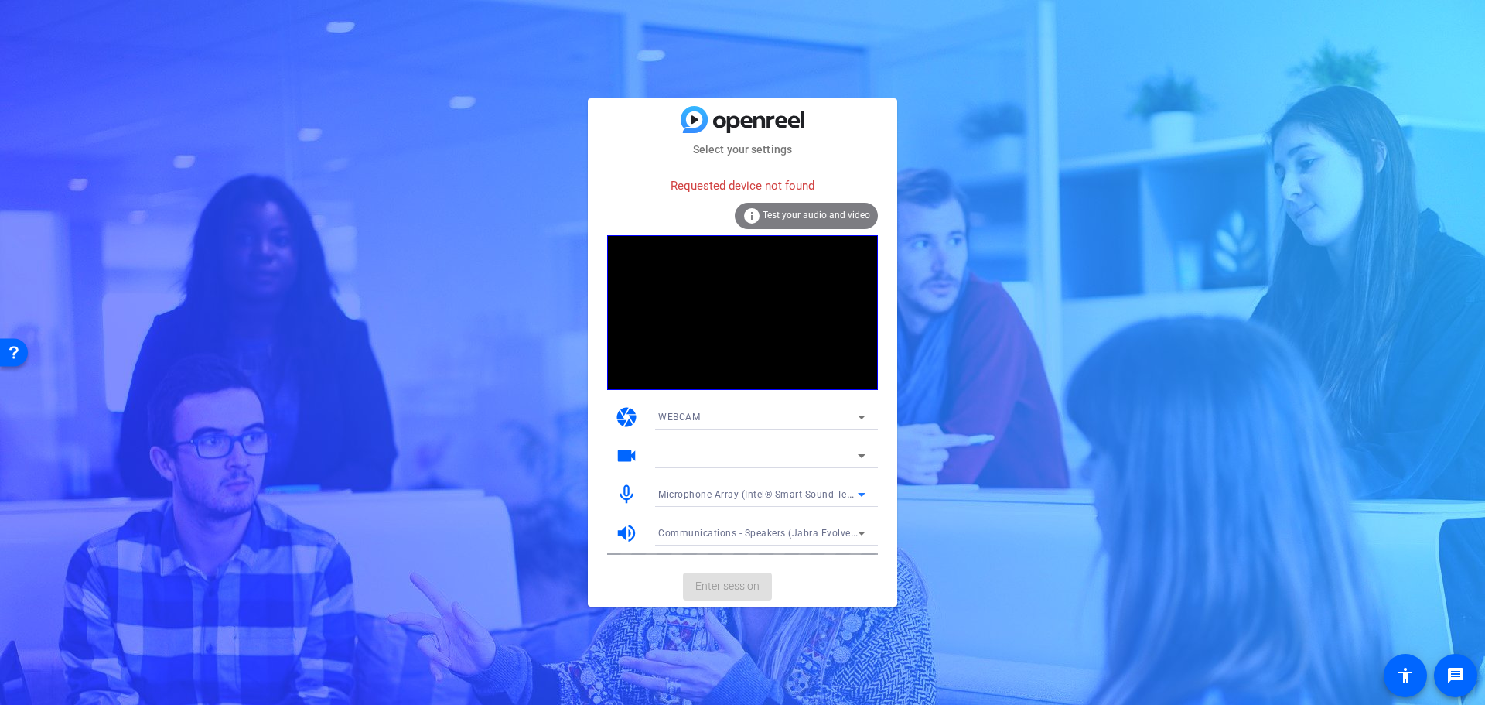
click at [796, 534] on span "Communications - Speakers (Jabra Evolve2 65 Flex) (0b0e:2517)" at bounding box center [805, 532] width 295 height 12
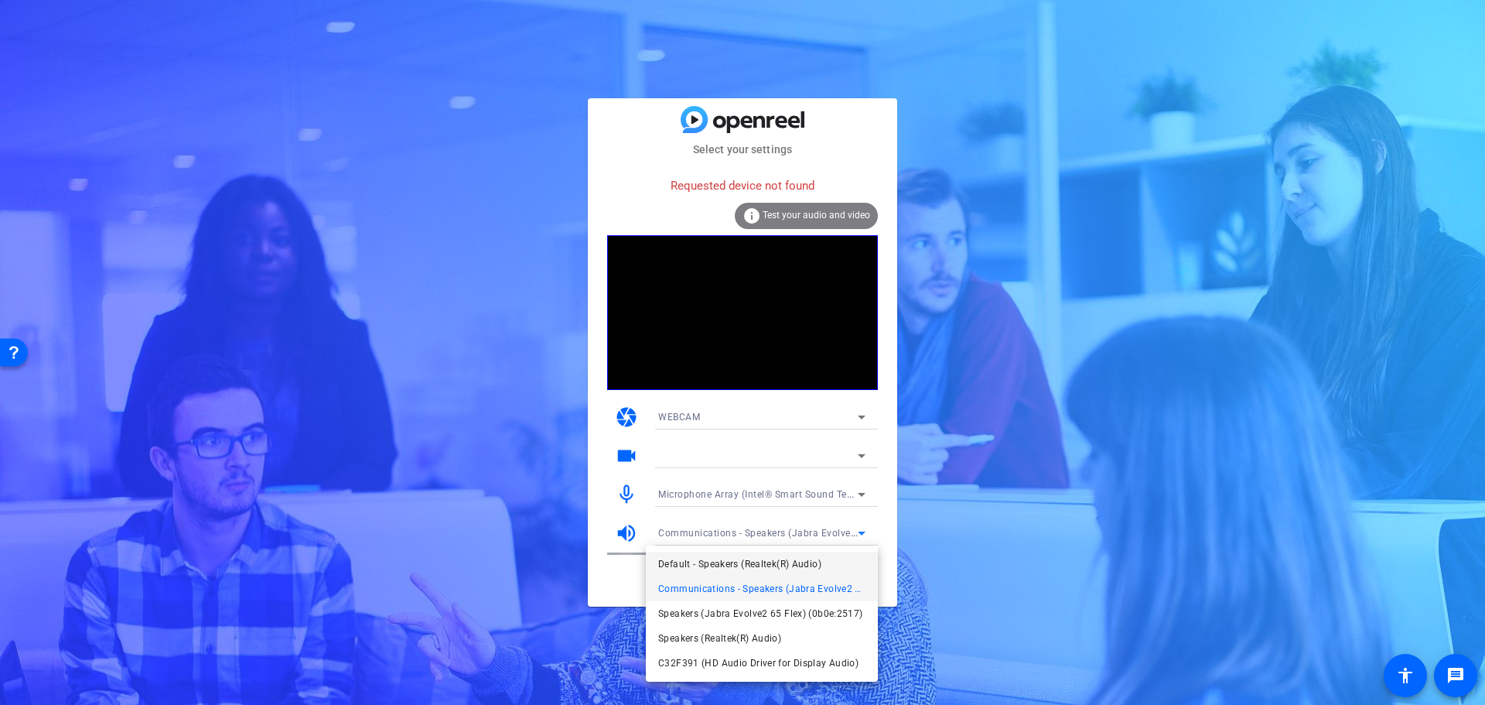
click at [812, 560] on span "Default - Speakers (Realtek(R) Audio)" at bounding box center [739, 564] width 163 height 19
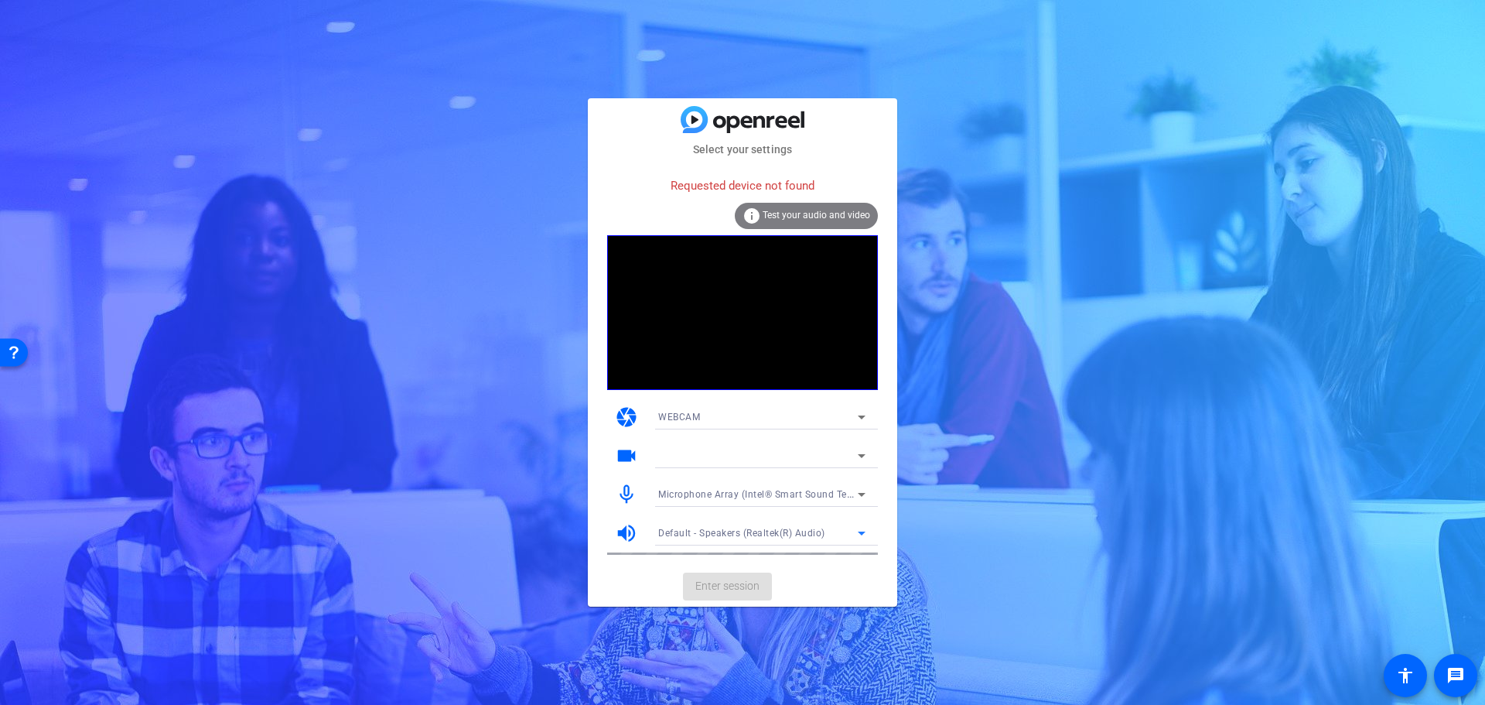
click at [811, 209] on div "info Test your audio and video" at bounding box center [806, 216] width 143 height 26
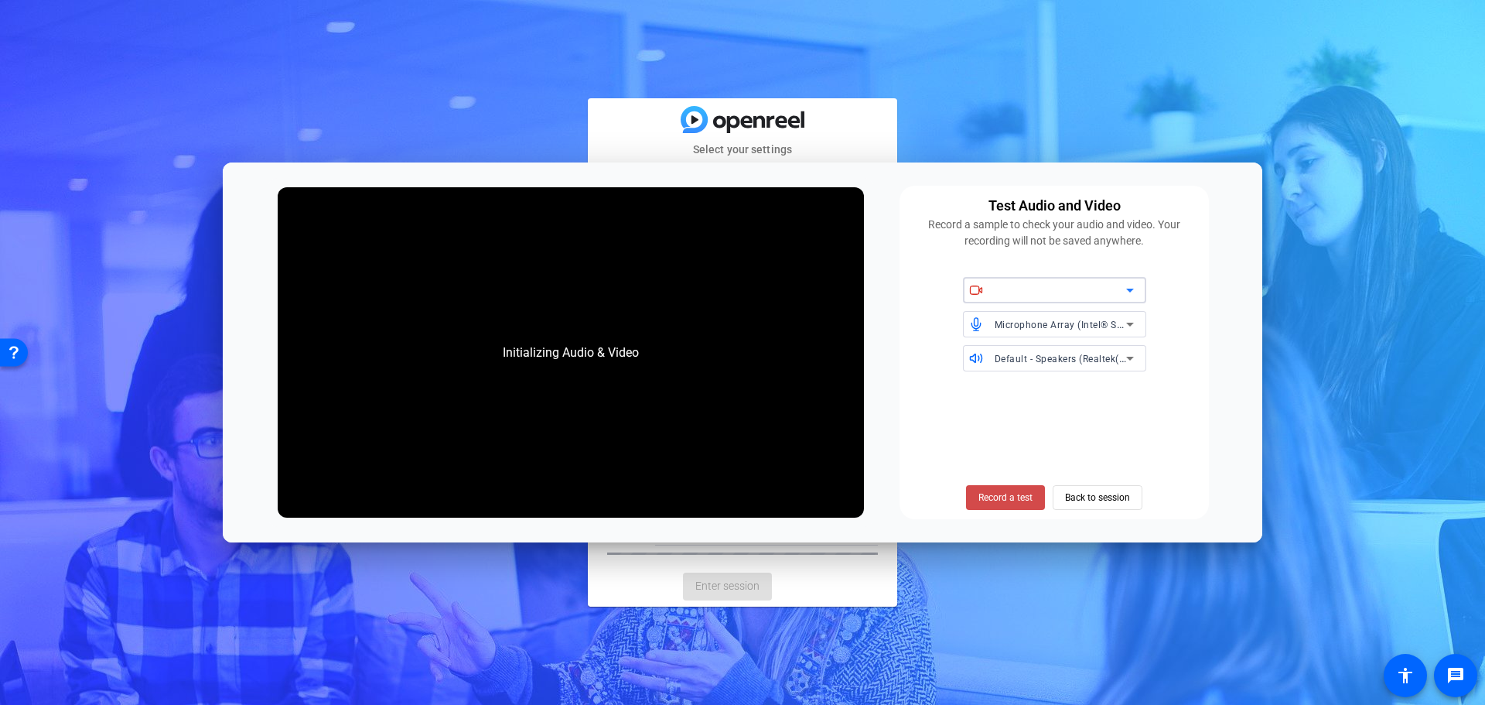
click at [1007, 492] on span "Record a test" at bounding box center [1005, 497] width 54 height 14
click at [1108, 325] on span "Microphone Array (Intel® Smart Sound Technology for Digital Microphones)" at bounding box center [1166, 324] width 343 height 12
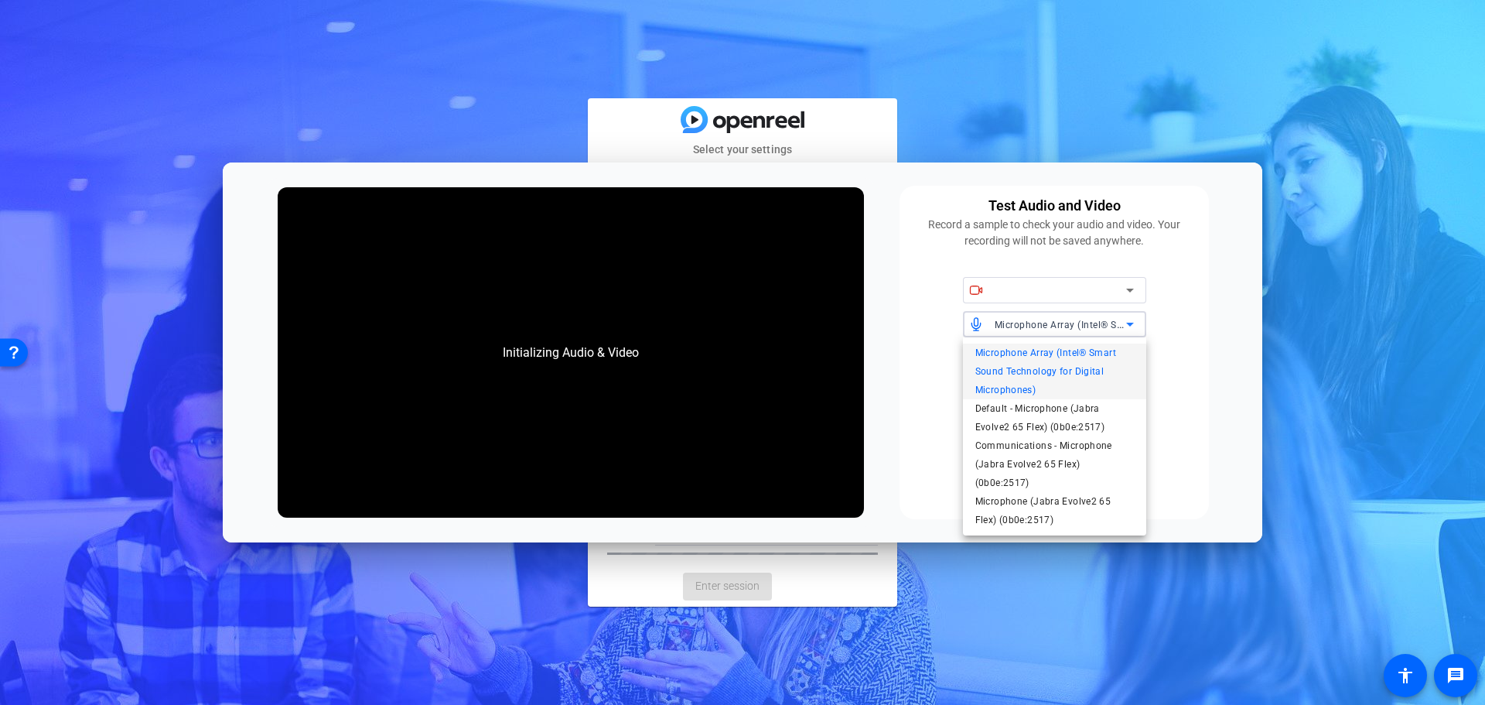
click at [913, 388] on div at bounding box center [742, 352] width 1485 height 705
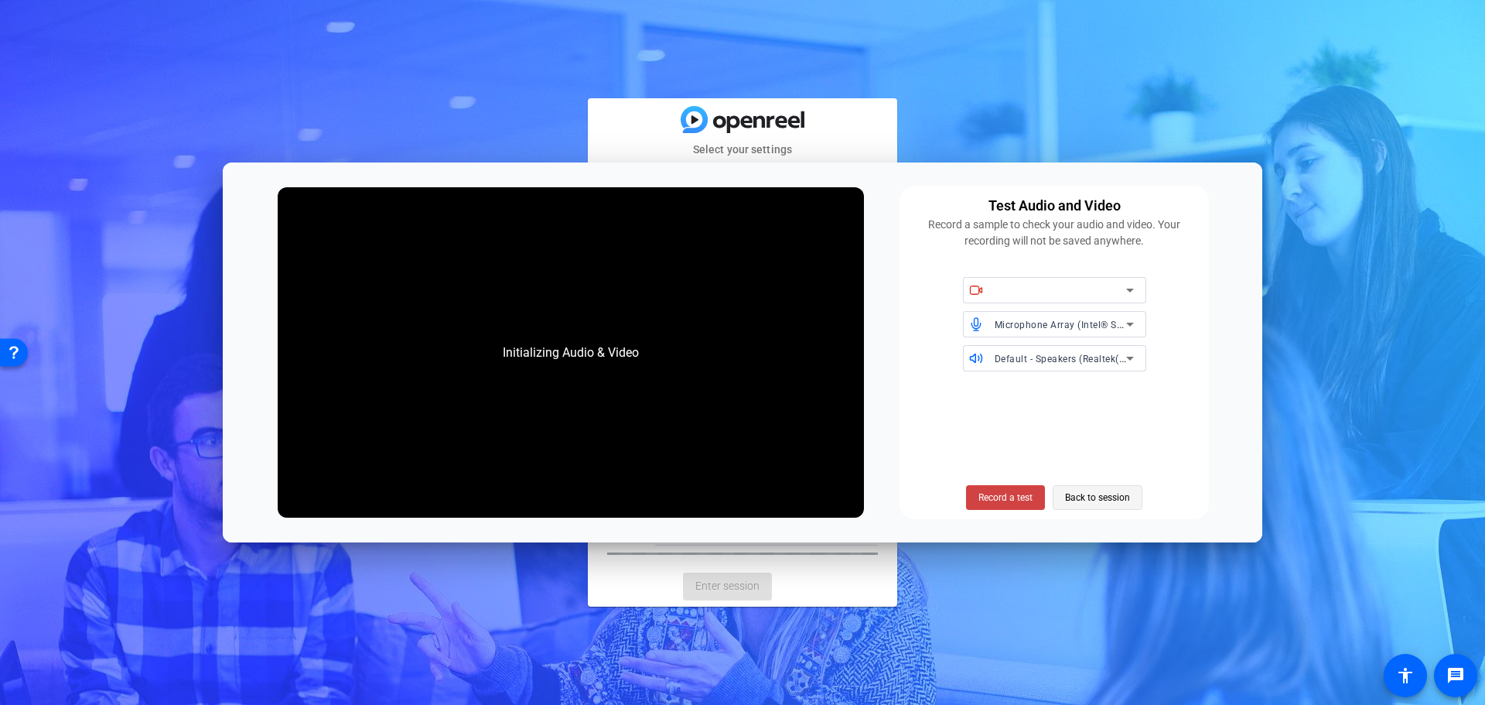
click at [1098, 493] on span "Back to session" at bounding box center [1097, 497] width 65 height 29
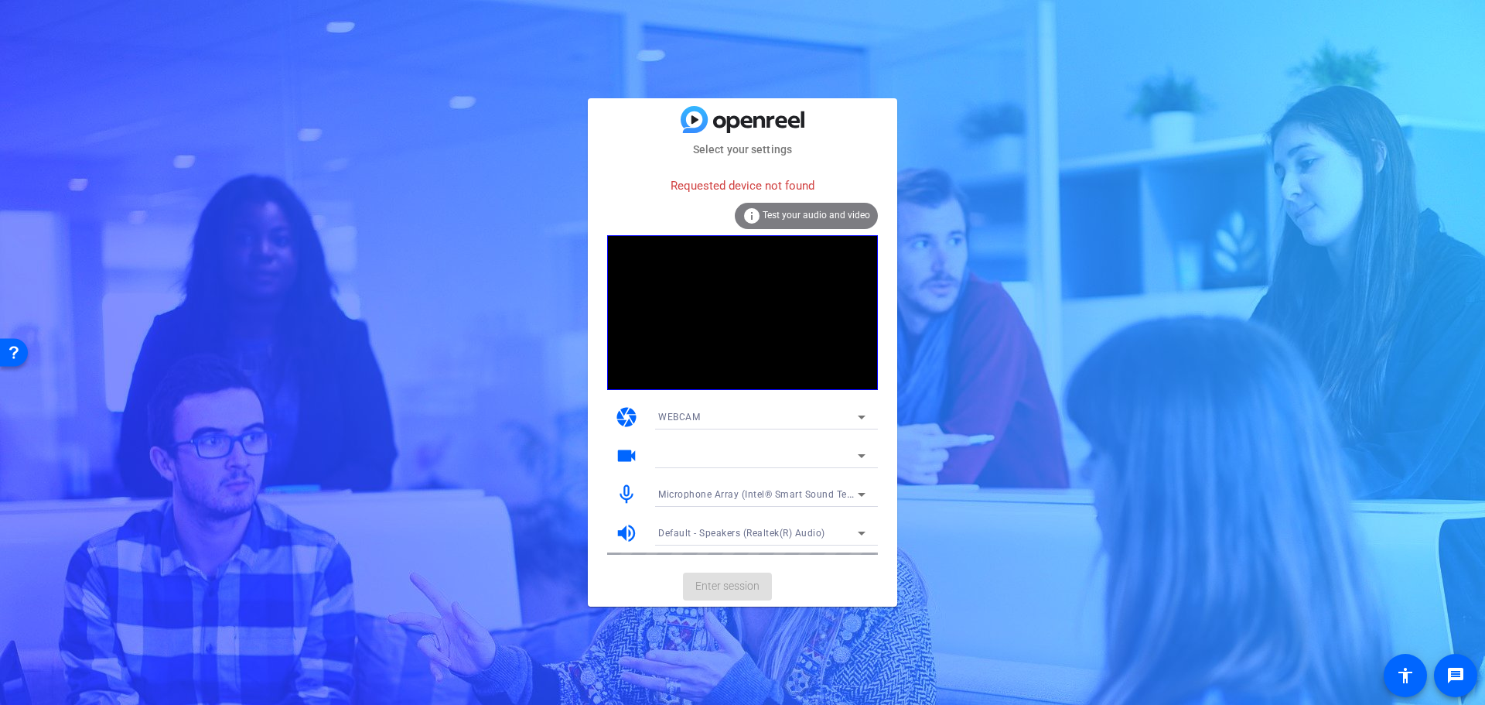
click at [763, 488] on div "Microphone Array (Intel® Smart Sound Technology for Digital Microphones)" at bounding box center [758, 493] width 200 height 19
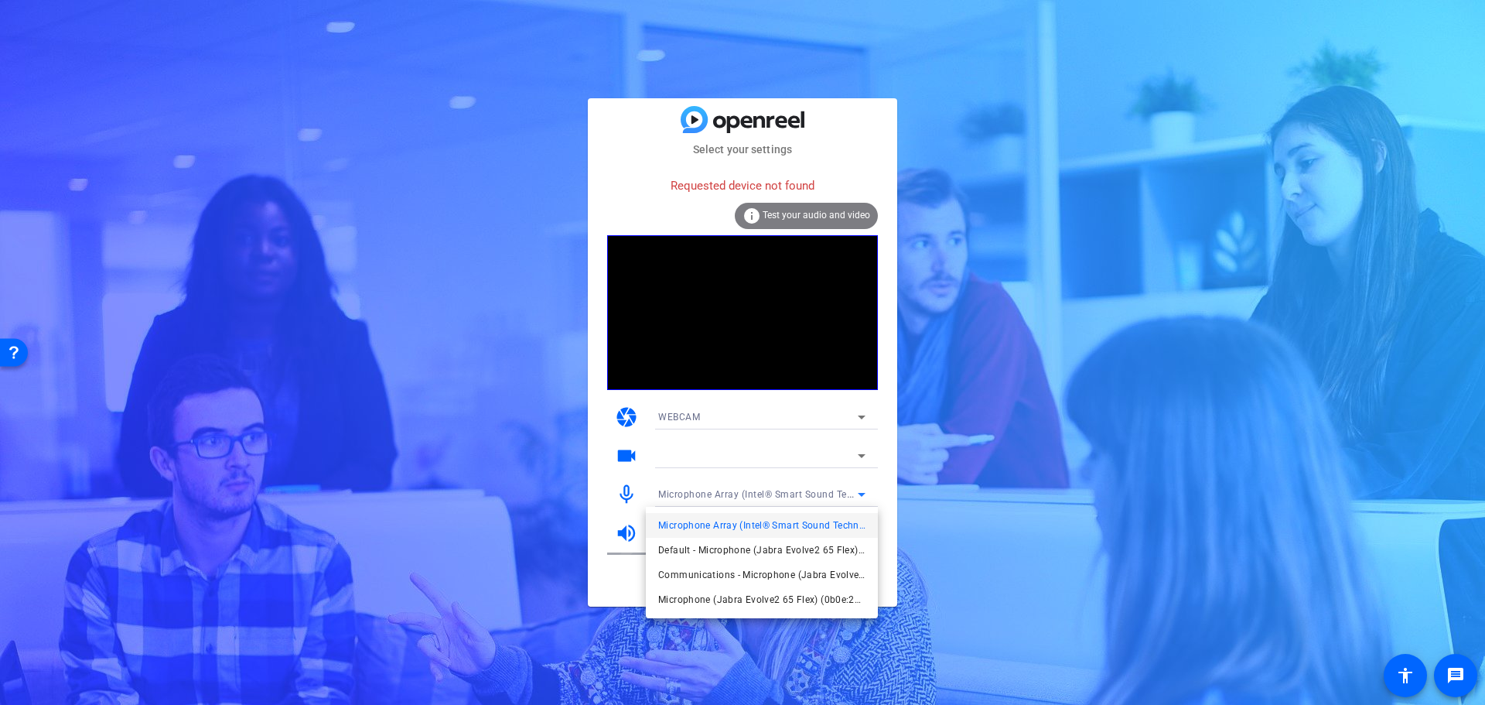
click at [623, 585] on div at bounding box center [742, 352] width 1485 height 705
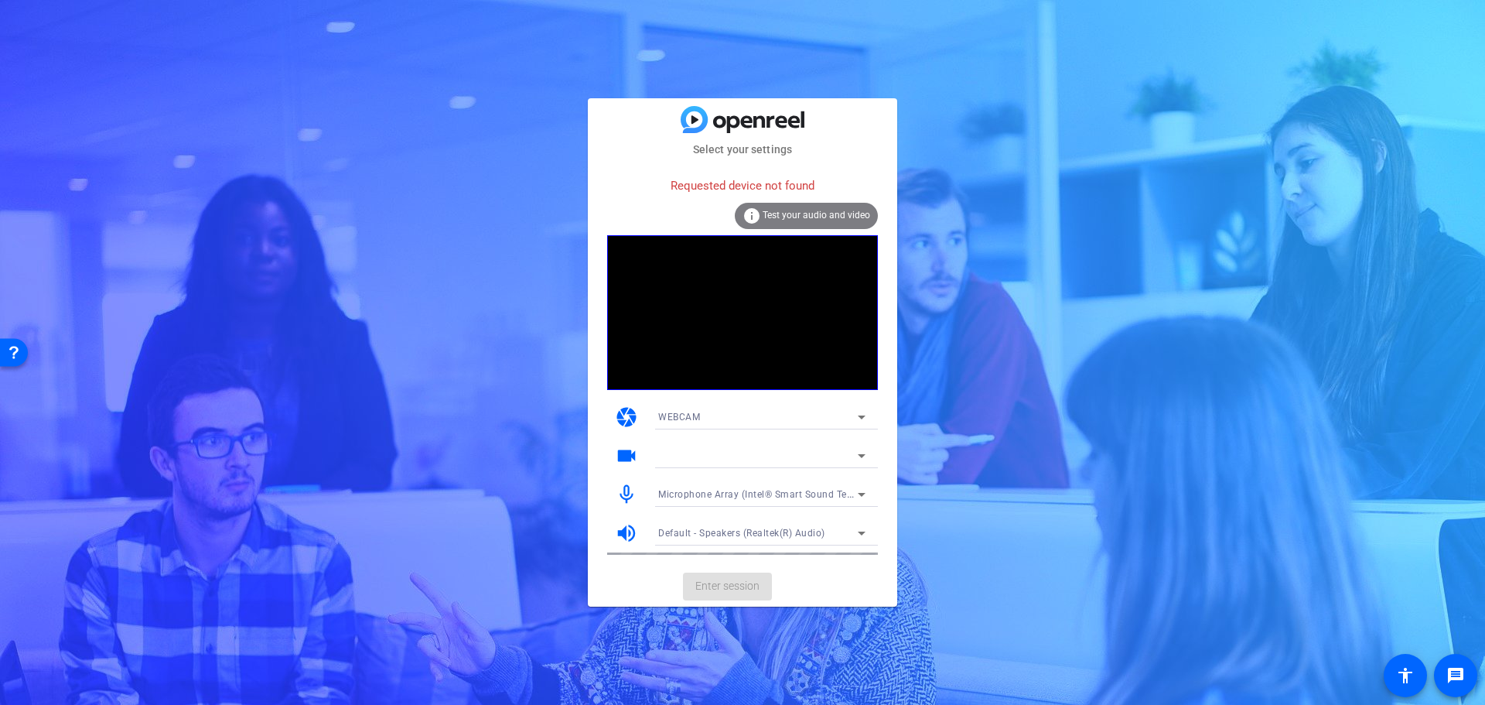
click at [861, 449] on icon at bounding box center [861, 455] width 19 height 19
click at [863, 452] on icon at bounding box center [861, 455] width 19 height 19
click at [863, 449] on icon at bounding box center [861, 455] width 19 height 19
